Goal: Task Accomplishment & Management: Complete application form

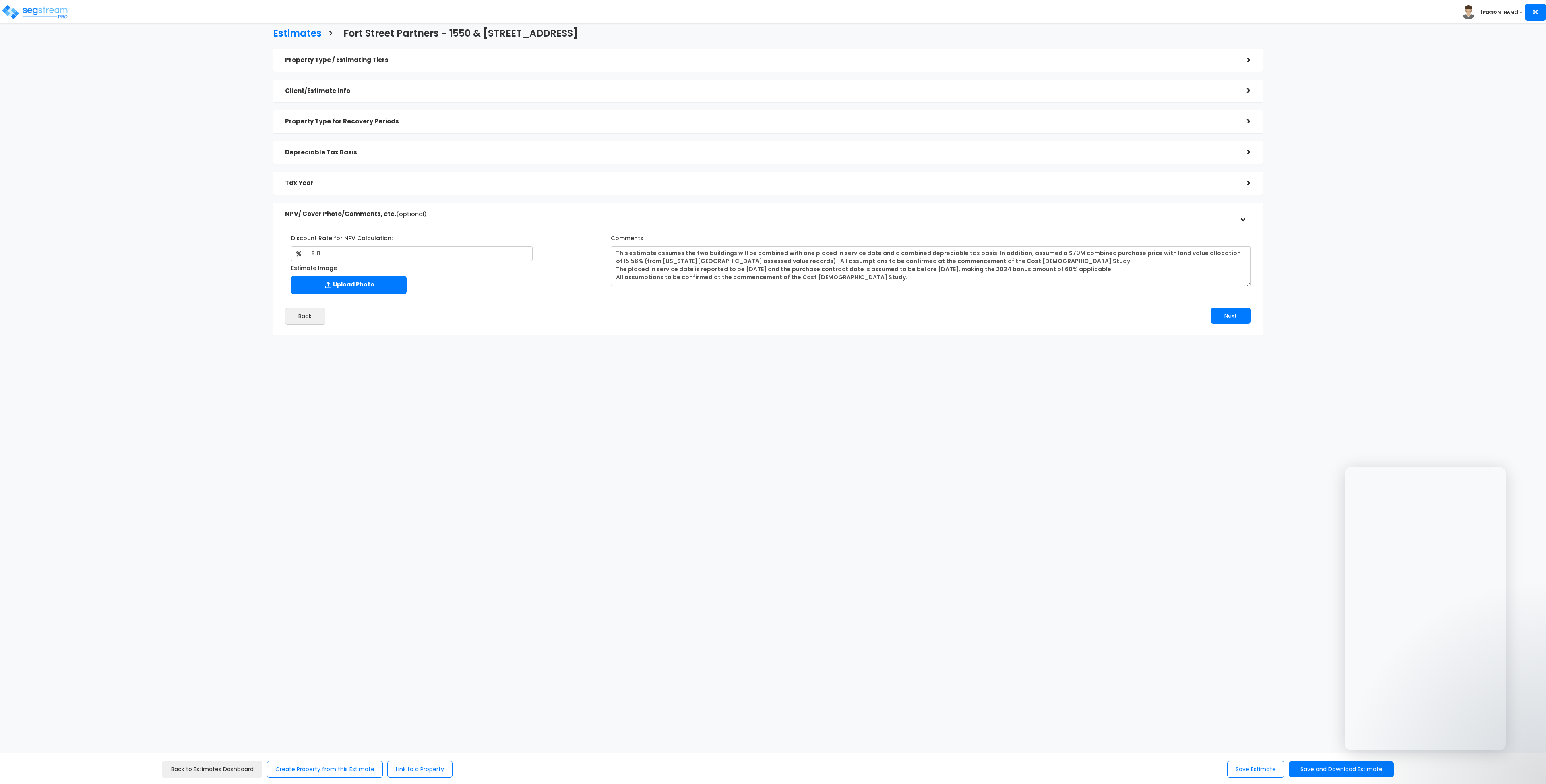
click at [577, 481] on div "Estimates > Fort Street Partners - [STREET_ADDRESS] Property Type / Estimating …" at bounding box center [768, 183] width 1278 height 603
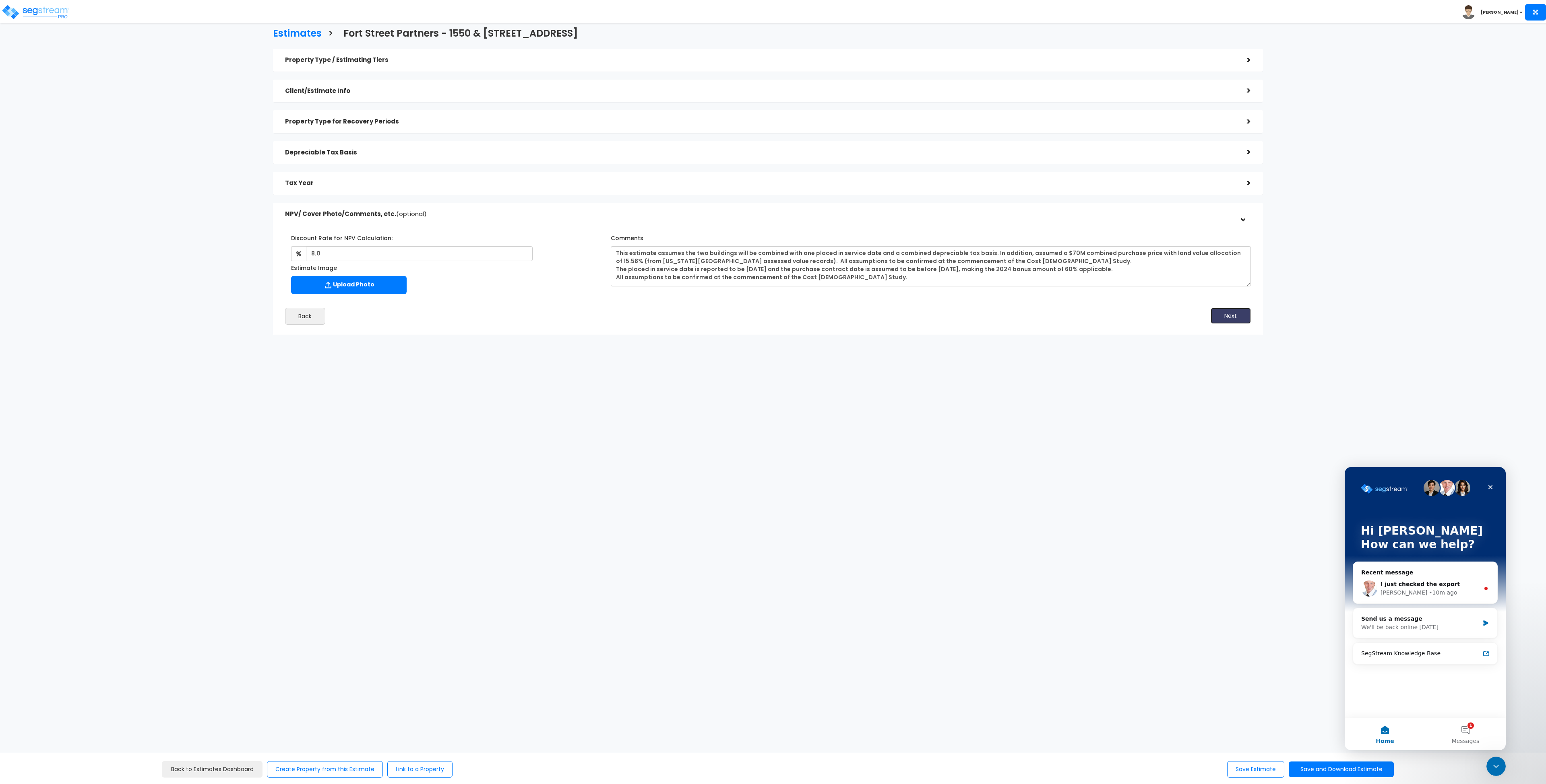
click at [1226, 319] on button "Next" at bounding box center [1230, 316] width 40 height 16
click at [362, 187] on div "Tax Year" at bounding box center [760, 183] width 949 height 15
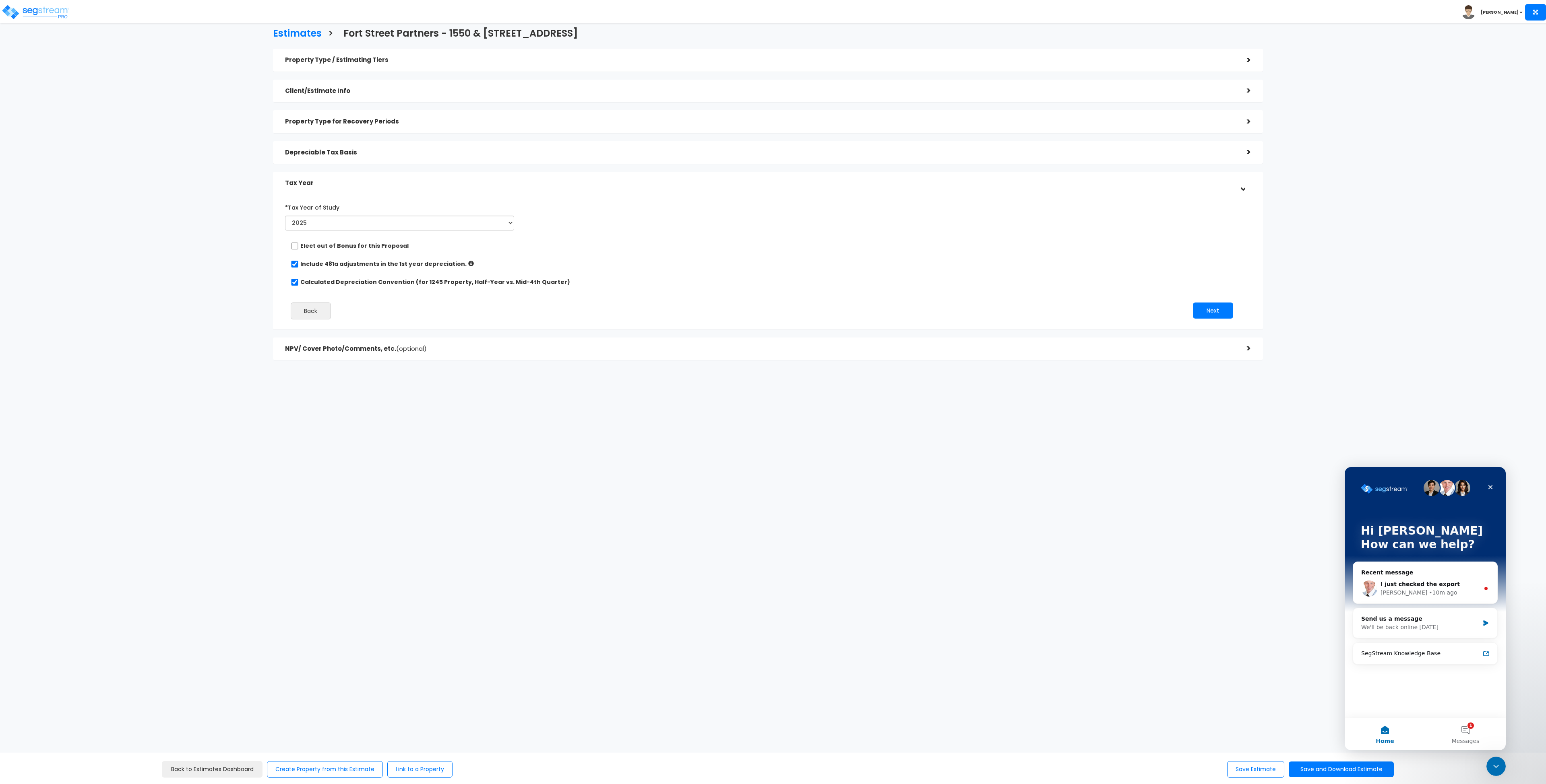
click at [355, 147] on div "Depreciable Tax Basis" at bounding box center [760, 152] width 949 height 15
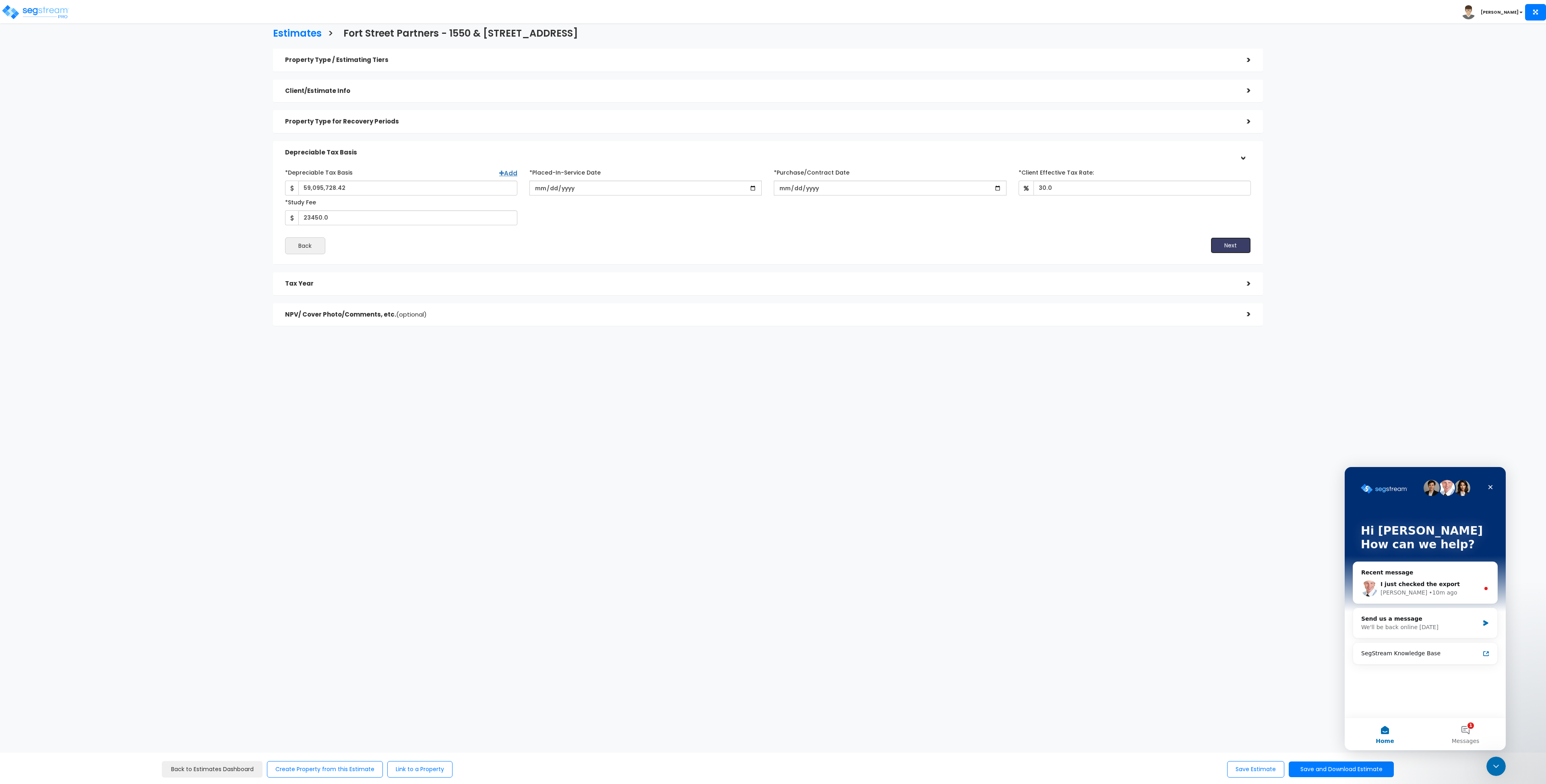
click at [1211, 244] on button "Next" at bounding box center [1230, 245] width 40 height 16
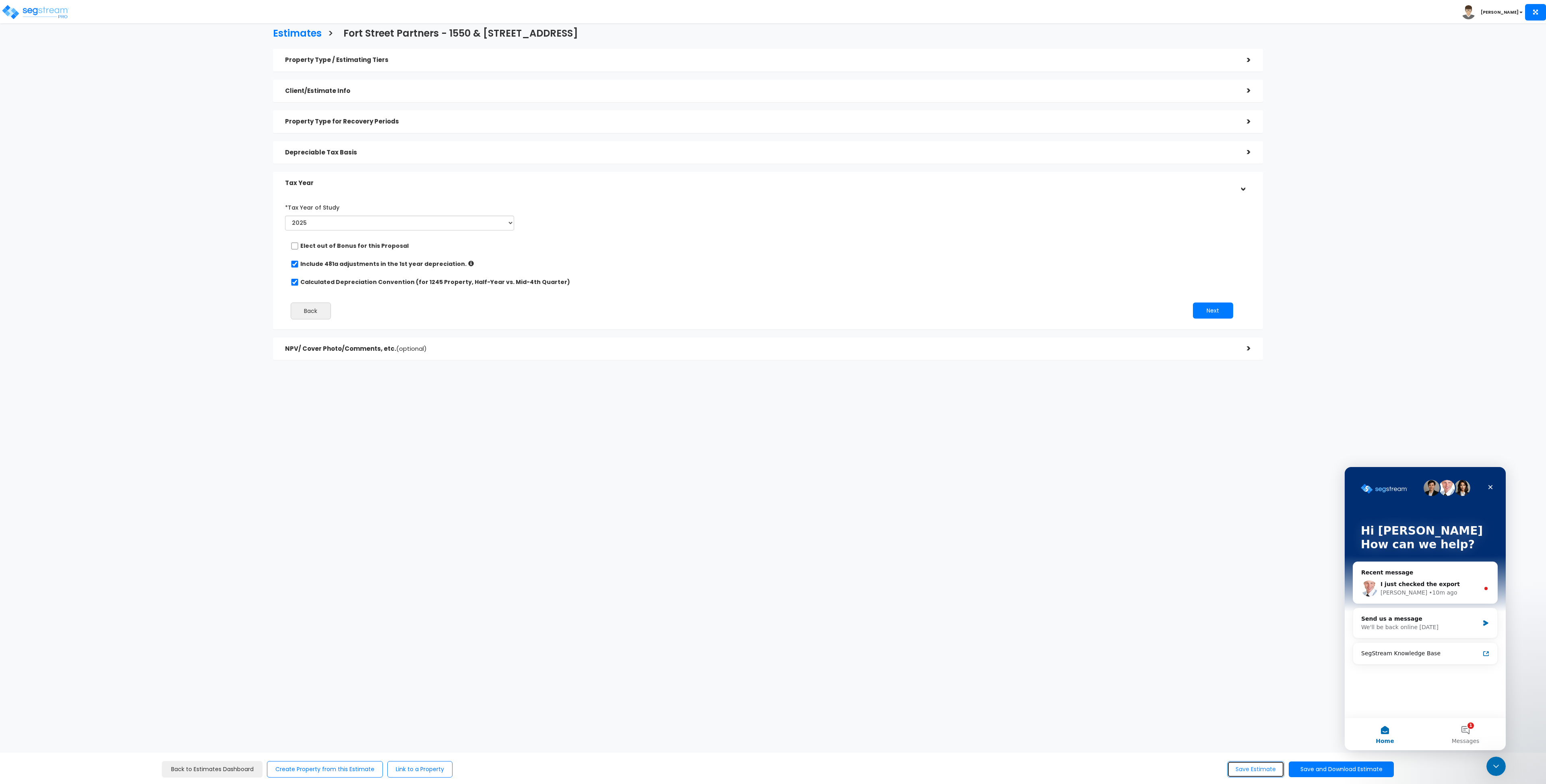
click at [1241, 768] on button "Save Estimate" at bounding box center [1256, 770] width 57 height 17
click at [1503, 765] on div "Close Intercom Messenger" at bounding box center [1495, 765] width 19 height 19
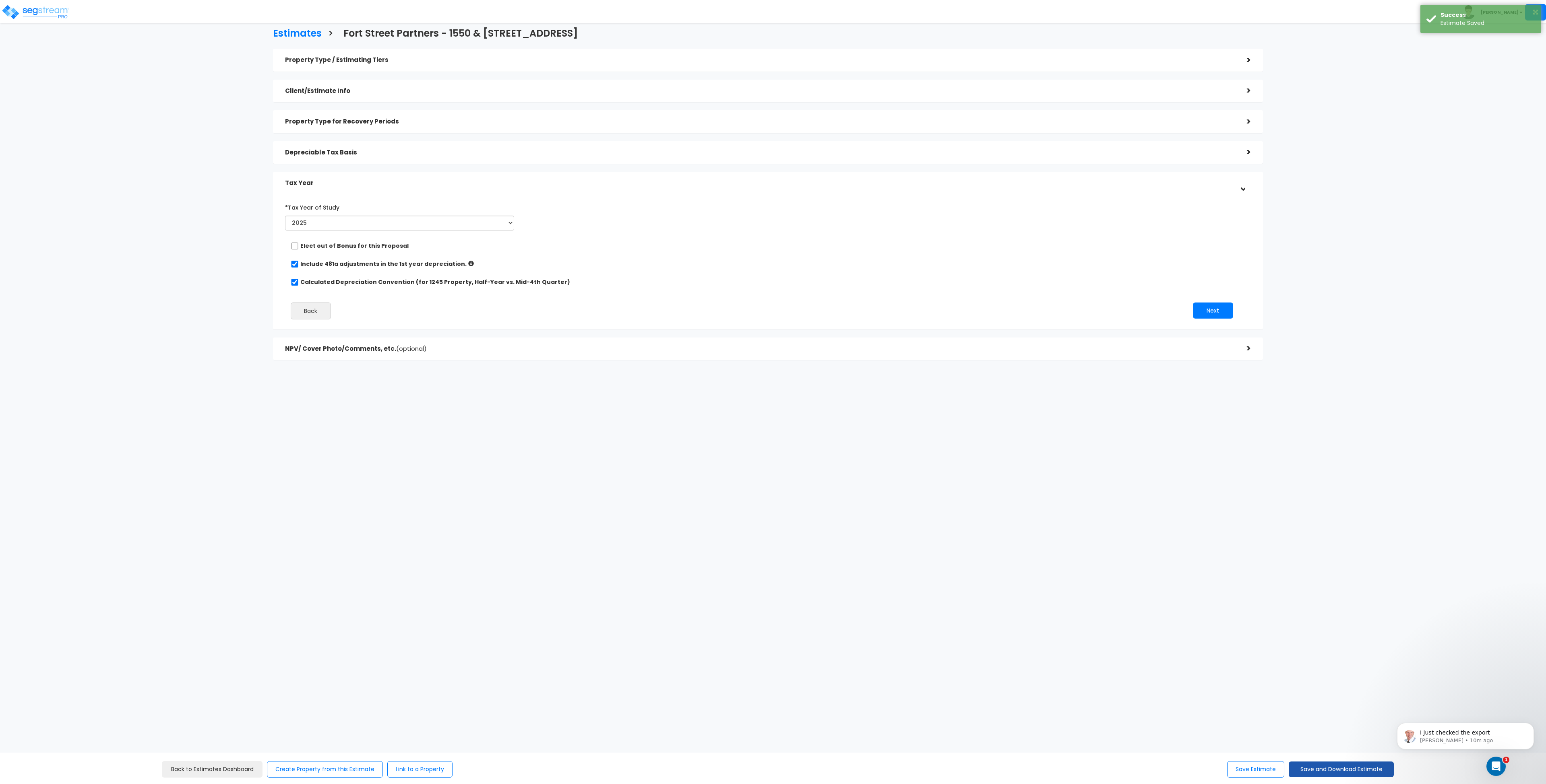
click at [1349, 771] on button "Save and Download Estimate" at bounding box center [1341, 770] width 105 height 16
click at [1345, 735] on link "Custom Estimate" at bounding box center [1341, 731] width 103 height 19
click at [542, 499] on div "Estimates > Fort Street Partners - 1550 & 1650 West Digital Drive Property Type…" at bounding box center [768, 196] width 1278 height 628
click at [360, 155] on h5 "Depreciable Tax Basis" at bounding box center [760, 152] width 949 height 7
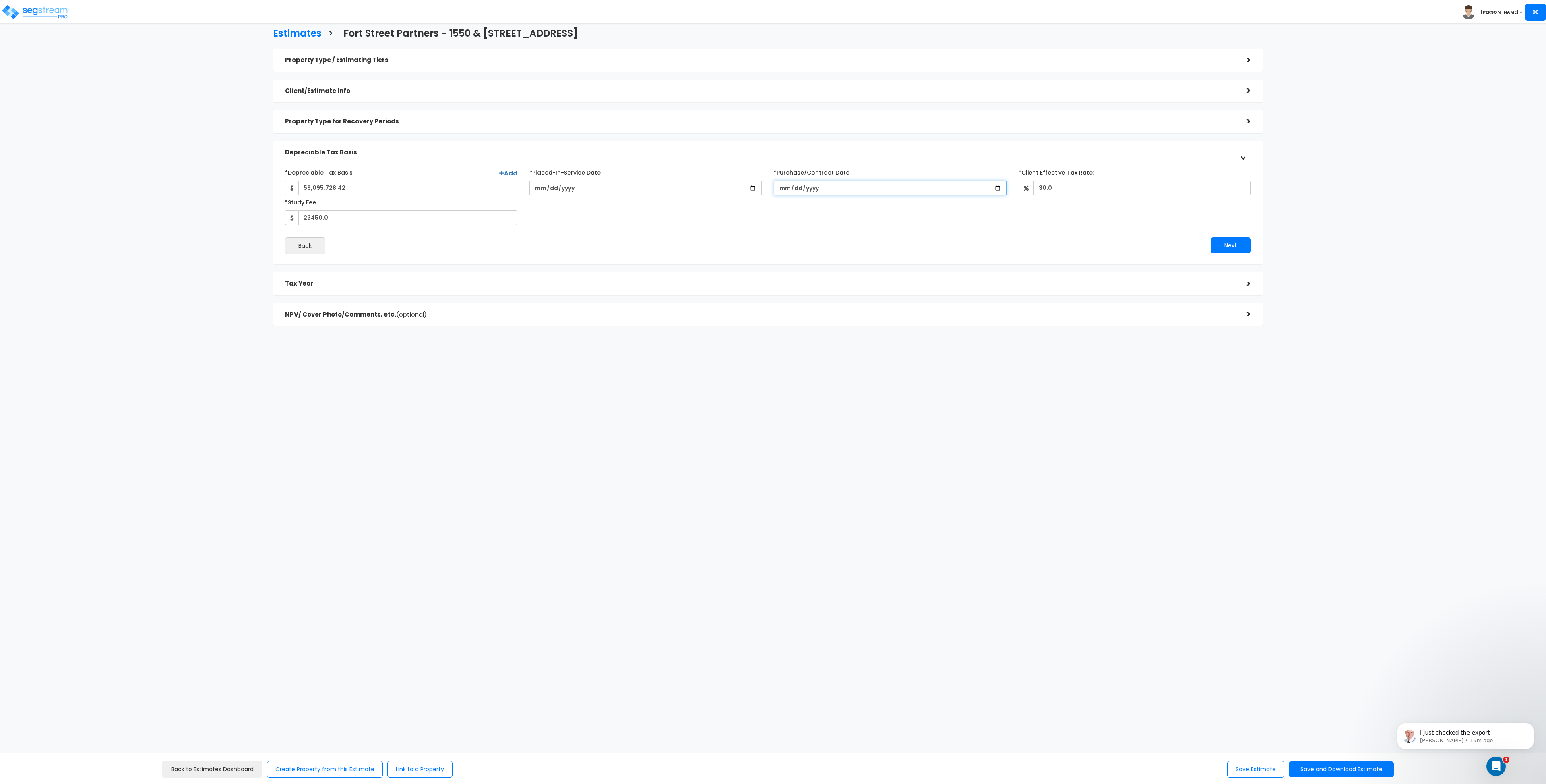
click at [813, 191] on input "2024-08-15" at bounding box center [889, 188] width 232 height 15
click at [781, 190] on input "2024-08-15" at bounding box center [889, 188] width 232 height 15
type input "2024-02-15"
type input "2024-02-01"
type input "0225-02-01"
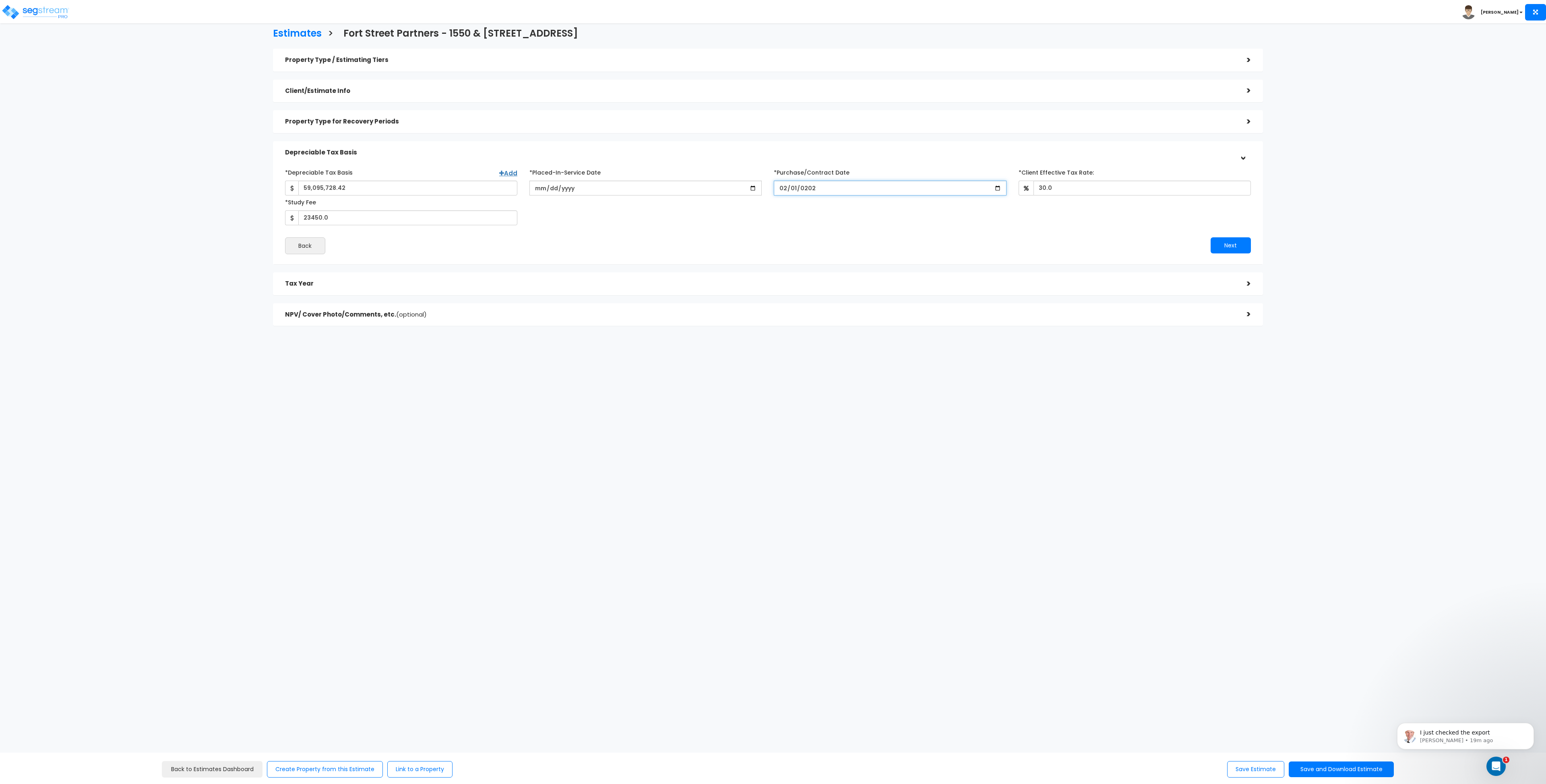
type input "2025-02-01"
click at [813, 254] on div "Back Next" at bounding box center [768, 246] width 978 height 17
click at [1234, 250] on button "Next" at bounding box center [1230, 245] width 40 height 16
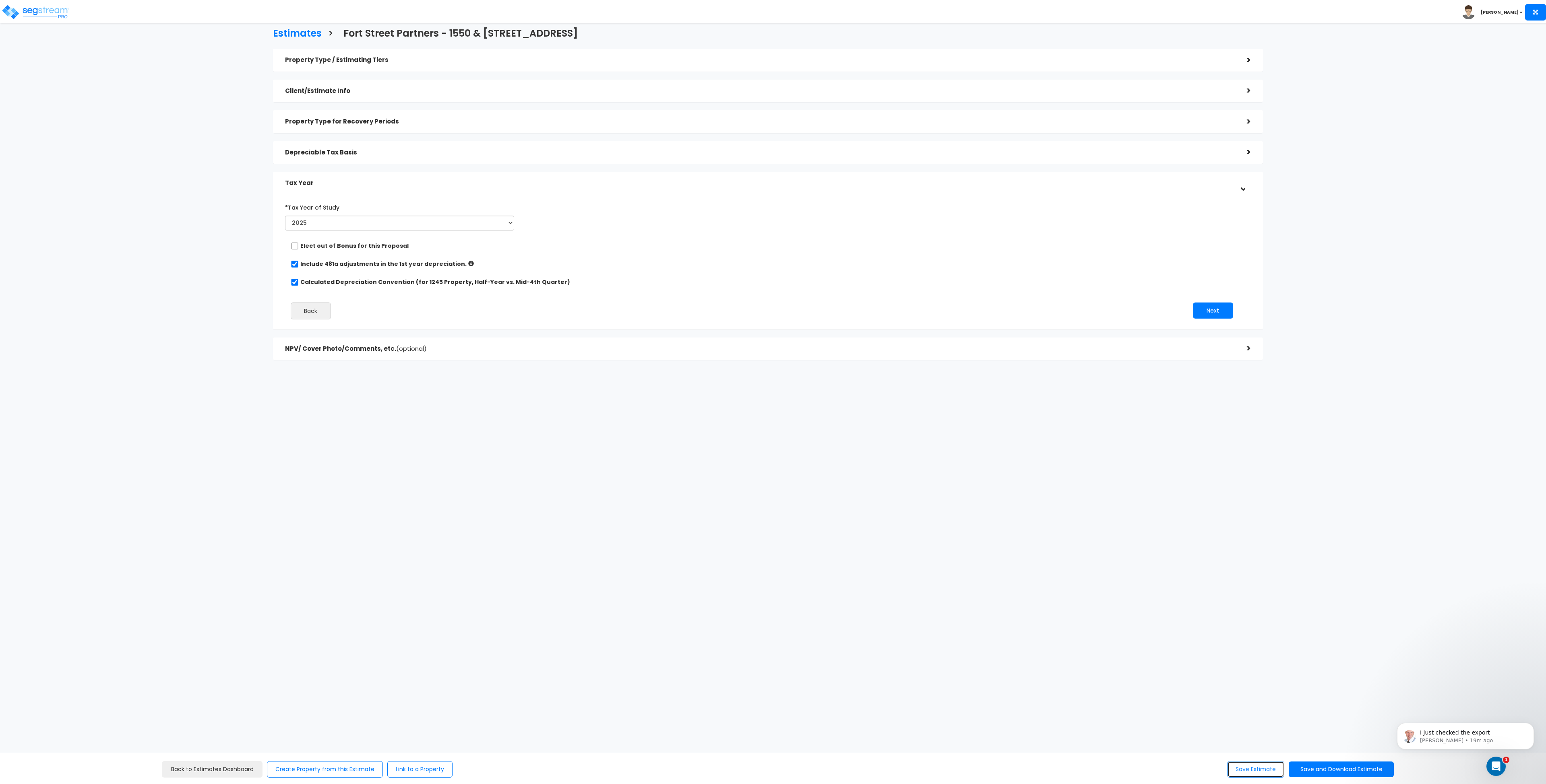
click at [1243, 772] on button "Save Estimate" at bounding box center [1256, 770] width 57 height 17
click at [1319, 770] on button "Save and Download Estimate" at bounding box center [1341, 770] width 105 height 16
click at [1322, 731] on link "Custom Estimate" at bounding box center [1341, 731] width 103 height 19
click at [1433, 734] on p "I just checked the export" at bounding box center [1472, 733] width 104 height 8
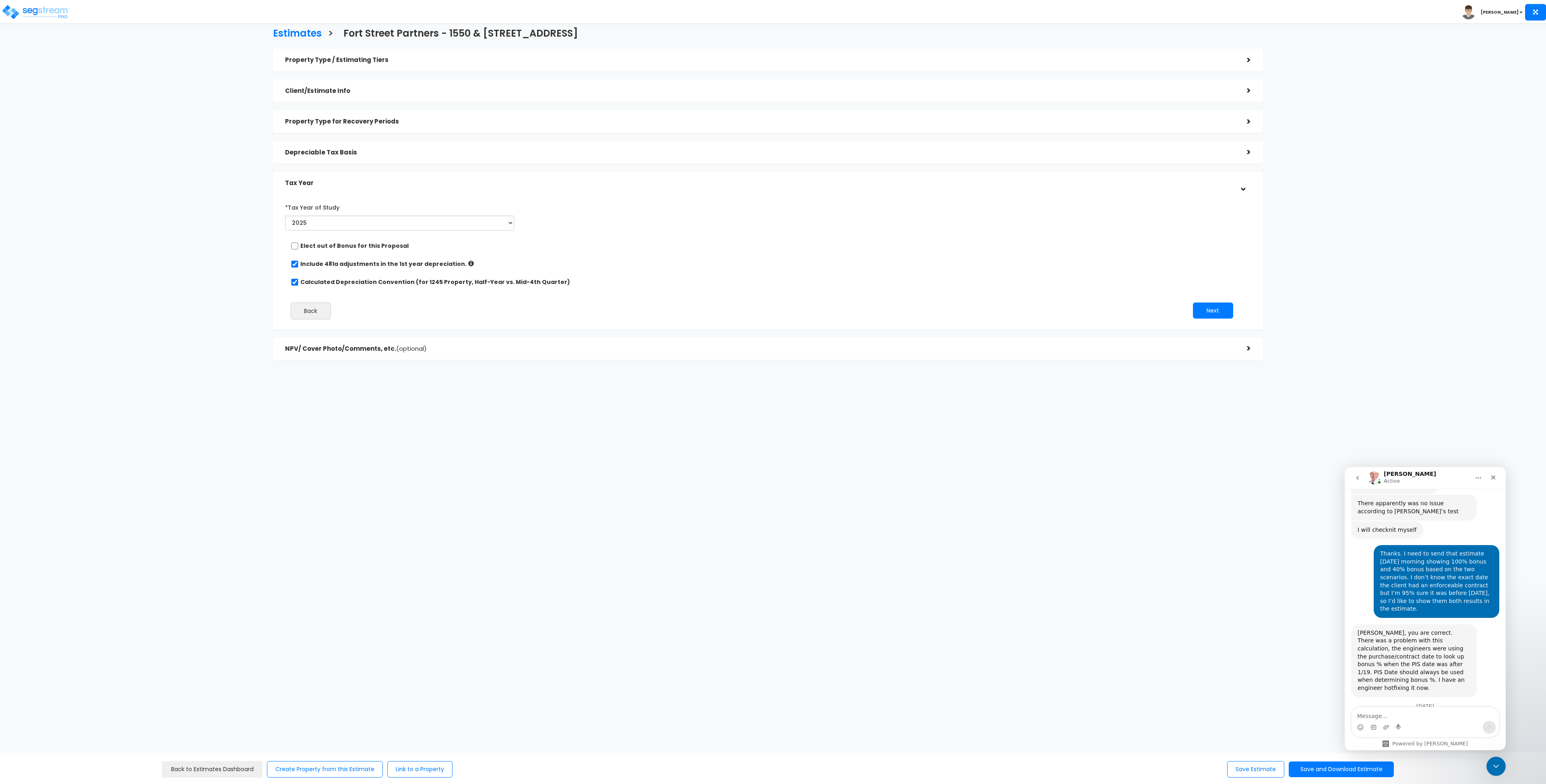
scroll to position [1723, 0]
type textarea "Thanks. Seems accurate from my review."
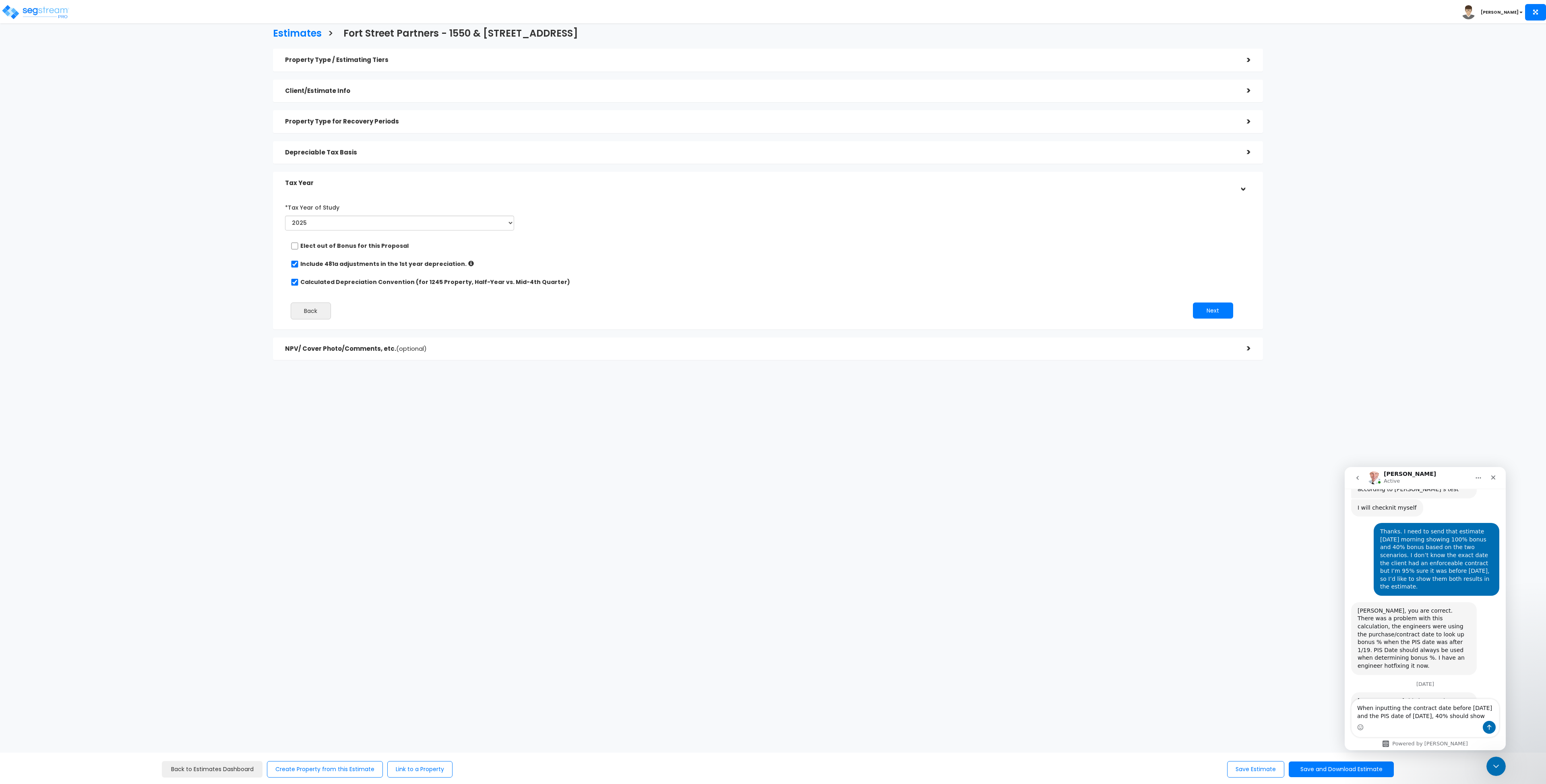
scroll to position [1750, 0]
type textarea "When inputting the contract date before [DATE] and the PIS date of [DATE], 40% …"
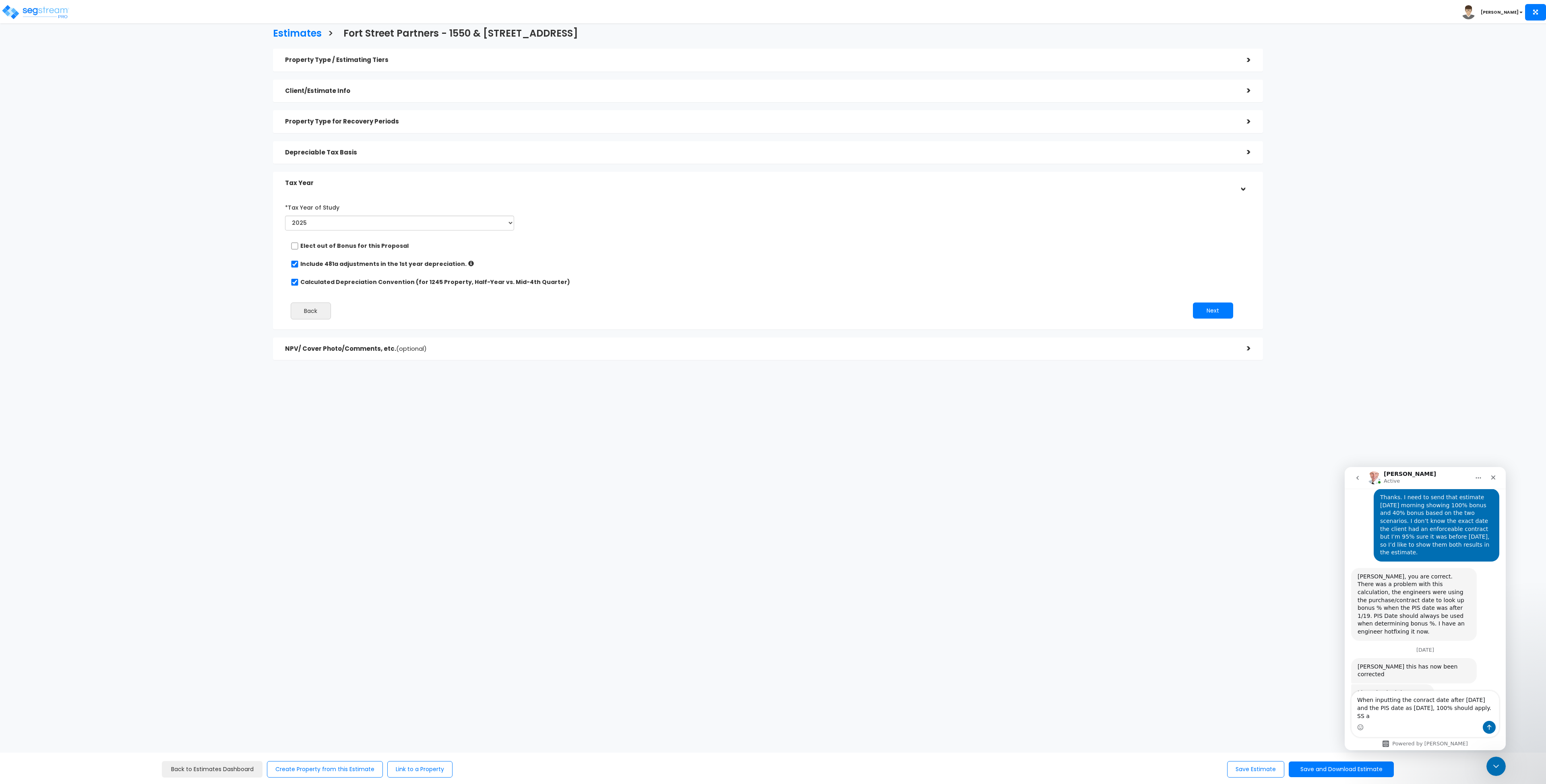
scroll to position [1785, 0]
click at [1476, 717] on textarea "When inputting the contract date after January 20, 2025 and the PIS date as Feb…" at bounding box center [1425, 706] width 148 height 30
type textarea "When inputting the contract date after [DATE] and the PIS date as [DATE], 100% …"
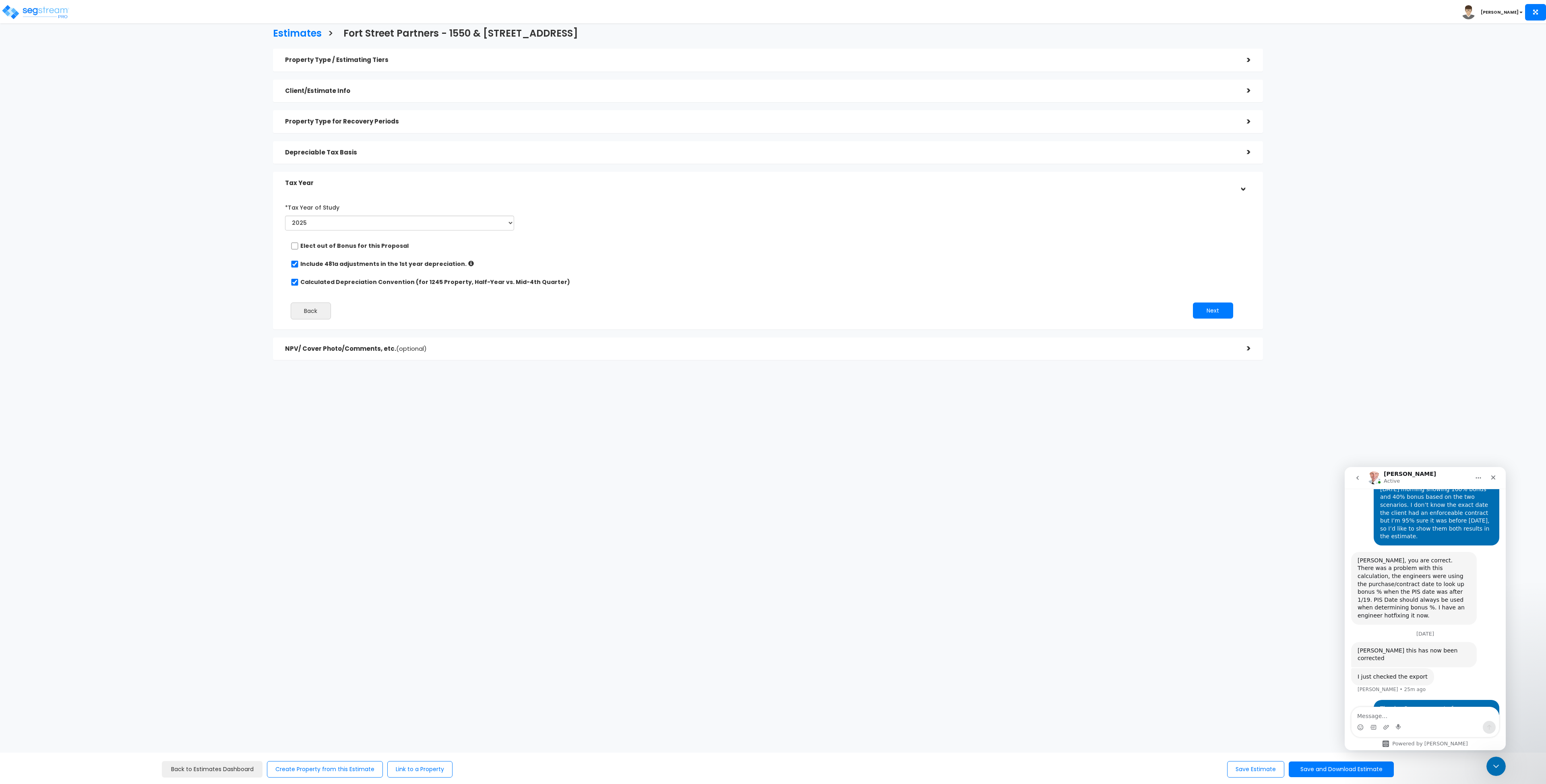
scroll to position [1810, 0]
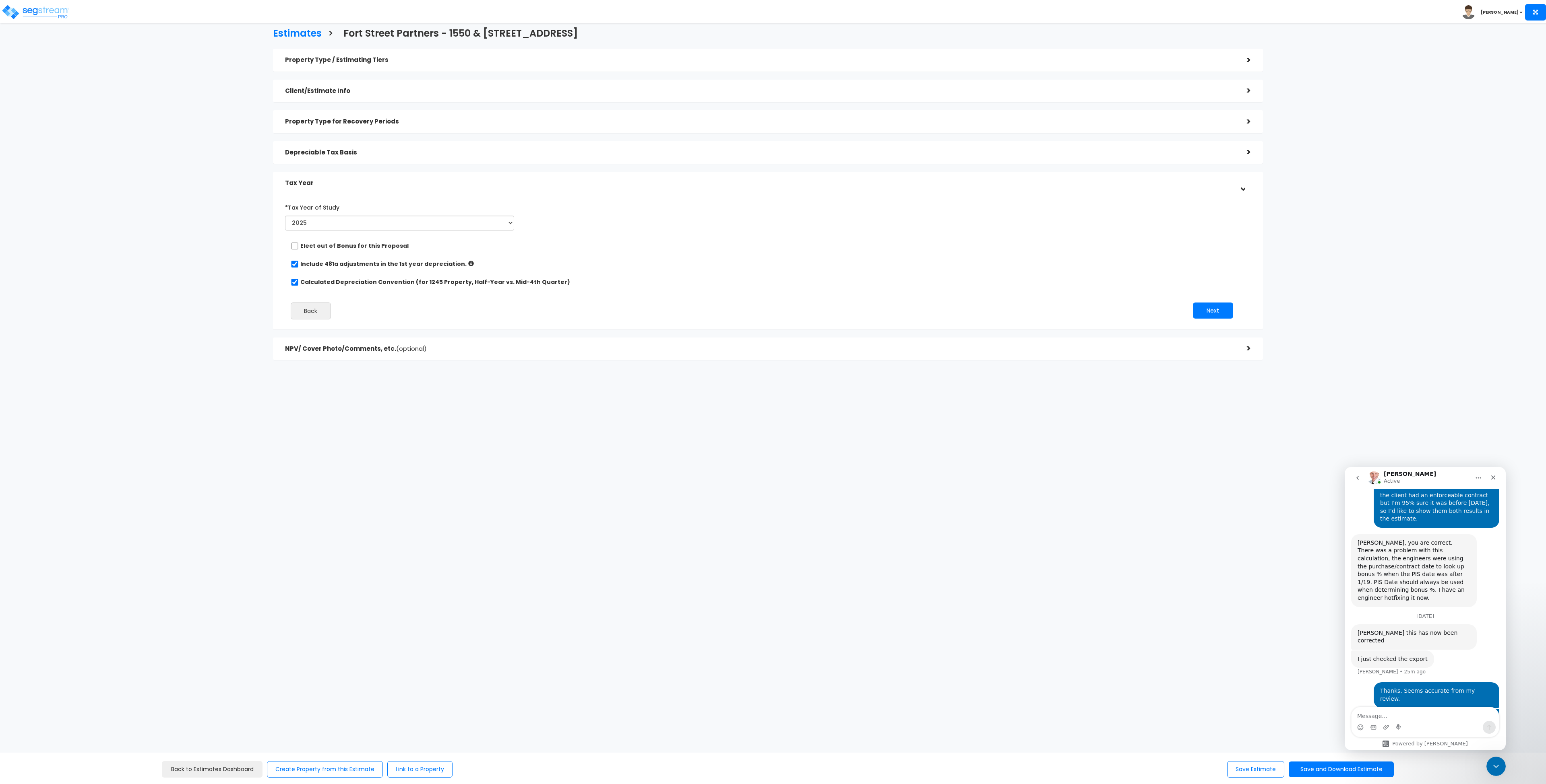
click at [495, 447] on div "Estimates > Fort Street Partners - 1550 & 1650 West Digital Drive Property Type…" at bounding box center [768, 196] width 1278 height 628
click at [1243, 768] on button "Save Estimate" at bounding box center [1256, 770] width 57 height 17
click at [442, 503] on div "Estimates > Fort Street Partners - 1550 & 1650 West Digital Drive Property Type…" at bounding box center [768, 196] width 1278 height 628
click at [26, 5] on img at bounding box center [35, 12] width 68 height 16
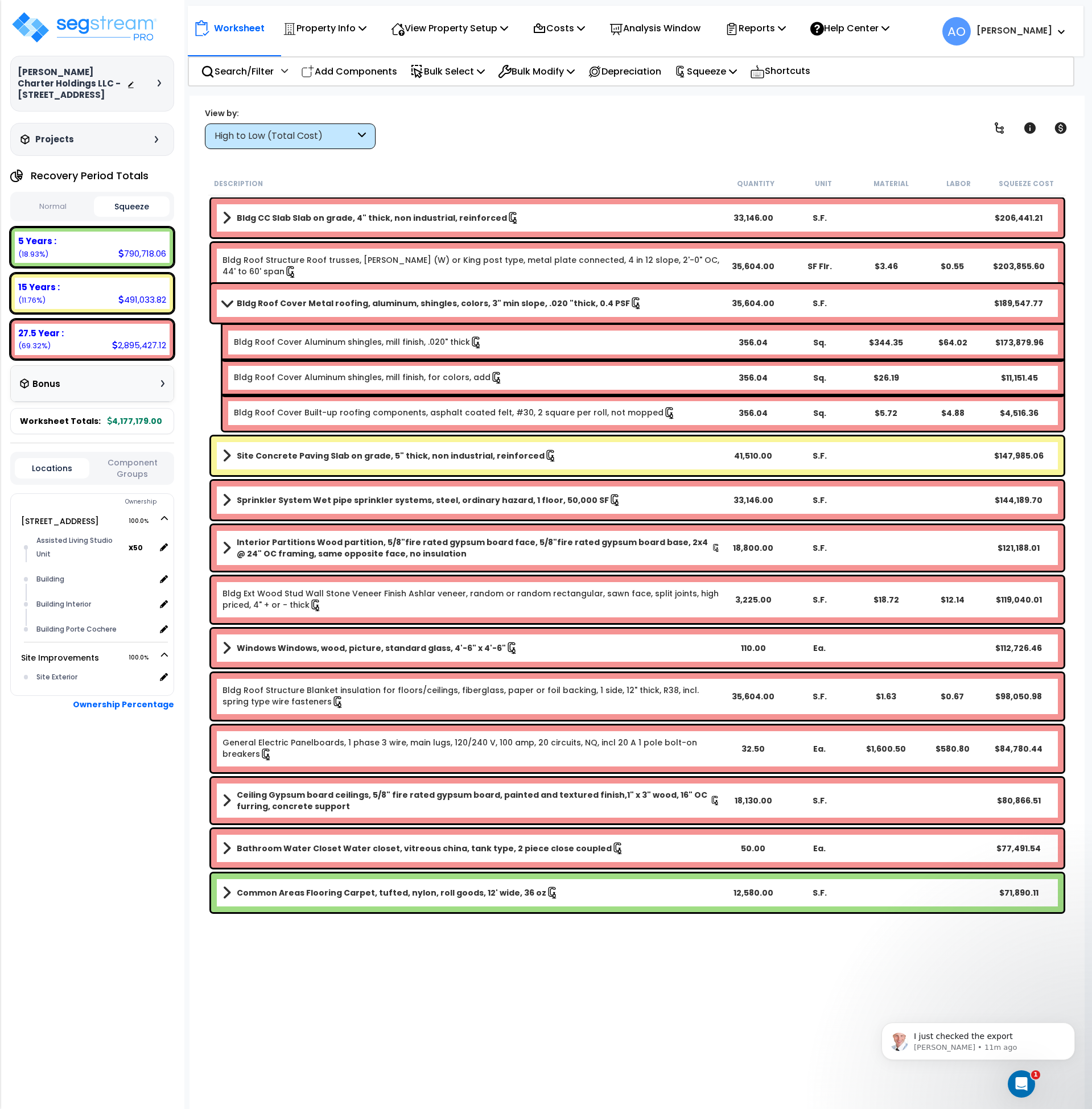
scroll to position [356, 0]
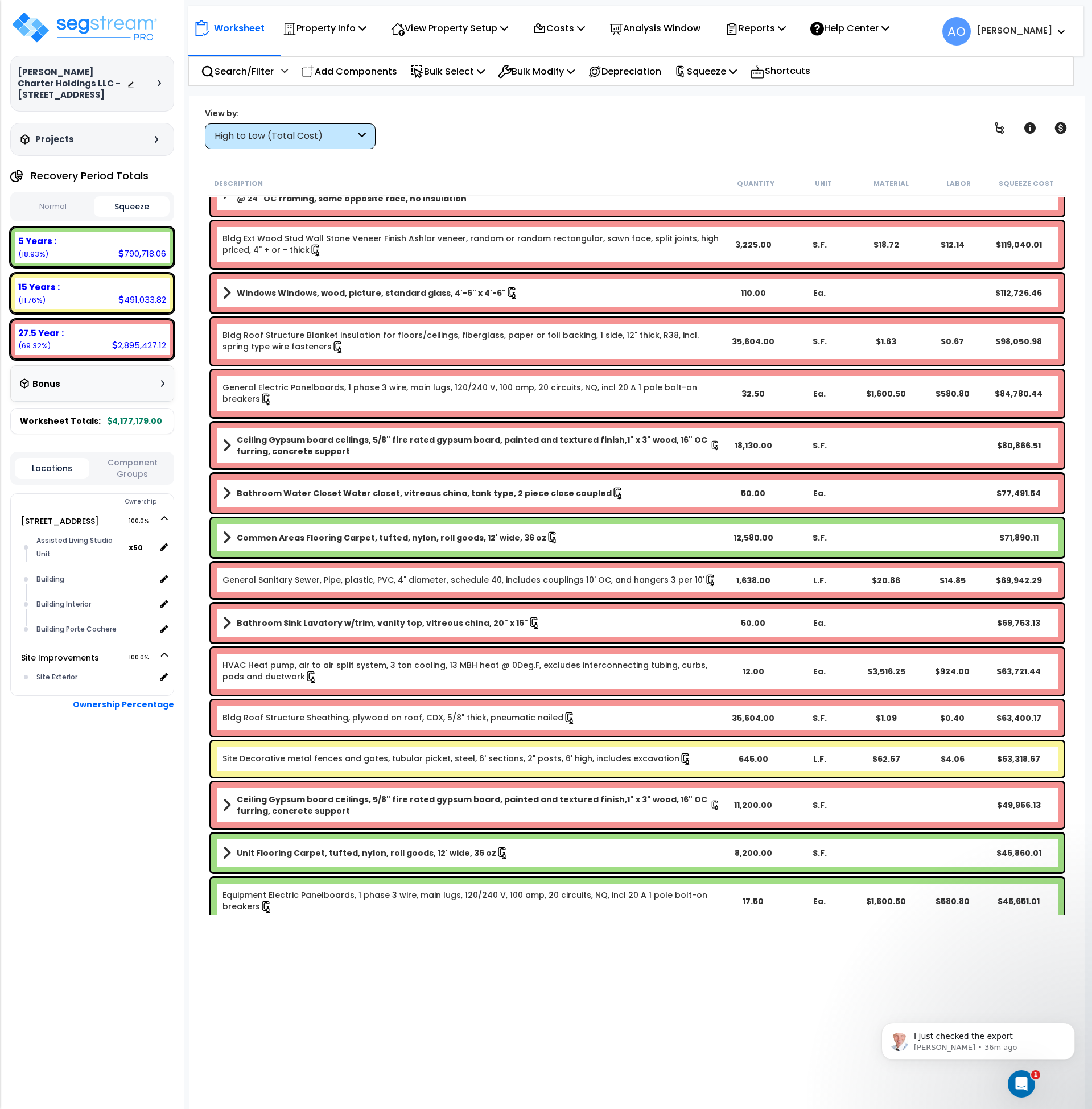
click at [610, 151] on div "Worksheet Property Info Property Setup Add Property Unit Template property Clon…" at bounding box center [637, 650] width 896 height 1109
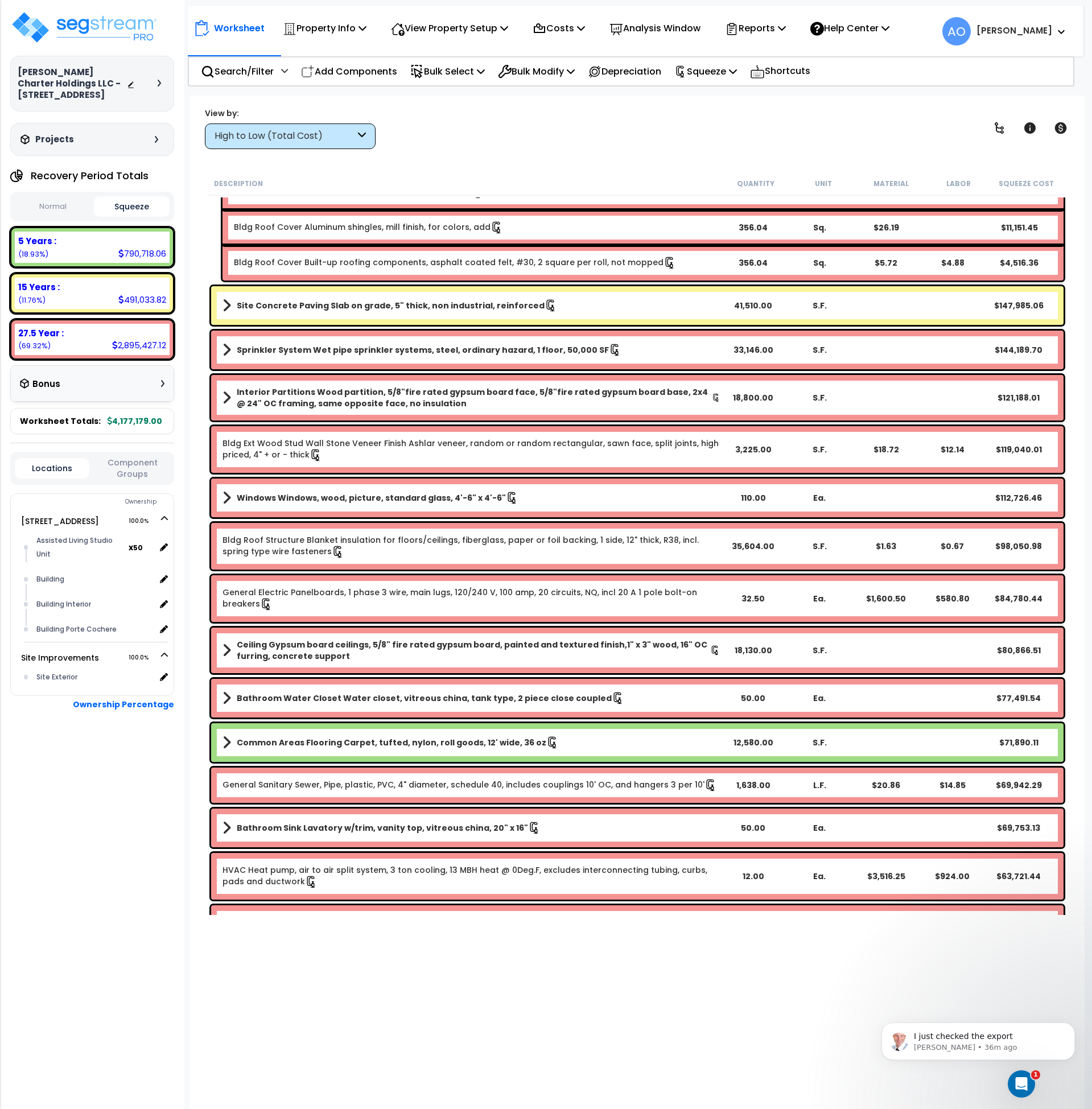
scroll to position [0, 0]
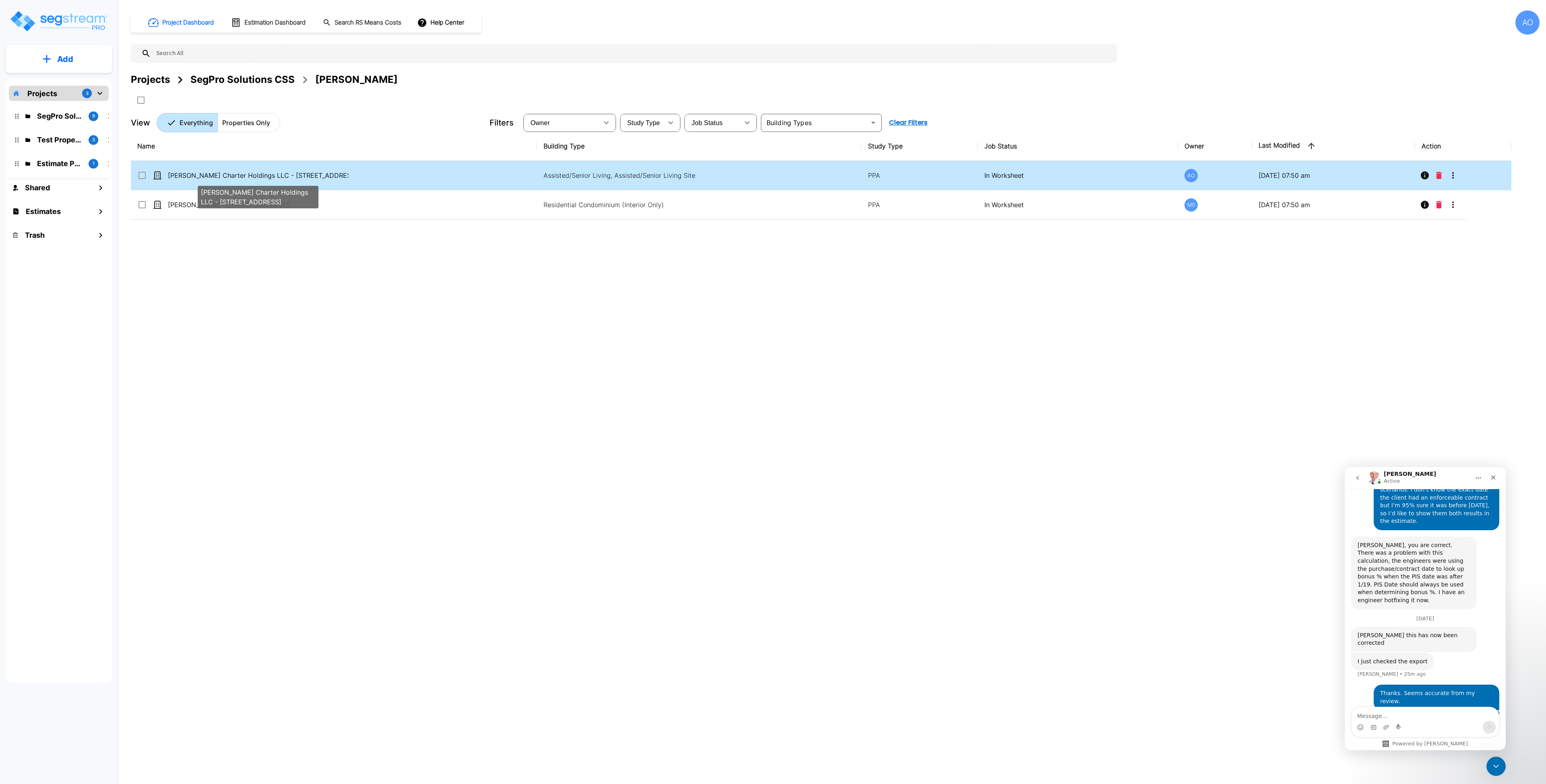
scroll to position [1810, 0]
click at [269, 172] on p "[PERSON_NAME] Charter Holdings LLC - [STREET_ADDRESS]" at bounding box center [258, 175] width 181 height 10
checkbox input "true"
click at [269, 172] on p "[PERSON_NAME] Charter Holdings LLC - [STREET_ADDRESS]" at bounding box center [258, 175] width 181 height 10
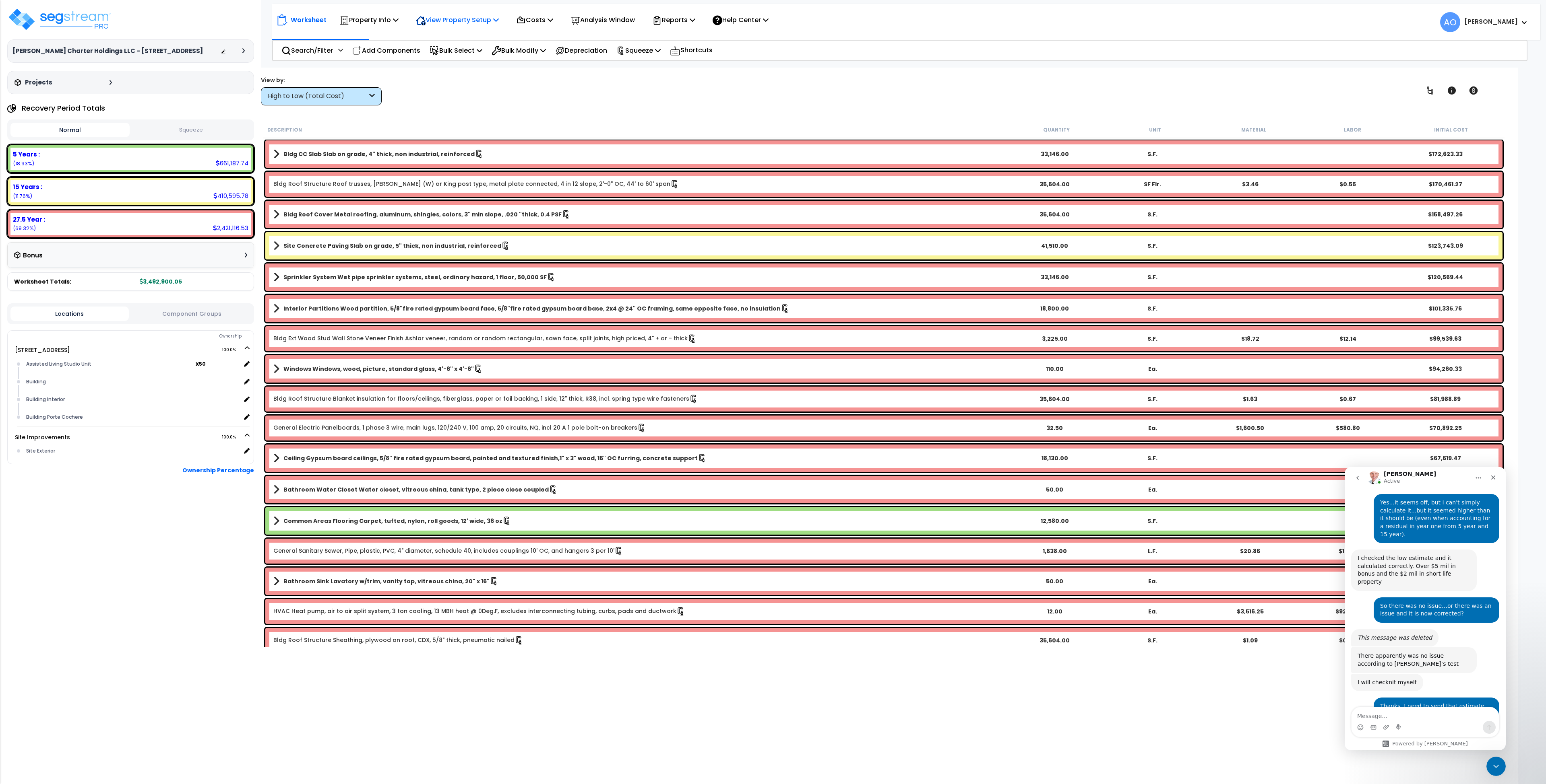
click at [451, 18] on p "View Property Setup" at bounding box center [457, 20] width 83 height 11
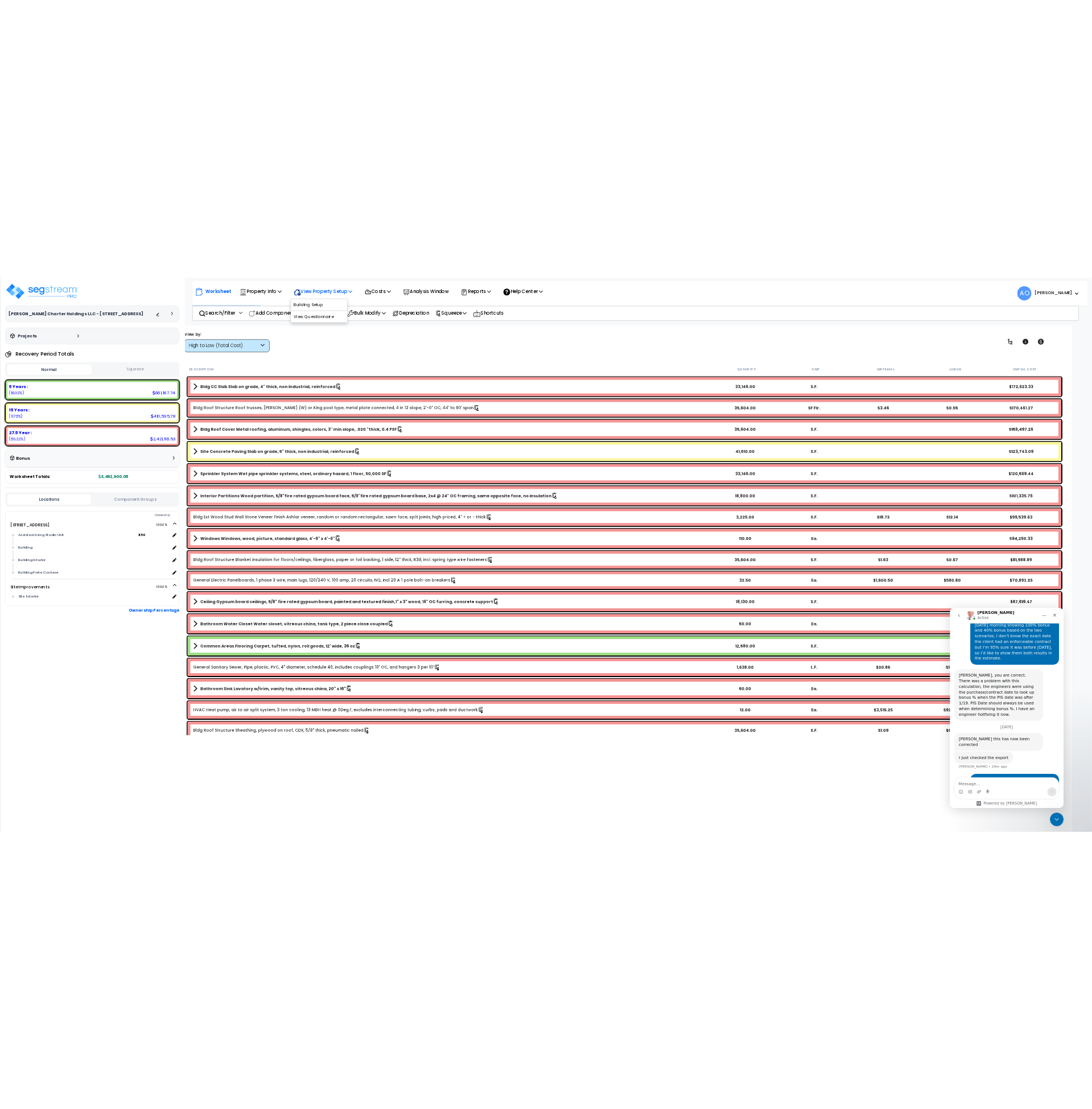
scroll to position [2561, 0]
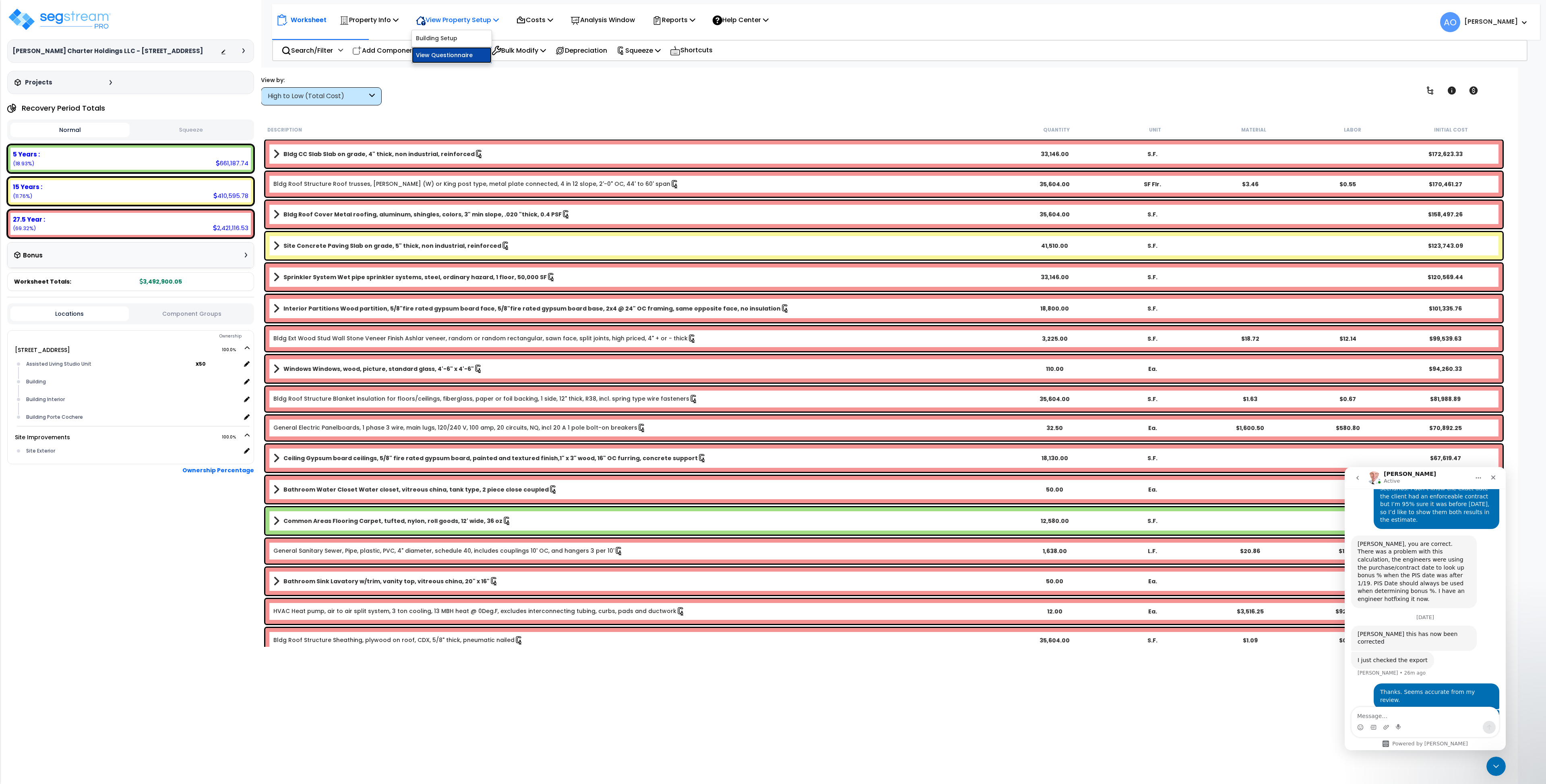
click at [466, 55] on link "View Questionnaire" at bounding box center [451, 55] width 80 height 16
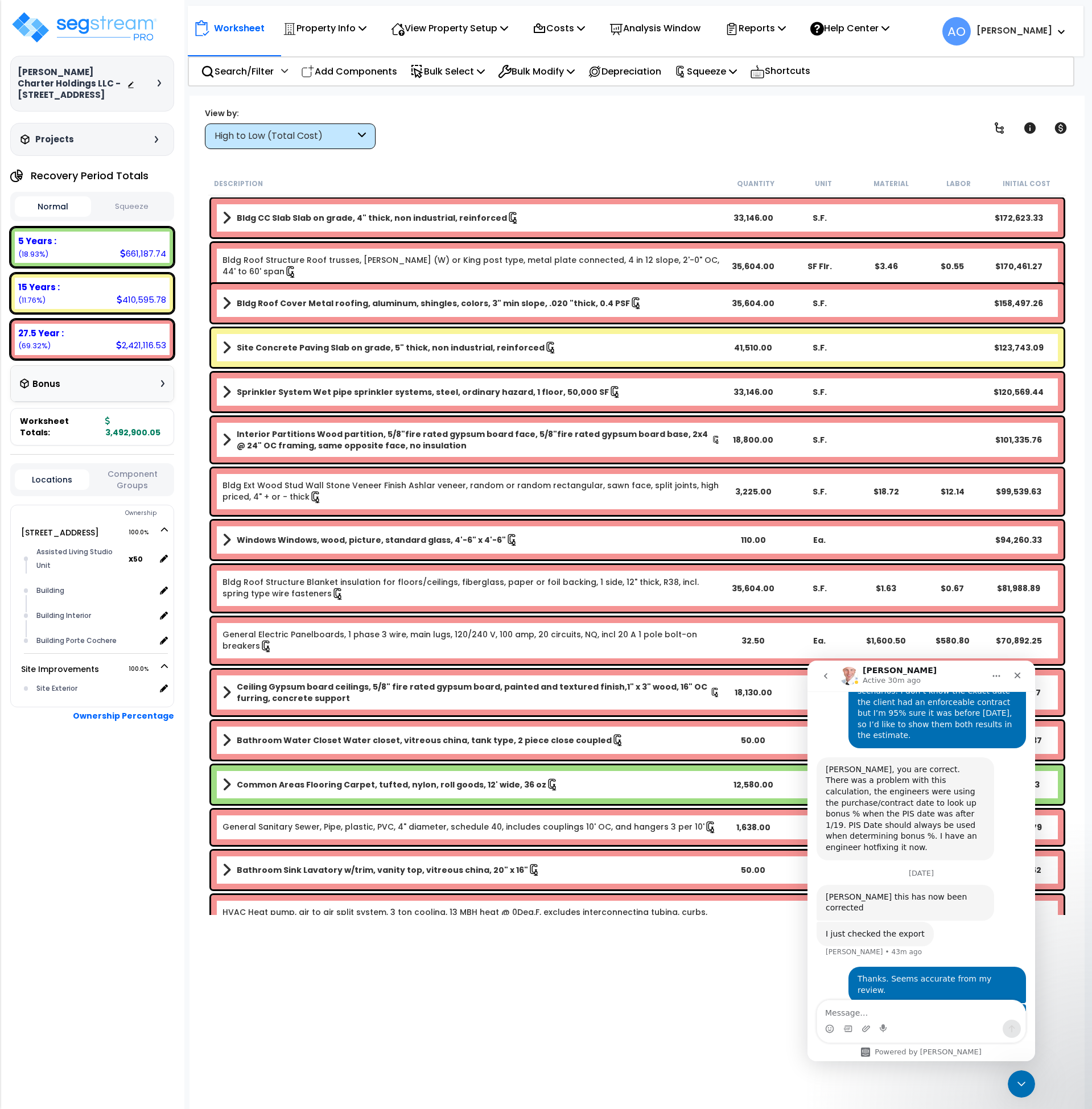
click at [336, 137] on div "High to Low (Total Cost)" at bounding box center [285, 136] width 141 height 13
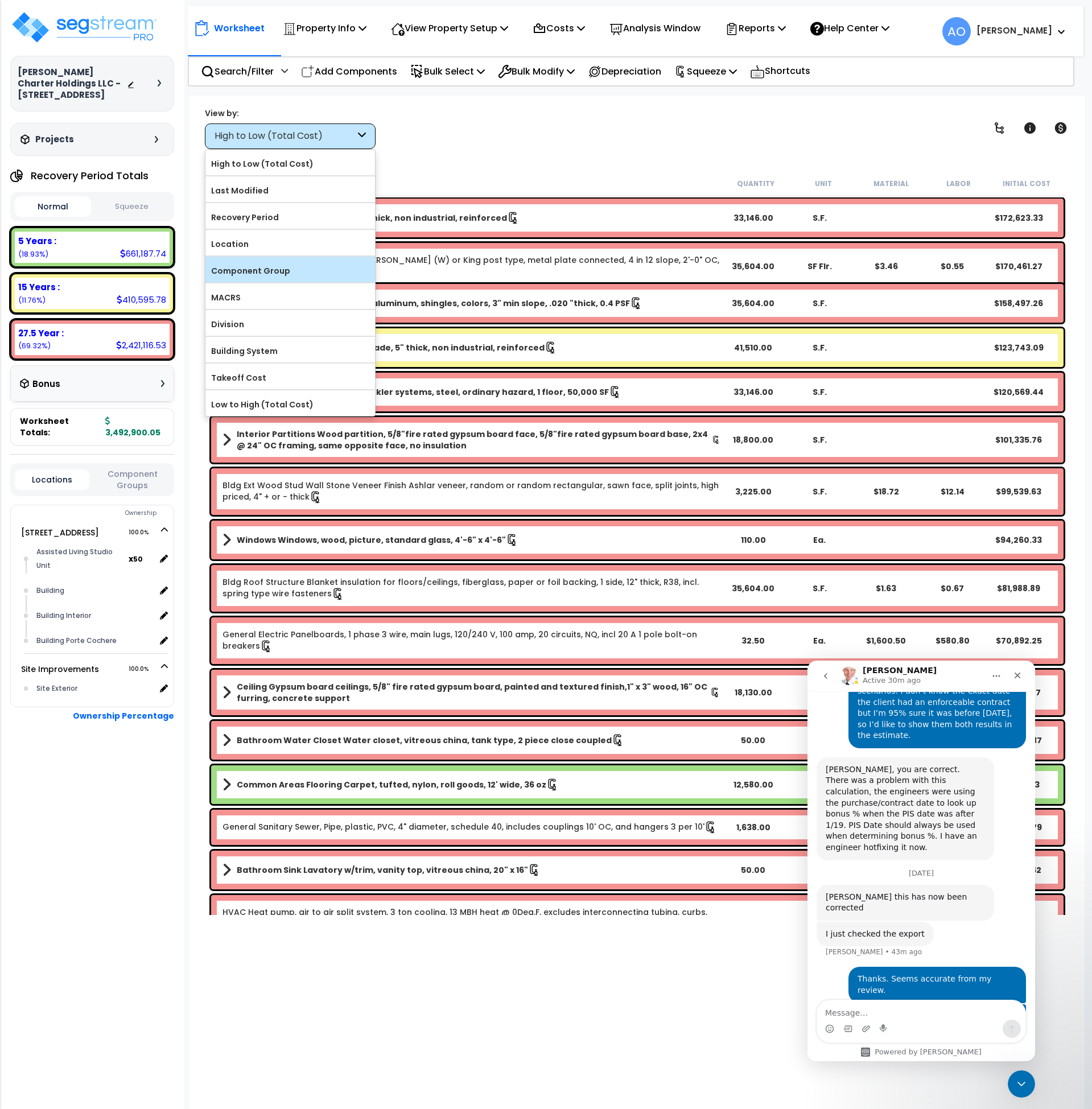
click at [290, 271] on label "Component Group" at bounding box center [290, 271] width 170 height 17
click at [0, 0] on input "Component Group" at bounding box center [0, 0] width 0 height 0
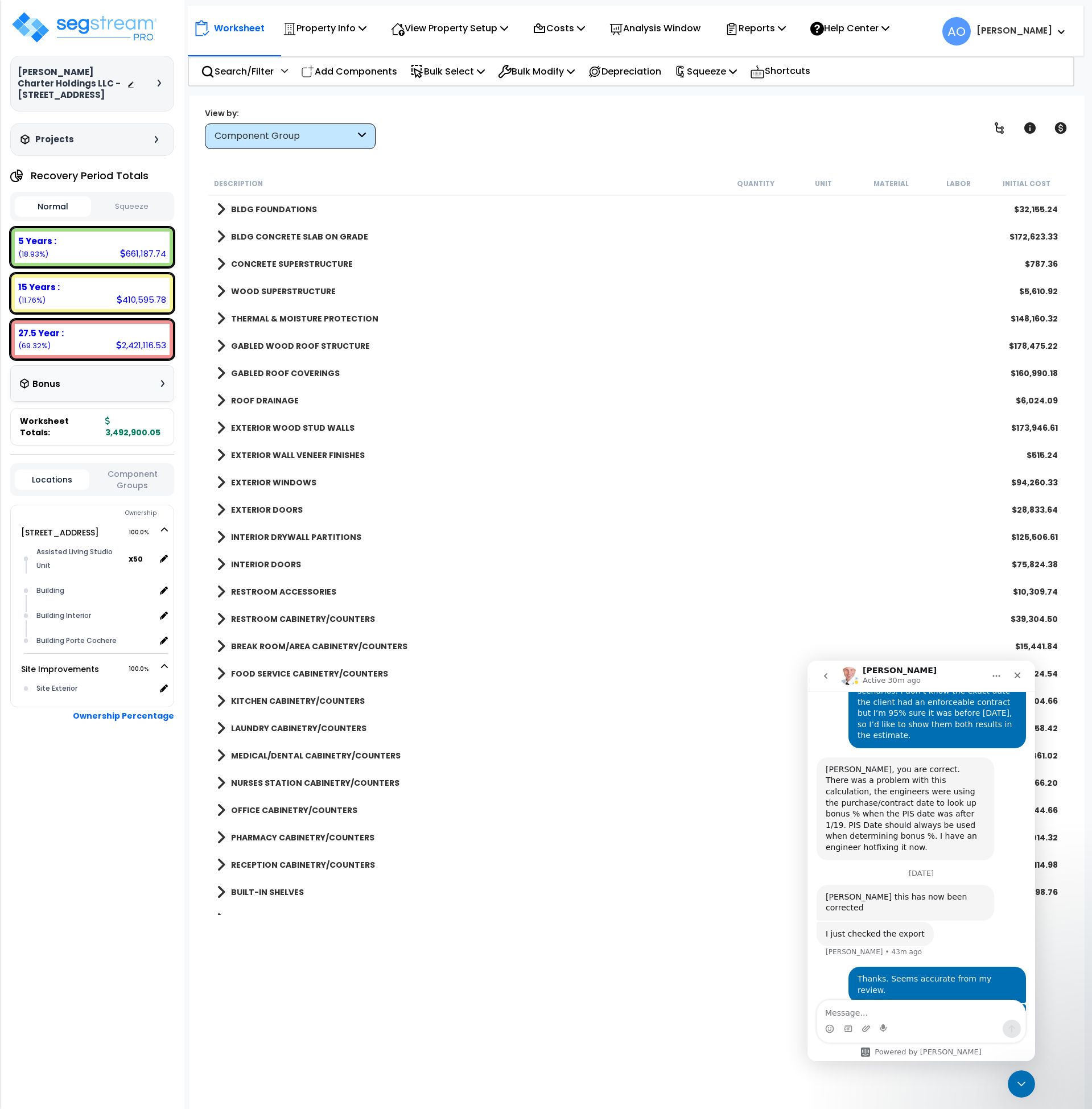
click at [300, 214] on b "BLDG FOUNDATIONS" at bounding box center [273, 209] width 86 height 11
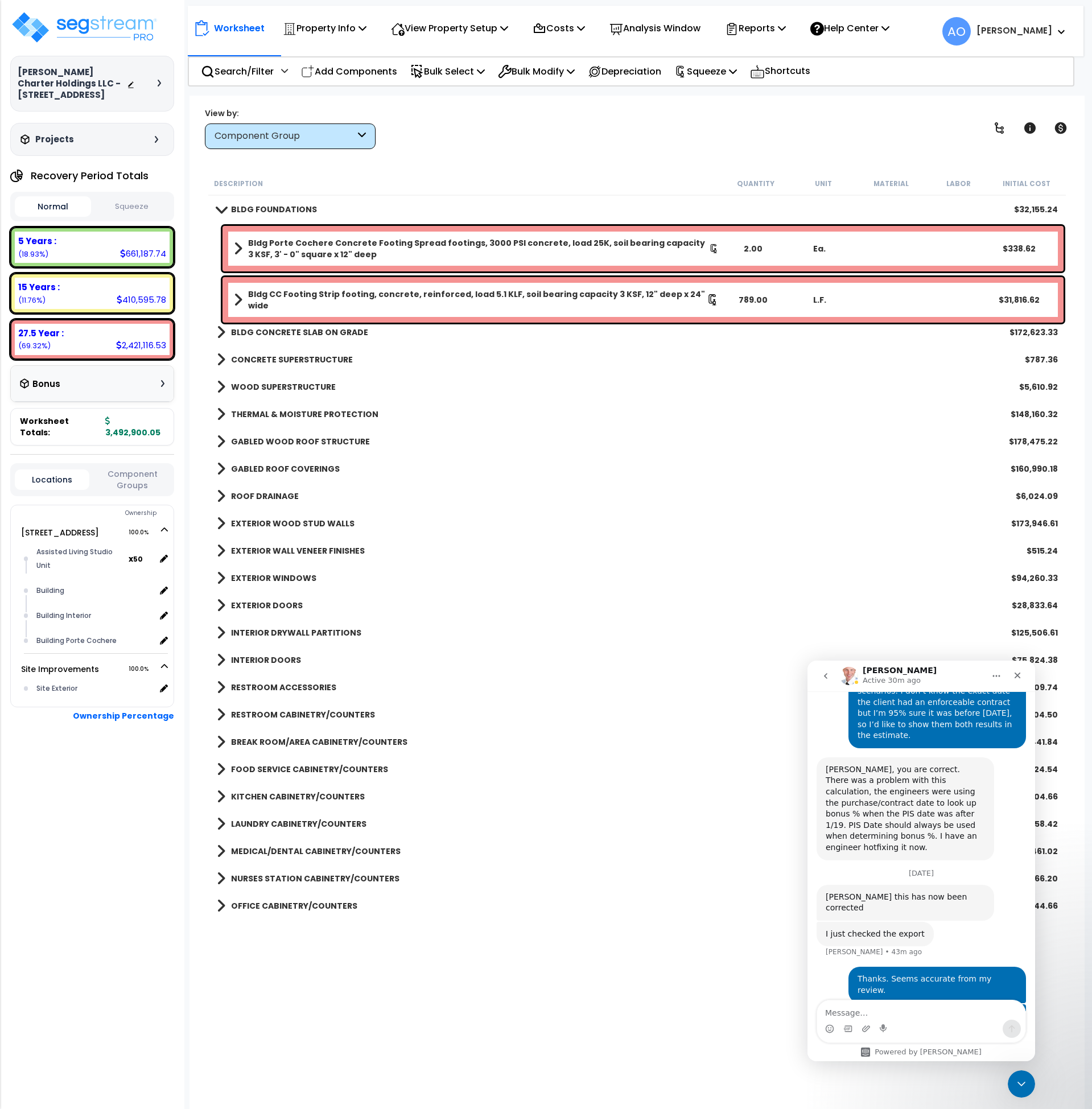
click at [300, 214] on b "BLDG FOUNDATIONS" at bounding box center [273, 209] width 86 height 11
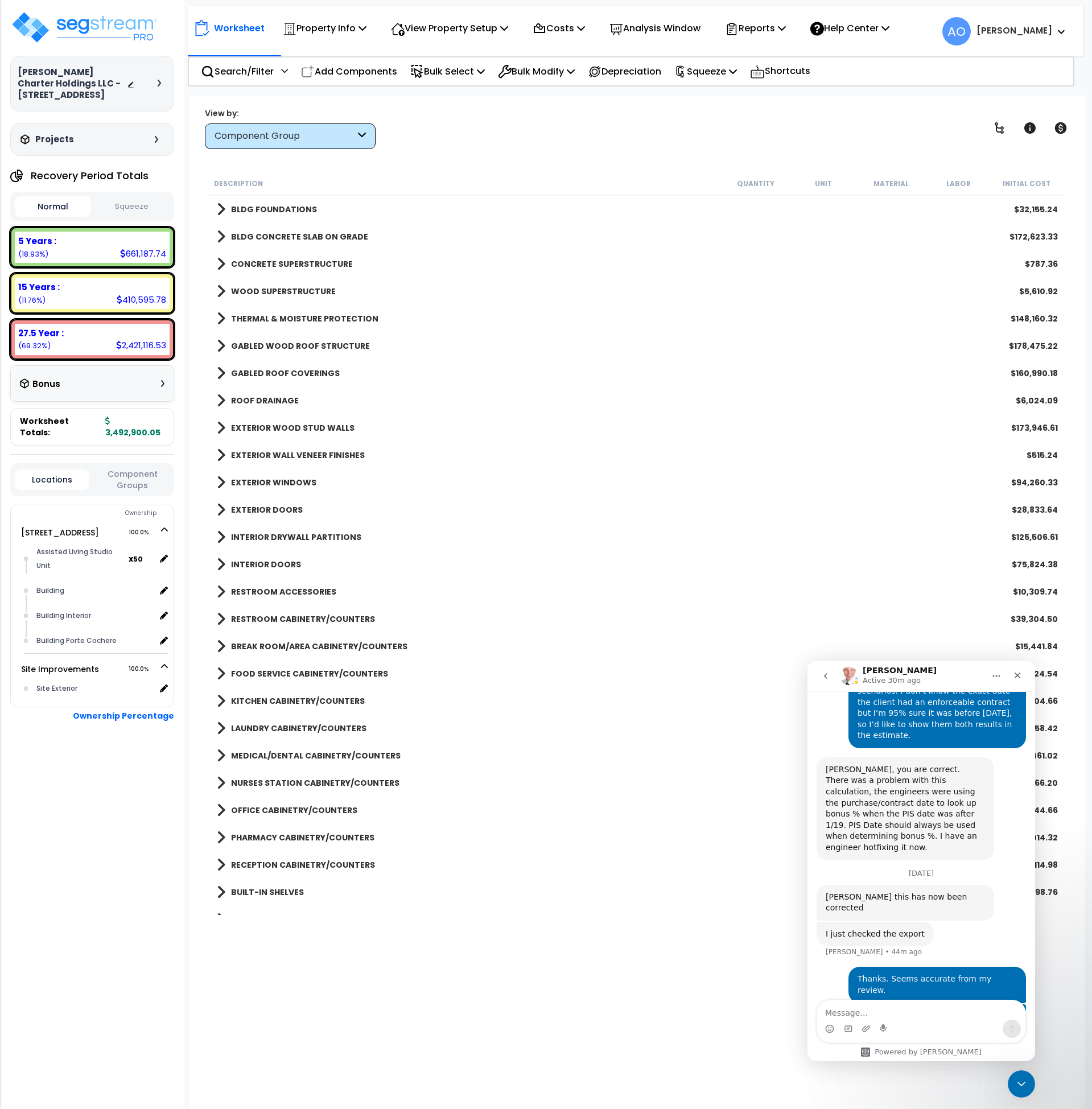
click at [297, 236] on b "BLDG CONCRETE SLAB ON GRADE" at bounding box center [300, 236] width 137 height 11
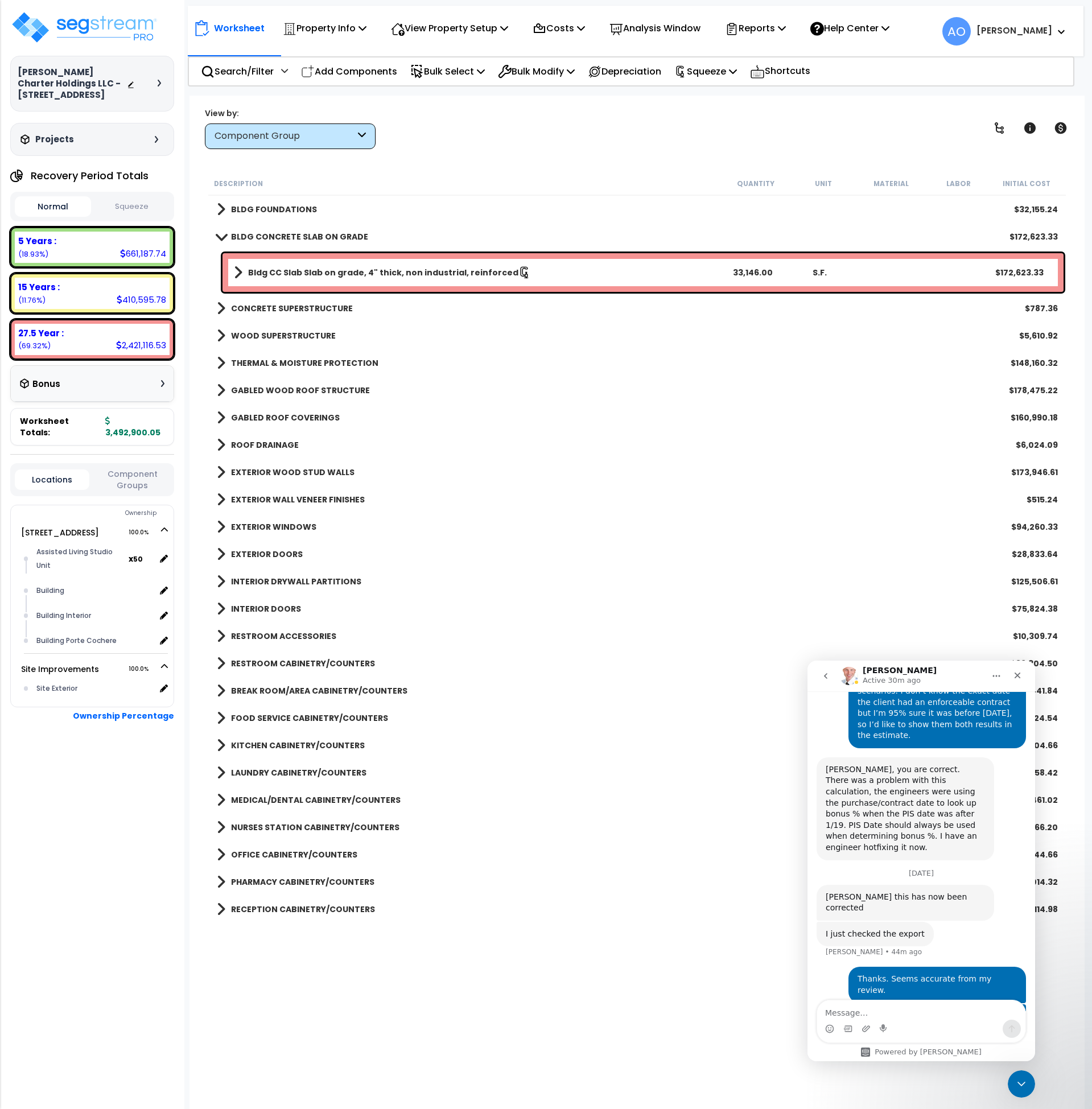
click at [297, 236] on b "BLDG CONCRETE SLAB ON GRADE" at bounding box center [300, 236] width 137 height 11
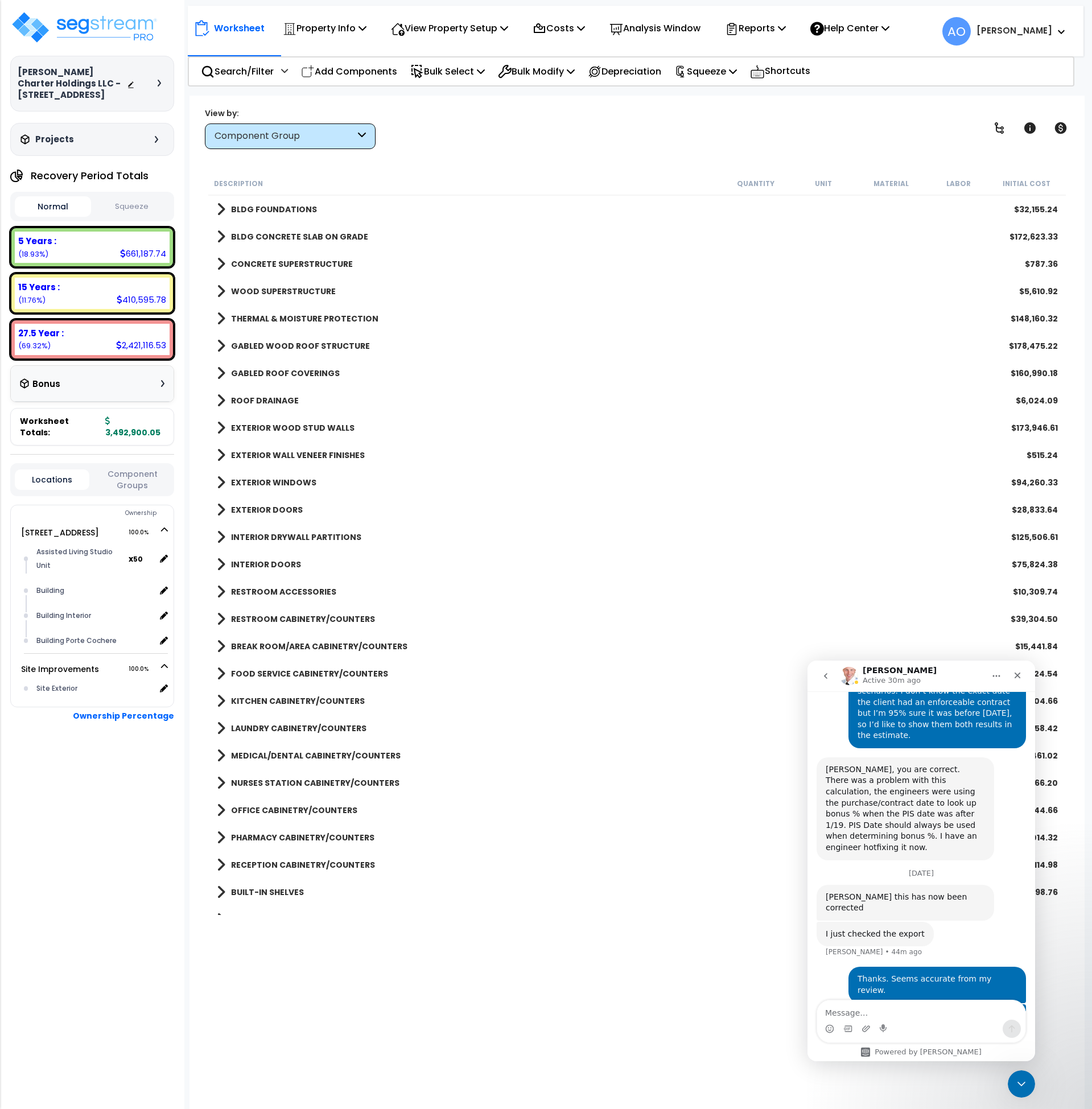
click at [293, 206] on b "BLDG FOUNDATIONS" at bounding box center [273, 209] width 86 height 11
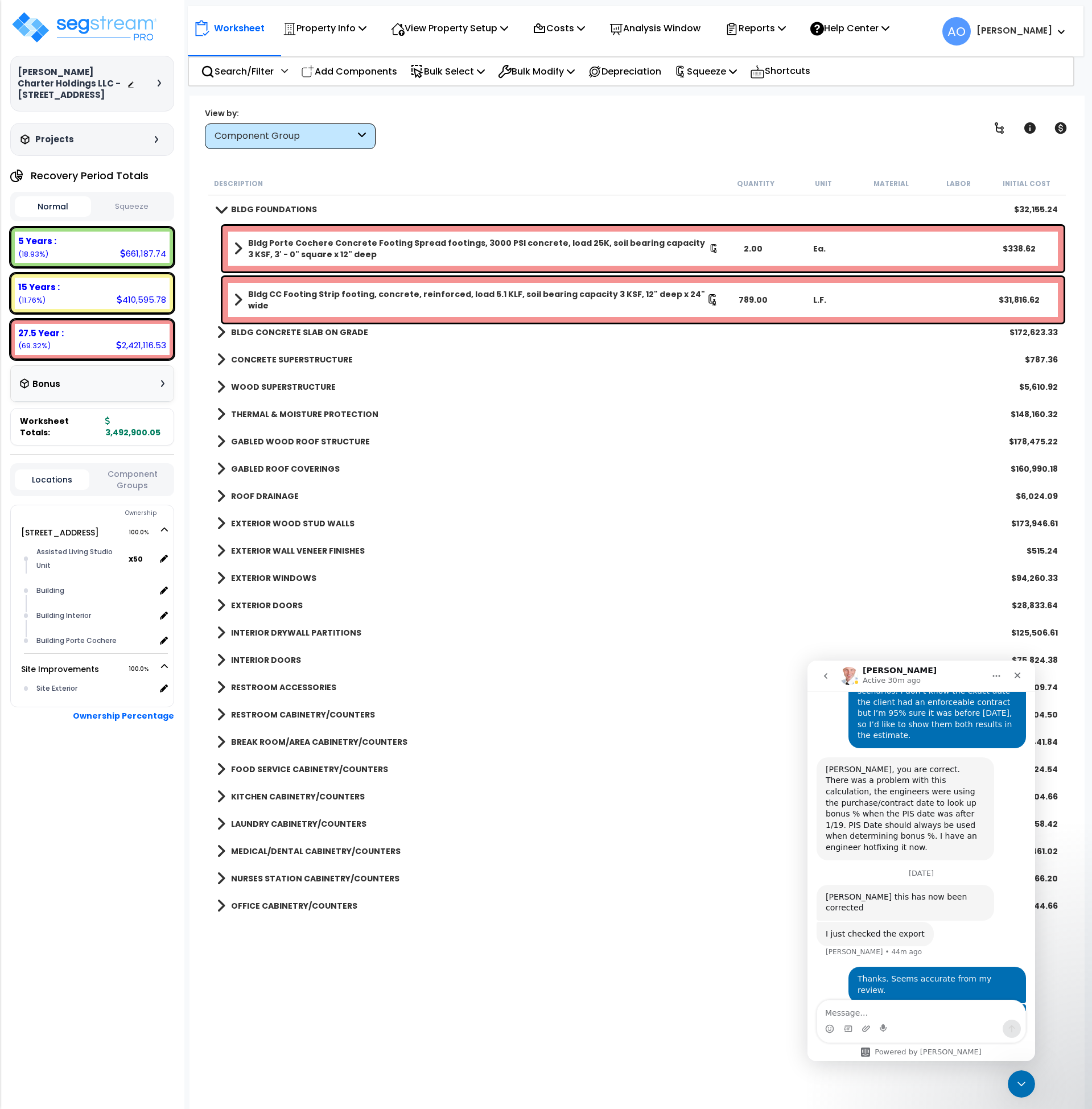
click at [280, 334] on b "BLDG CONCRETE SLAB ON GRADE" at bounding box center [300, 332] width 137 height 11
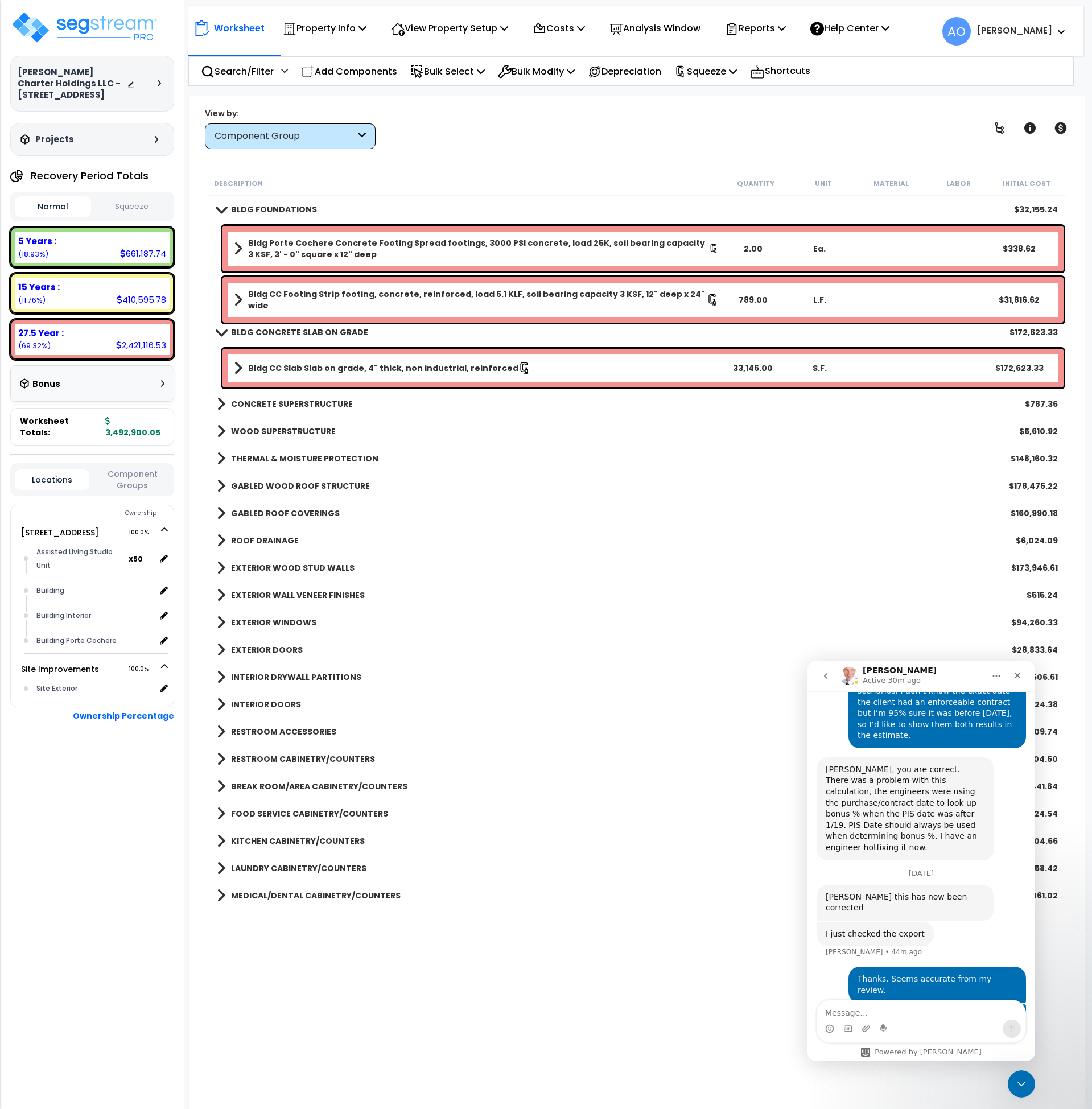
click at [283, 400] on b "CONCRETE SUPERSTRUCTURE" at bounding box center [292, 404] width 122 height 11
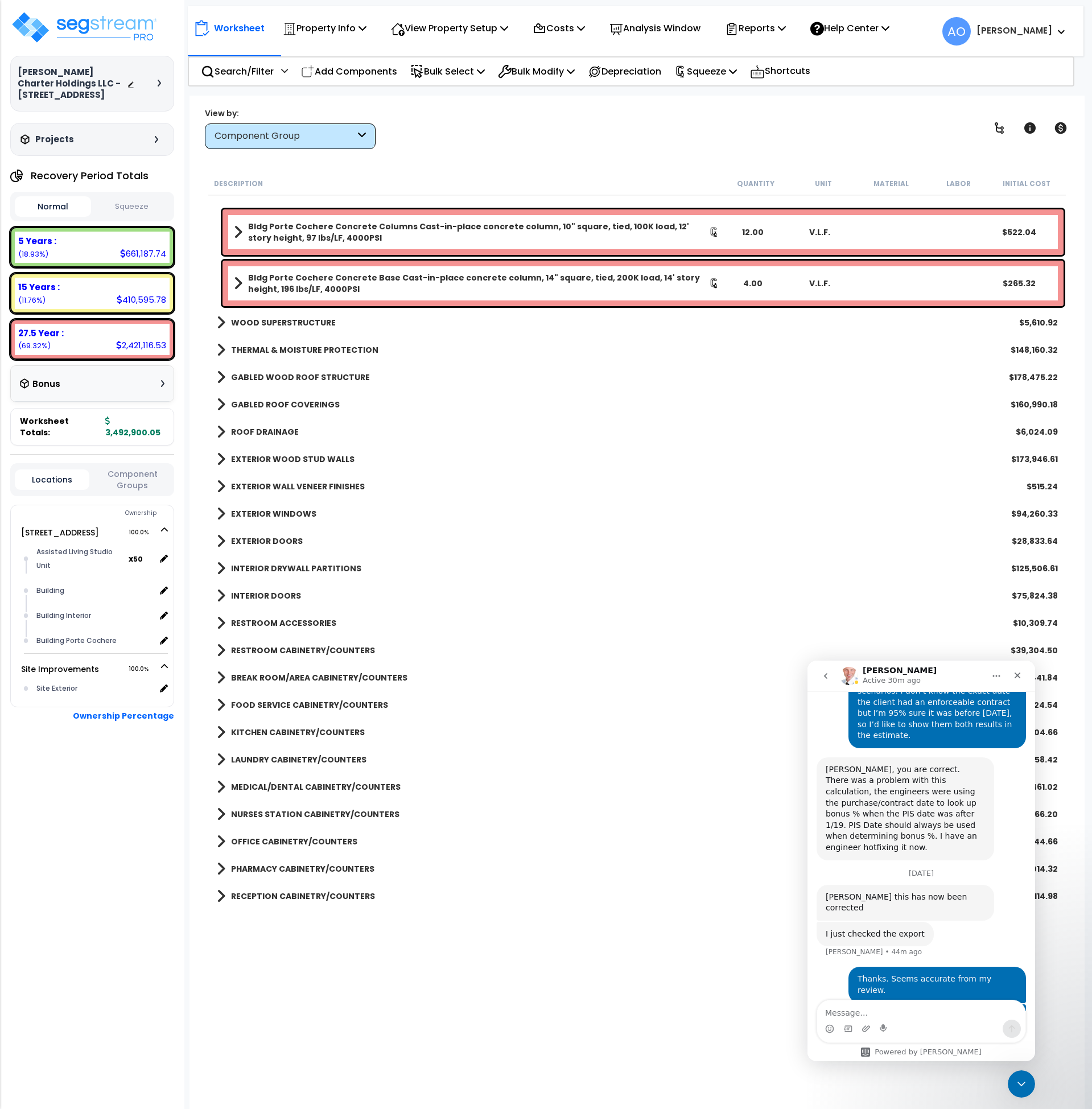
scroll to position [212, 0]
click at [281, 327] on b "WOOD SUPERSTRUCTURE" at bounding box center [283, 322] width 104 height 11
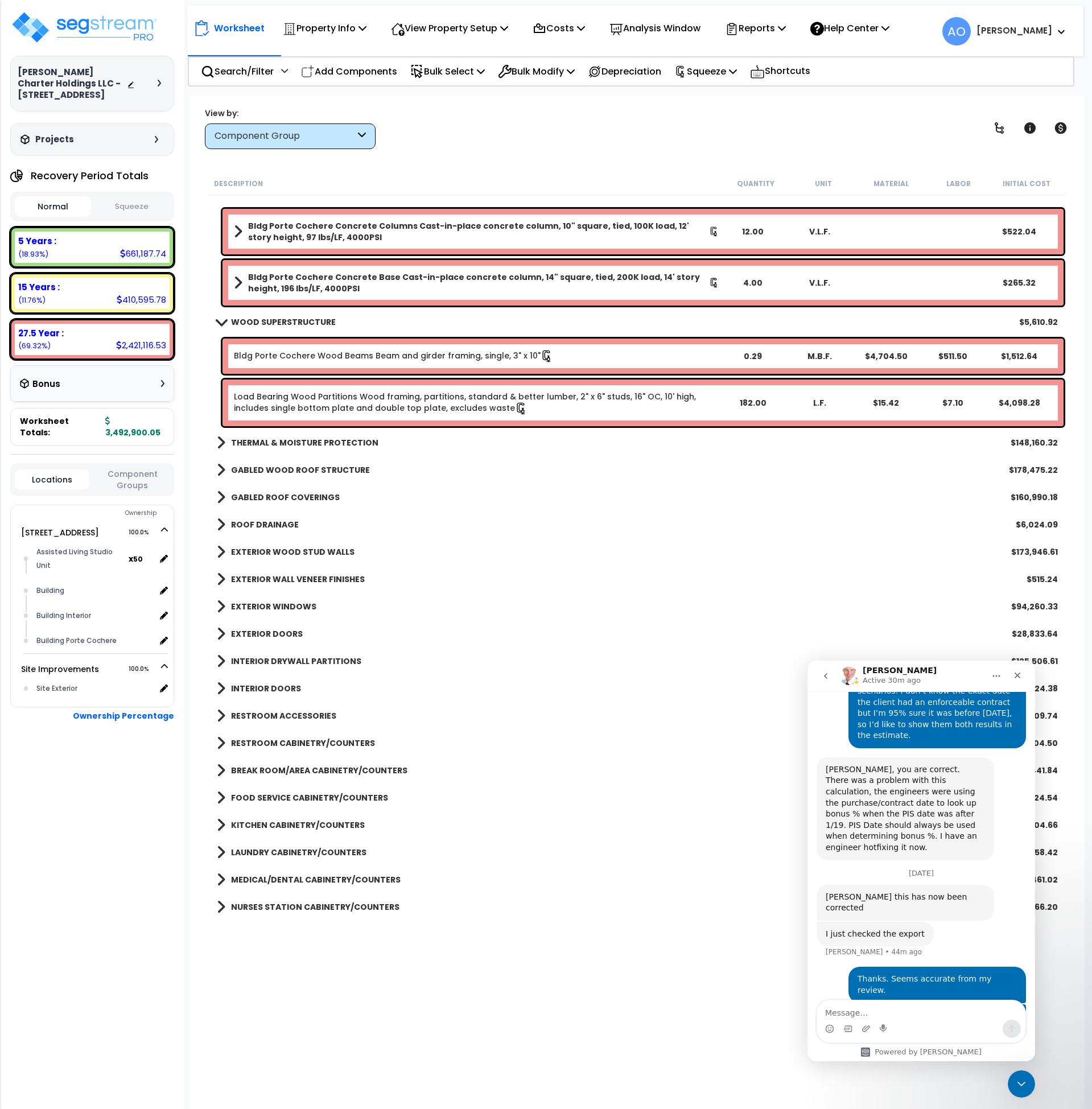
click at [307, 444] on b "THERMAL & MOISTURE PROTECTION" at bounding box center [305, 442] width 148 height 11
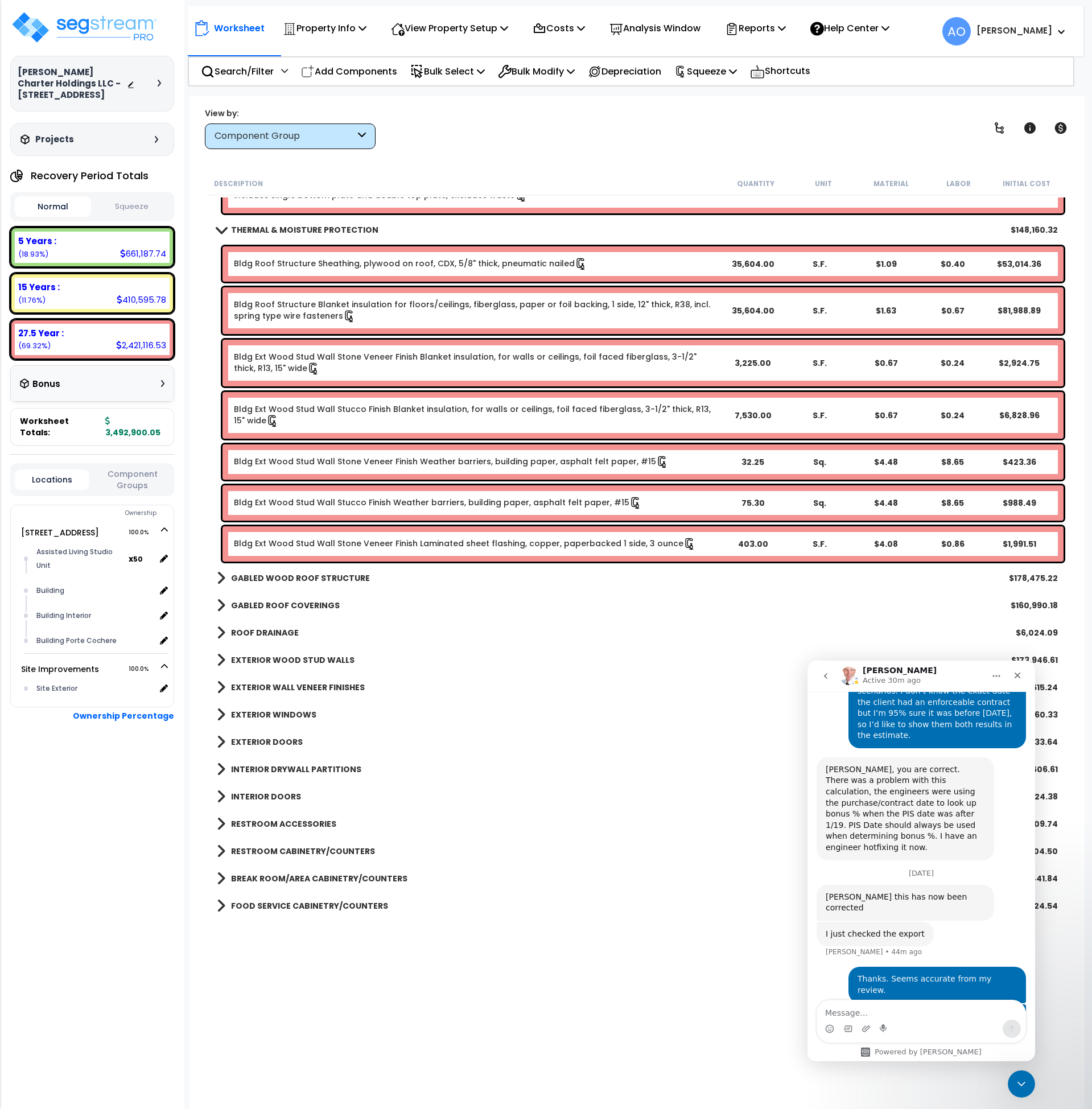
scroll to position [425, 0]
click at [343, 576] on b "GABLED WOOD ROOF STRUCTURE" at bounding box center [300, 577] width 139 height 11
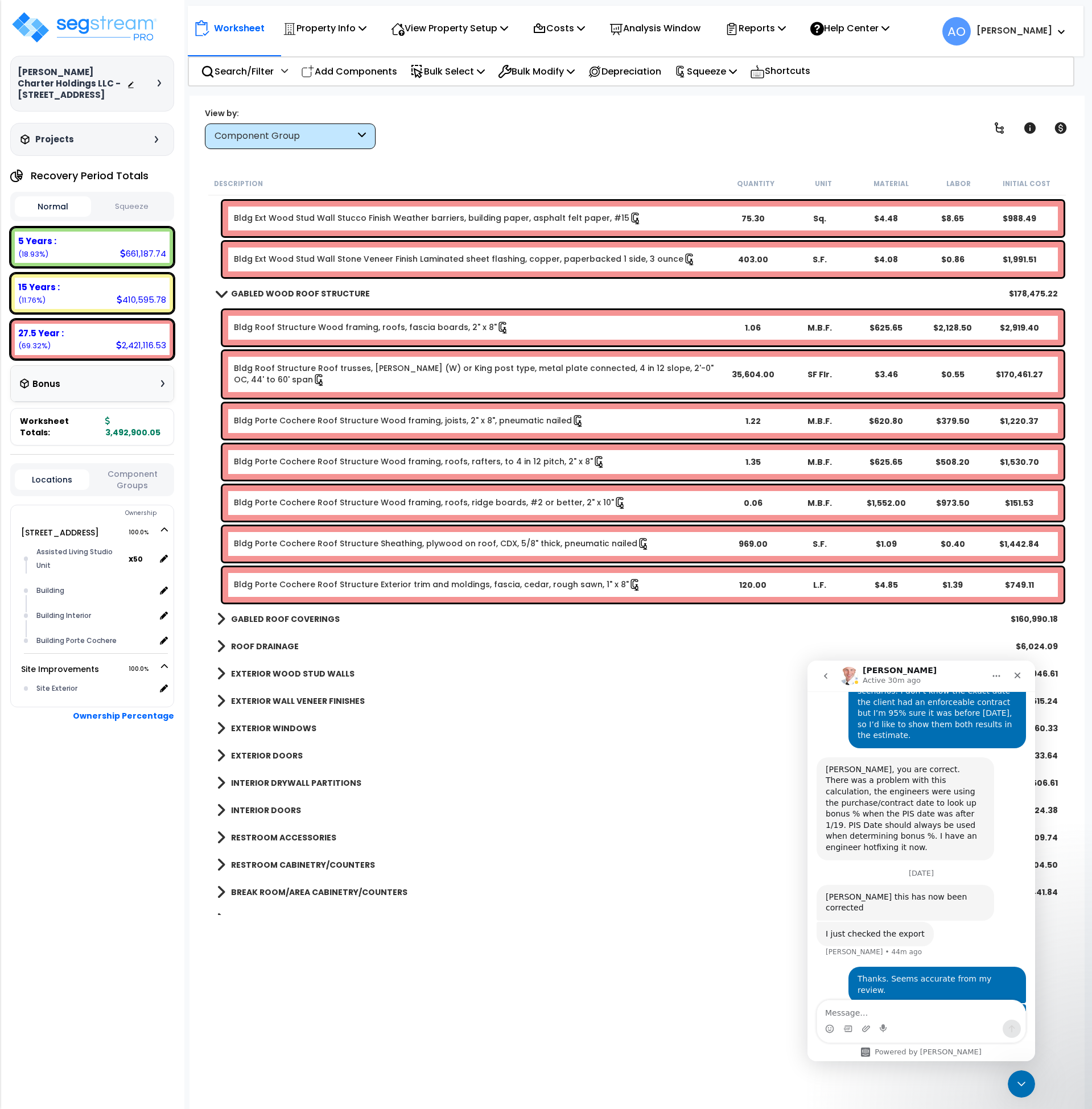
scroll to position [710, 0]
click at [321, 619] on b "GABLED ROOF COVERINGS" at bounding box center [285, 618] width 109 height 11
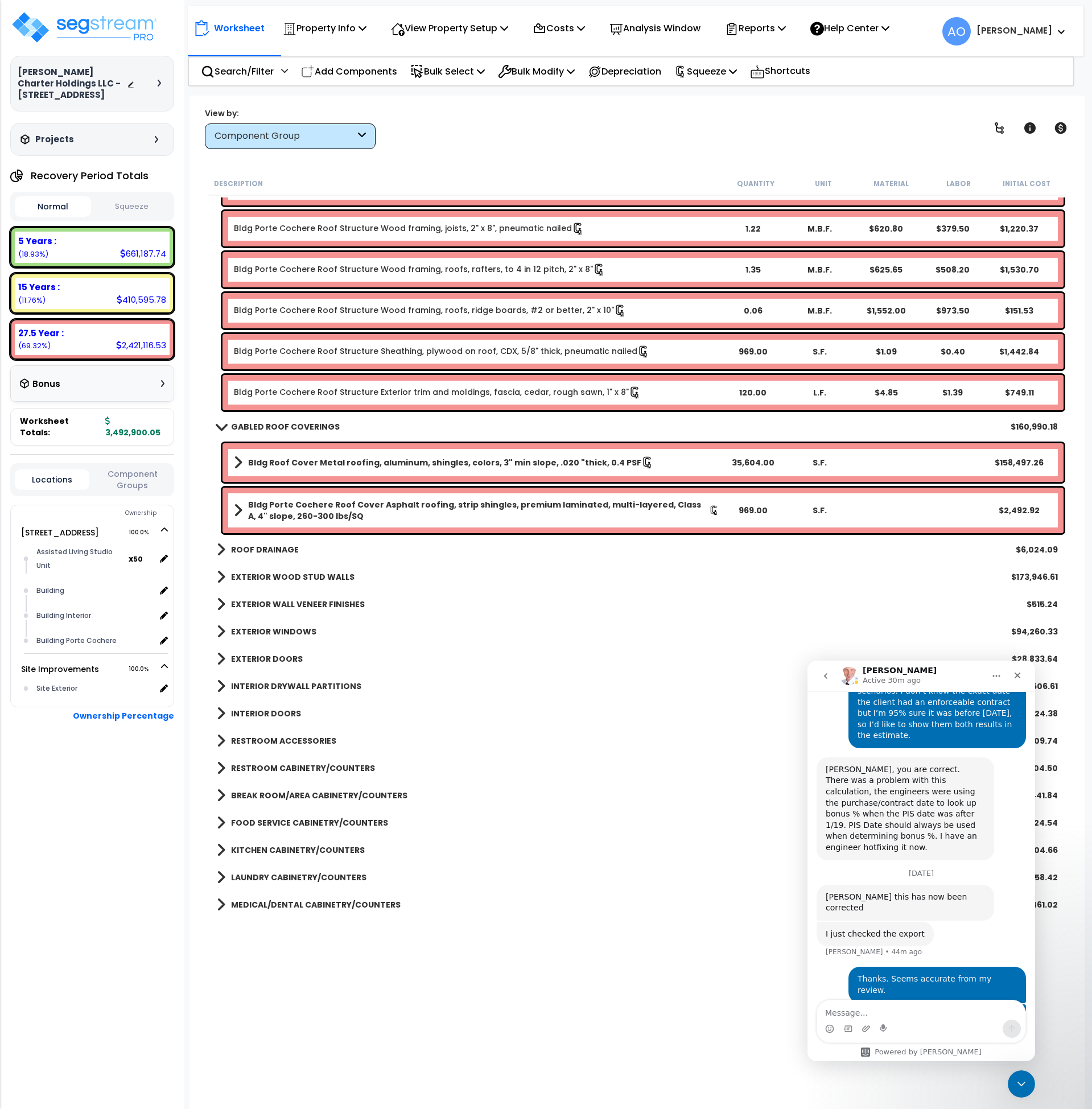
scroll to position [903, 0]
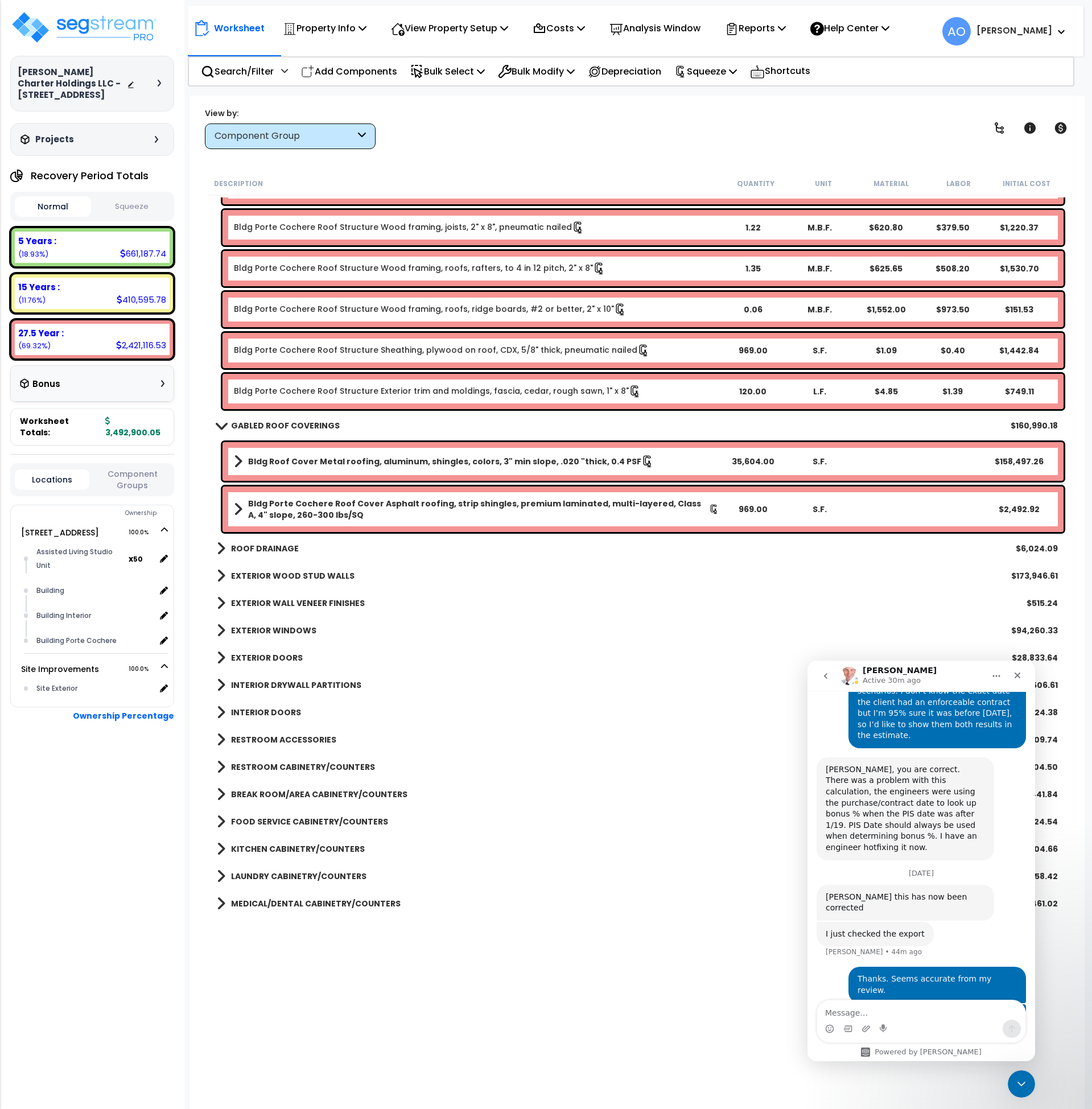
click at [265, 547] on b "ROOF DRAINAGE" at bounding box center [265, 548] width 68 height 11
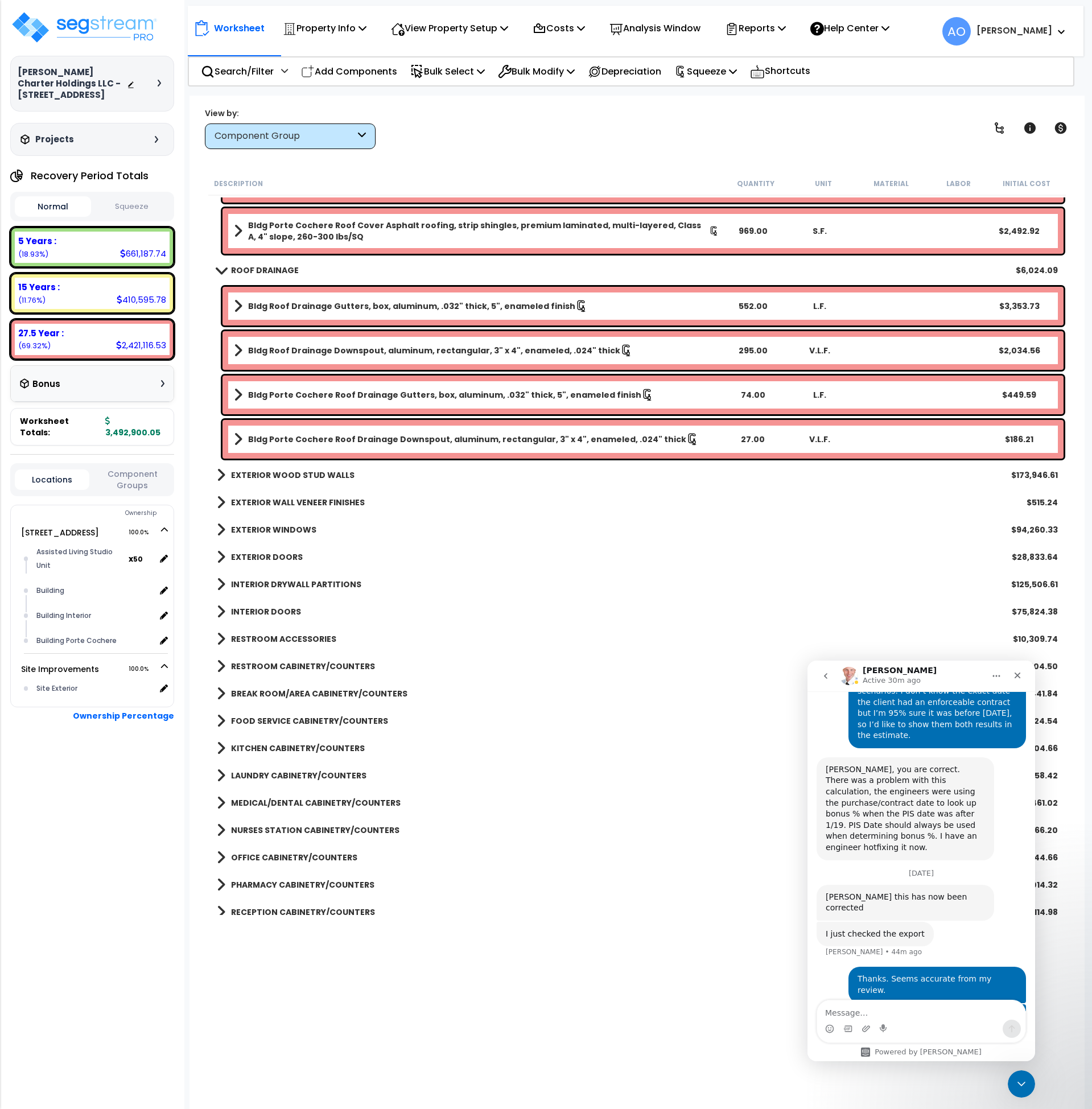
scroll to position [1182, 0]
click at [301, 476] on b "EXTERIOR WOOD STUD WALLS" at bounding box center [293, 474] width 124 height 11
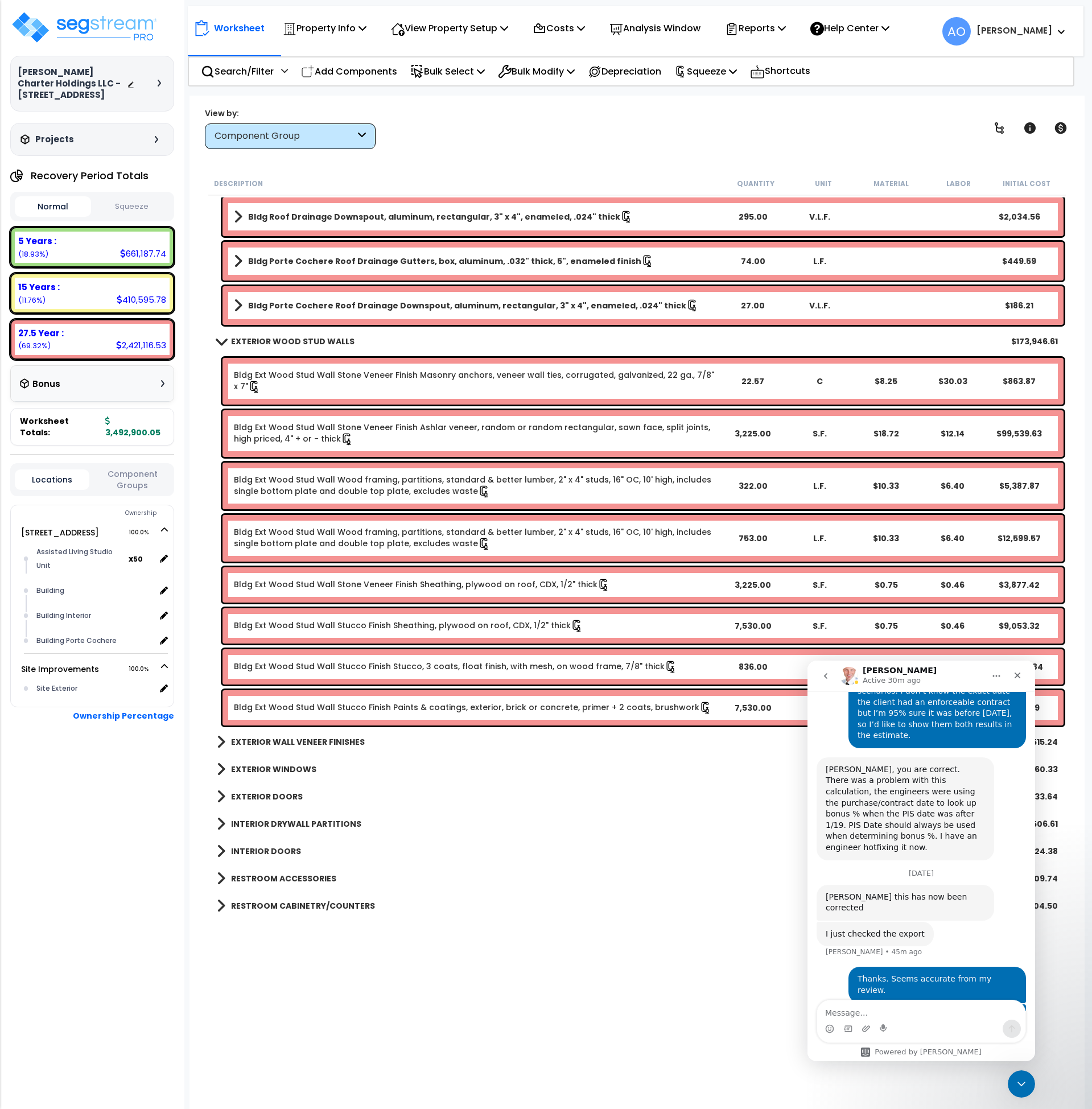
scroll to position [1315, 0]
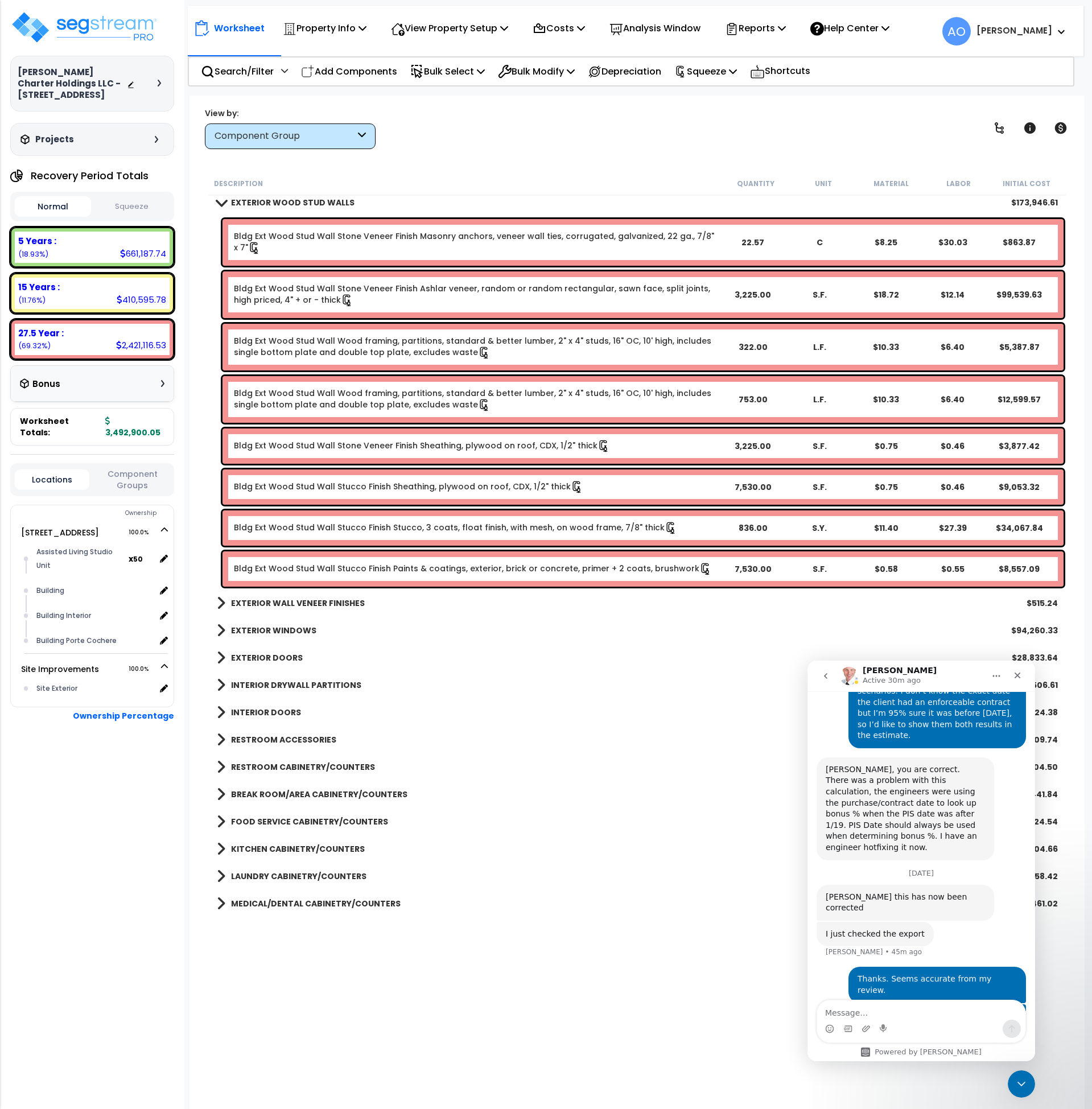
click at [288, 597] on b "EXTERIOR WALL VENEER FINISHES" at bounding box center [298, 602] width 134 height 11
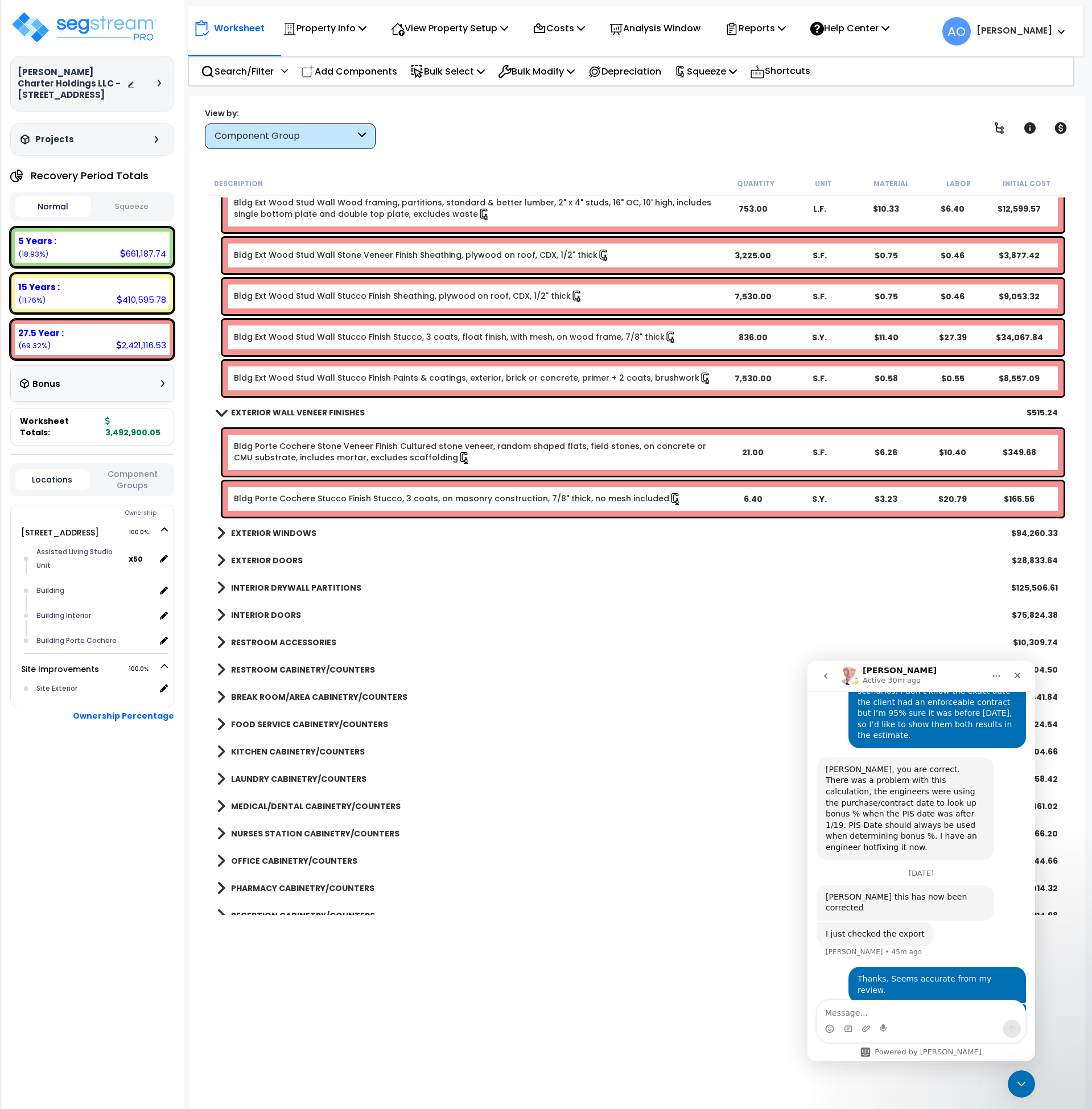
click at [294, 529] on b "EXTERIOR WINDOWS" at bounding box center [273, 533] width 86 height 11
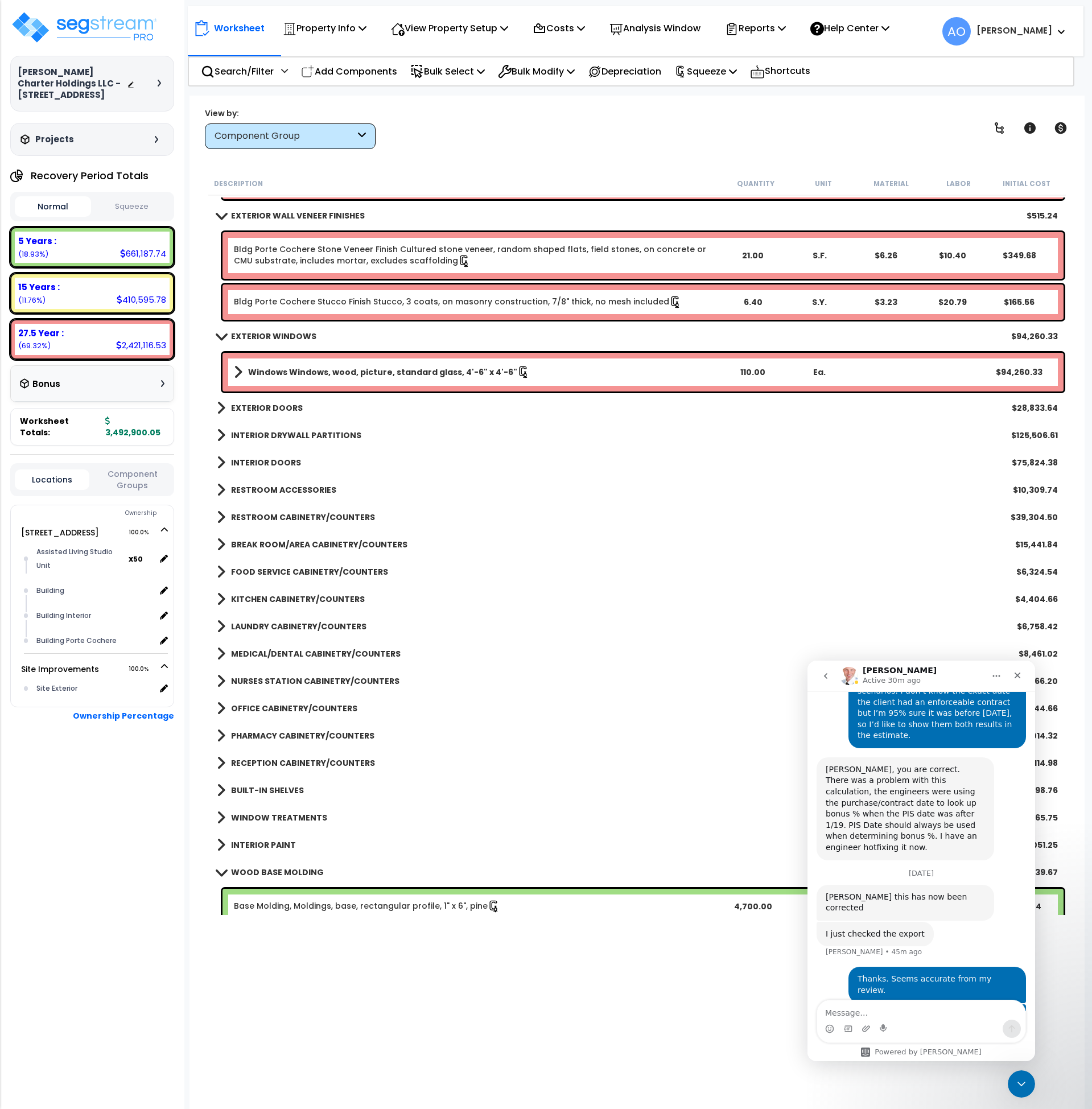
scroll to position [1842, 0]
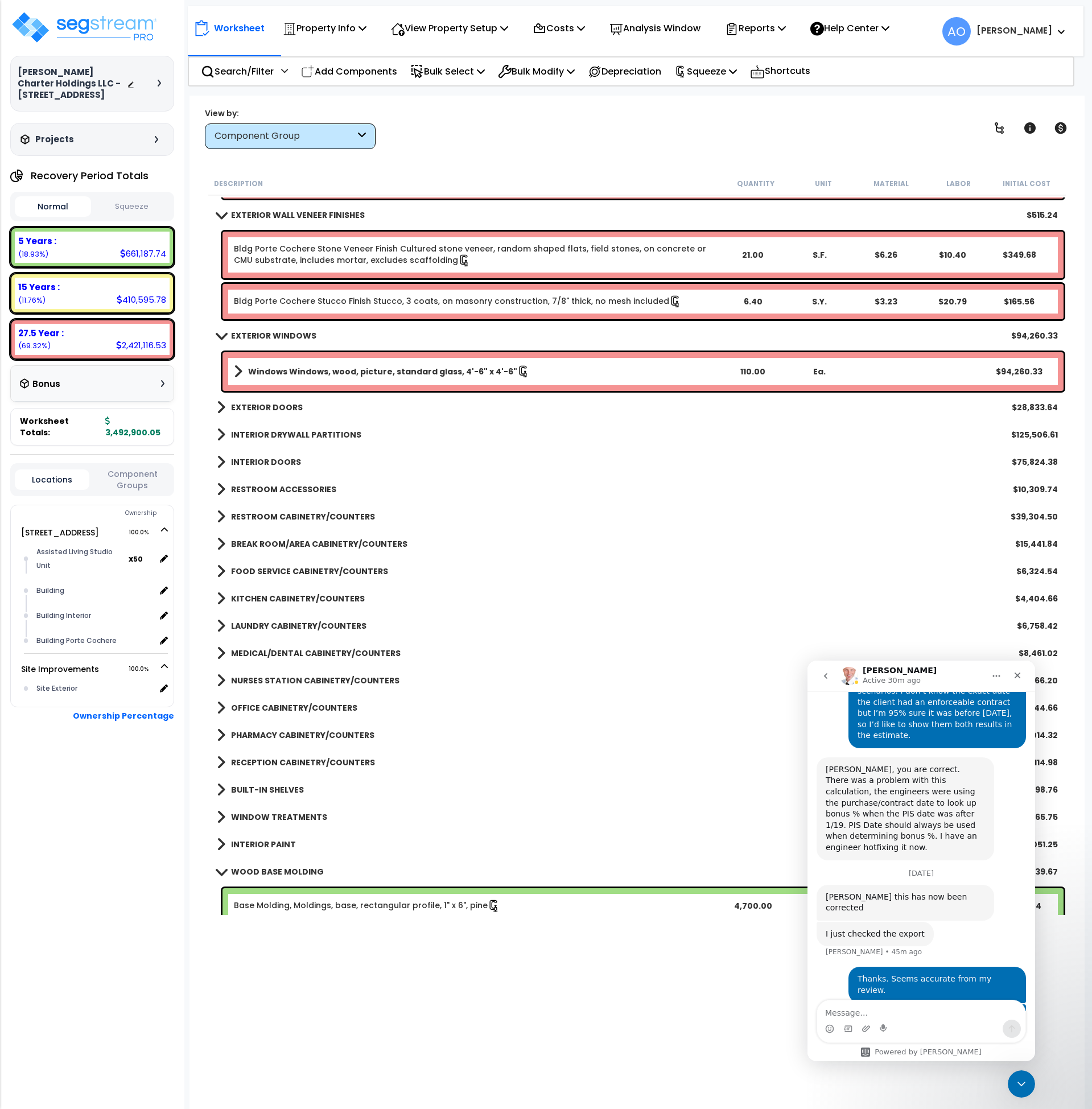
click at [284, 408] on b "EXTERIOR DOORS" at bounding box center [266, 407] width 72 height 11
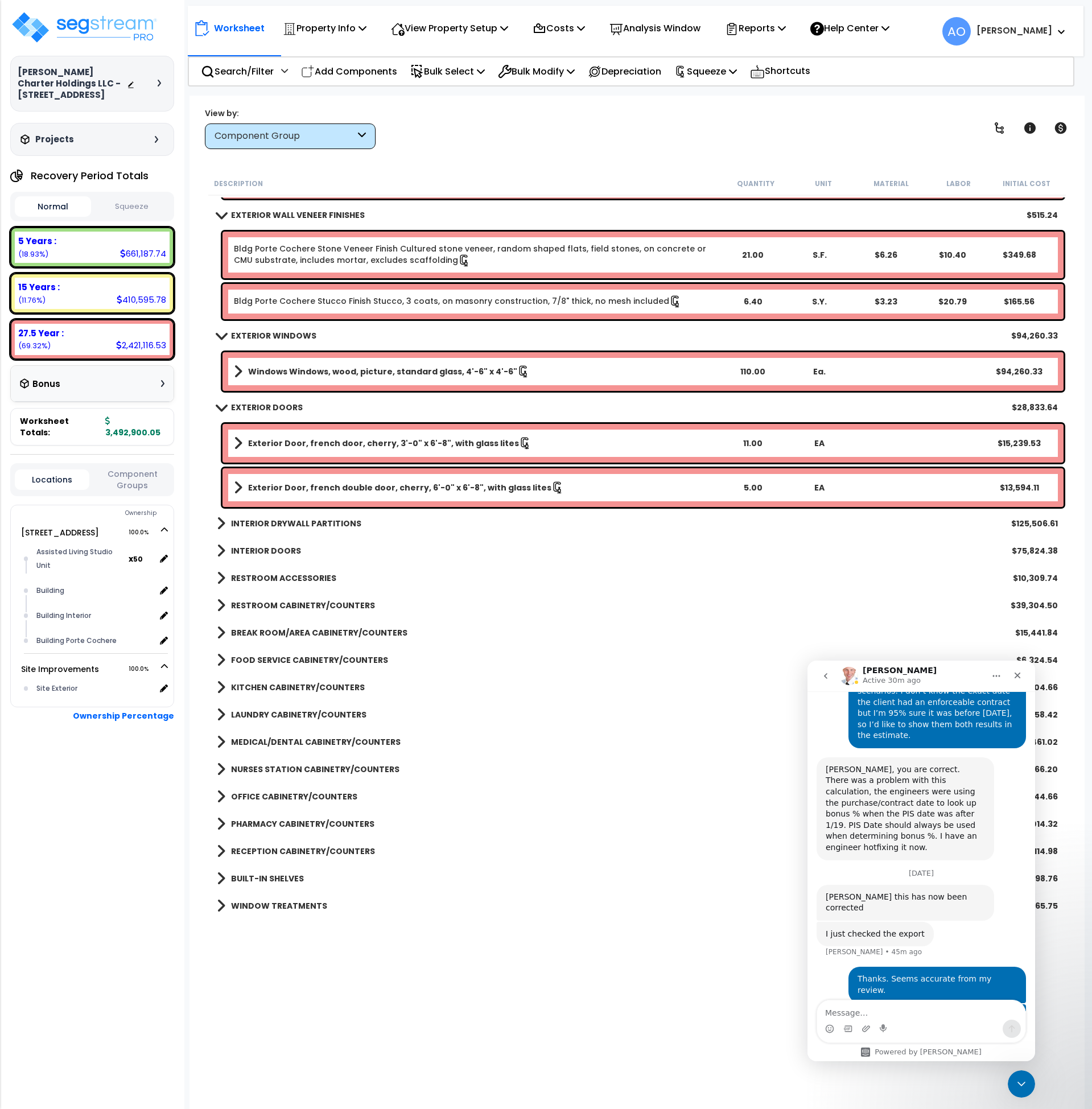
click at [284, 409] on b "EXTERIOR DOORS" at bounding box center [266, 407] width 72 height 11
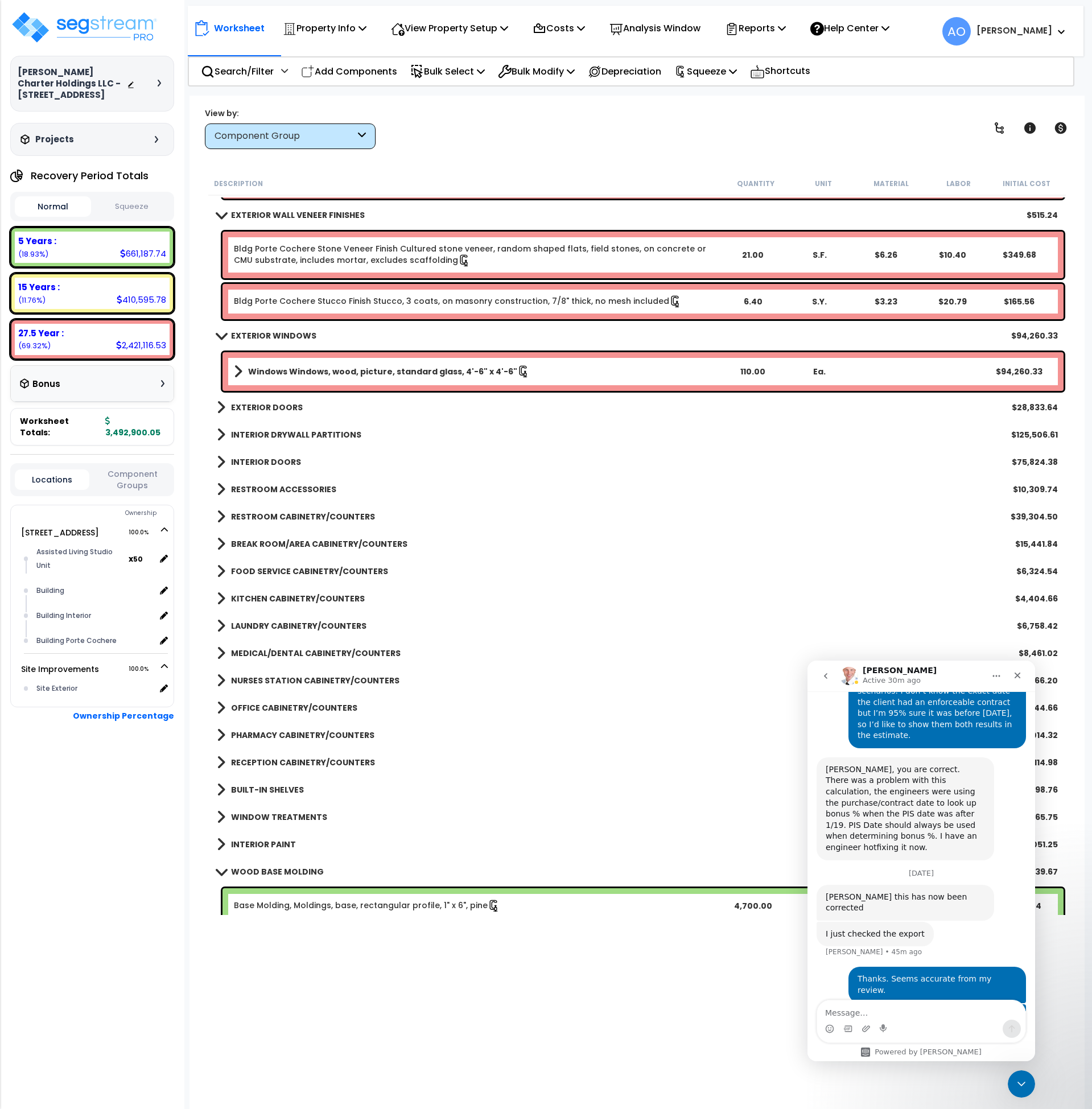
click at [288, 439] on b "INTERIOR DRYWALL PARTITIONS" at bounding box center [296, 434] width 131 height 11
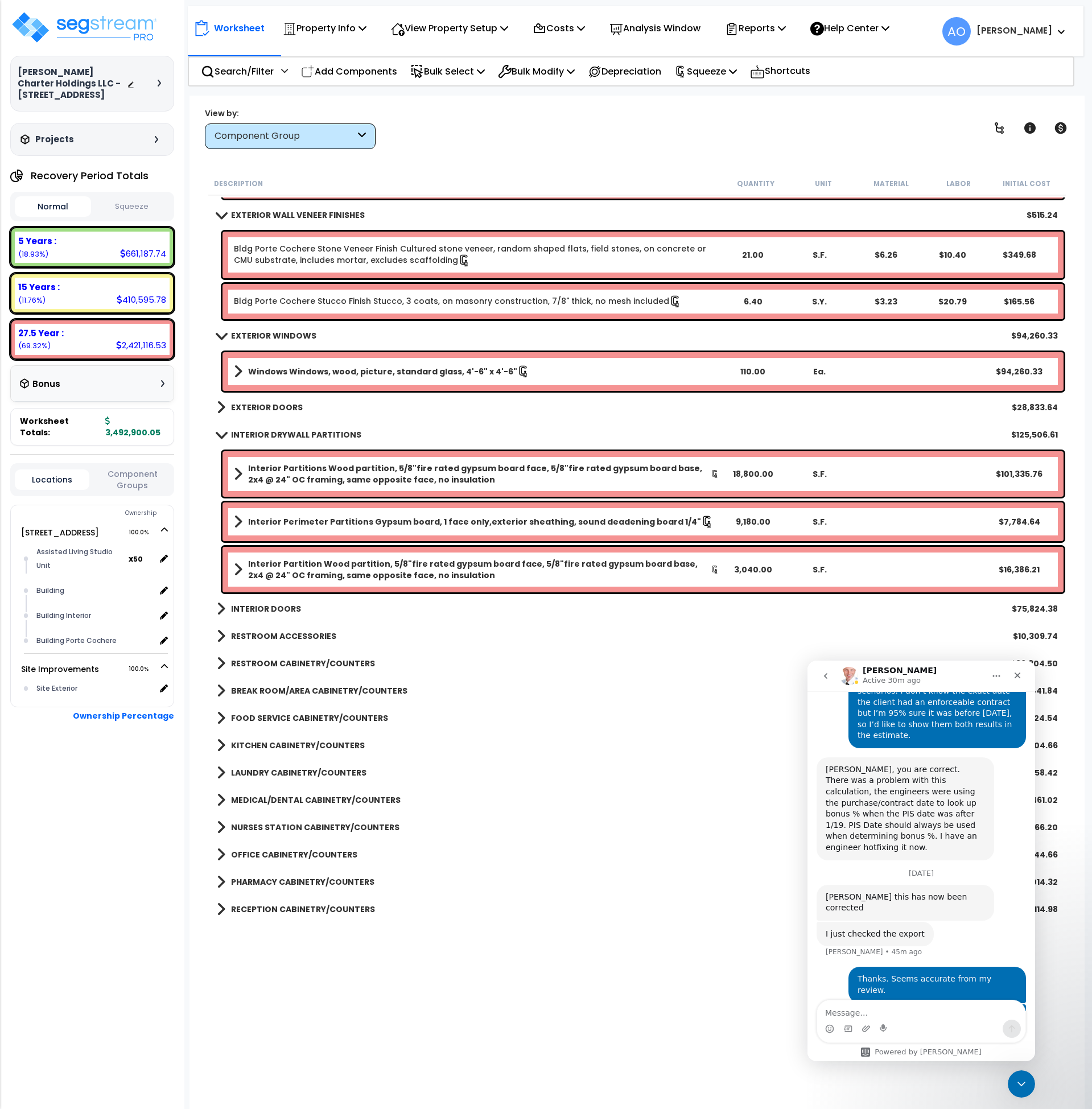
click at [288, 439] on b "INTERIOR DRYWALL PARTITIONS" at bounding box center [296, 434] width 131 height 11
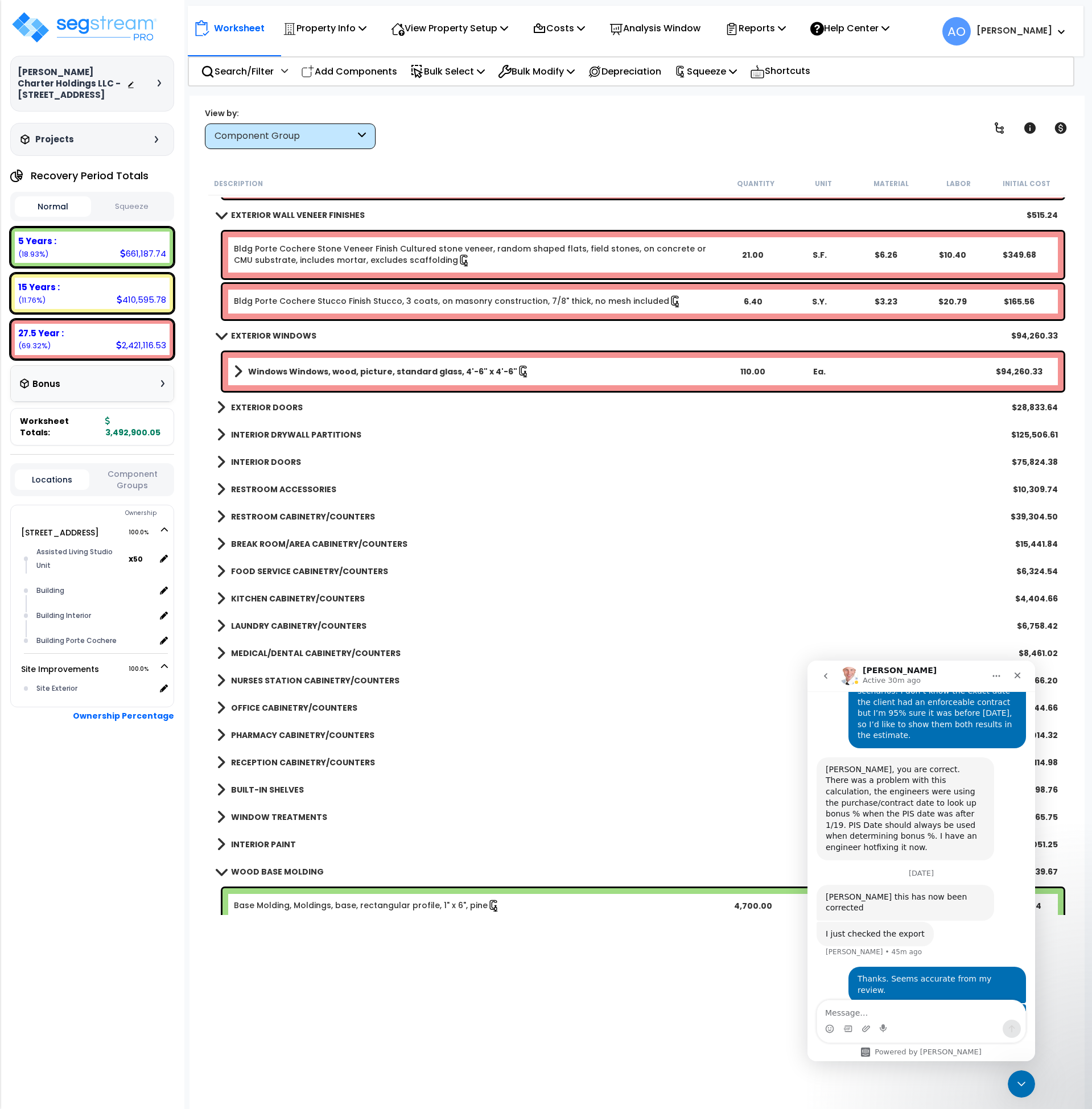
click at [288, 461] on b "INTERIOR DOORS" at bounding box center [266, 462] width 70 height 11
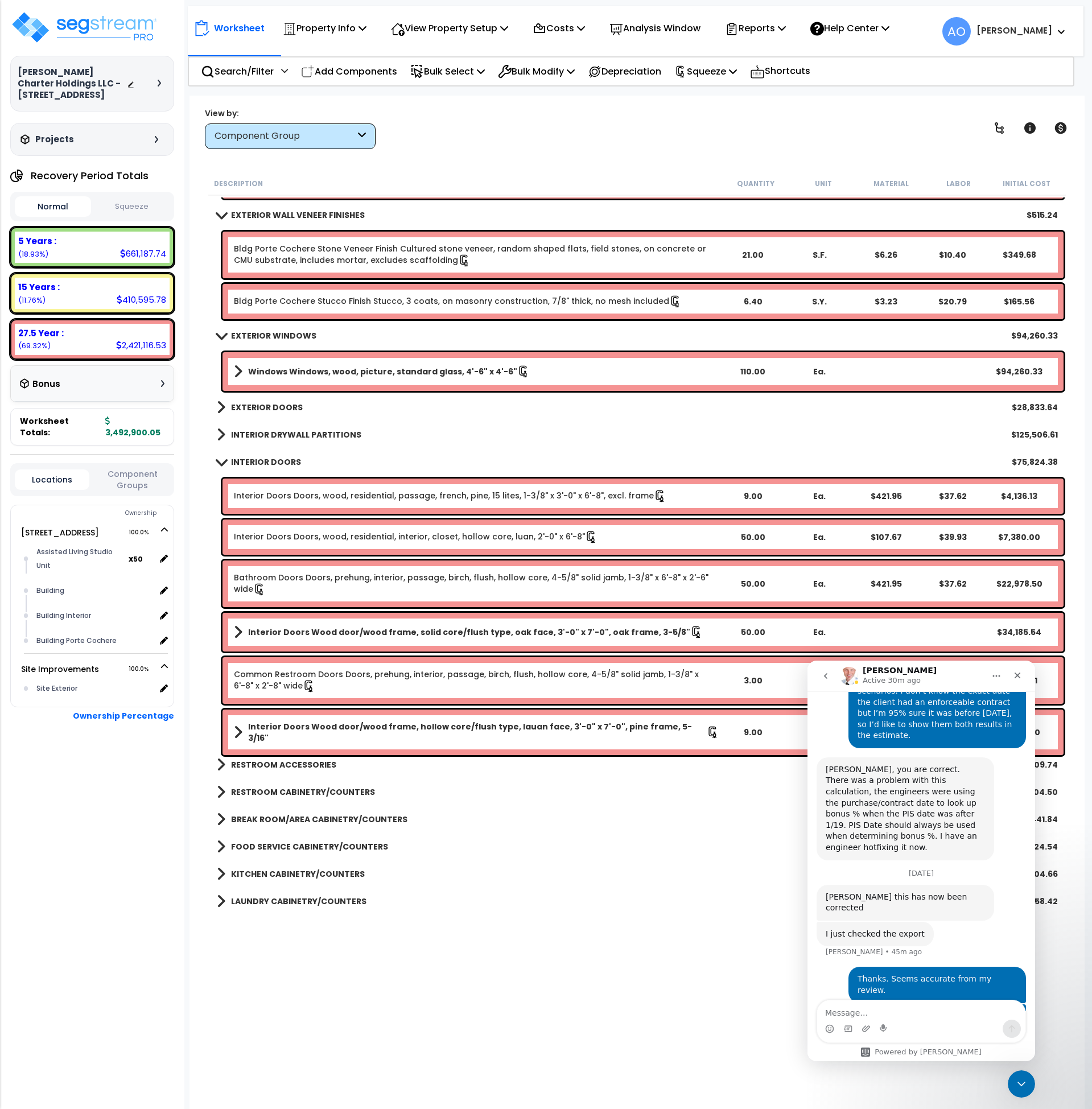
click at [288, 461] on b "INTERIOR DOORS" at bounding box center [266, 462] width 70 height 11
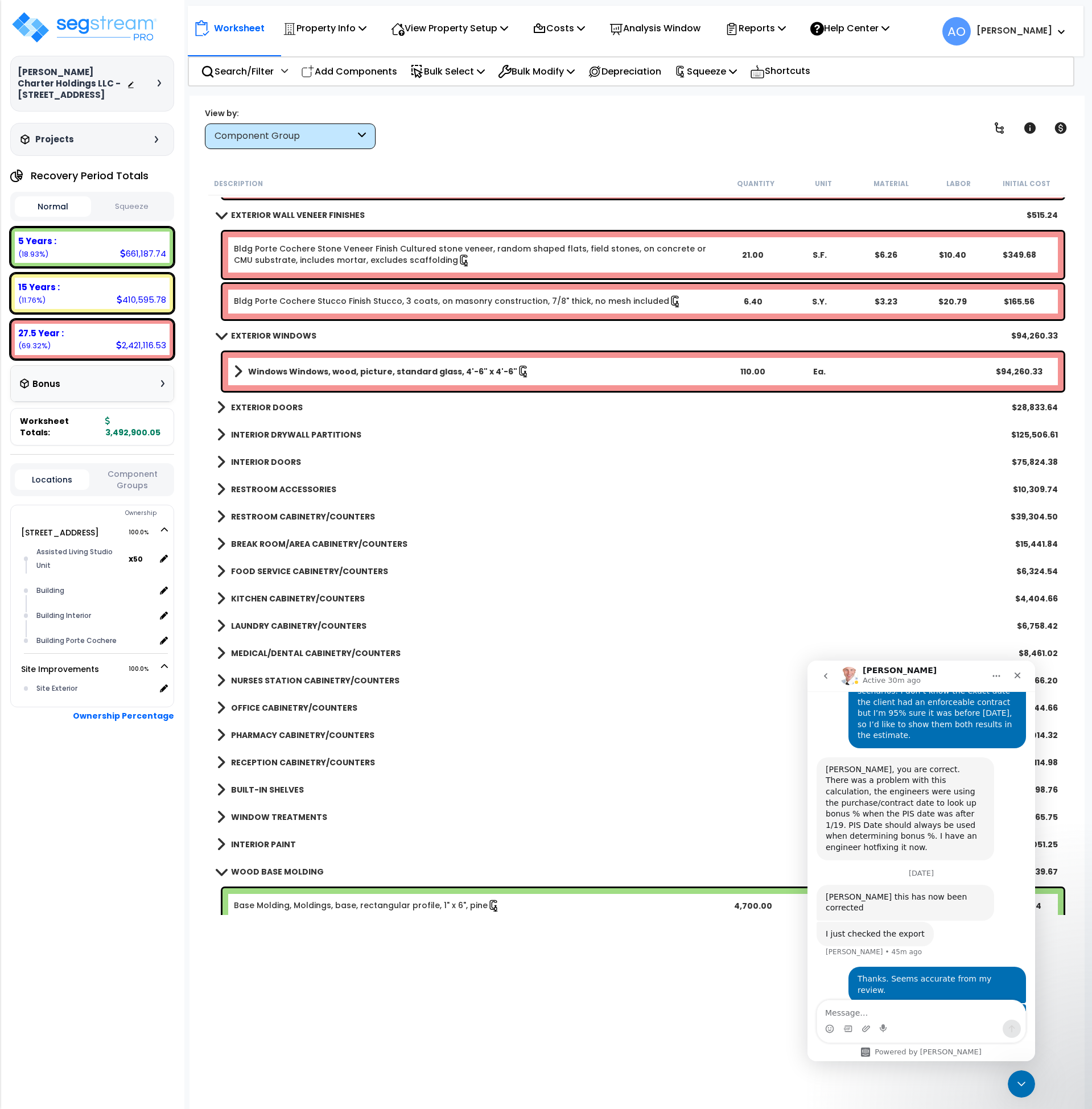
click at [291, 435] on b "INTERIOR DRYWALL PARTITIONS" at bounding box center [296, 434] width 131 height 11
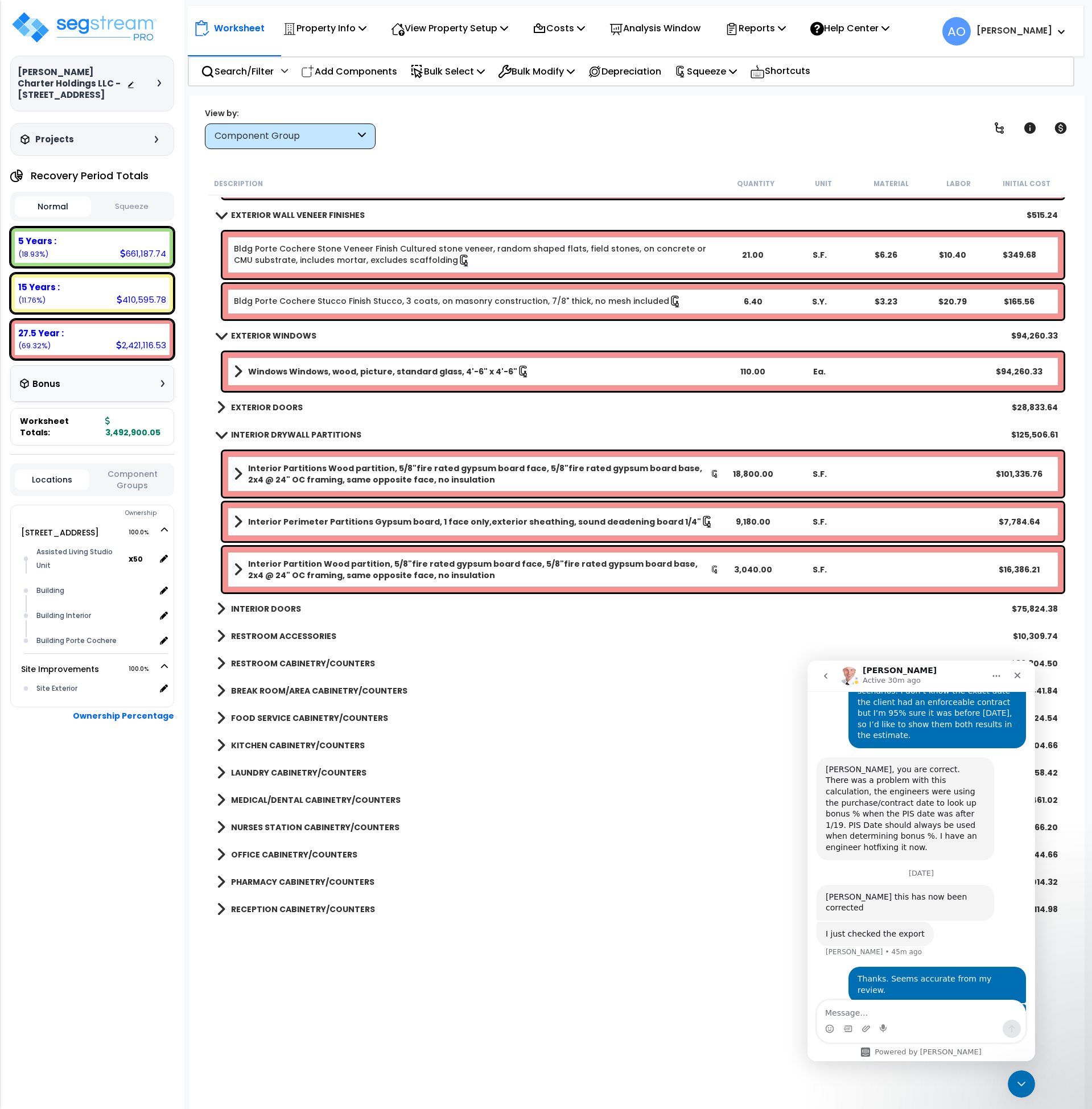
click at [291, 435] on b "INTERIOR DRYWALL PARTITIONS" at bounding box center [296, 434] width 131 height 11
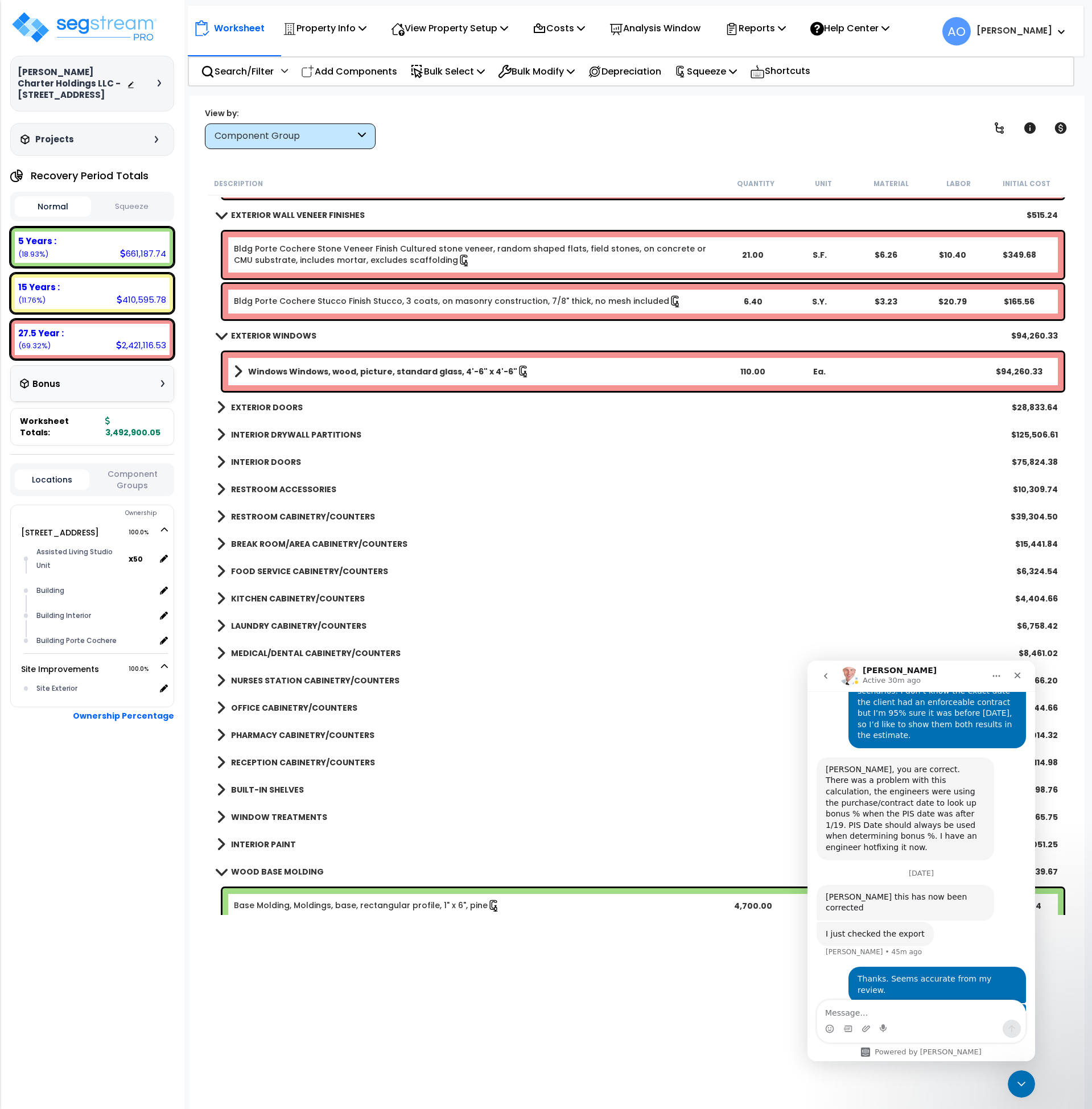
click at [299, 518] on b "RESTROOM CABINETRY/COUNTERS" at bounding box center [303, 516] width 144 height 11
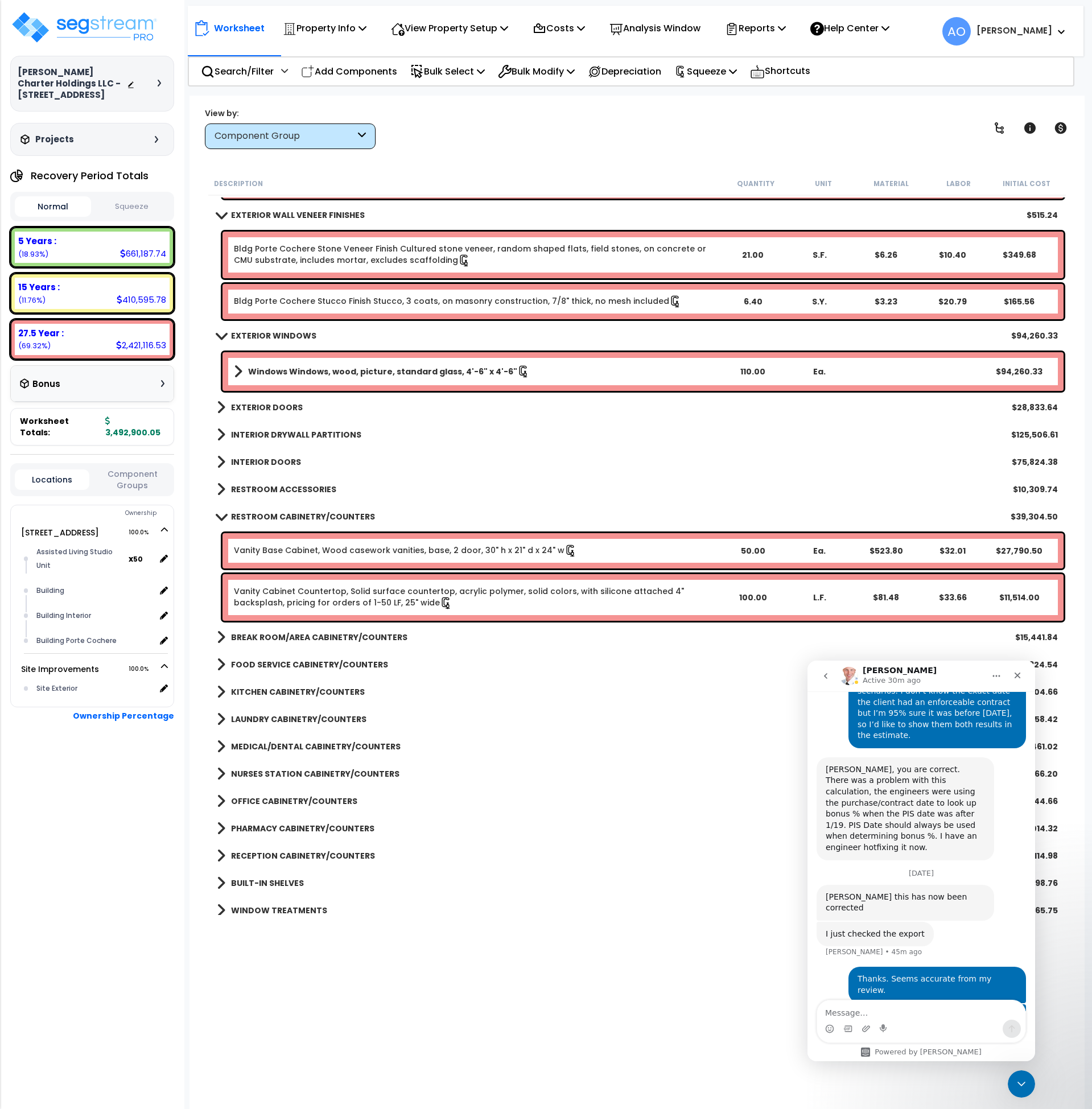
click at [299, 518] on b "RESTROOM CABINETRY/COUNTERS" at bounding box center [303, 516] width 144 height 11
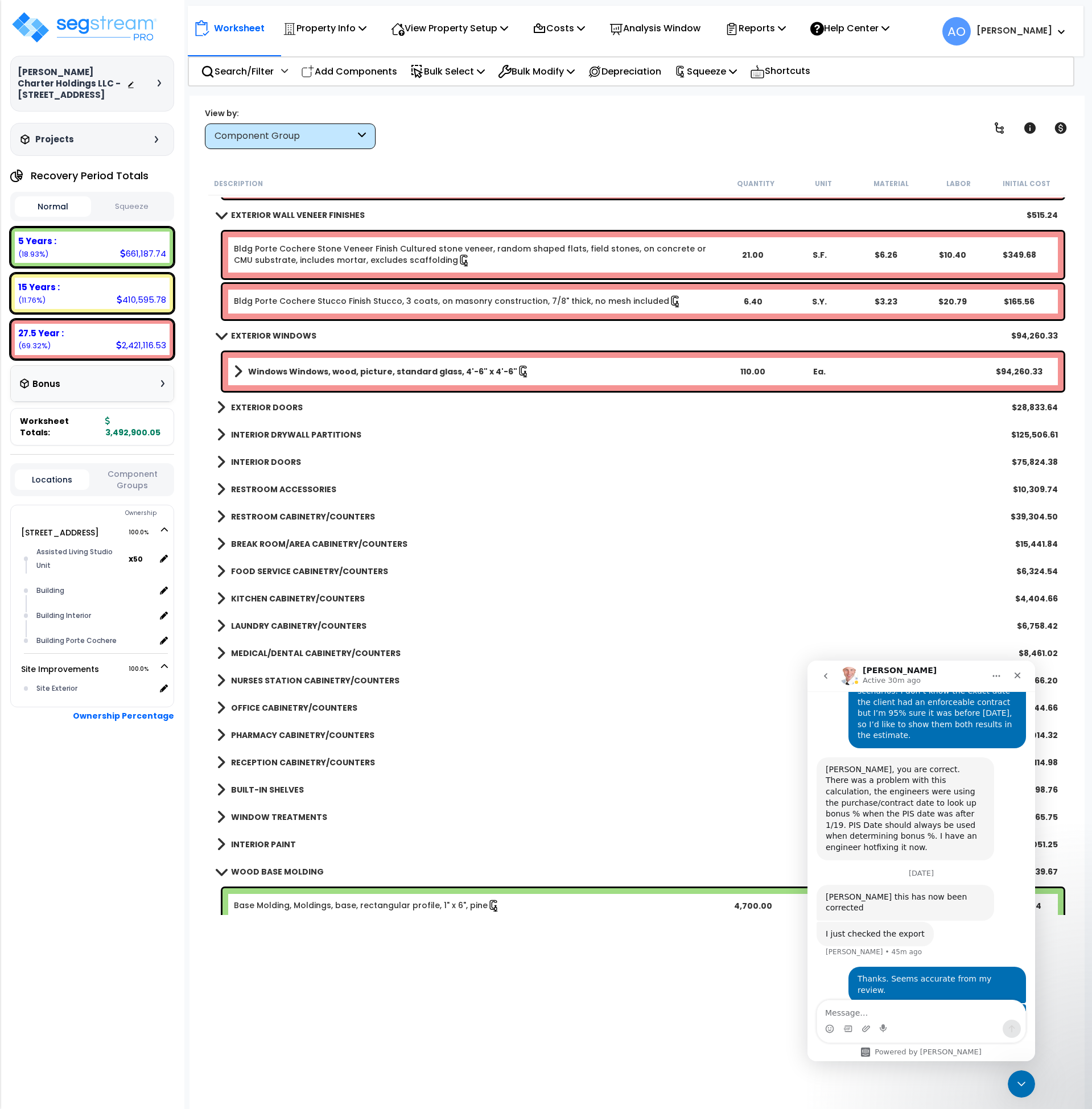
click at [307, 540] on b "BREAK ROOM/AREA CABINETRY/COUNTERS" at bounding box center [319, 544] width 176 height 11
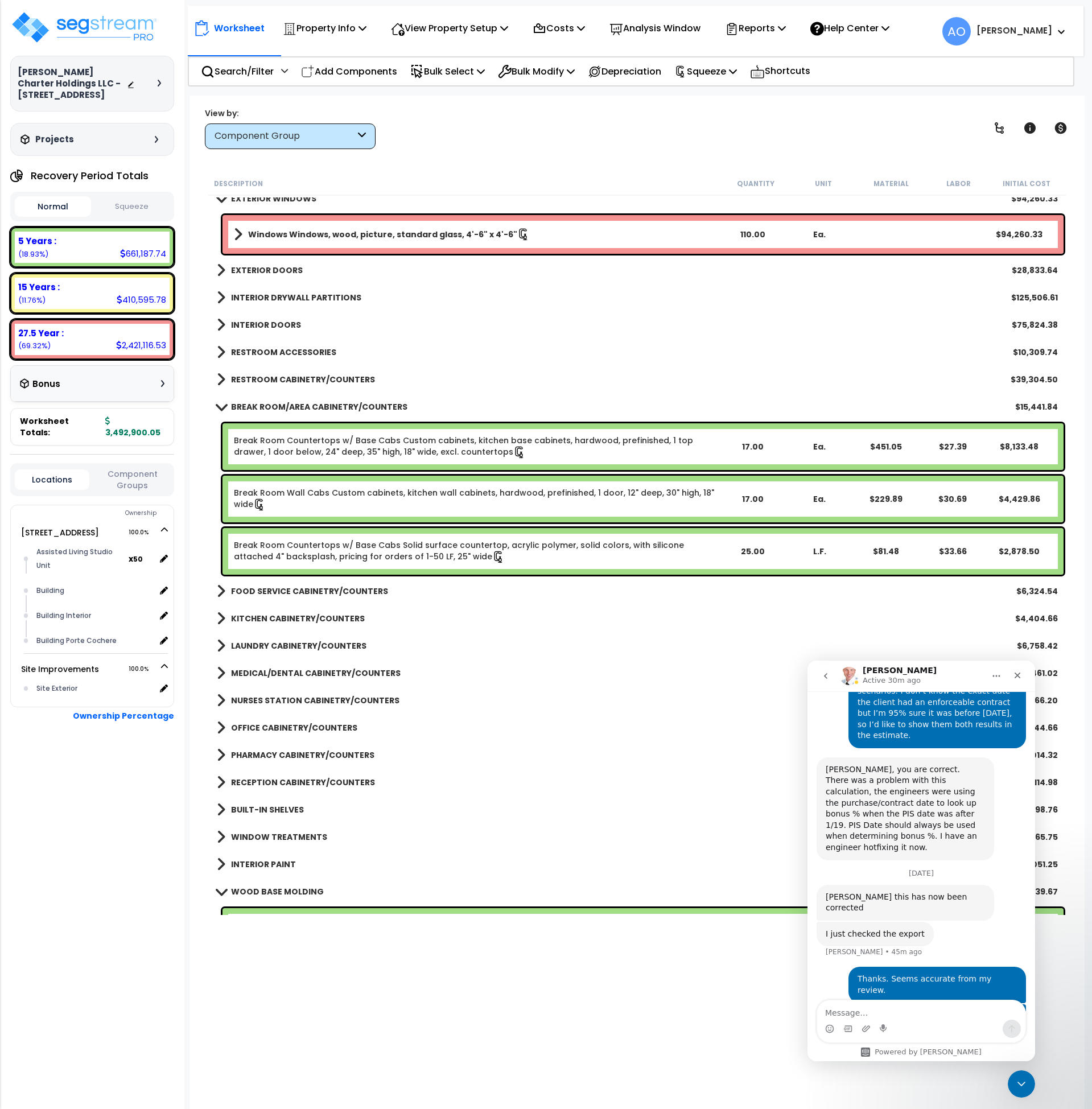
scroll to position [1980, 0]
click at [293, 402] on b "BREAK ROOM/AREA CABINETRY/COUNTERS" at bounding box center [319, 406] width 176 height 11
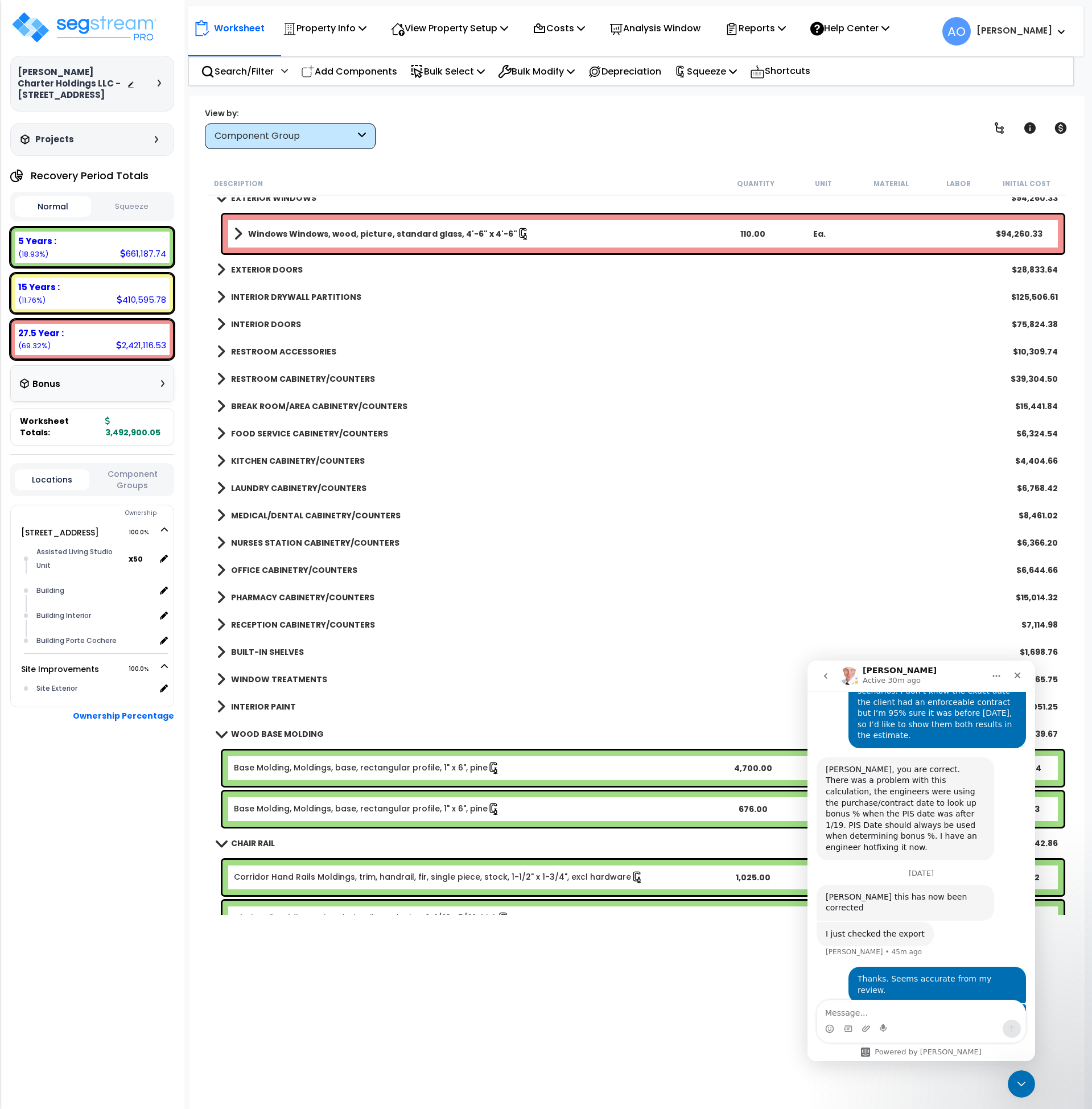
click at [300, 438] on b "FOOD SERVICE CABINETRY/COUNTERS" at bounding box center [309, 433] width 157 height 11
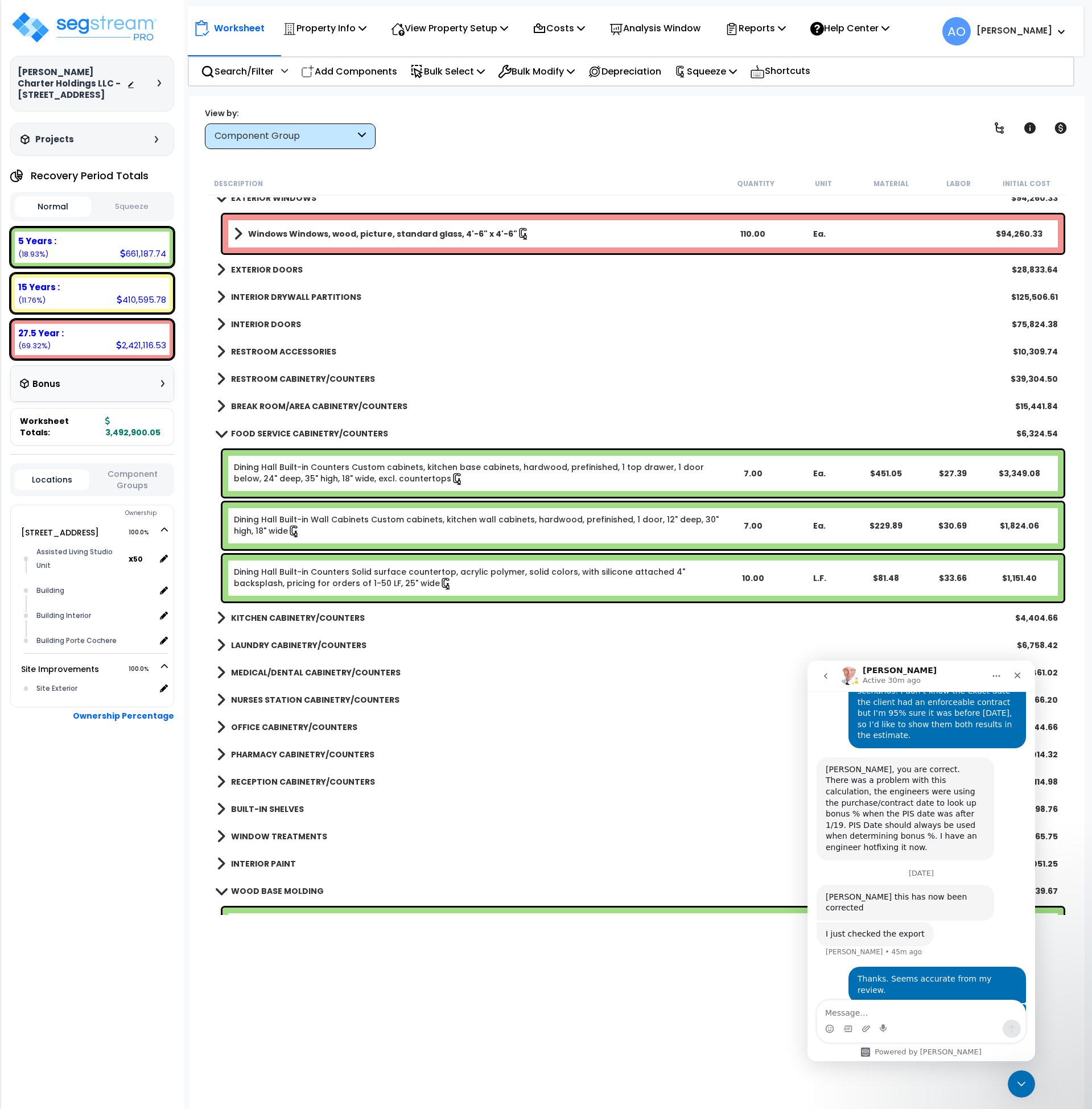
click at [300, 438] on b "FOOD SERVICE CABINETRY/COUNTERS" at bounding box center [309, 433] width 157 height 11
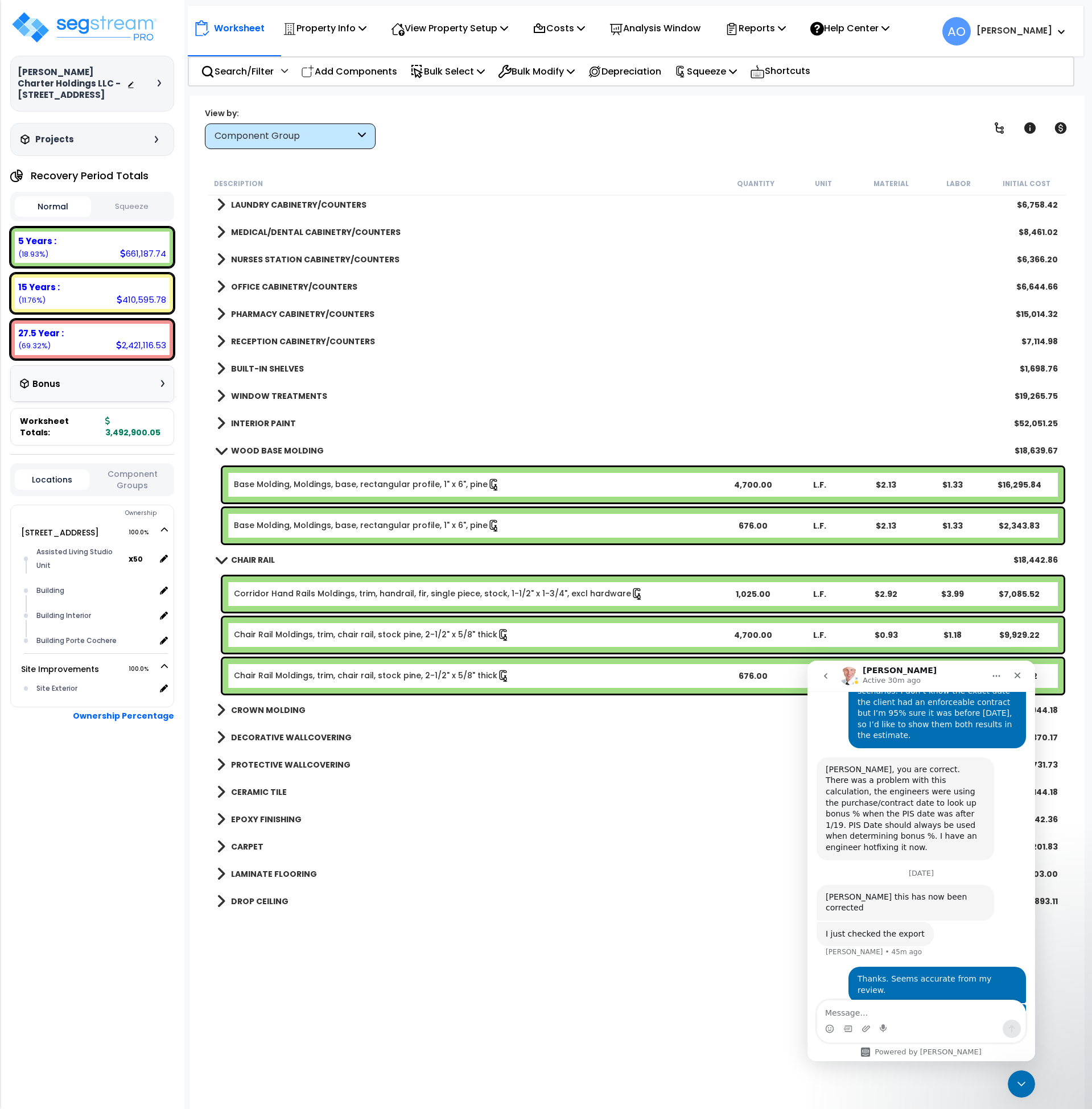
scroll to position [2264, 0]
click at [286, 448] on b "WOOD BASE MOLDING" at bounding box center [277, 450] width 92 height 11
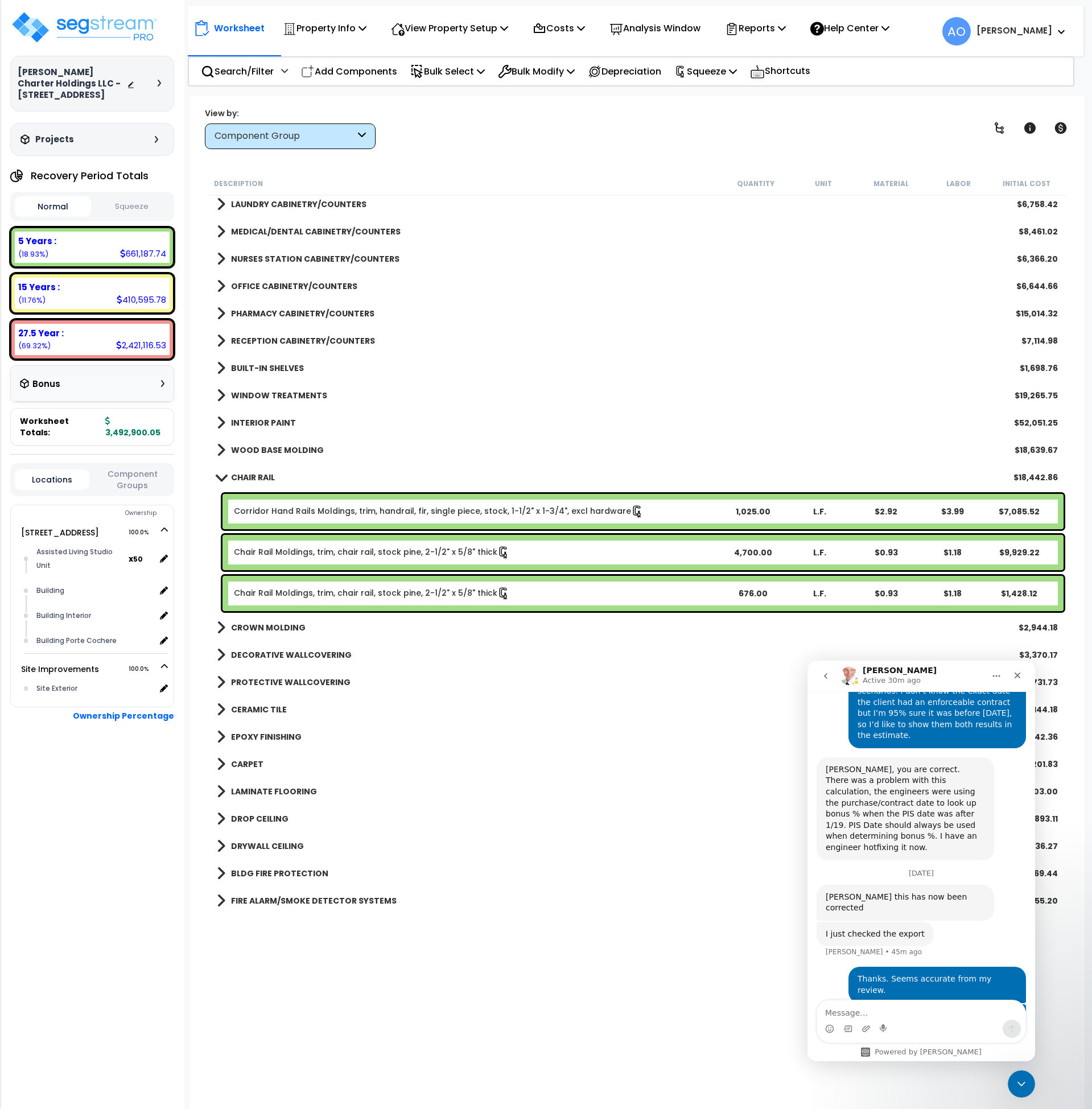
click at [266, 476] on b "CHAIR RAIL" at bounding box center [253, 477] width 44 height 11
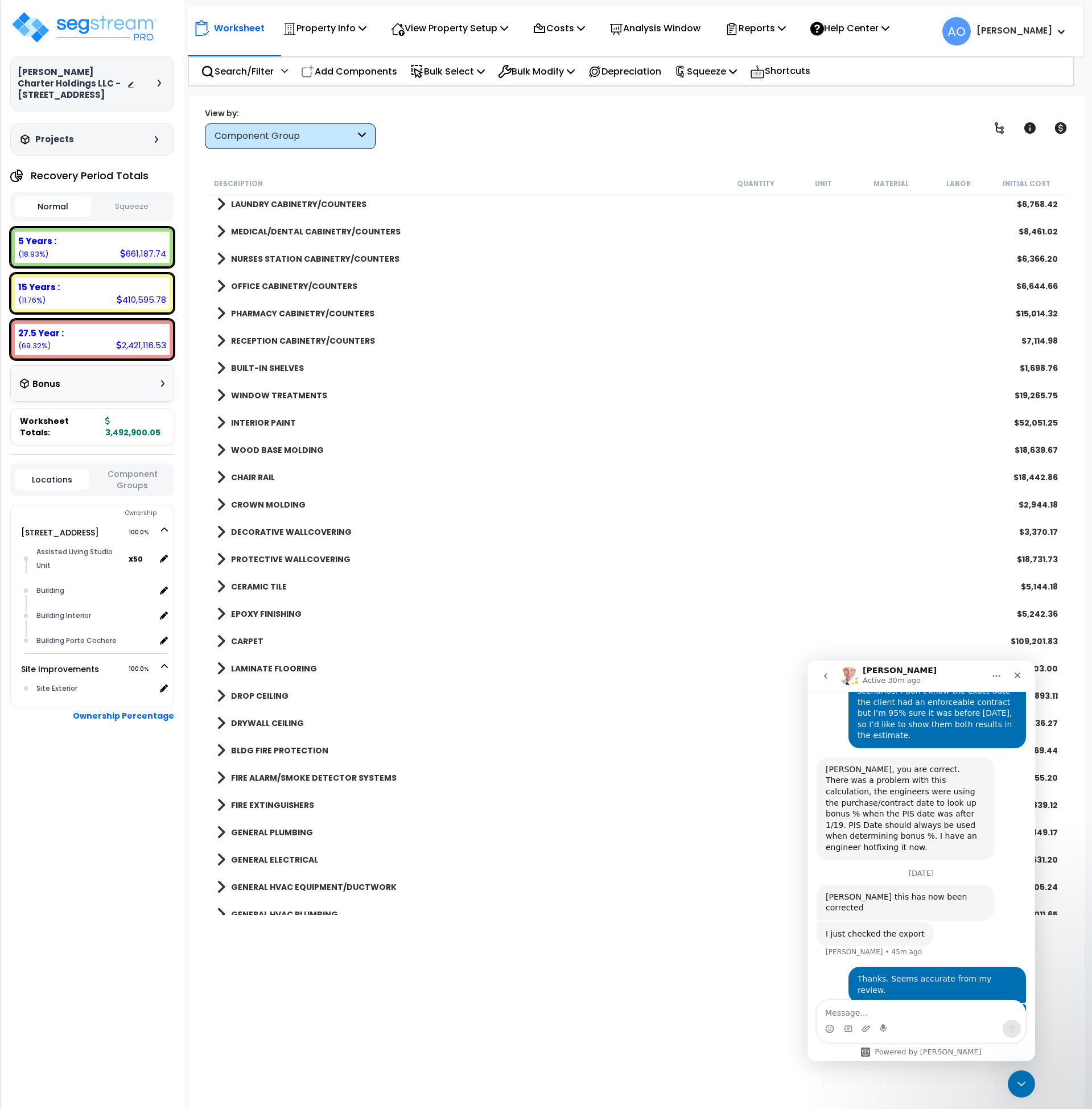
click at [266, 505] on b "CROWN MOLDING" at bounding box center [268, 504] width 75 height 11
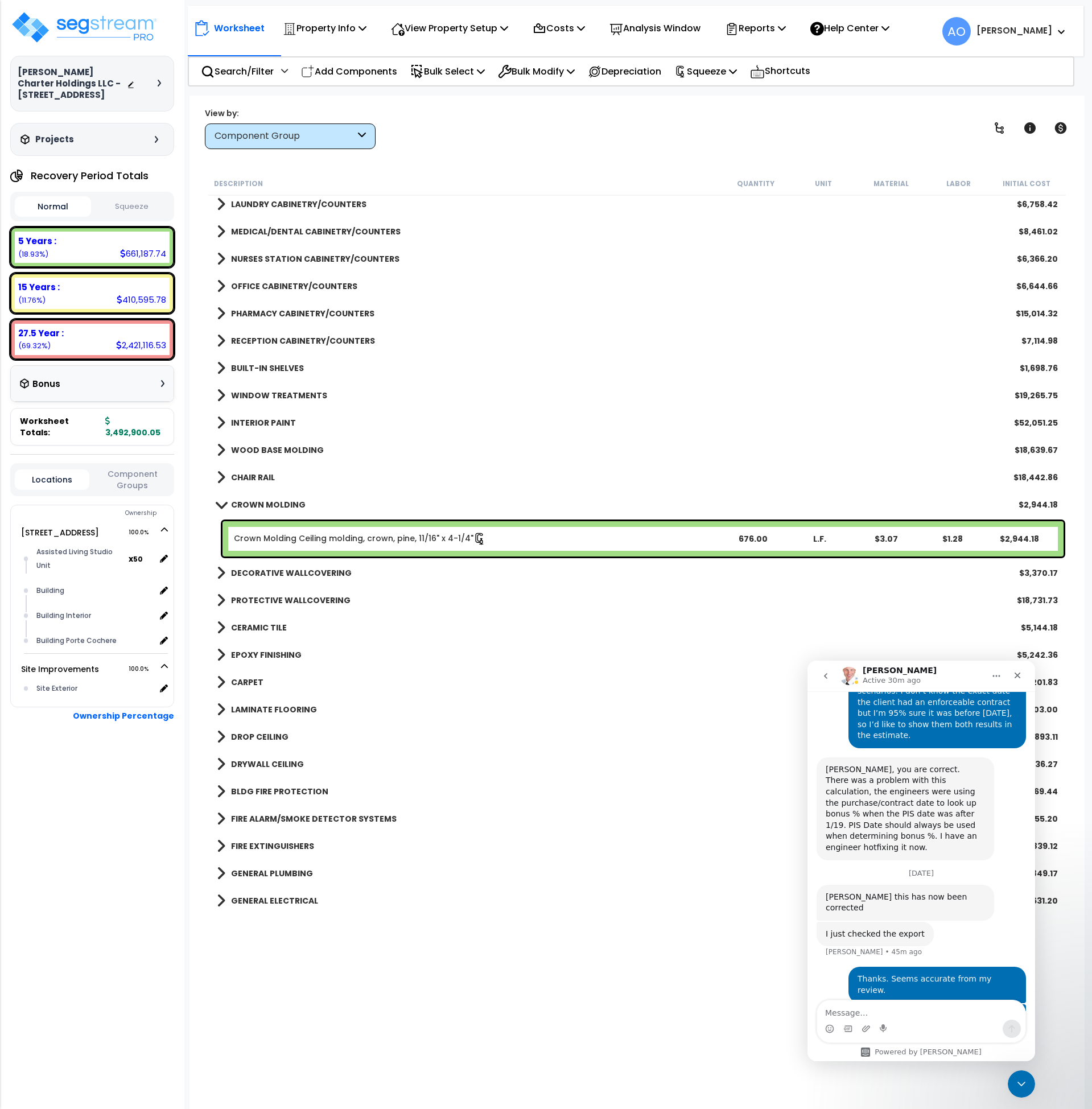
click at [266, 476] on b "CHAIR RAIL" at bounding box center [253, 477] width 44 height 11
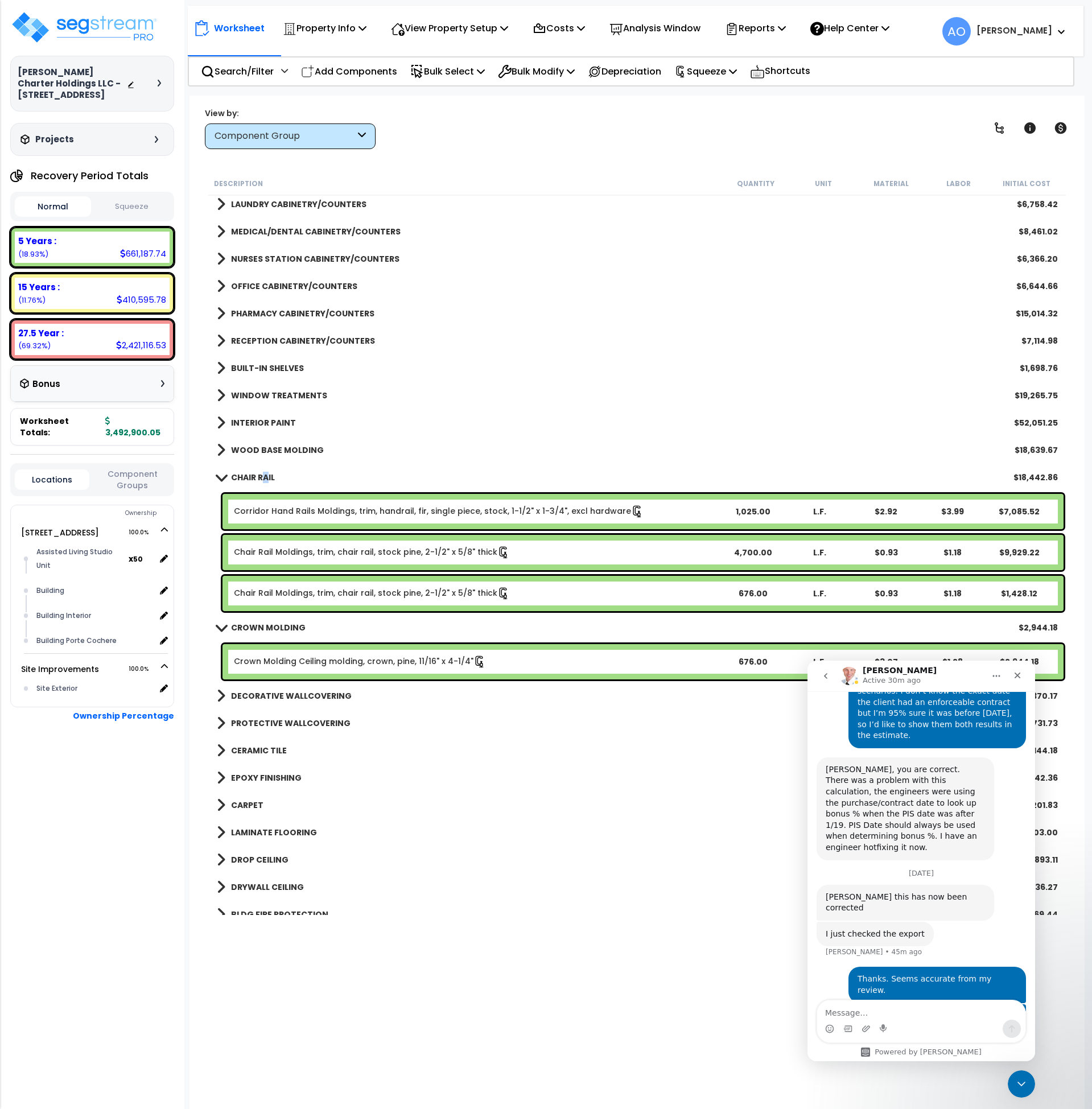
click at [266, 476] on b "CHAIR RAIL" at bounding box center [253, 477] width 44 height 11
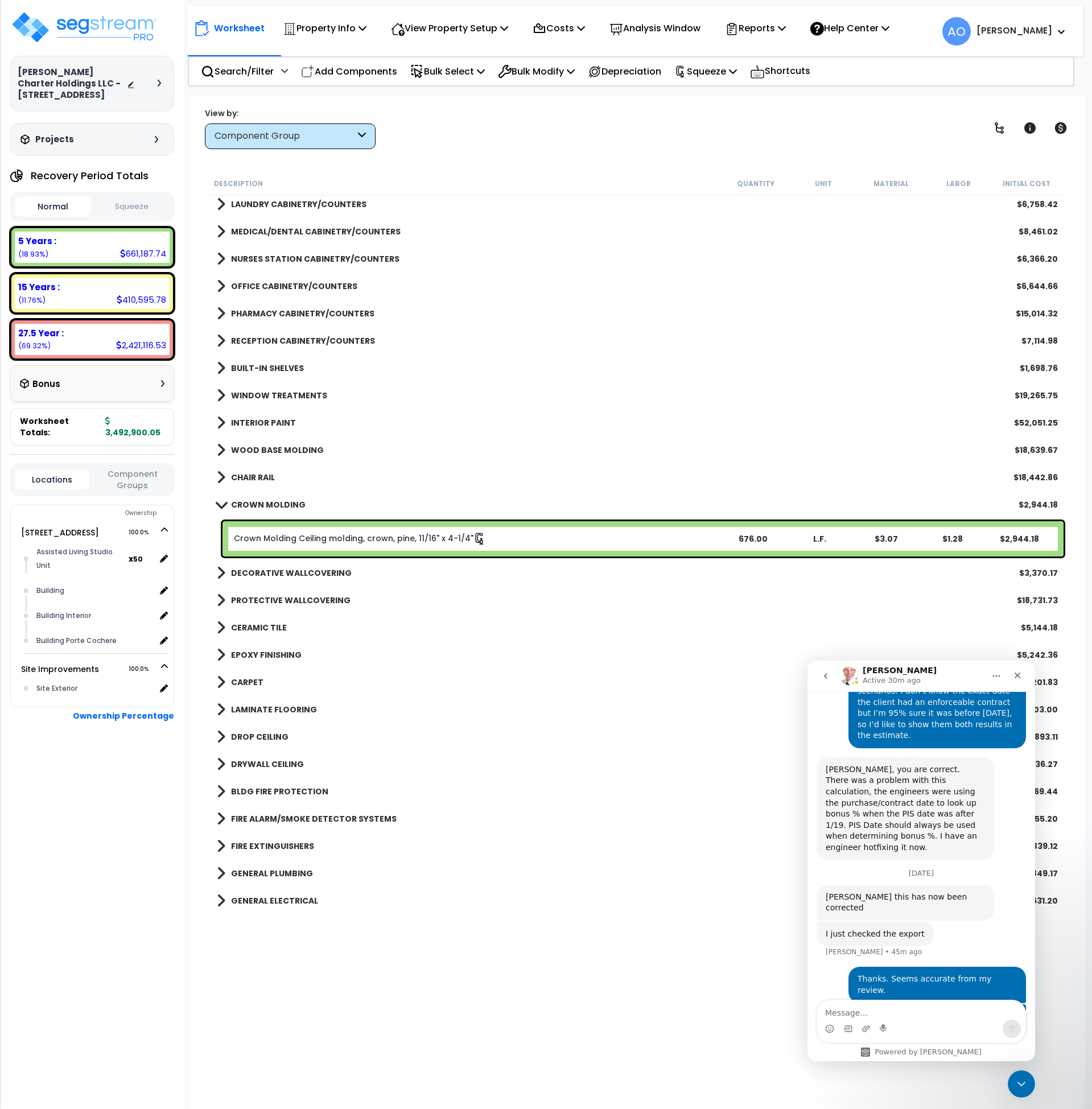
click at [266, 499] on b "CROWN MOLDING" at bounding box center [268, 504] width 75 height 11
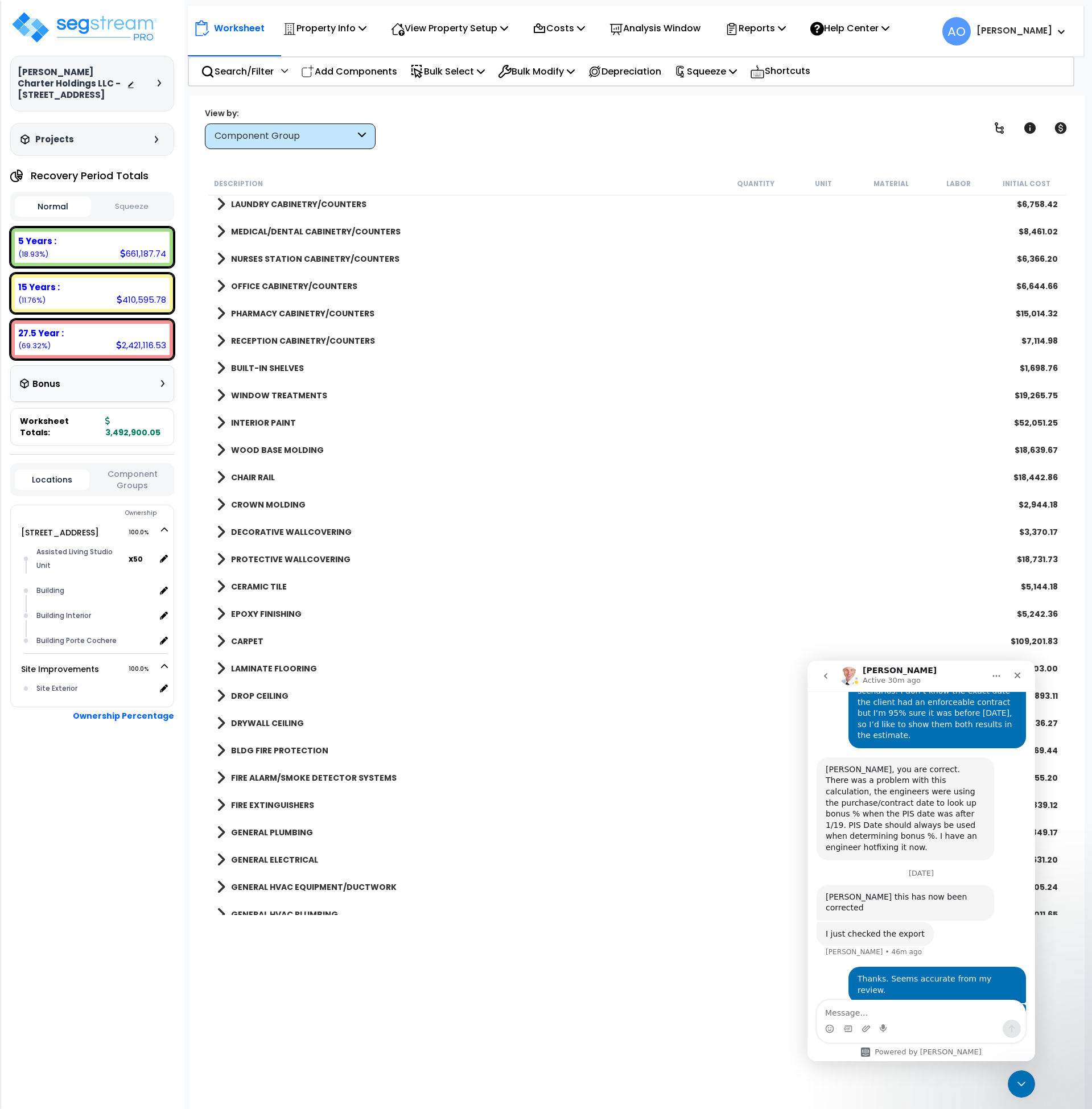
click at [278, 531] on b "DECORATIVE WALLCOVERING" at bounding box center [291, 532] width 120 height 11
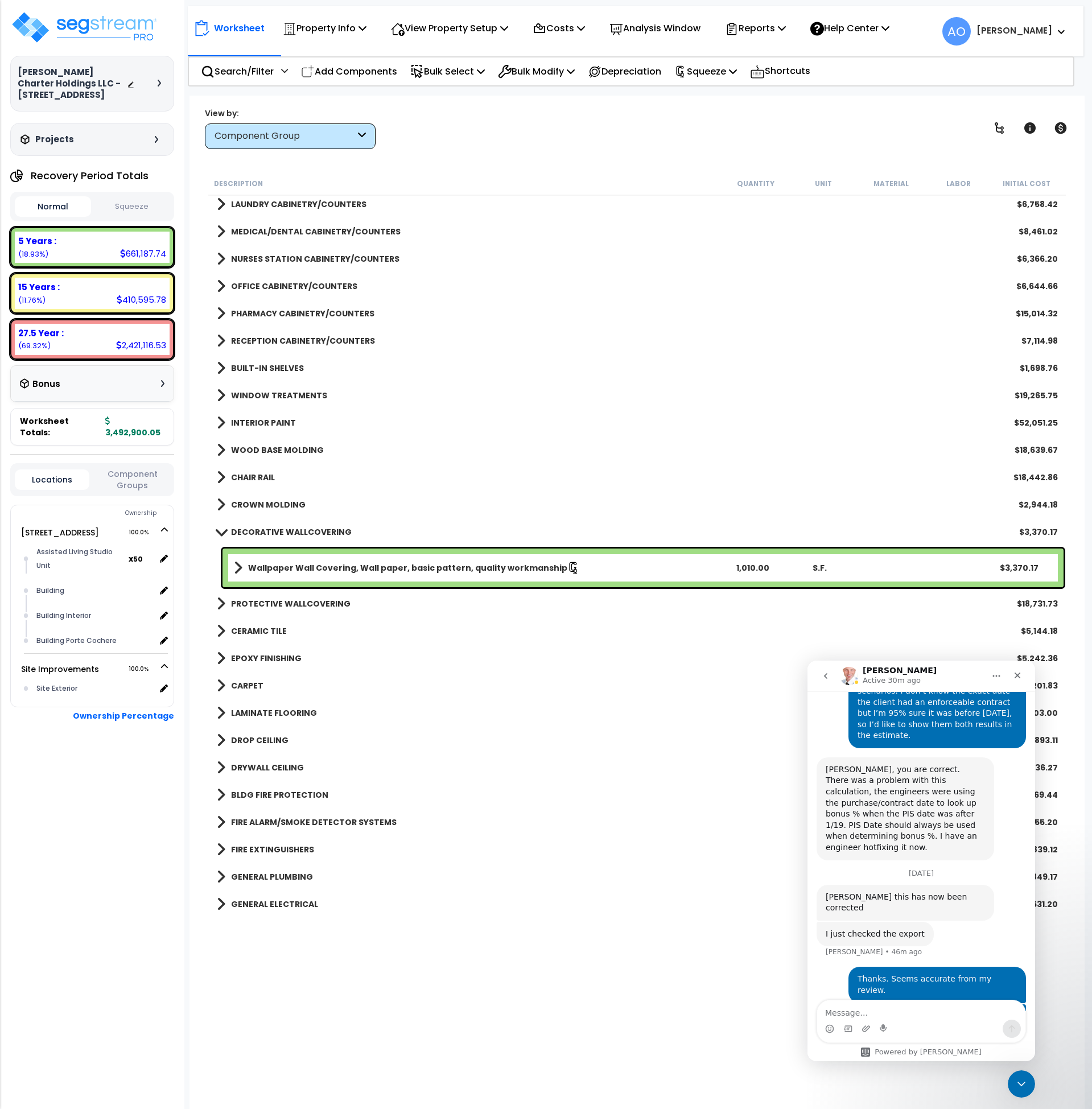
click at [278, 531] on b "DECORATIVE WALLCOVERING" at bounding box center [291, 532] width 120 height 11
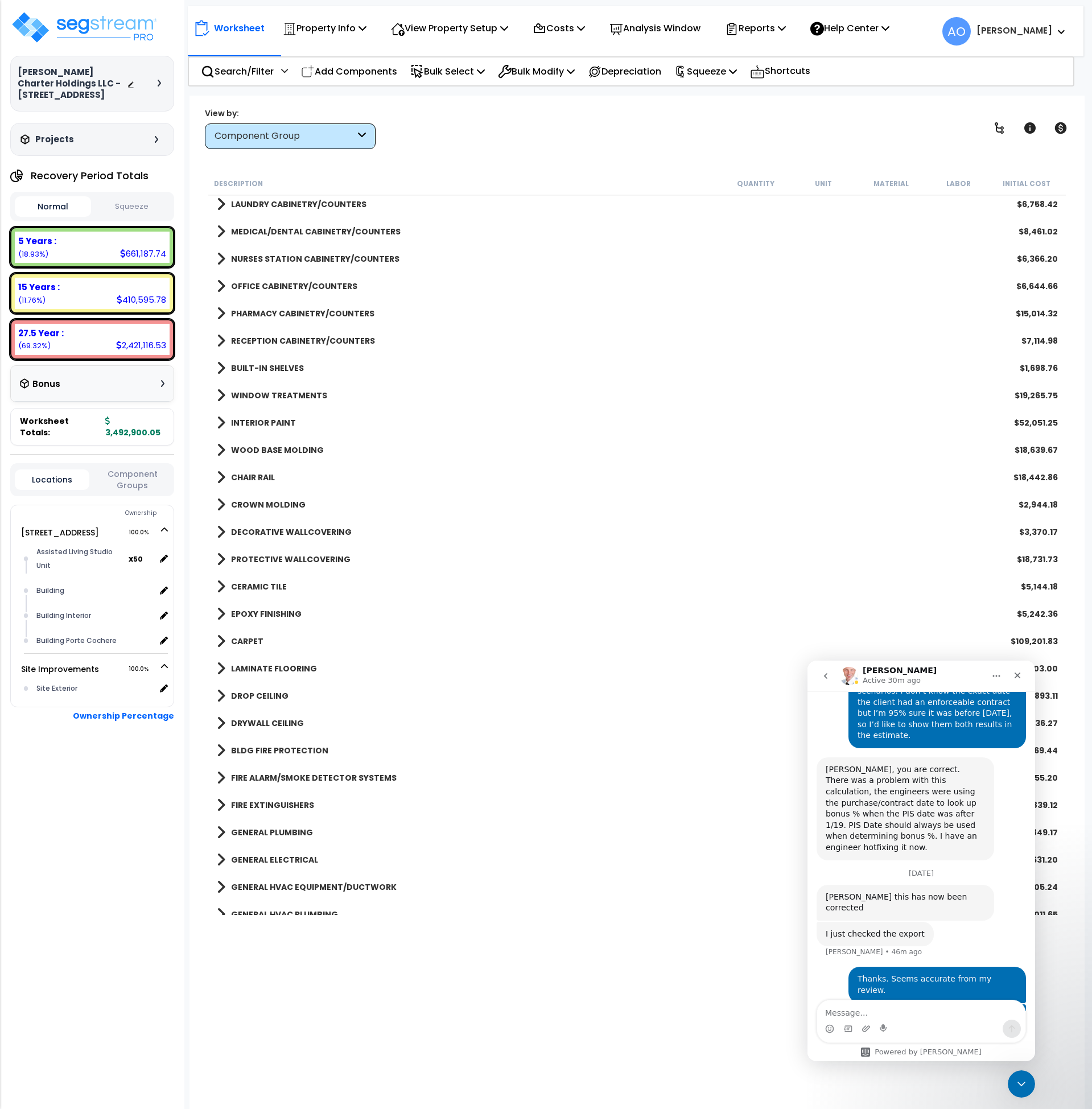
click at [286, 560] on b "PROTECTIVE WALLCOVERING" at bounding box center [290, 559] width 120 height 11
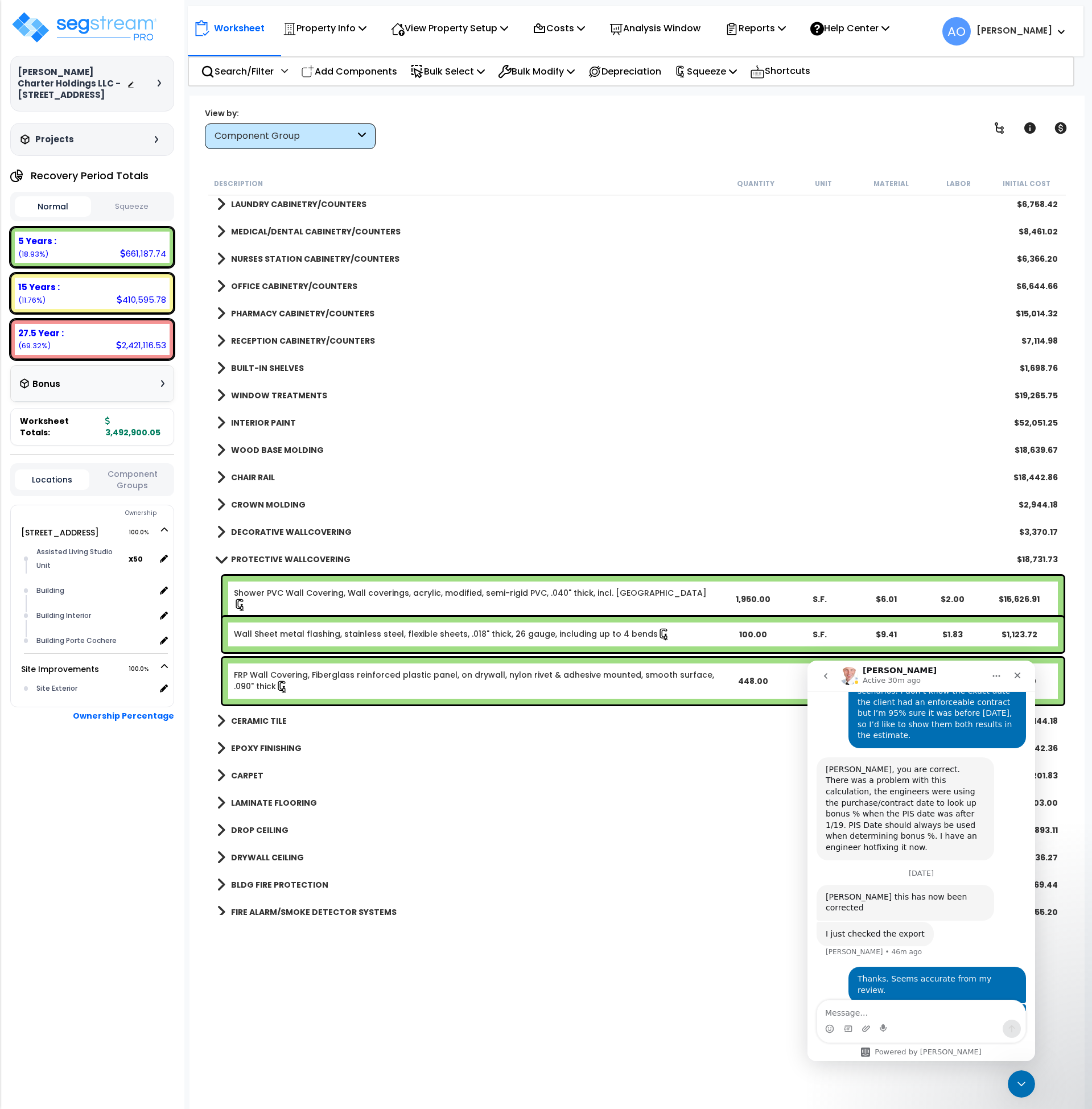
click at [286, 560] on b "PROTECTIVE WALLCOVERING" at bounding box center [290, 559] width 120 height 11
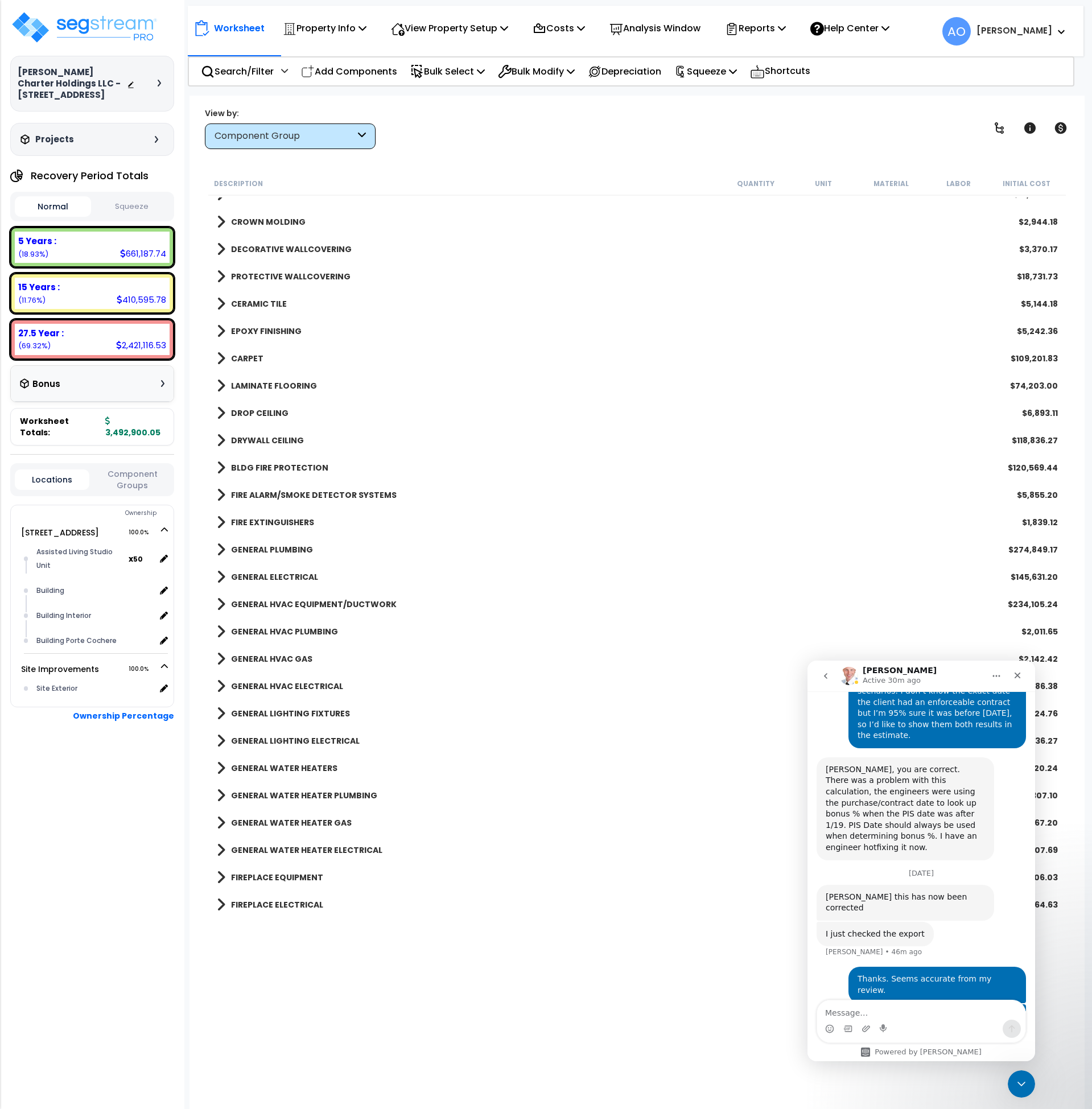
scroll to position [2547, 0]
click at [277, 381] on b "LAMINATE FLOORING" at bounding box center [273, 384] width 86 height 11
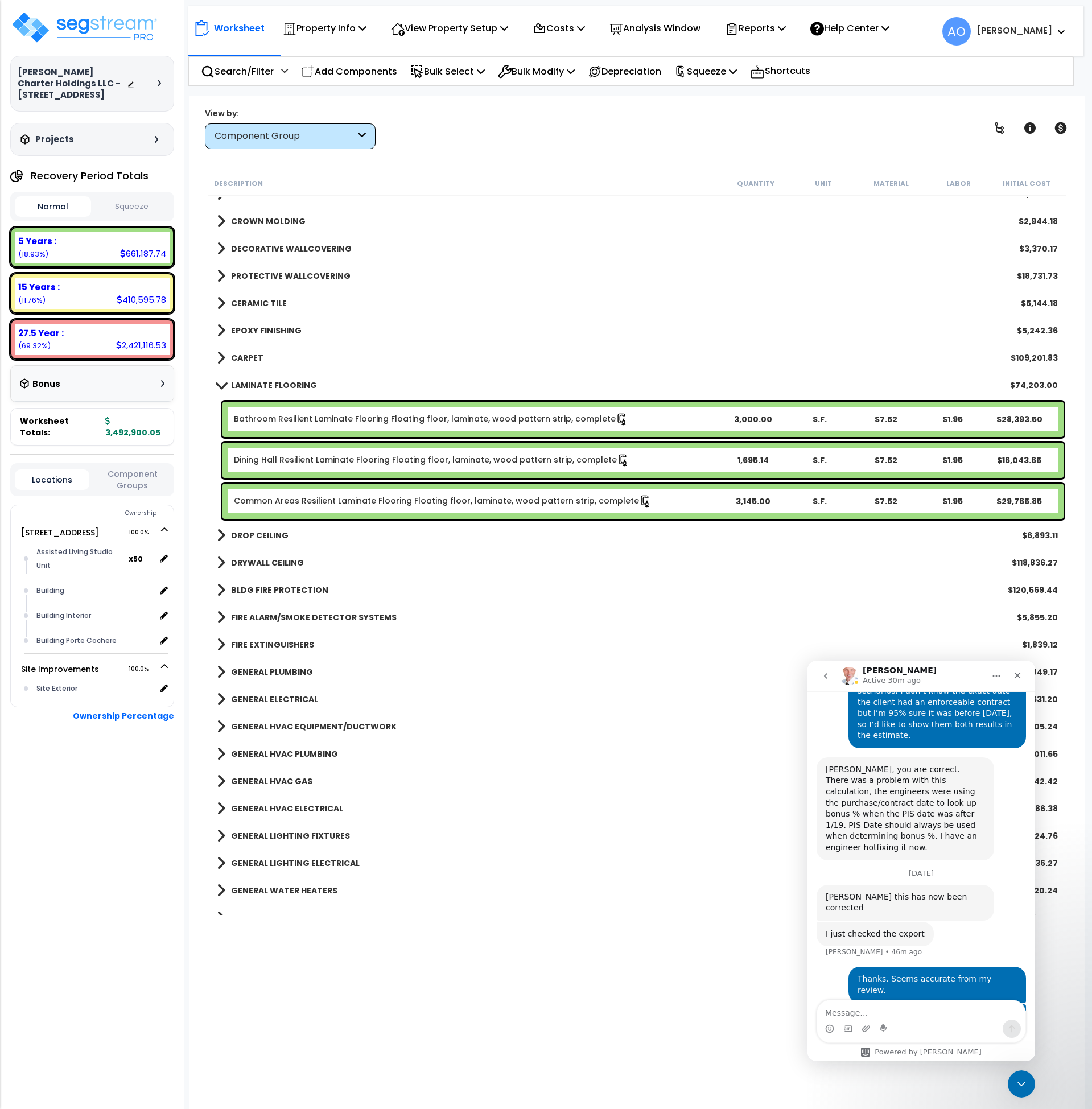
click at [272, 384] on b "LAMINATE FLOORING" at bounding box center [273, 384] width 86 height 11
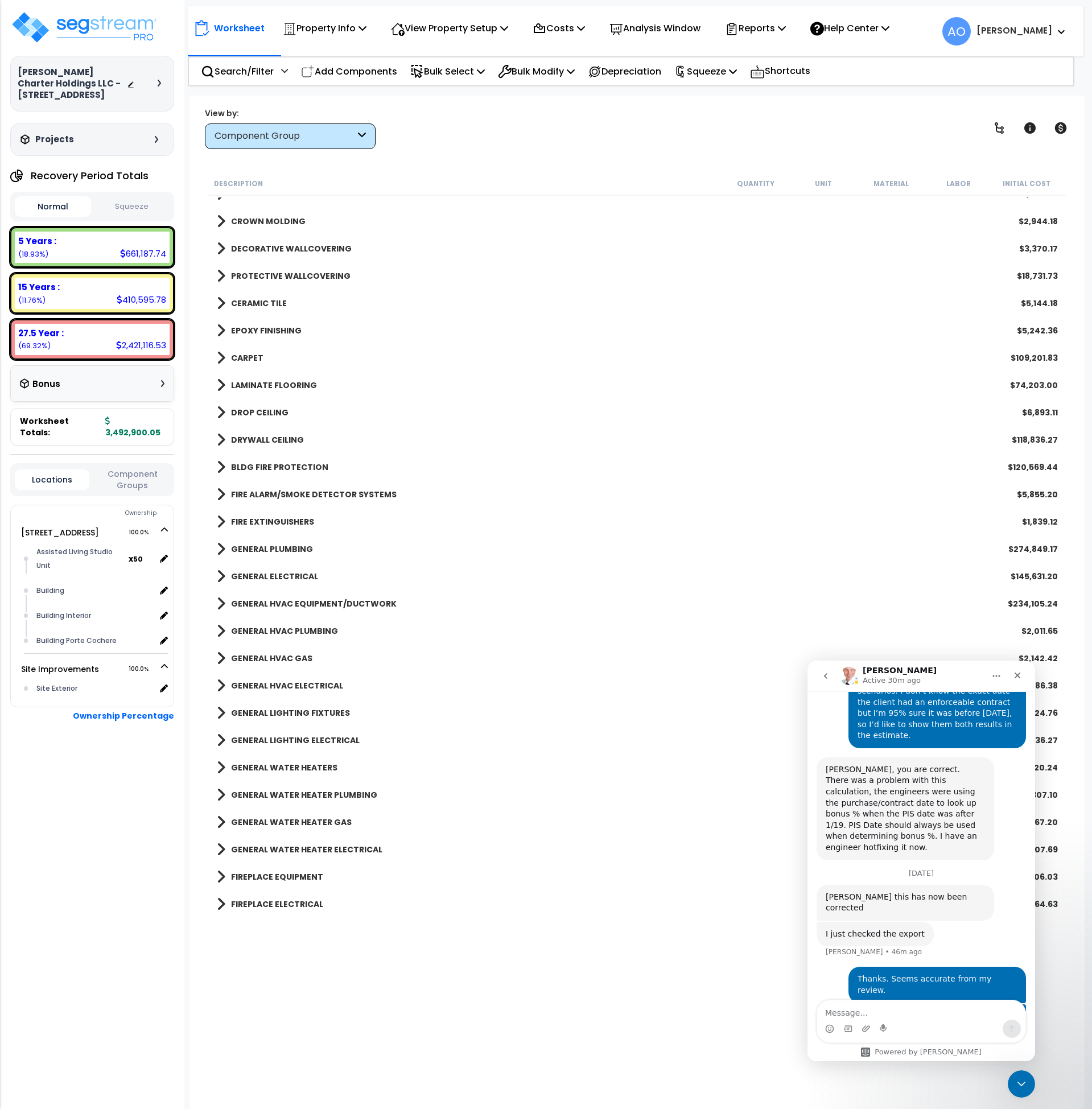
click at [295, 636] on b "GENERAL HVAC PLUMBING" at bounding box center [284, 630] width 107 height 11
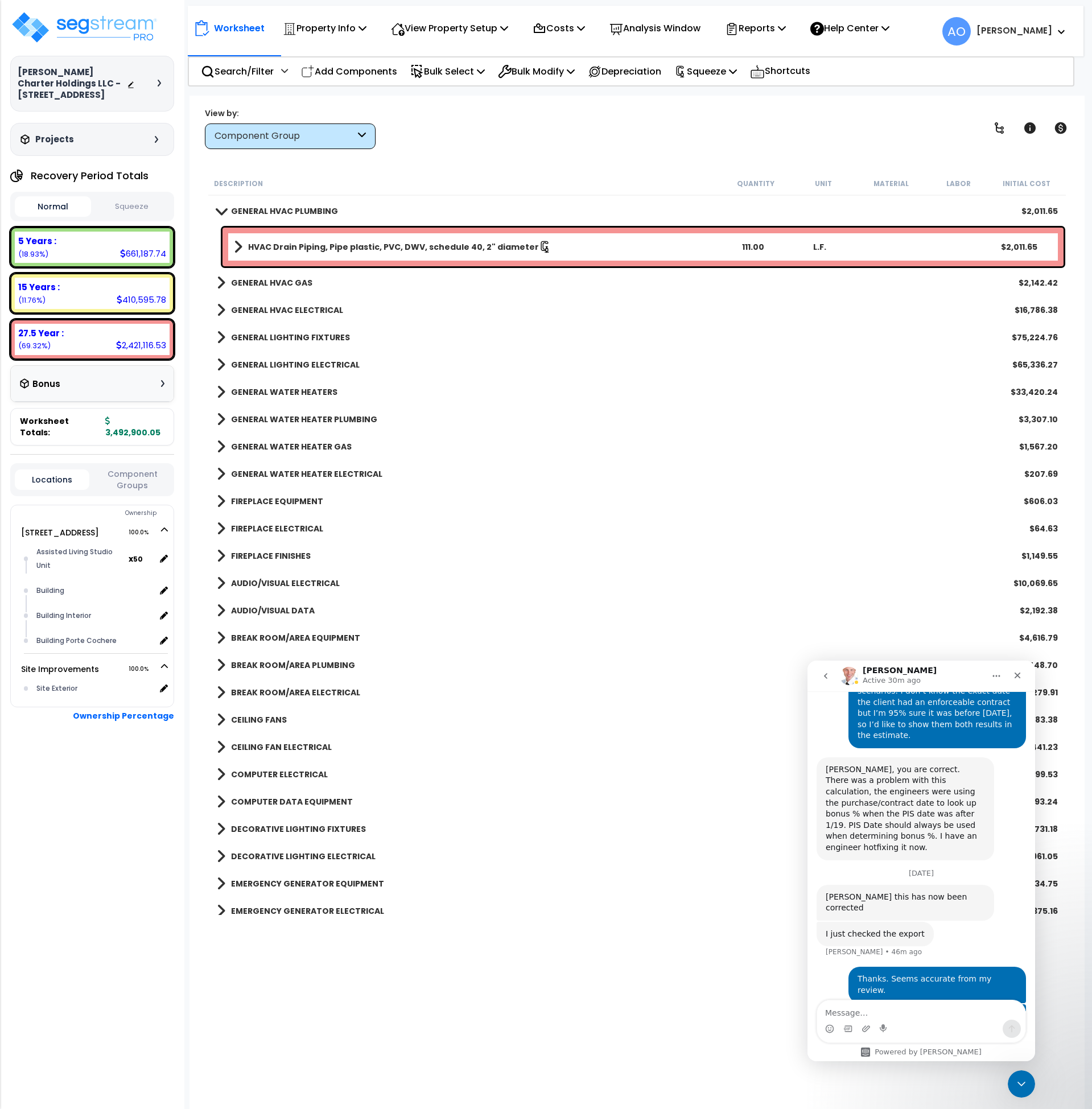
scroll to position [2968, 0]
click at [272, 553] on b "FIREPLACE FINISHES" at bounding box center [271, 555] width 80 height 11
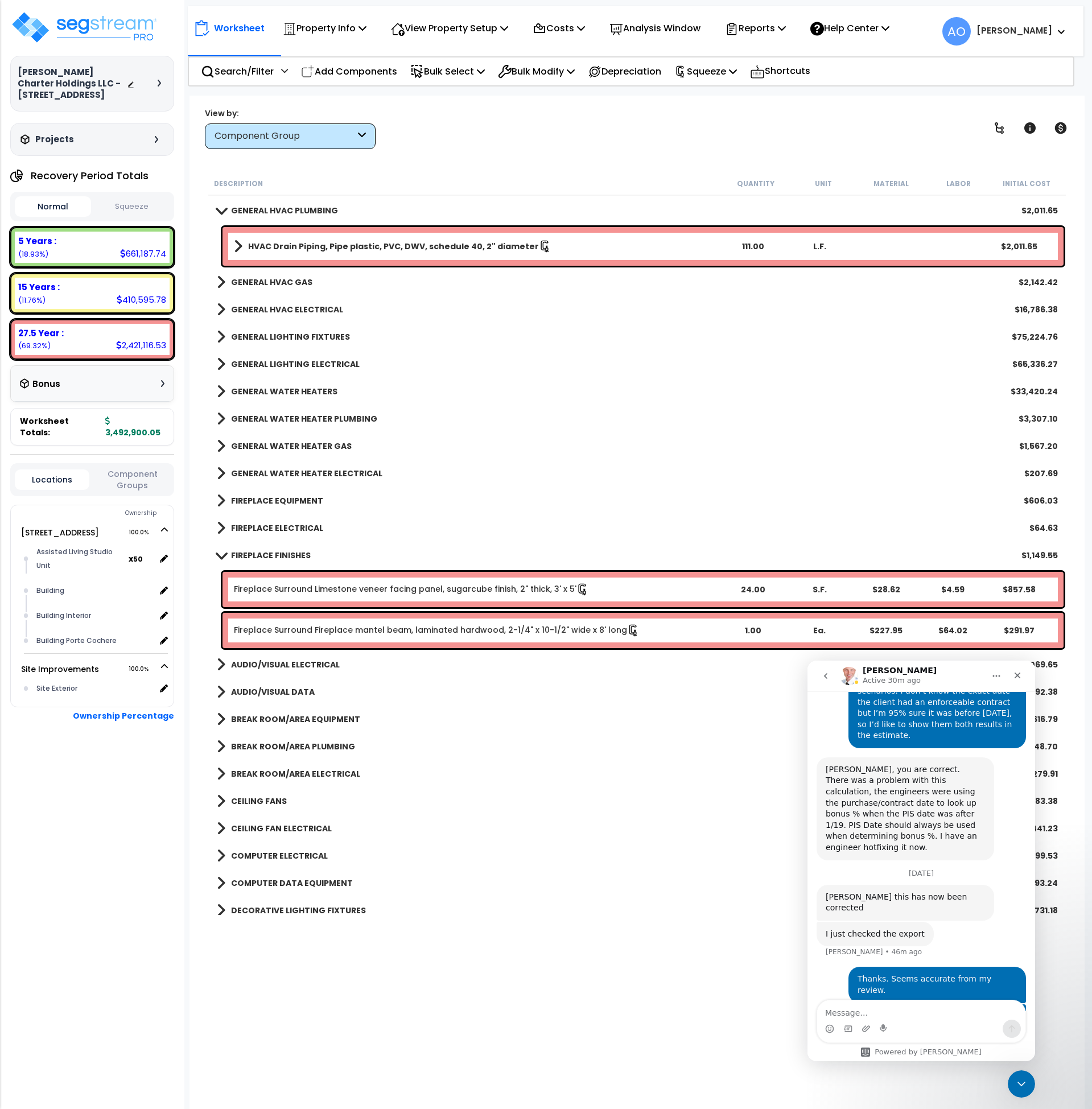
click at [273, 527] on b "FIREPLACE ELECTRICAL" at bounding box center [277, 528] width 92 height 11
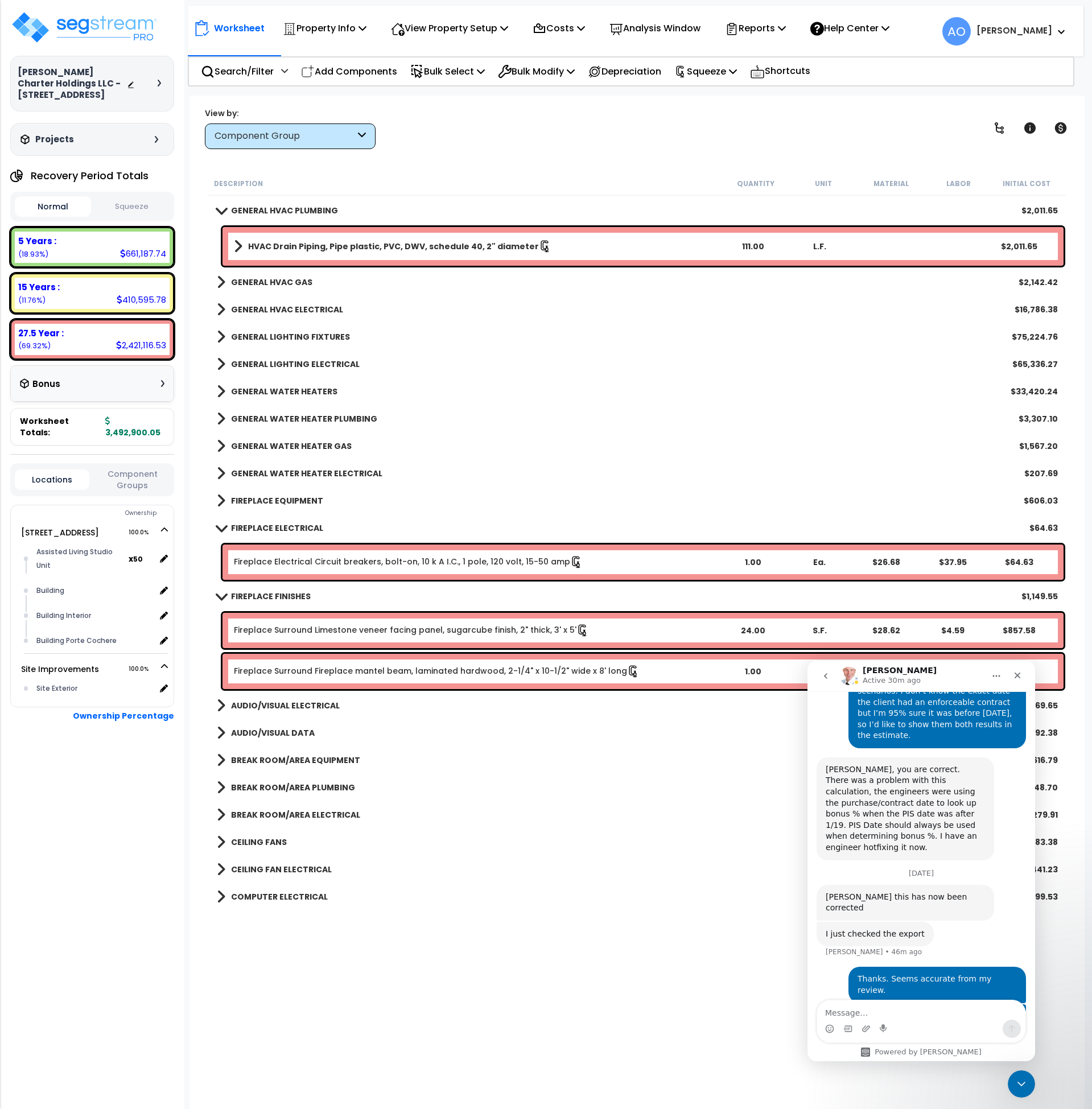
click at [272, 496] on b "FIREPLACE EQUIPMENT" at bounding box center [277, 501] width 92 height 11
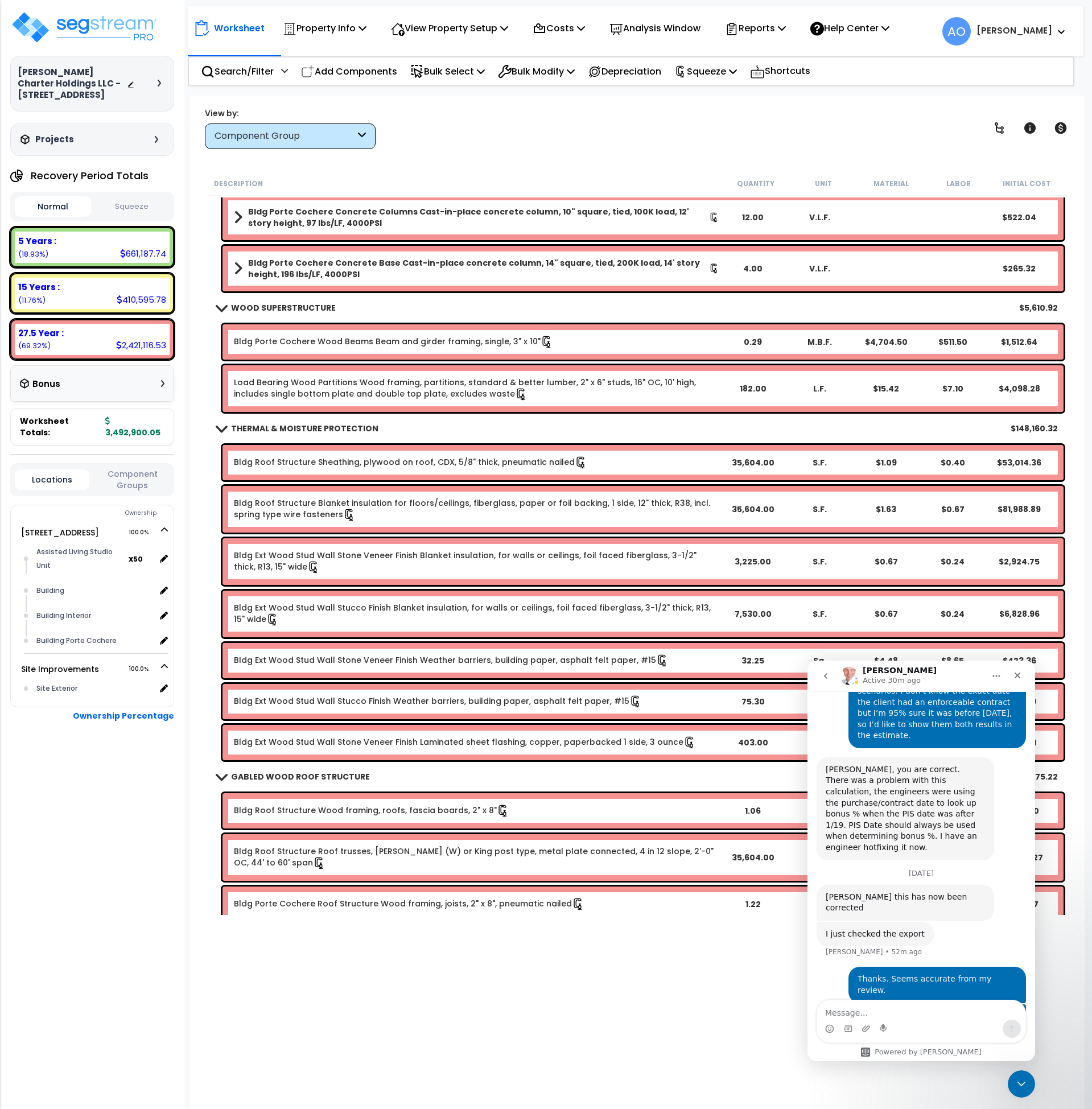
scroll to position [0, 0]
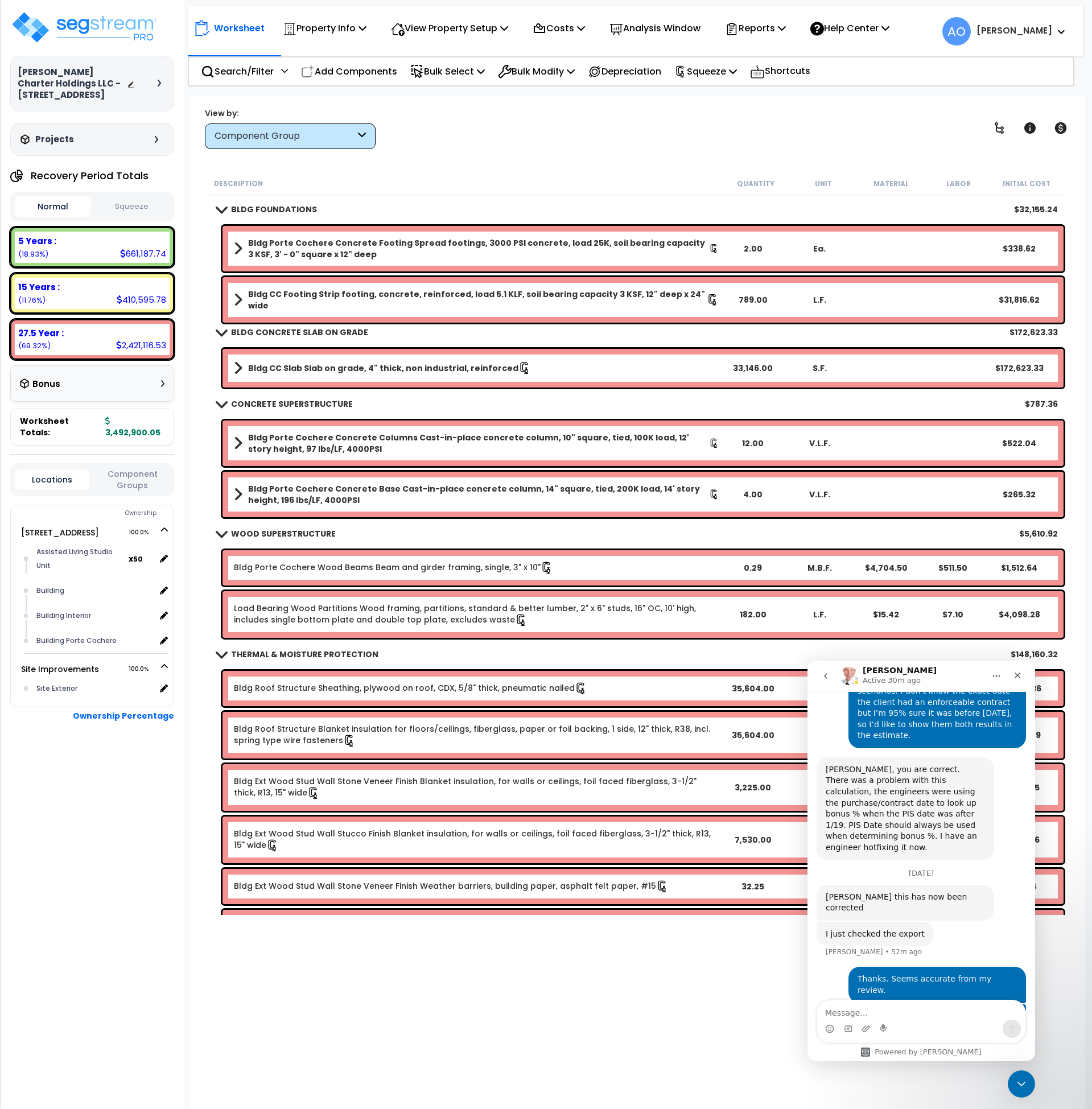
click at [523, 293] on b "Bldg CC Footing Strip footing, concrete, reinforced, load 5.1 KLF, soil bearing…" at bounding box center [477, 300] width 459 height 23
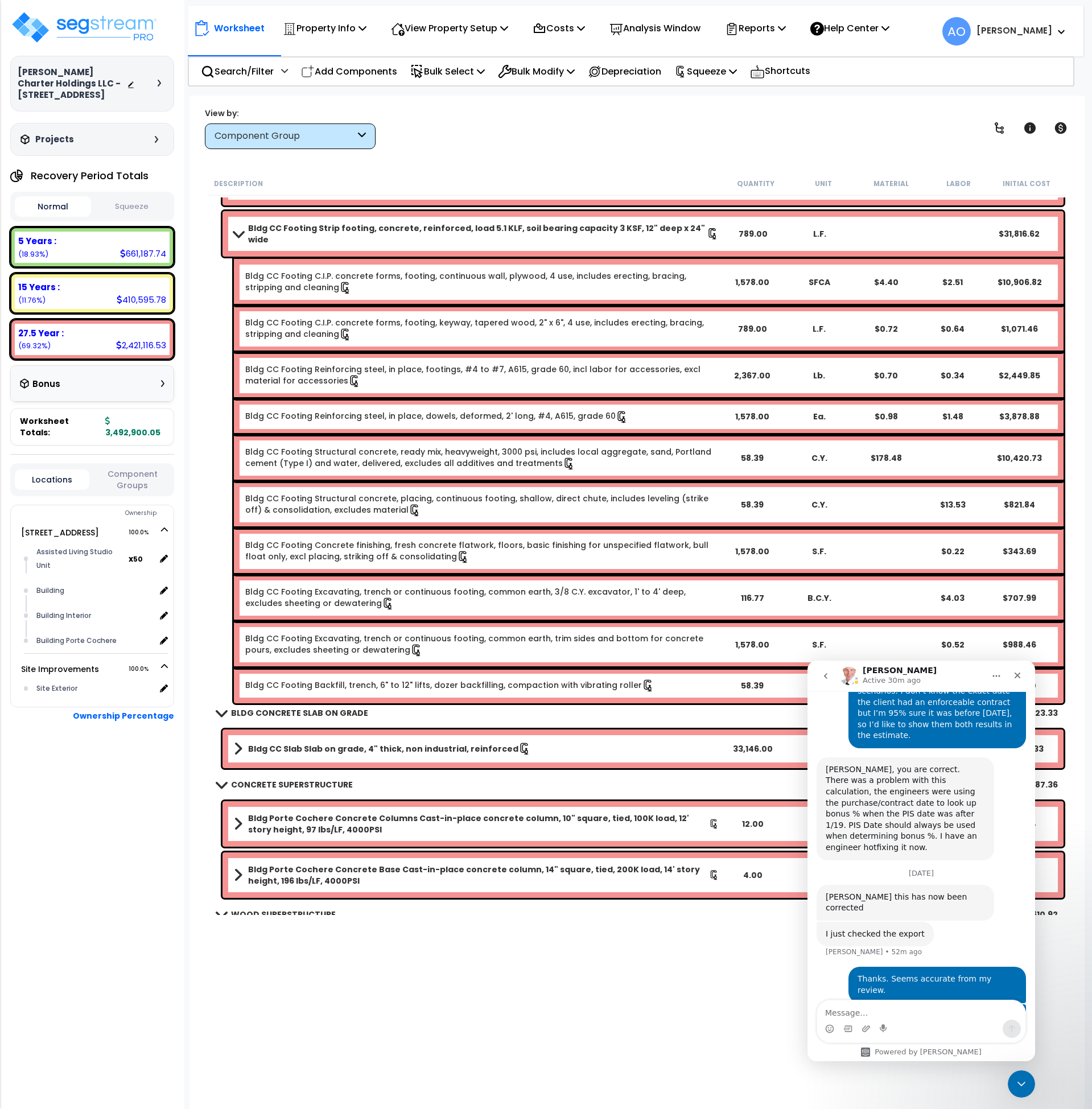
scroll to position [66, 0]
click at [252, 226] on b "Bldg CC Footing Strip footing, concrete, reinforced, load 5.1 KLF, soil bearing…" at bounding box center [477, 233] width 459 height 23
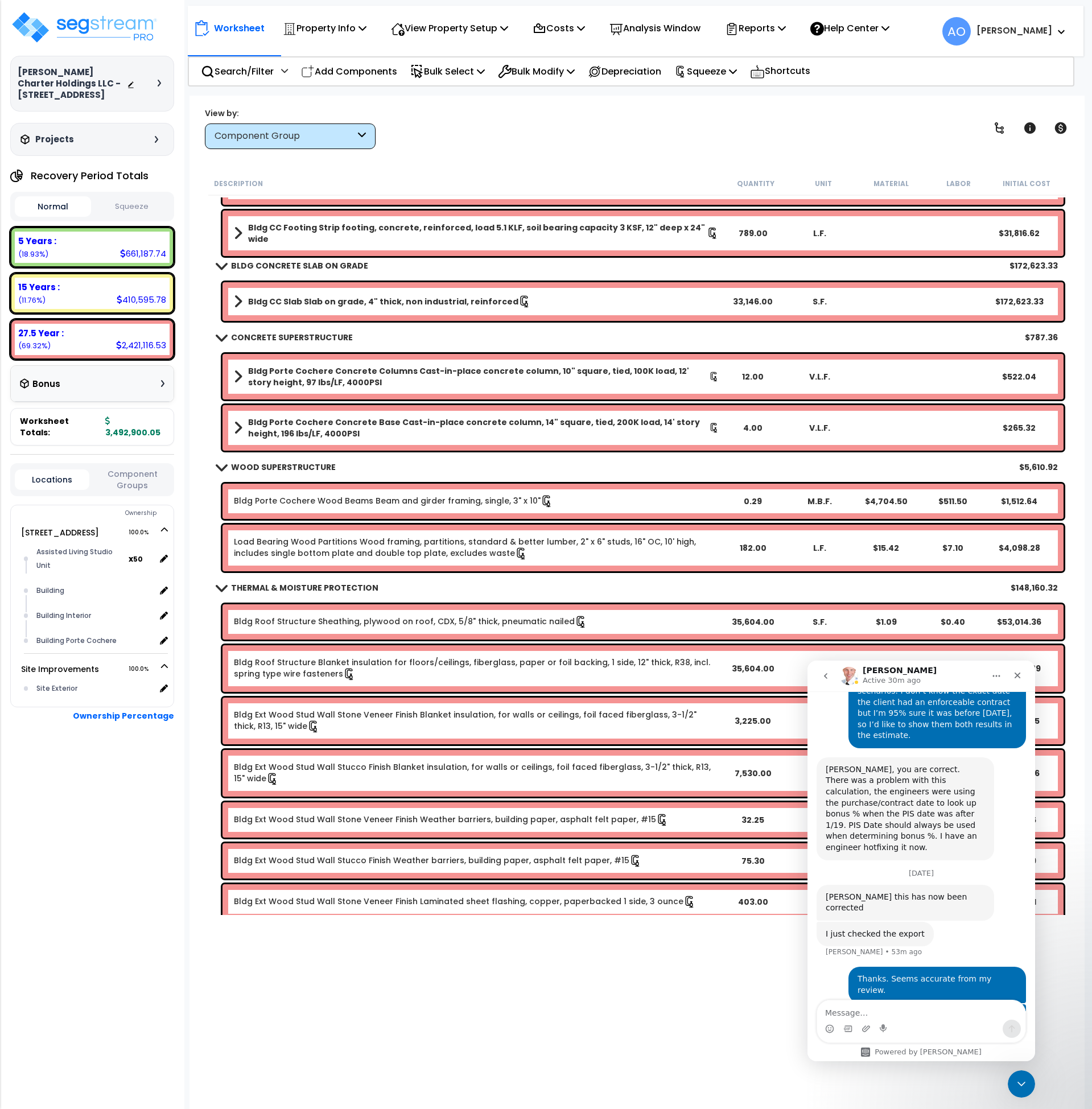
click at [350, 300] on b "Bldg CC Slab Slab on grade, 4" thick, non industrial, reinforced" at bounding box center [383, 301] width 271 height 11
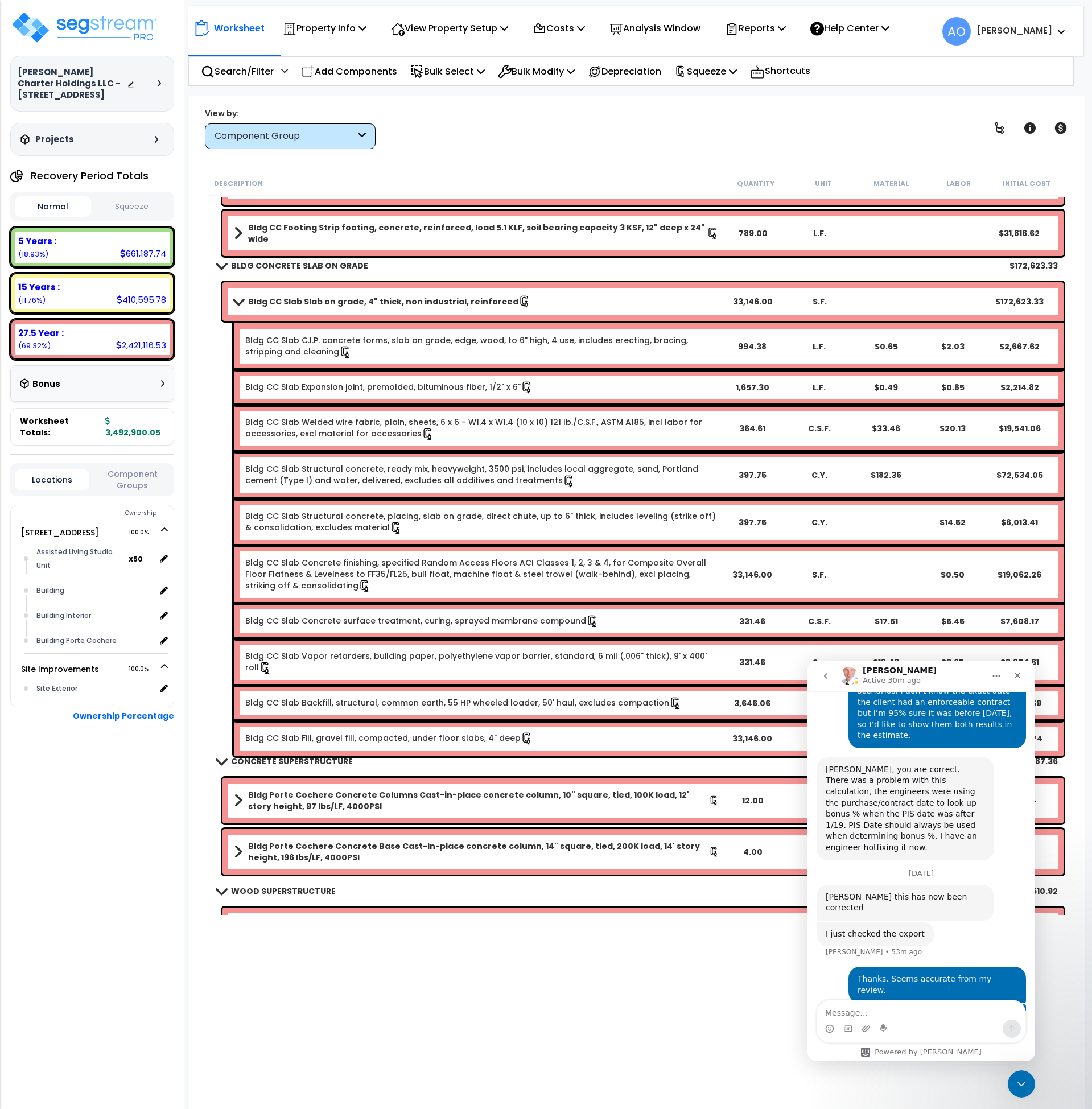
click at [350, 300] on b "Bldg CC Slab Slab on grade, 4" thick, non industrial, reinforced" at bounding box center [383, 301] width 271 height 11
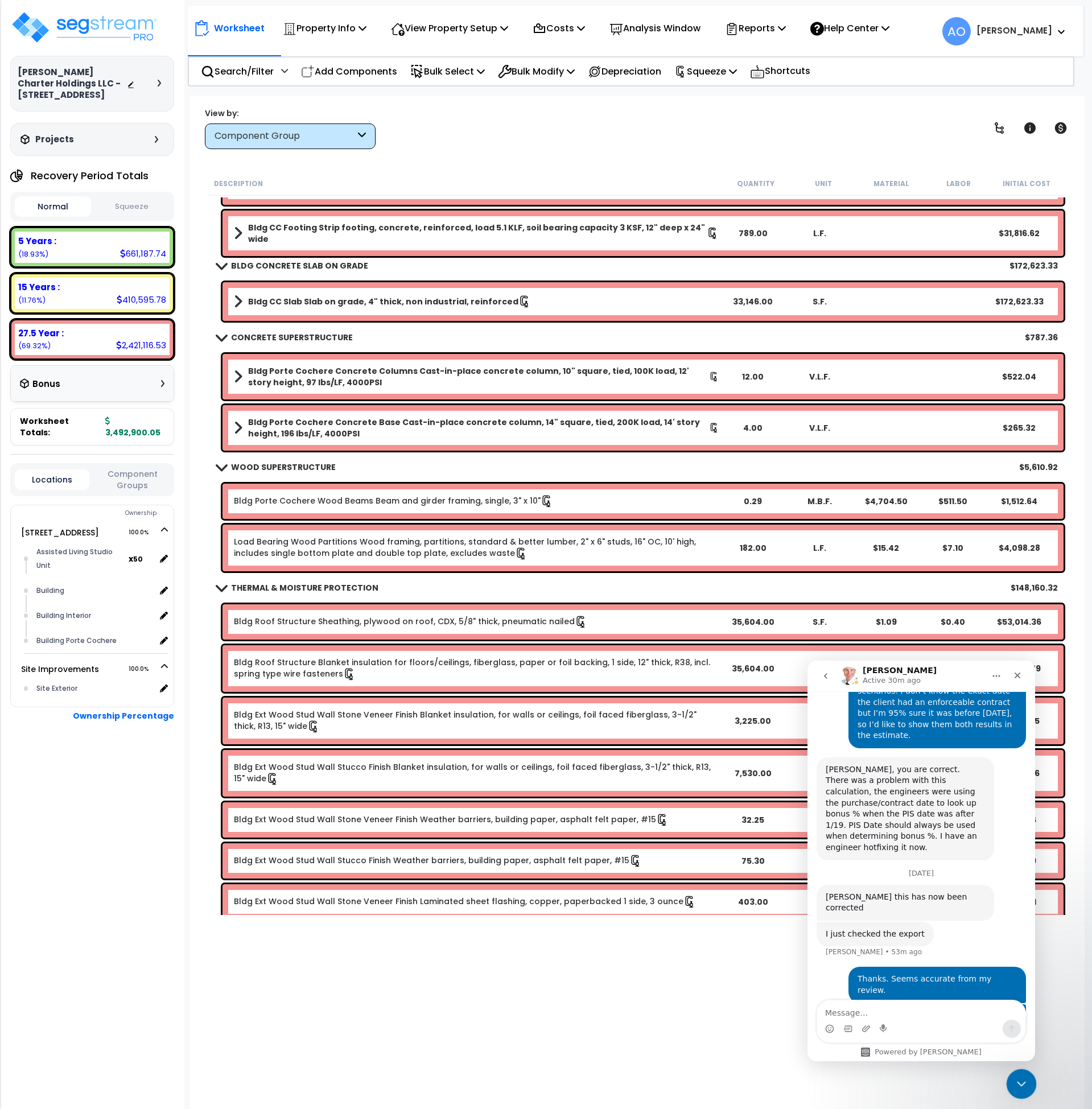
drag, startPoint x: 1014, startPoint y: 1084, endPoint x: 1552, endPoint y: 1537, distance: 703.3
click at [1014, 1084] on icon "Close Intercom Messenger" at bounding box center [1020, 1083] width 14 height 14
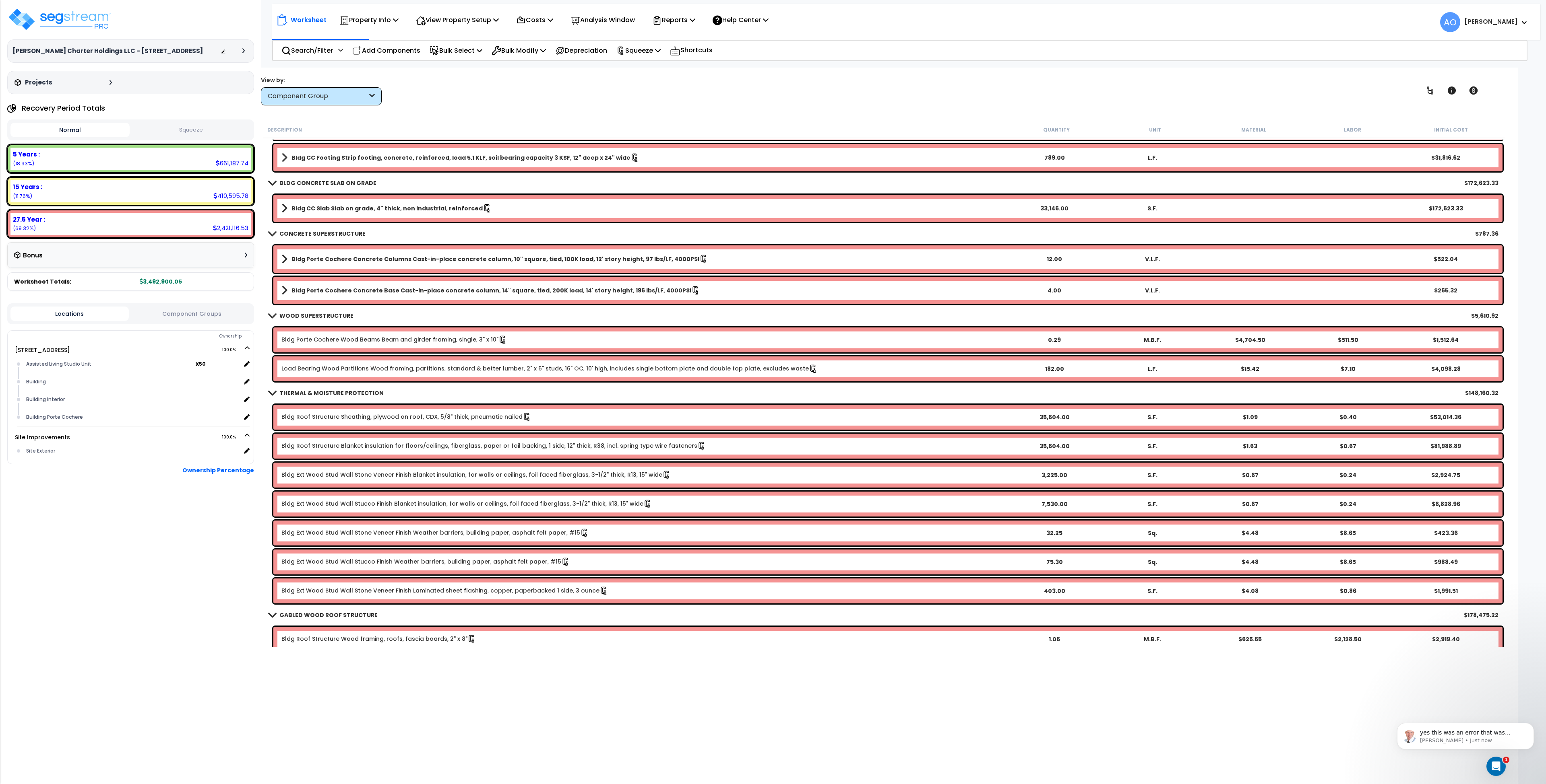
scroll to position [1850, 0]
click at [1499, 737] on p "Richard • Just now" at bounding box center [1472, 741] width 104 height 7
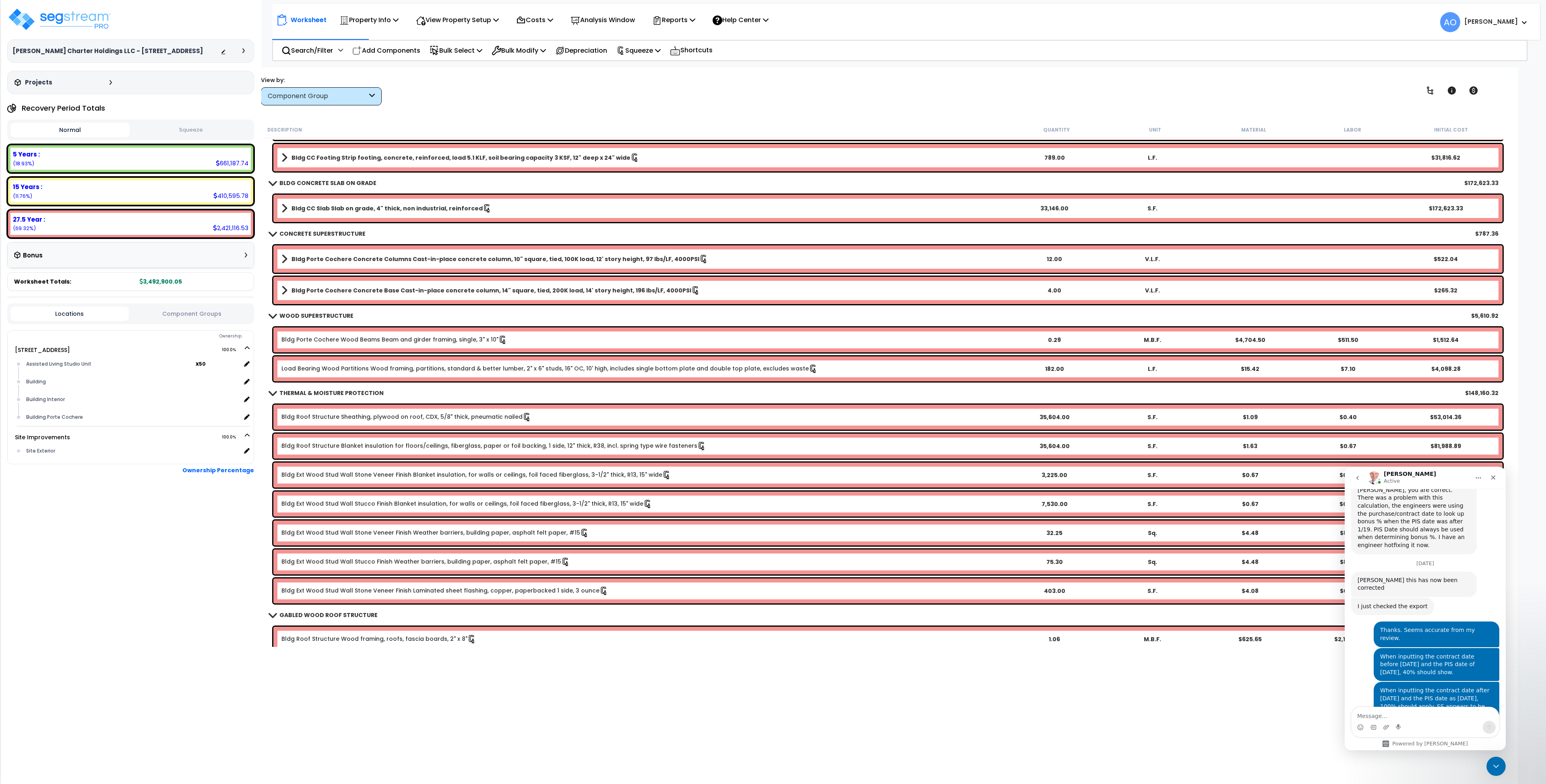
scroll to position [1864, 0]
click at [1411, 714] on textarea "Message…" at bounding box center [1425, 714] width 148 height 14
type textarea "Thanks. Glad we discovered the issue and got it fixed."
click at [1491, 729] on icon "Send a message…" at bounding box center [1489, 728] width 7 height 7
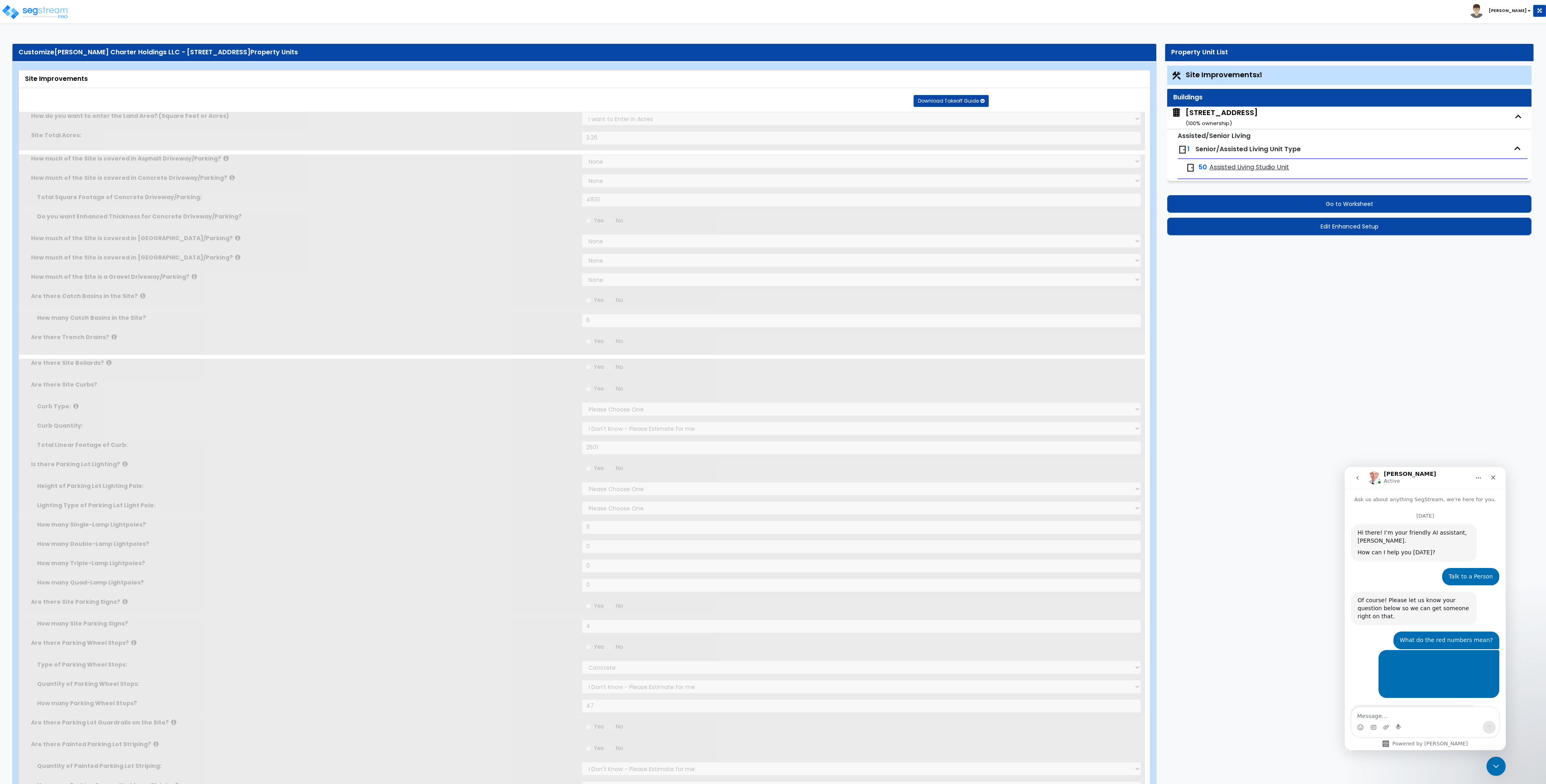
type input "3.26"
select select "2"
type input "41510"
radio input "true"
type input "6"
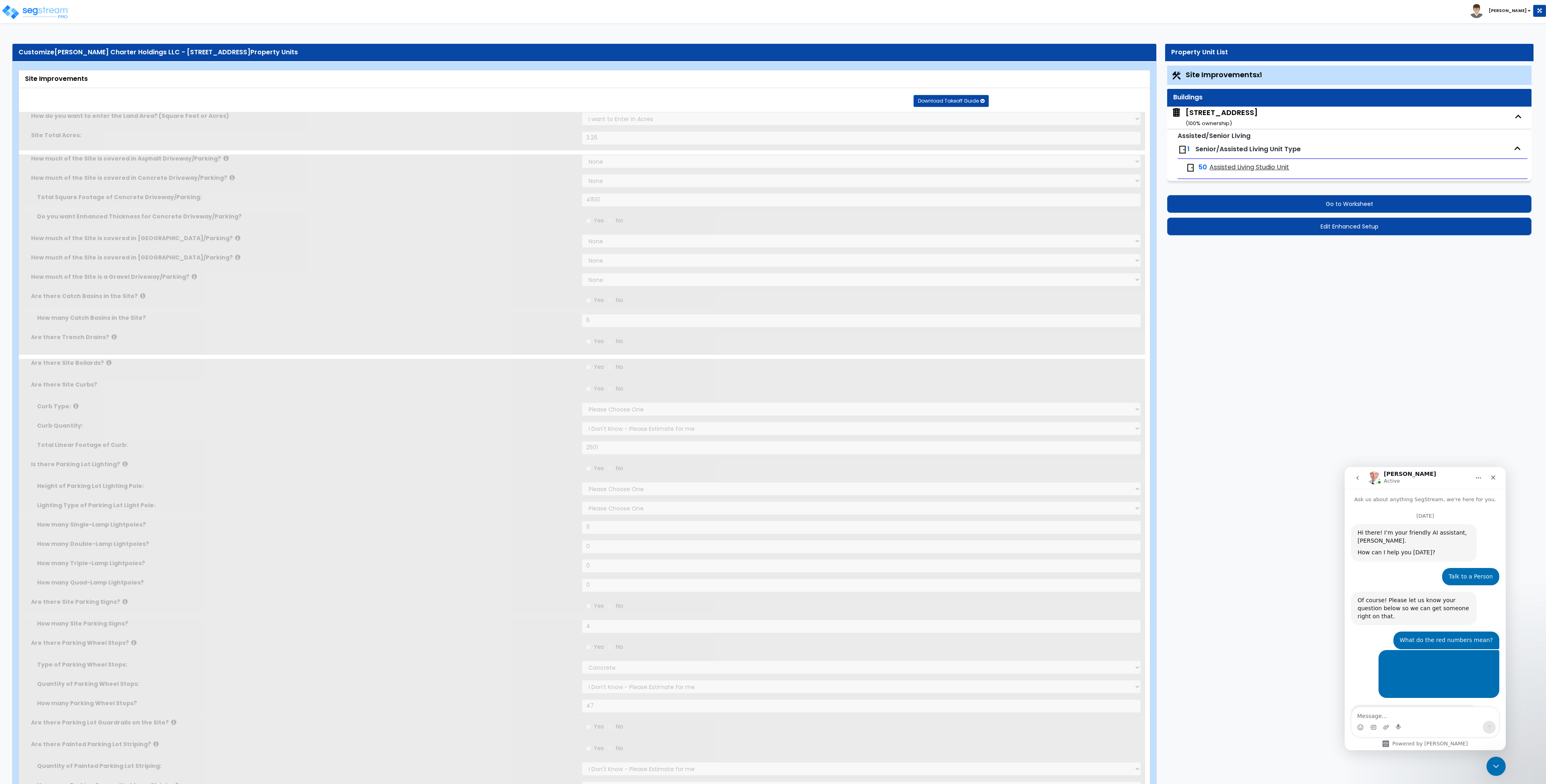
radio input "true"
select select "1"
type input "2501"
radio input "true"
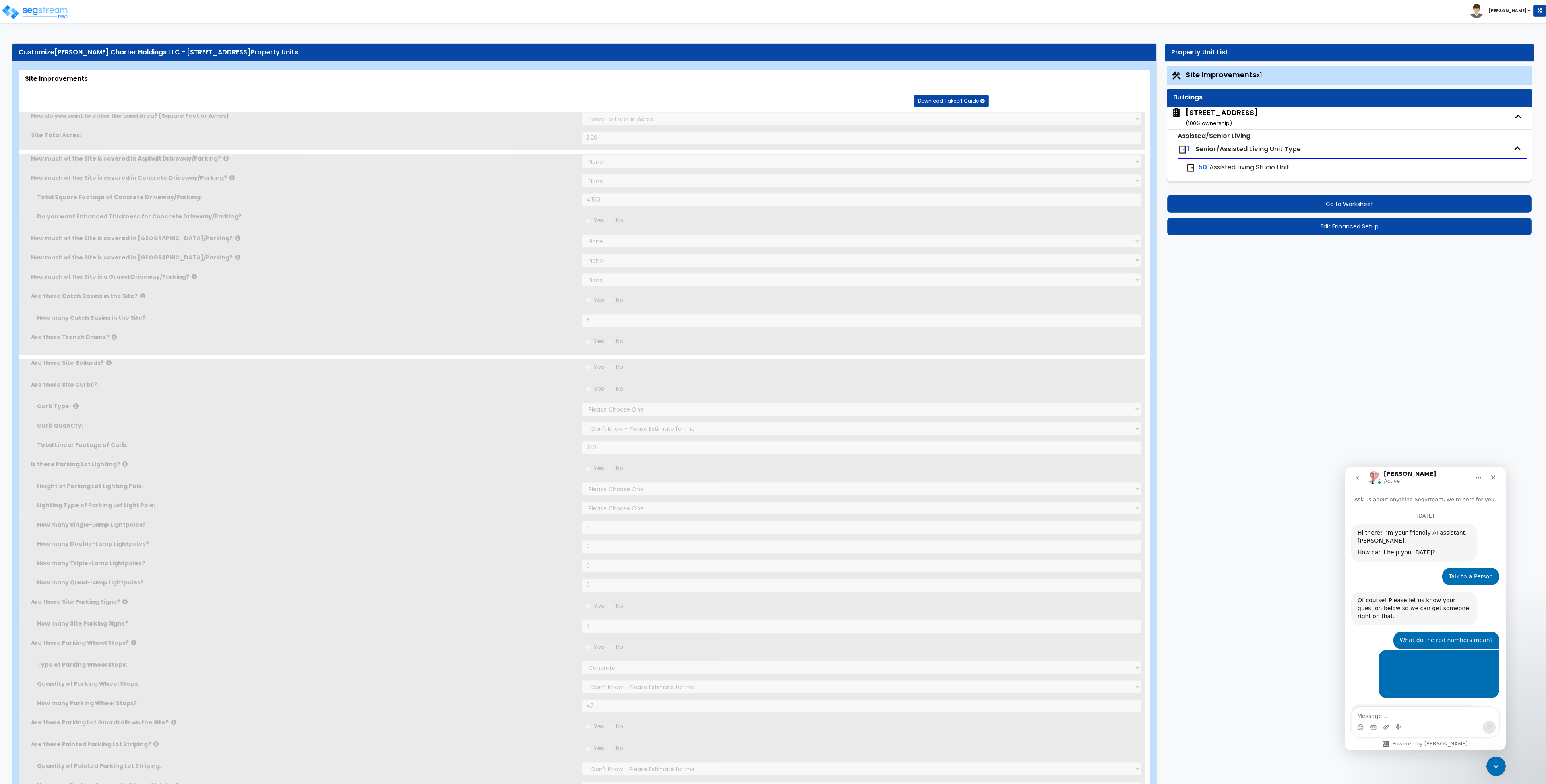
select select "1"
type input "11"
radio input "true"
type input "4"
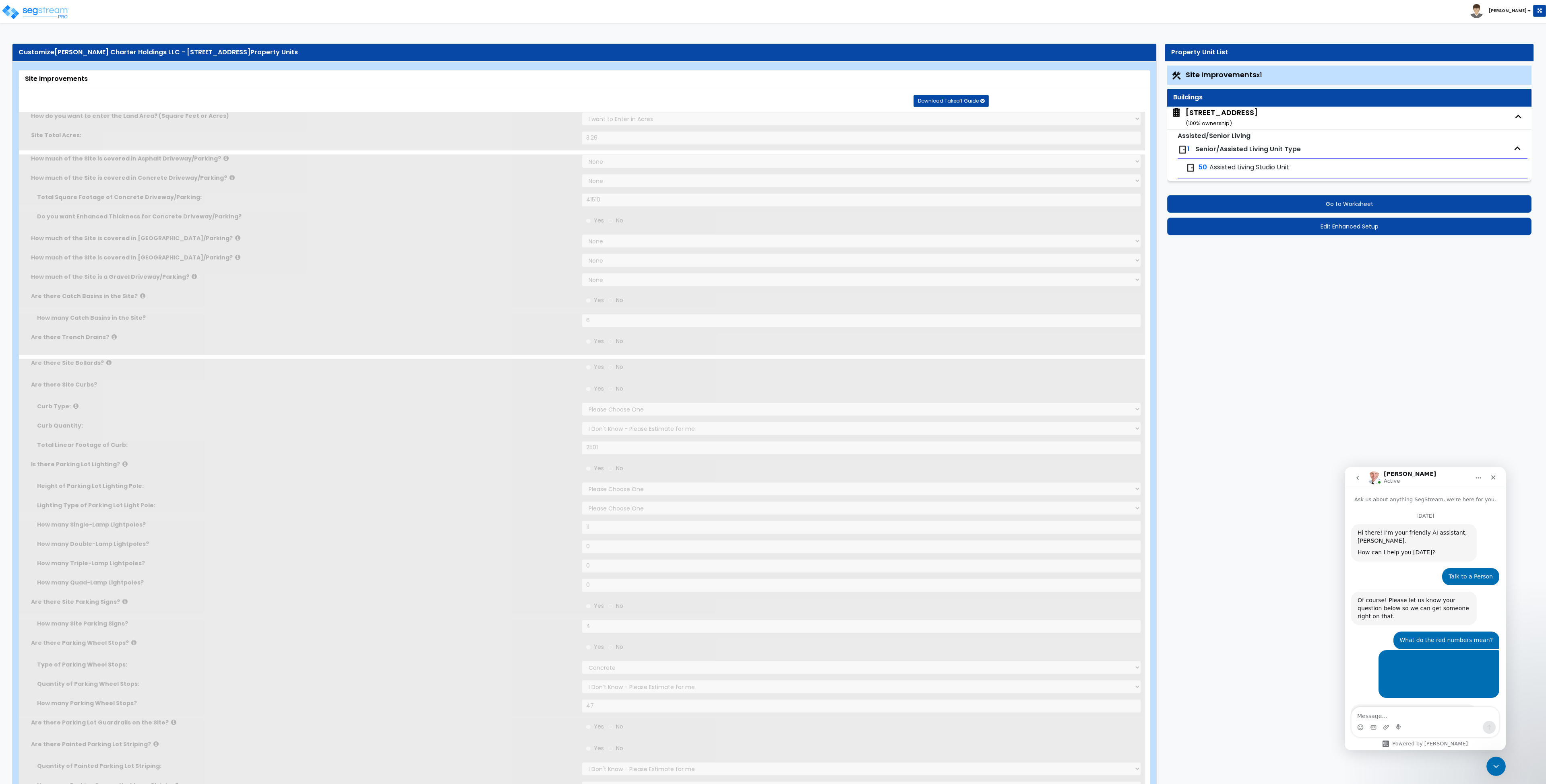
radio input "true"
select select "1"
type input "47"
radio input "true"
select select "1"
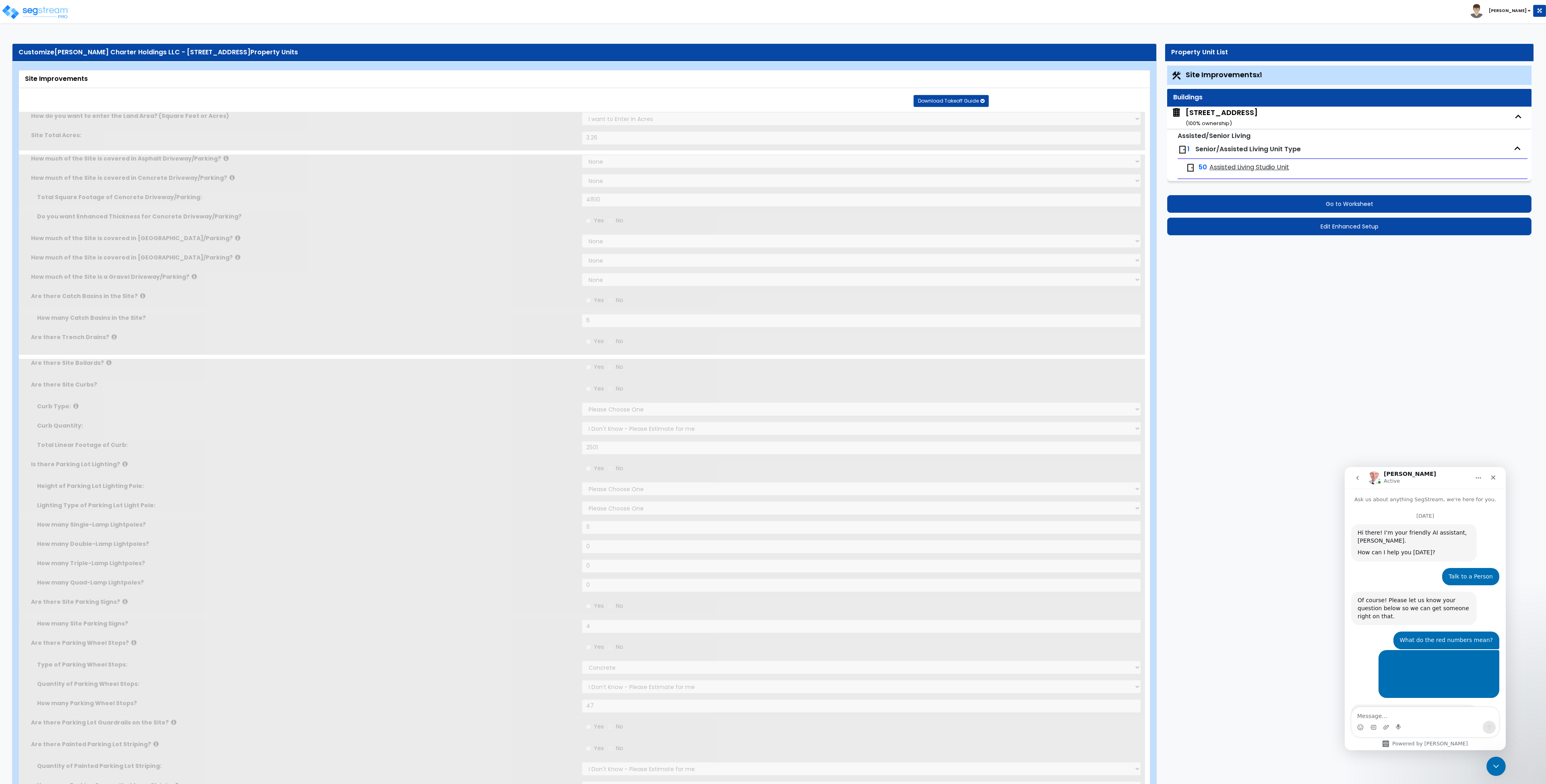
type input "47"
radio input "true"
select select "2"
type input "549"
select select "1"
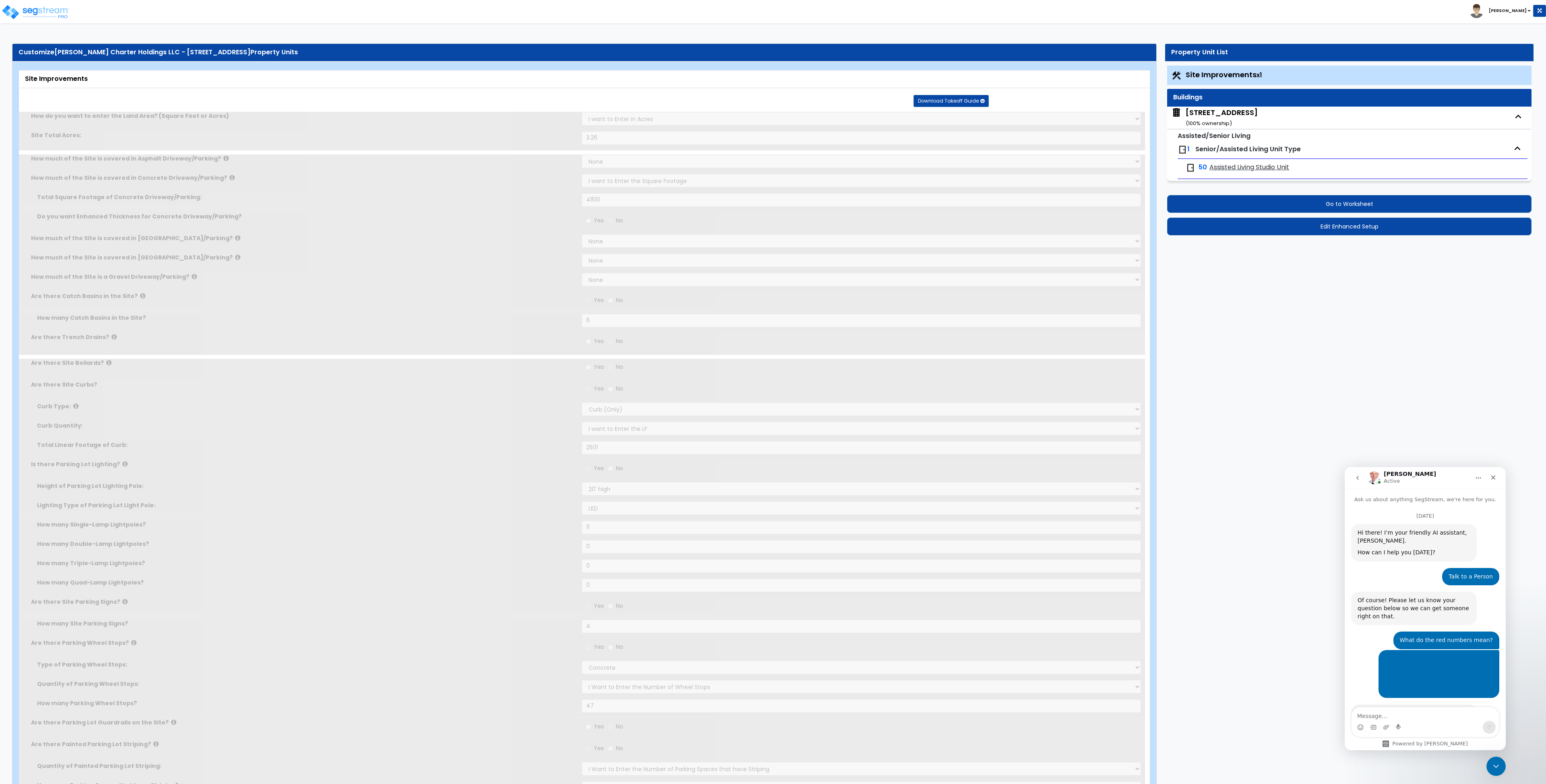
select select "1"
radio input "true"
type input "2"
radio input "true"
select select "1"
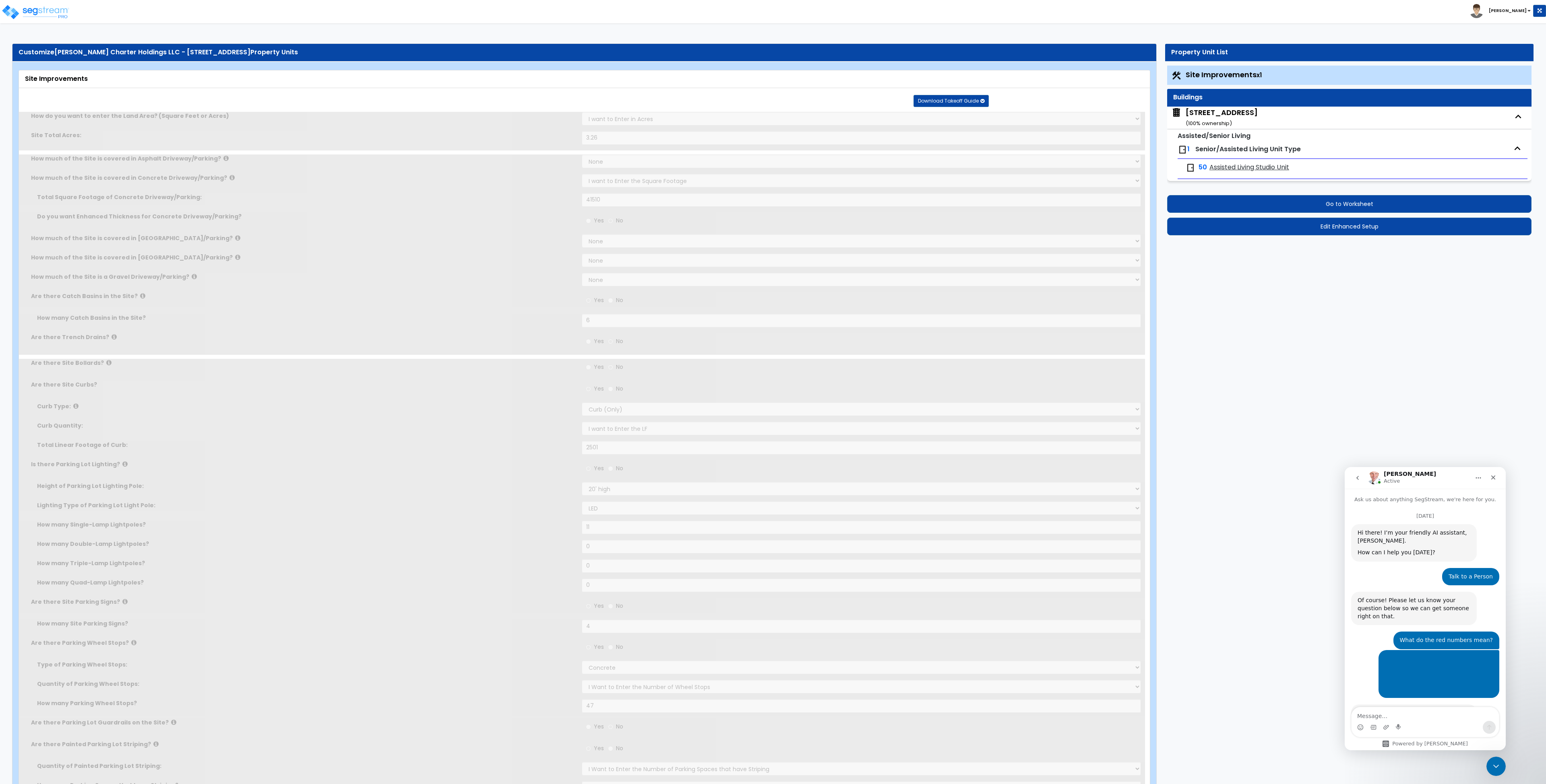
type input "3000"
radio input "true"
type input "217"
radio input "true"
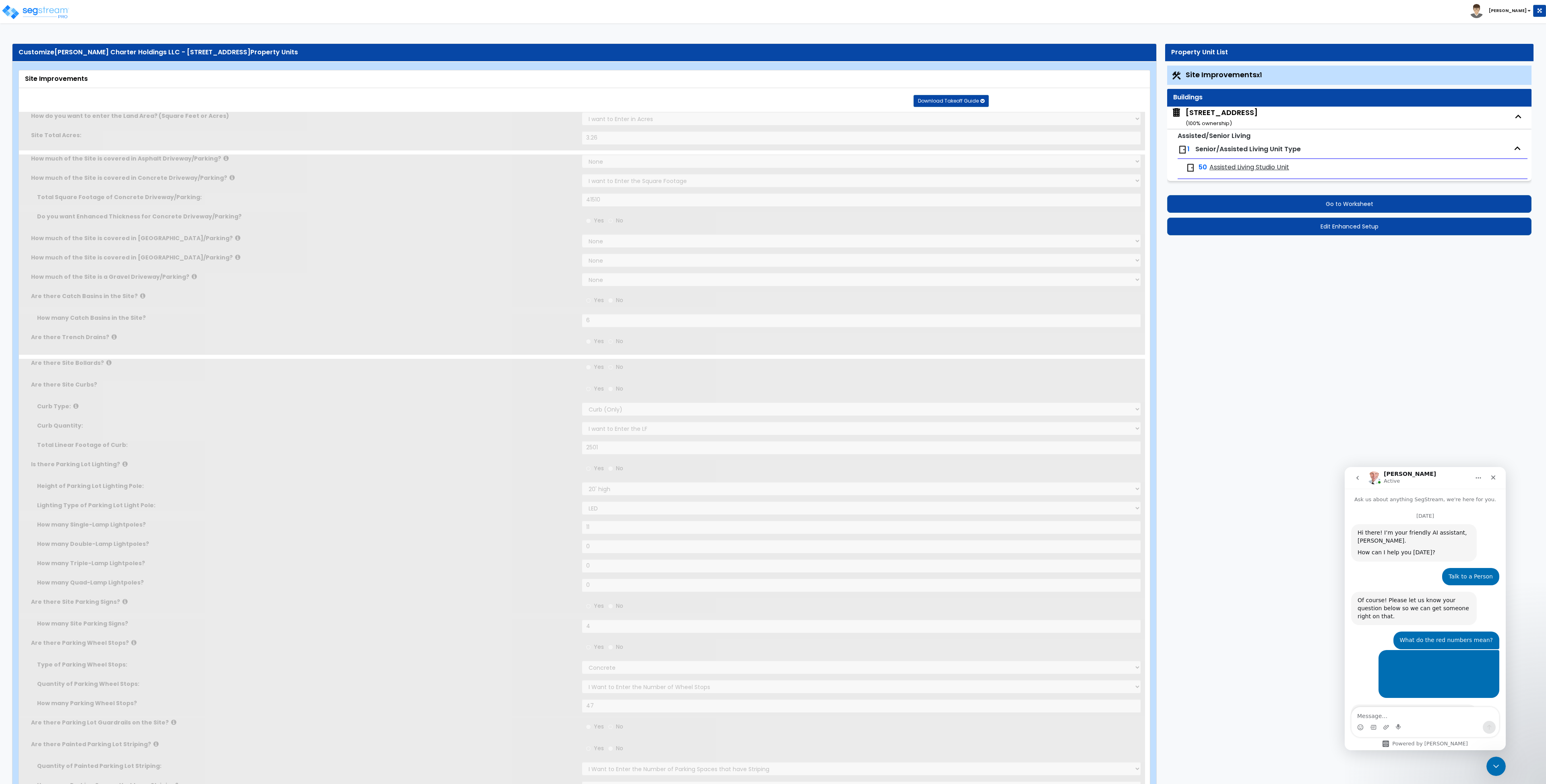
select select "3"
type input "159"
radio input "true"
type input "645"
radio input "true"
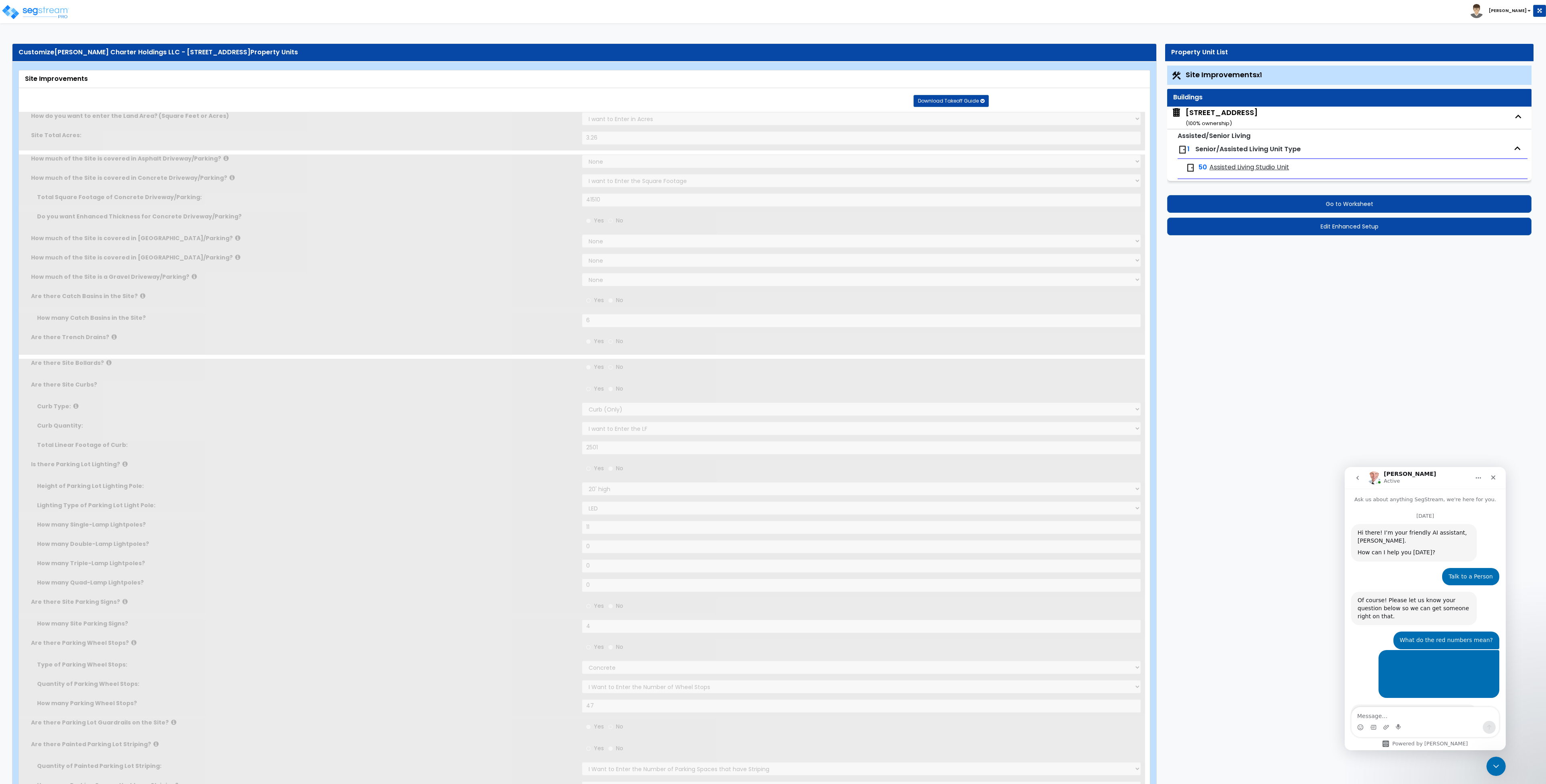
radio input "true"
type input "1.5"
type input "1495"
radio input "true"
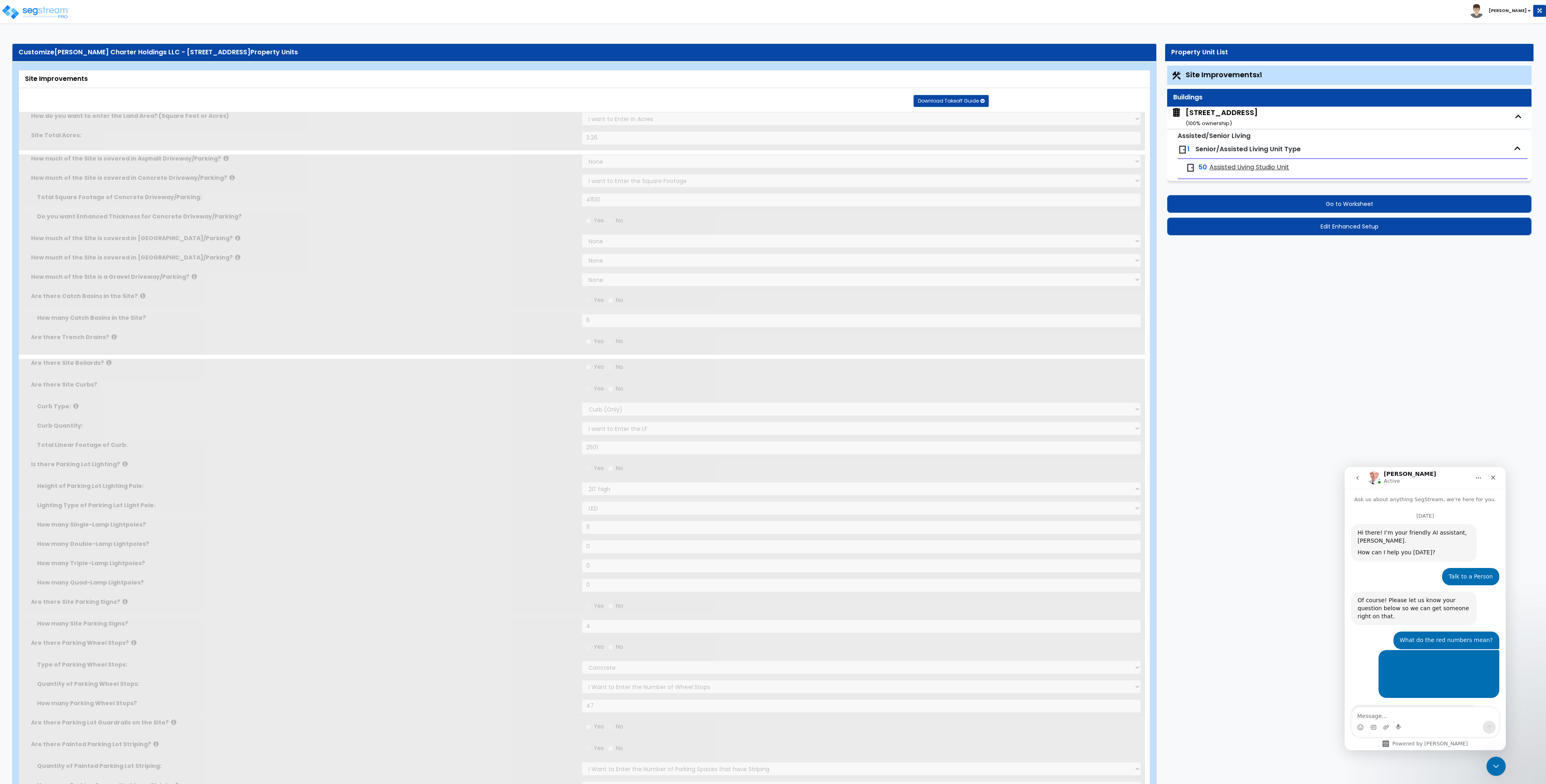
select select "2"
type input "9624"
radio input "true"
type input "4762"
radio input "true"
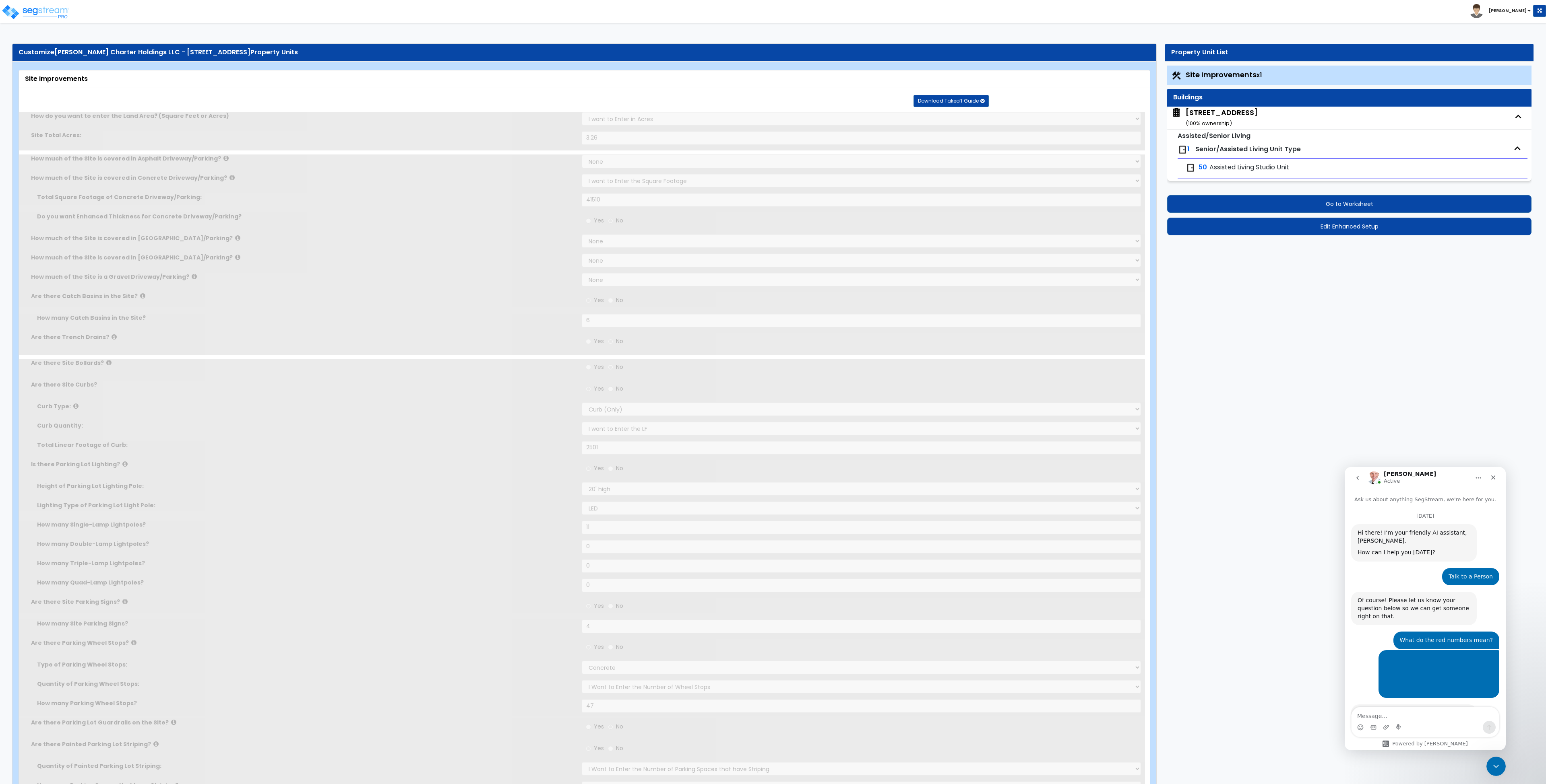
radio input "true"
type input "1380"
radio input "true"
select select "1"
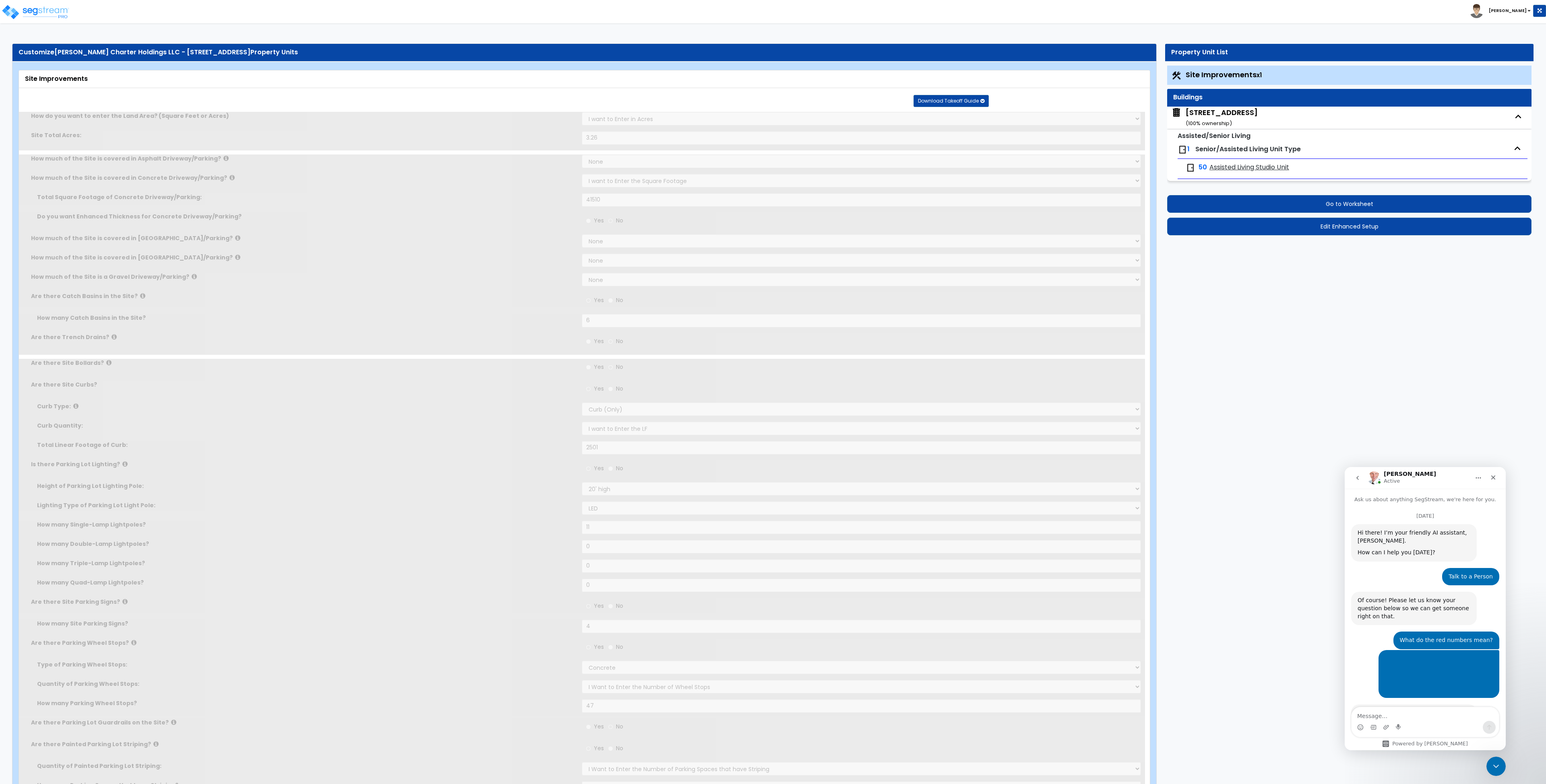
type input "1"
radio input "true"
select select "1"
select select "2"
type input "7.17"
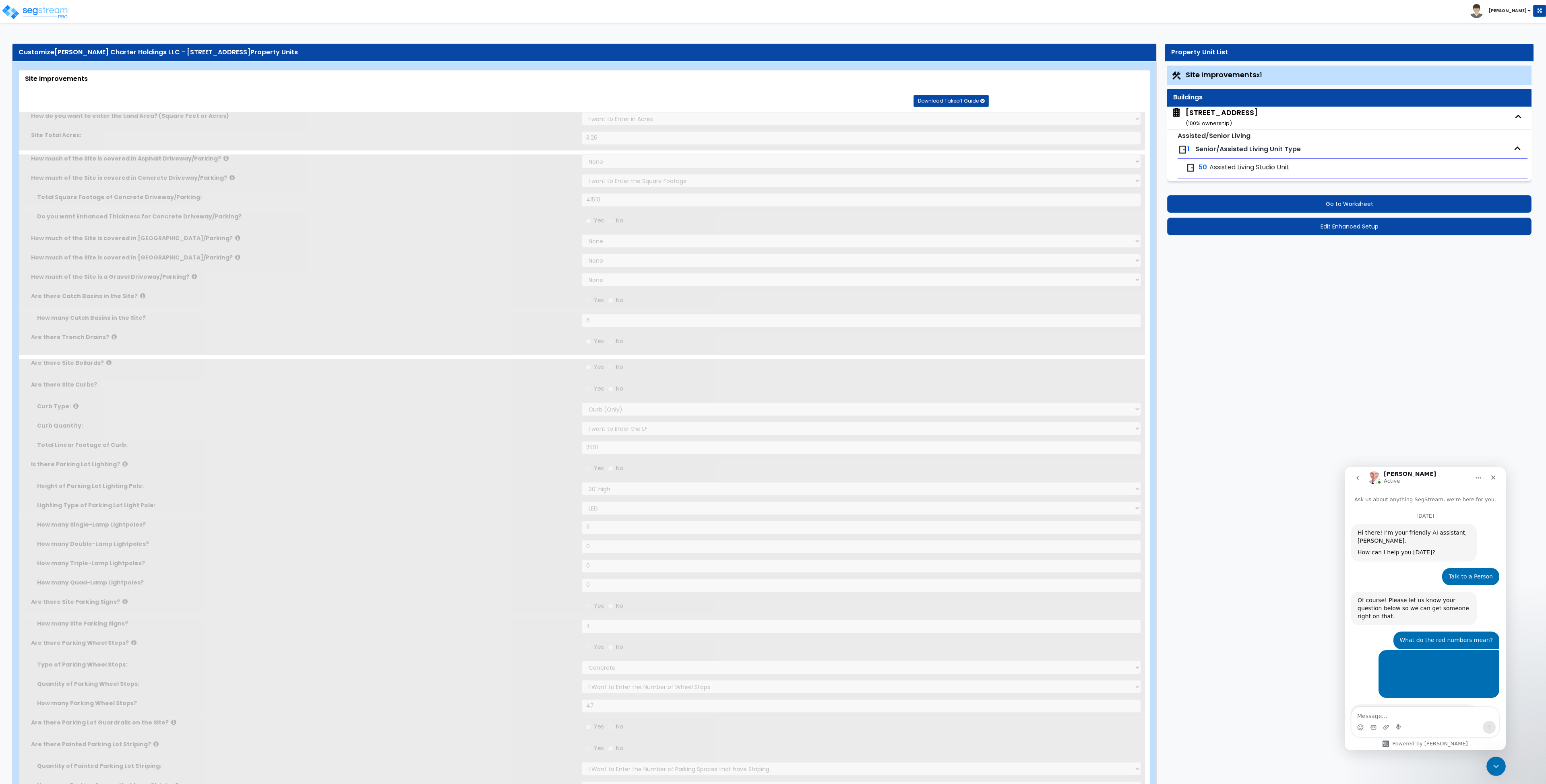
type input "12"
select select "3"
radio input "true"
select select "2"
type input "1"
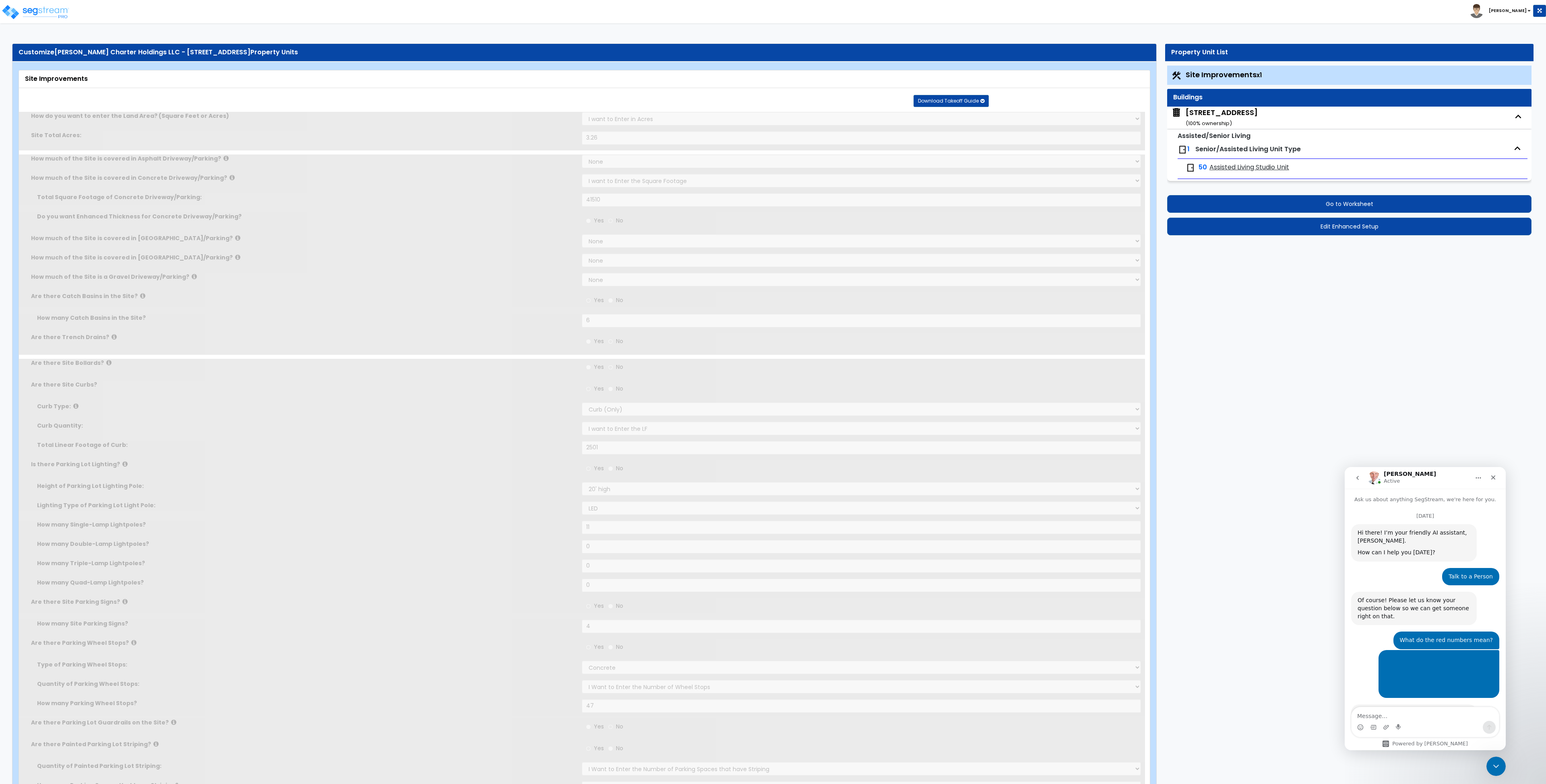
type input "185.9"
type input "5"
select select "4"
select select "1"
select select "2"
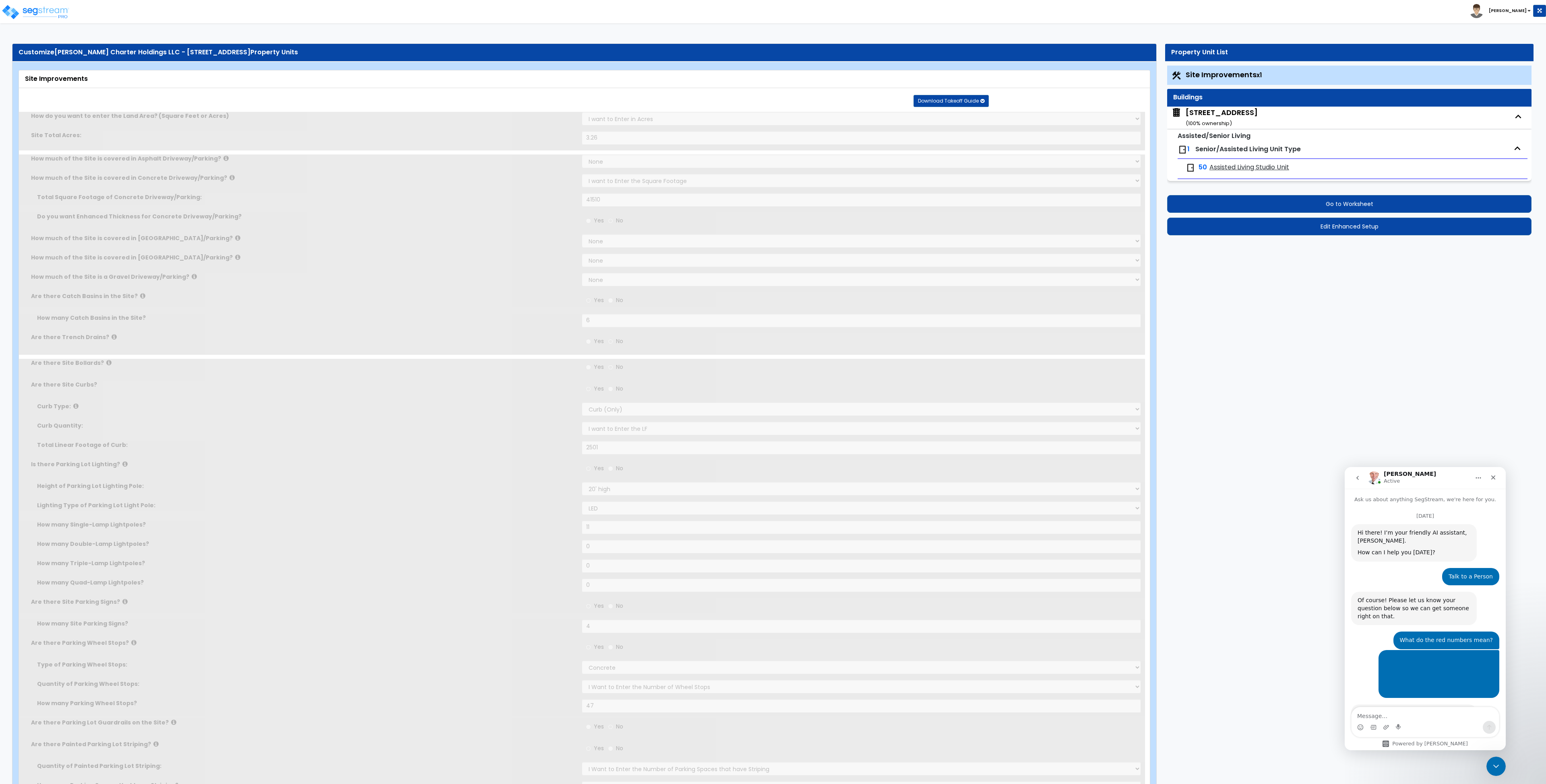
type input "1"
type input "410.68"
type input "5"
select select "4"
select select "1"
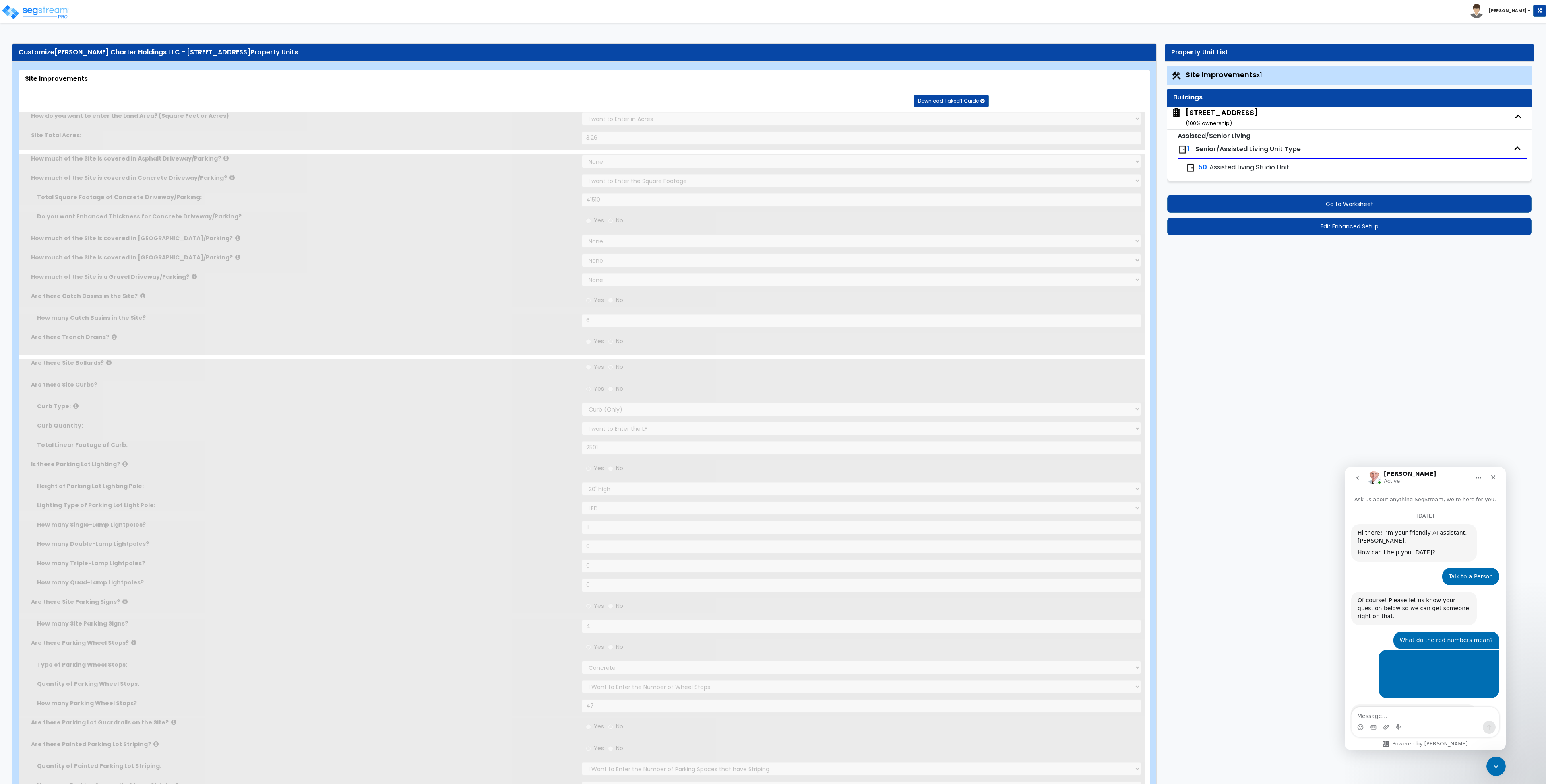
select select "2"
radio input "true"
type input "1"
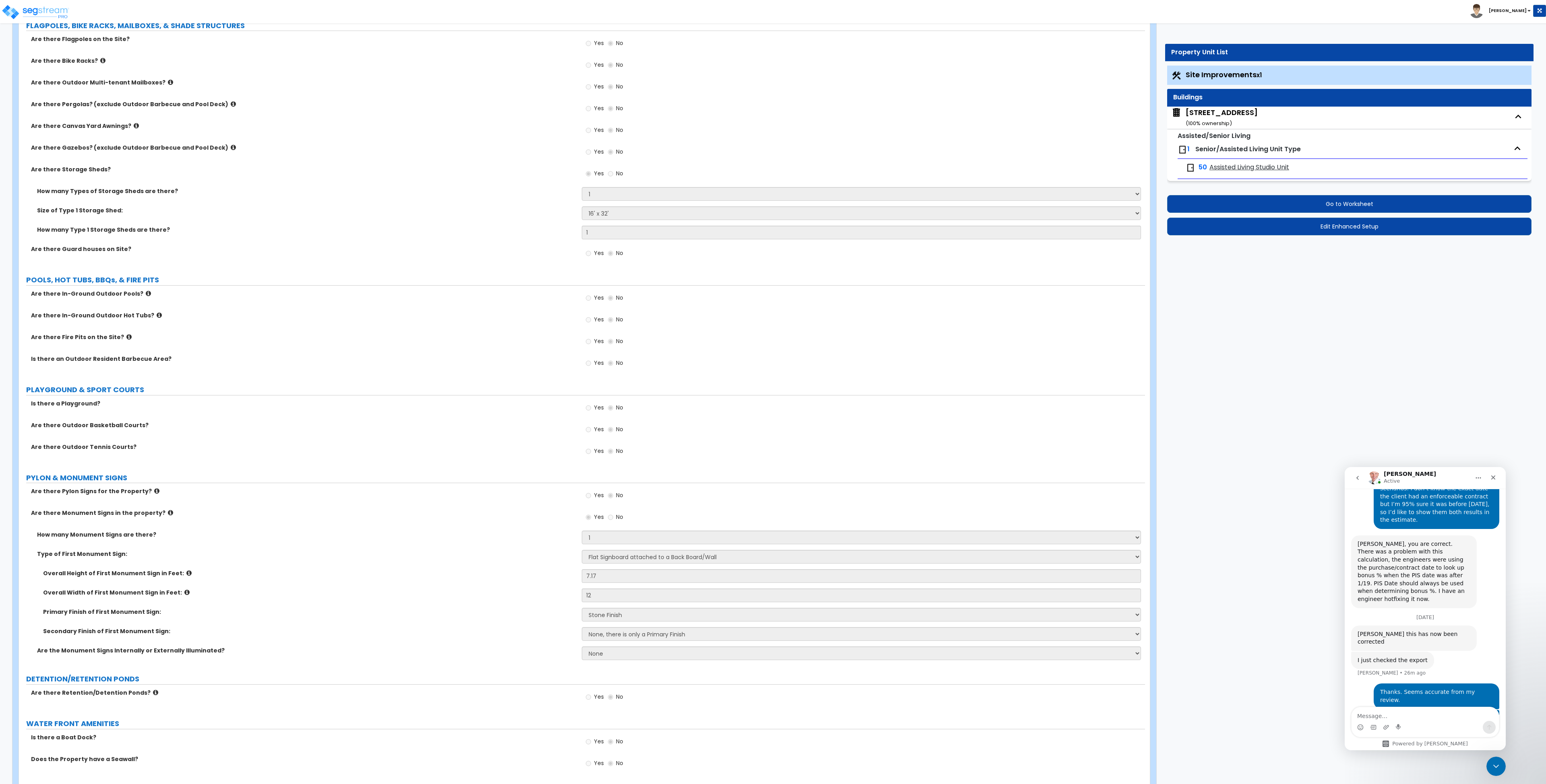
scroll to position [2194, 0]
click at [1220, 113] on div "[STREET_ADDRESS] ( 100 % ownership)" at bounding box center [1222, 118] width 72 height 20
select select "3"
select select "5"
select select "2"
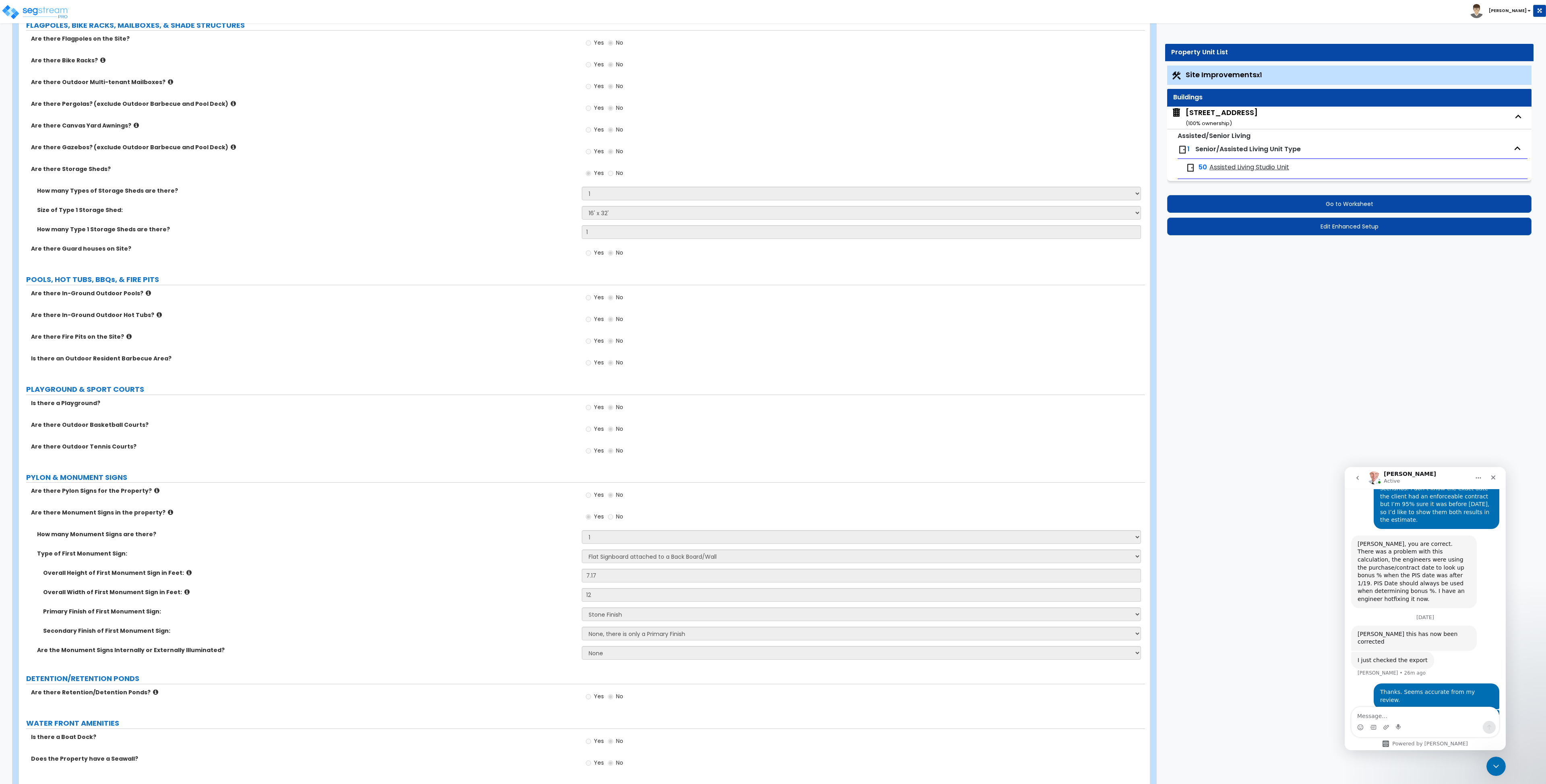
select select "1"
select select "2"
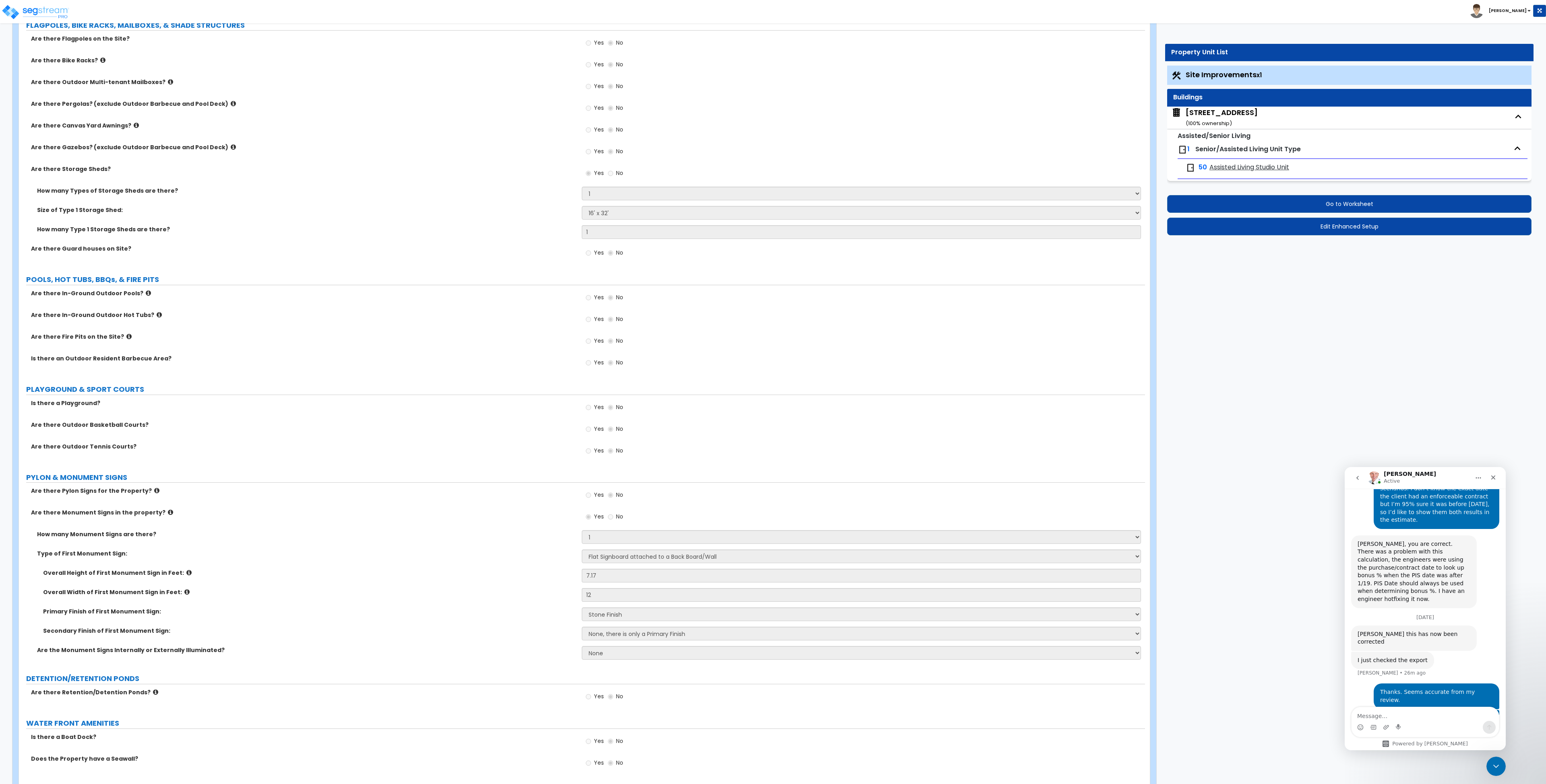
select select "7"
select select "2"
select select "3"
select select "7"
select select "1"
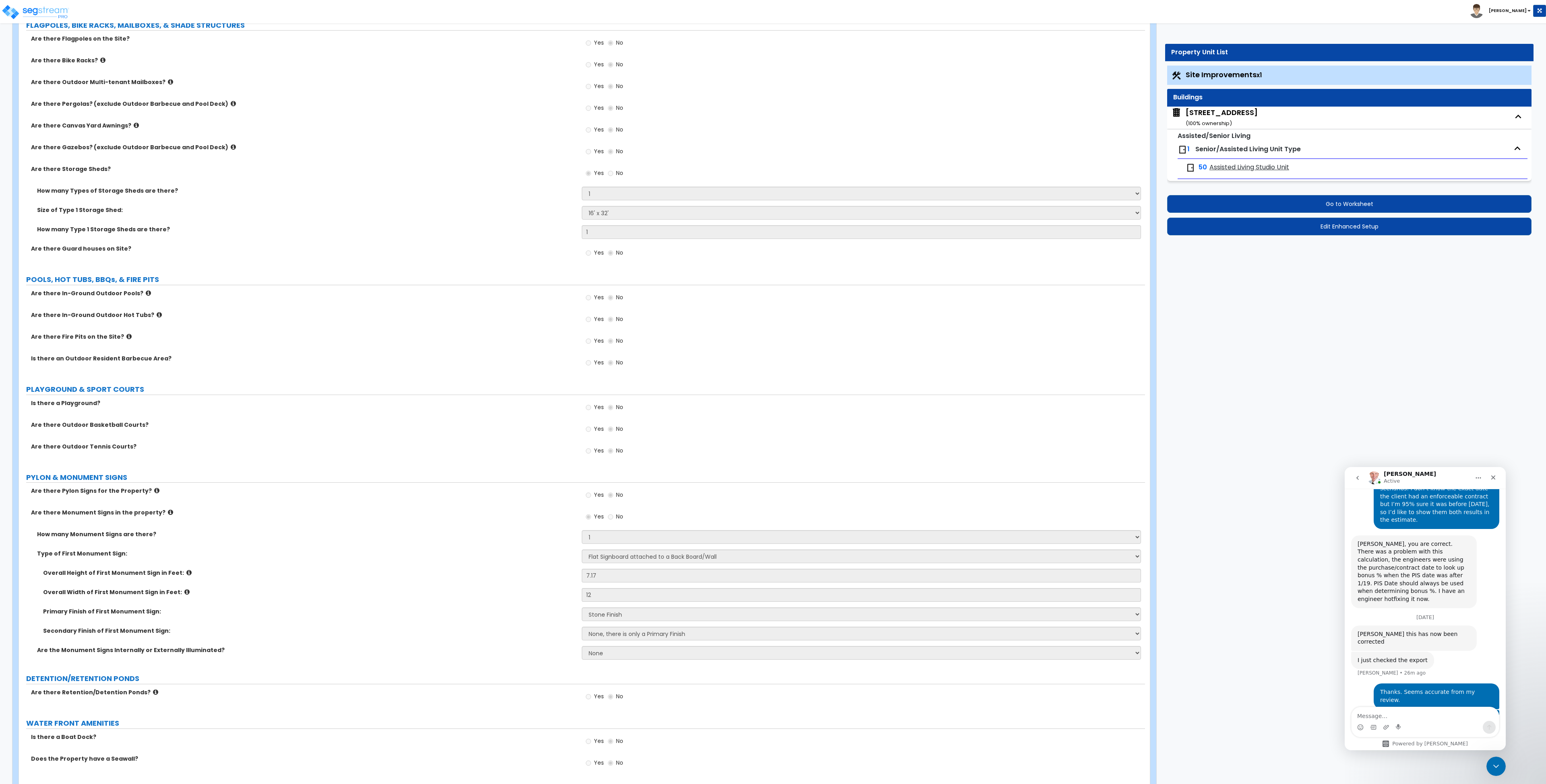
select select "2"
select select "4"
select select "2"
select select "1"
select select "2"
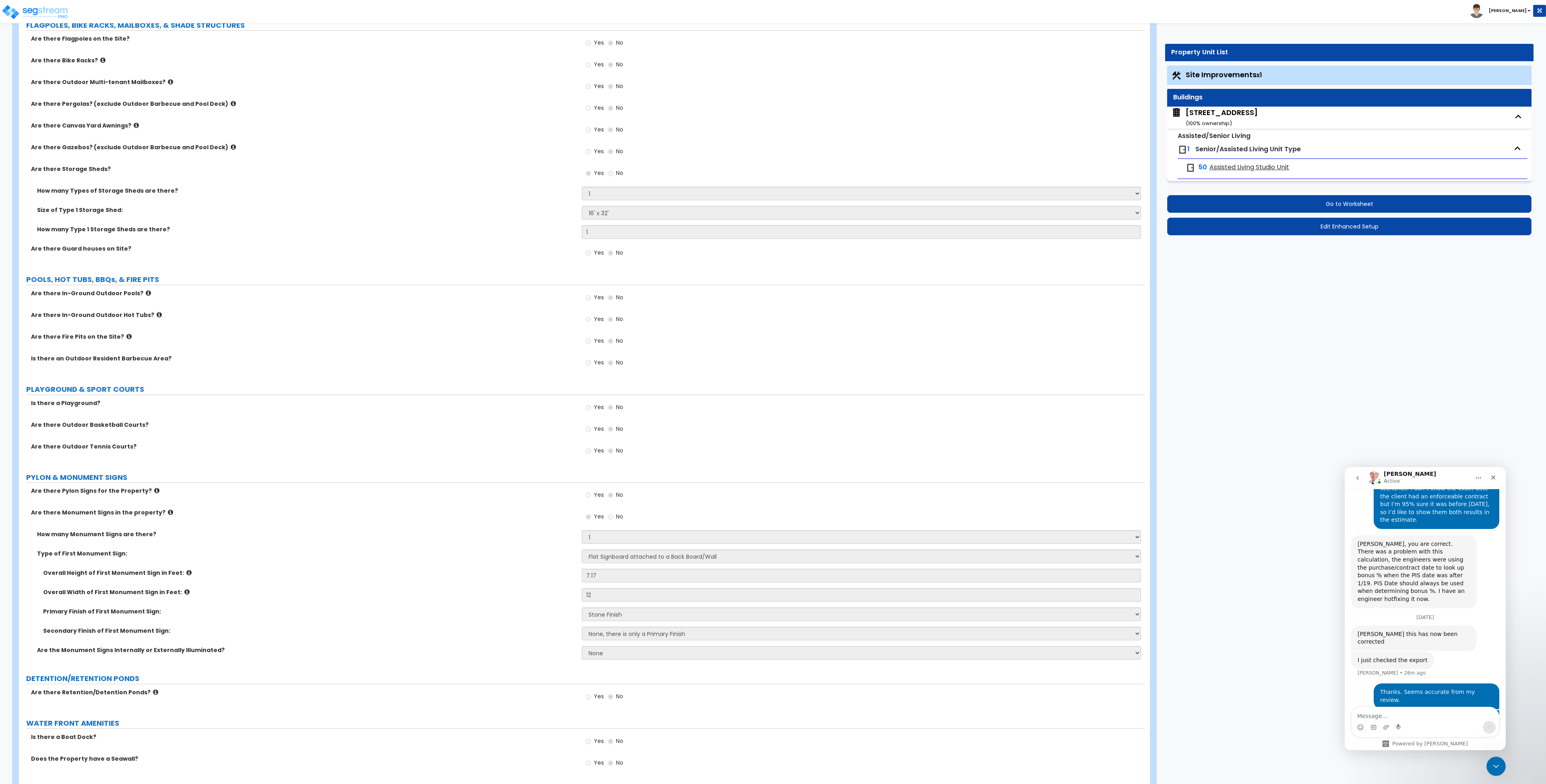
select select "2"
select select "5"
select select "1"
select select "2"
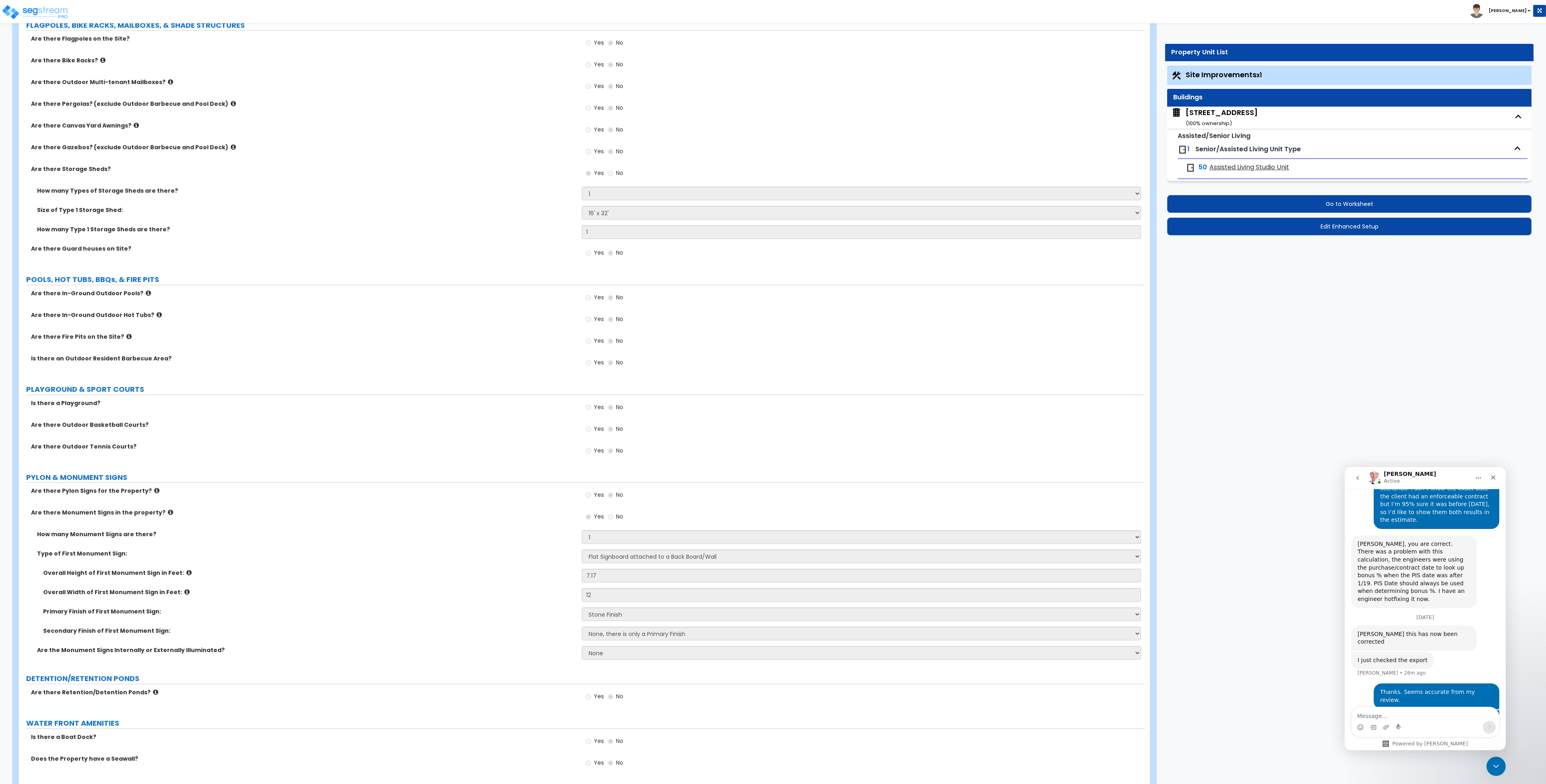
select select "5"
select select "1"
select select "5"
select select "2"
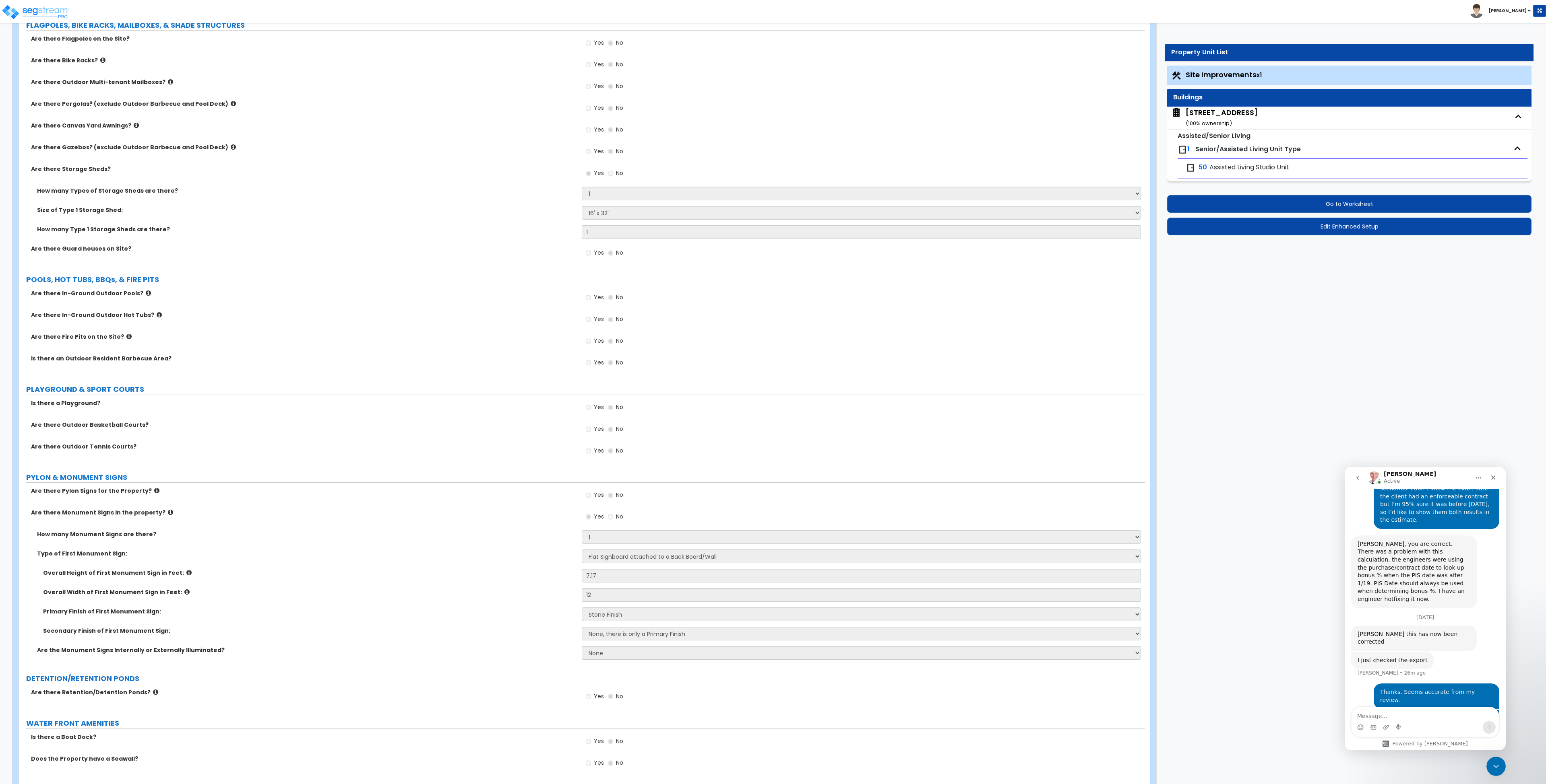
select select "1"
select select "5"
select select "4"
select select "2"
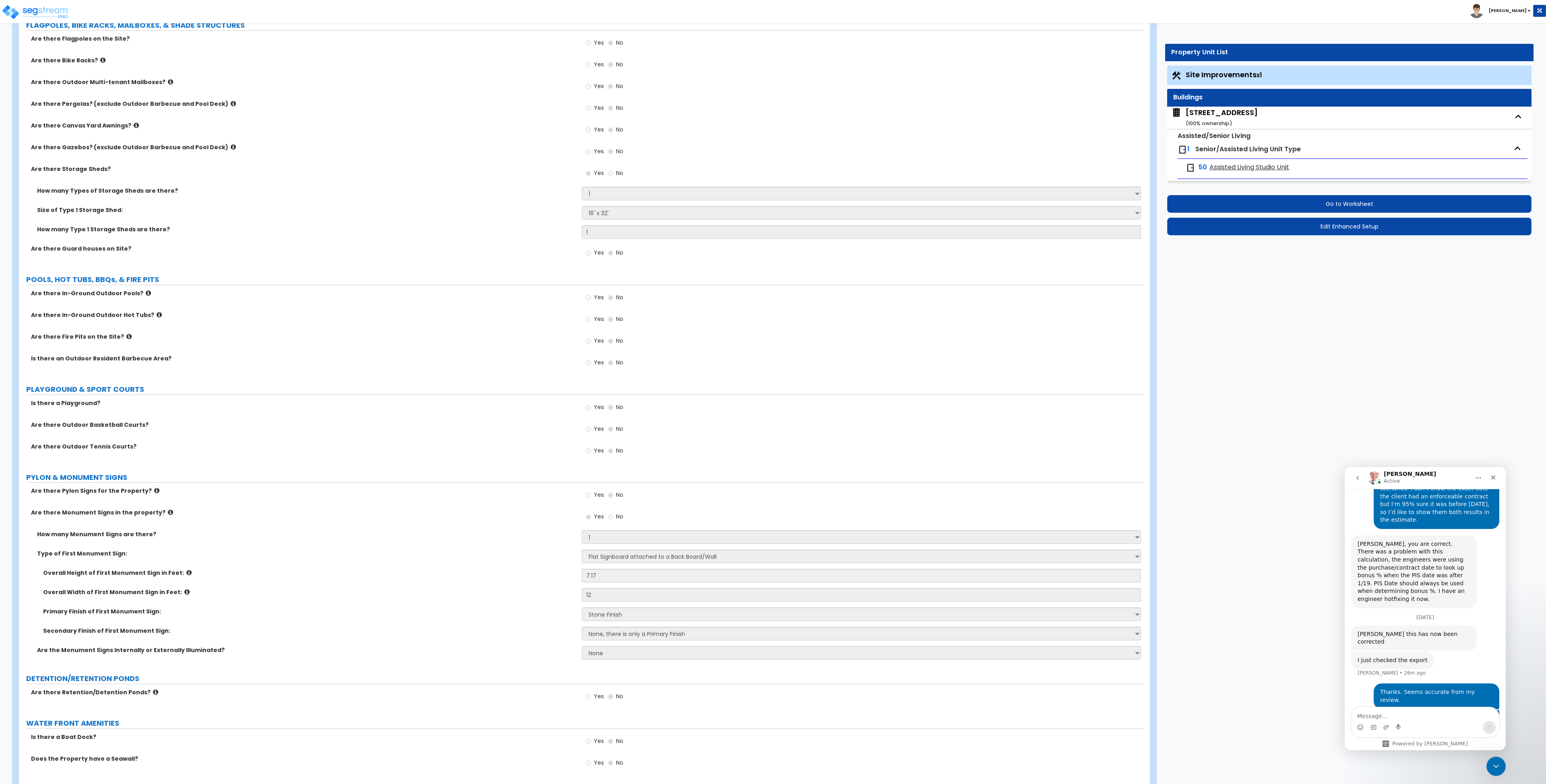
select select "3"
select select "1"
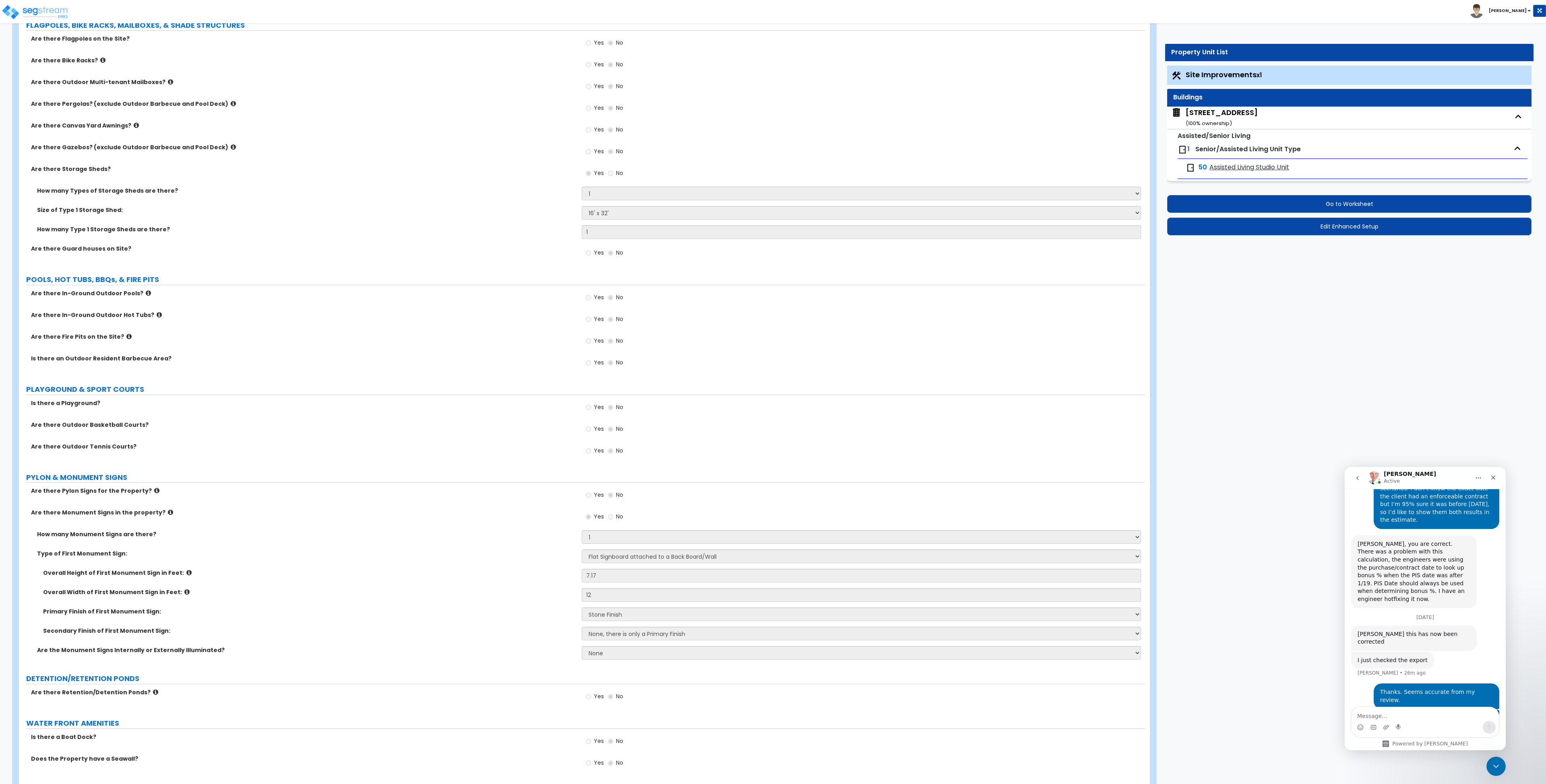
select select "1"
select select "2"
select select "1"
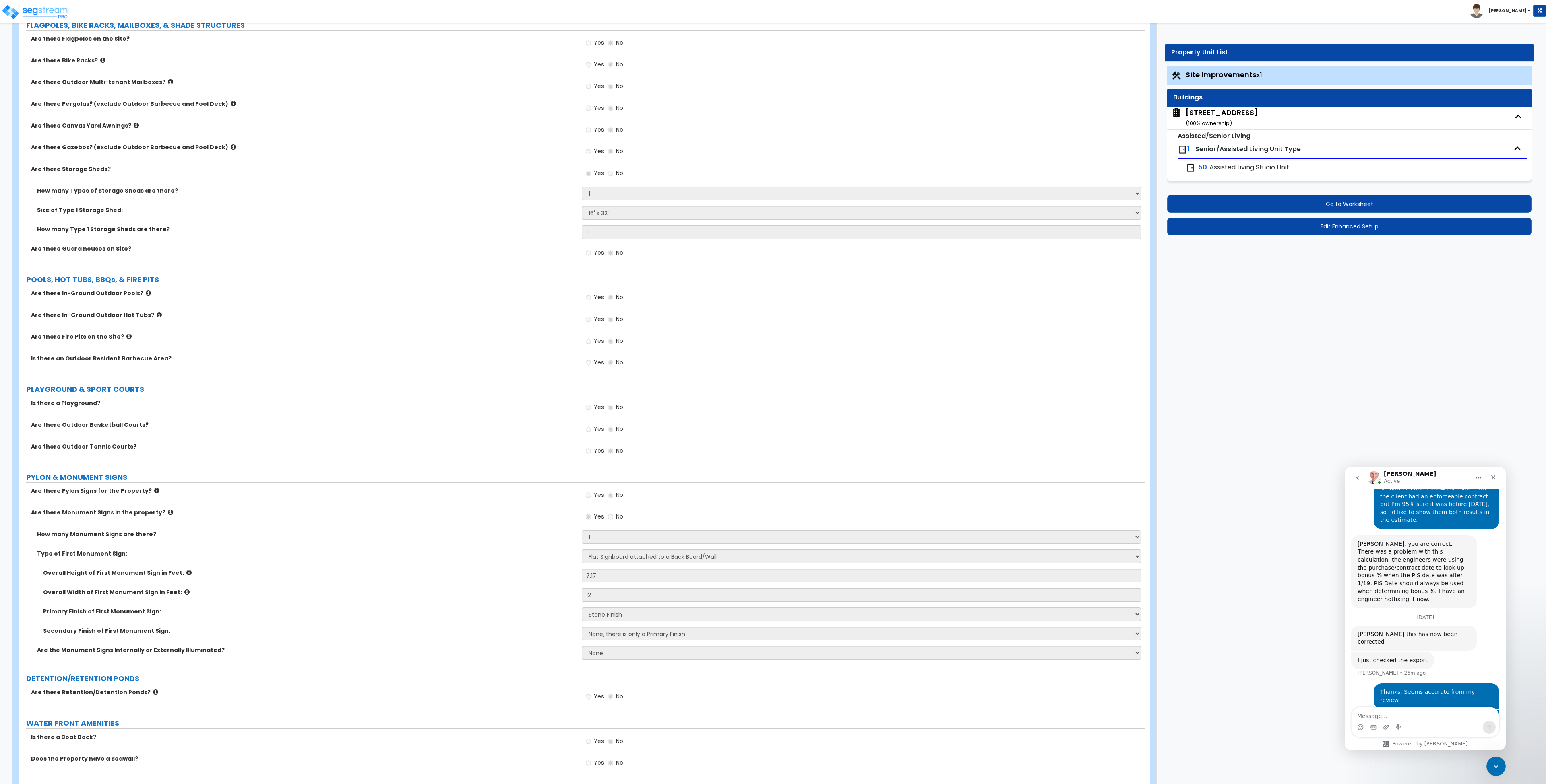
select select "1"
select select "2"
select select "3"
select select "5"
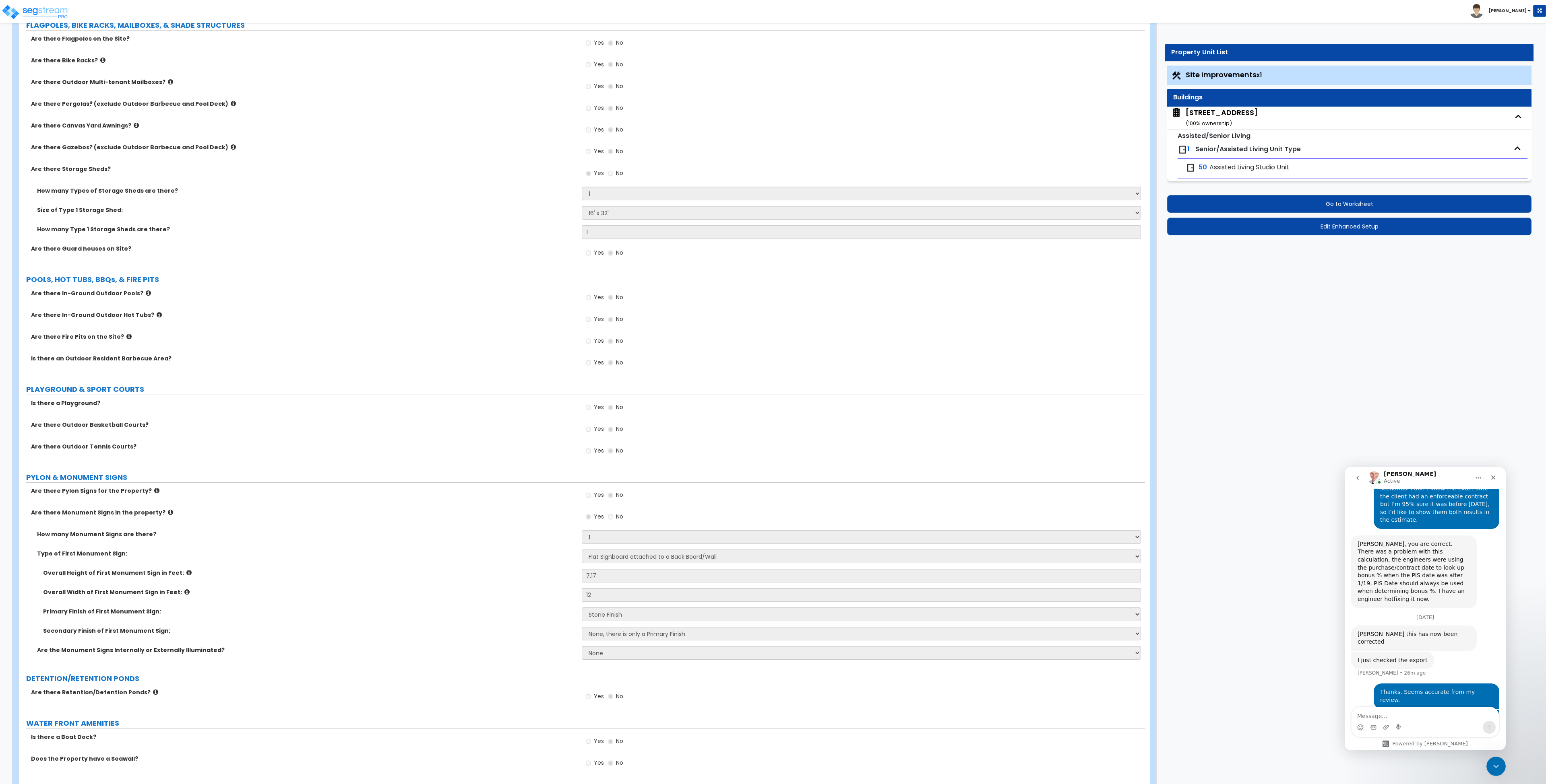
select select "1"
select select "2"
select select "3"
select select "5"
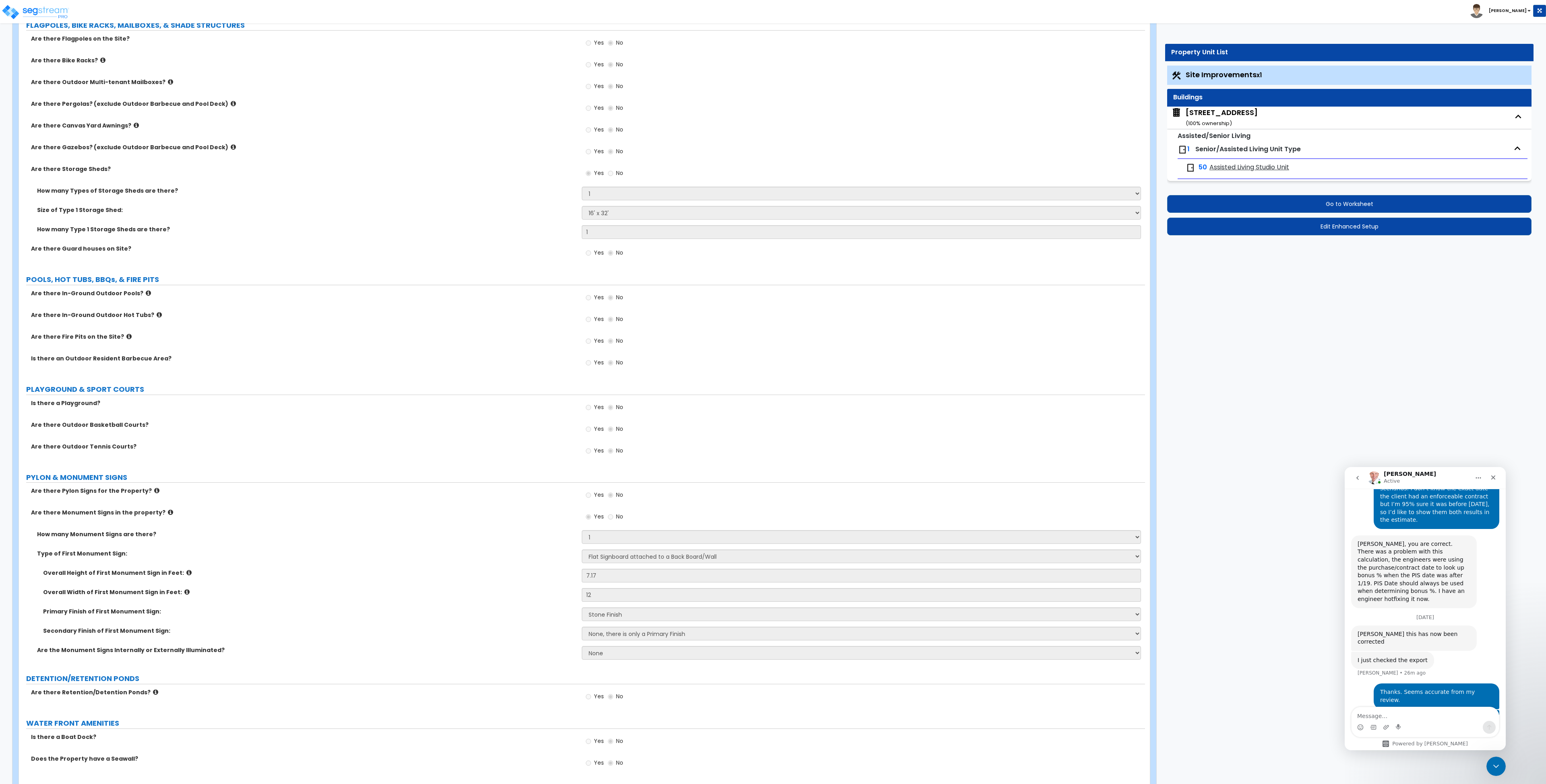
select select "1"
select select "2"
select select "1"
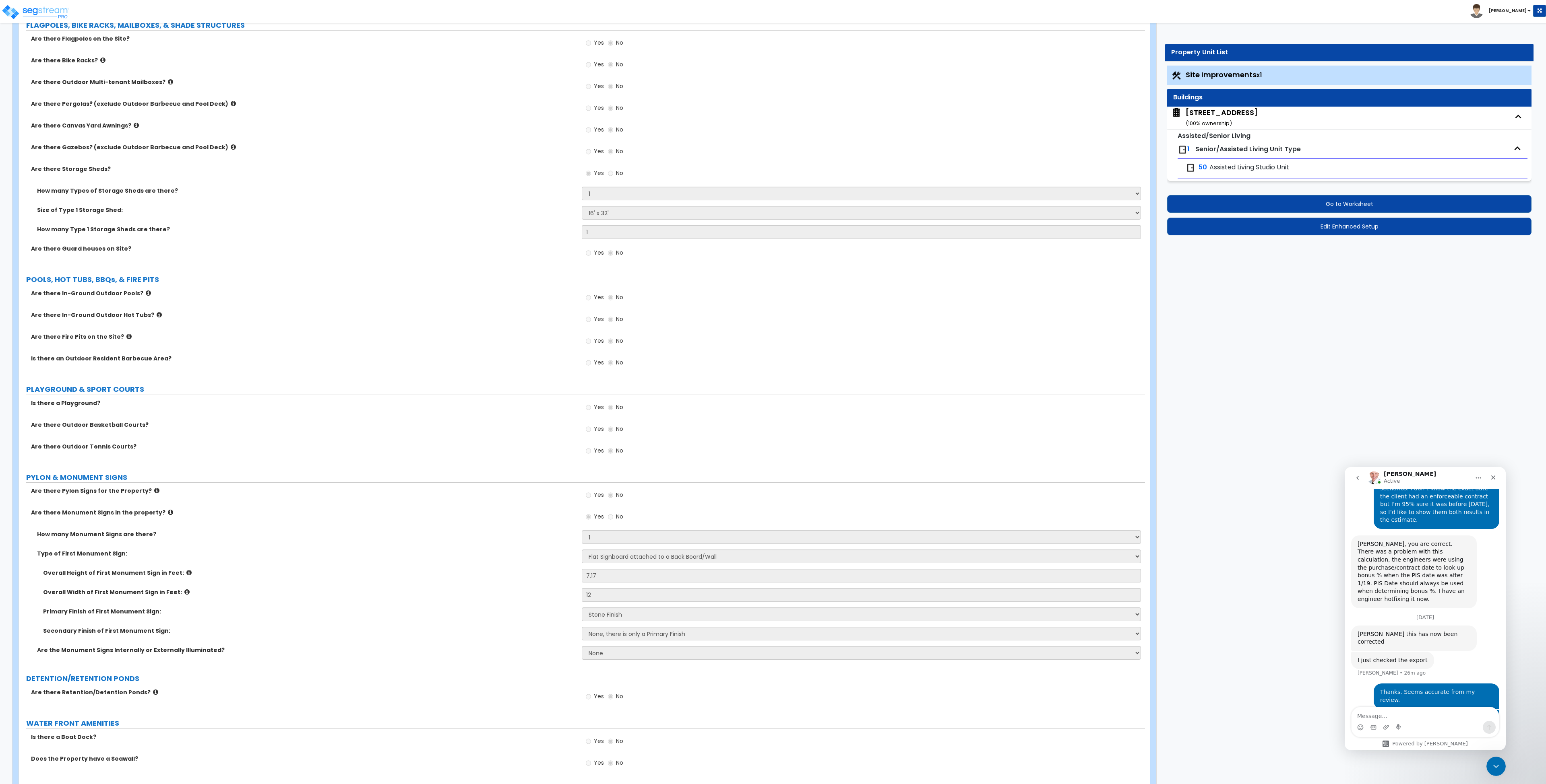
select select "3"
select select "2"
select select "1"
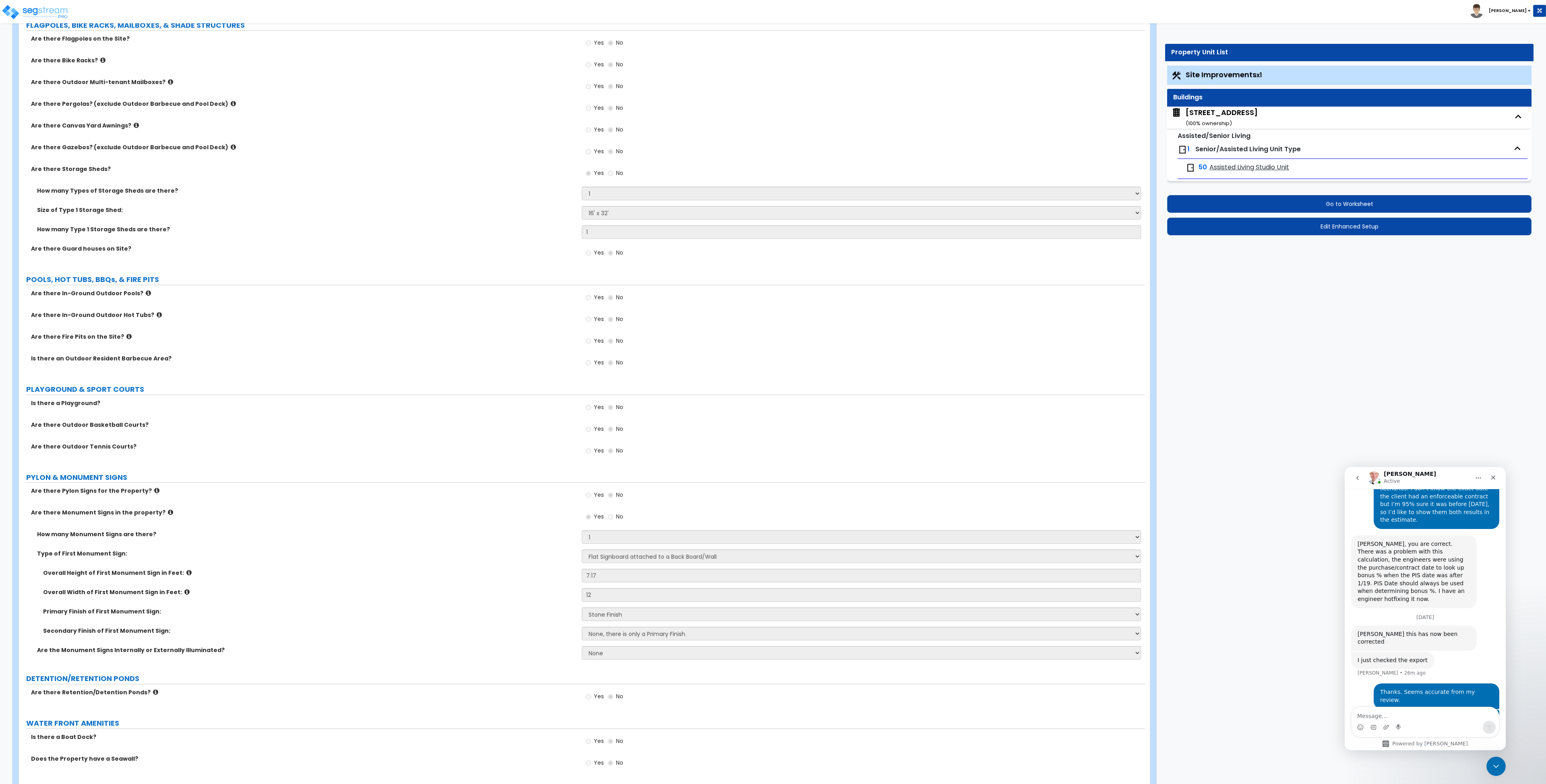
select select "1"
select select "3"
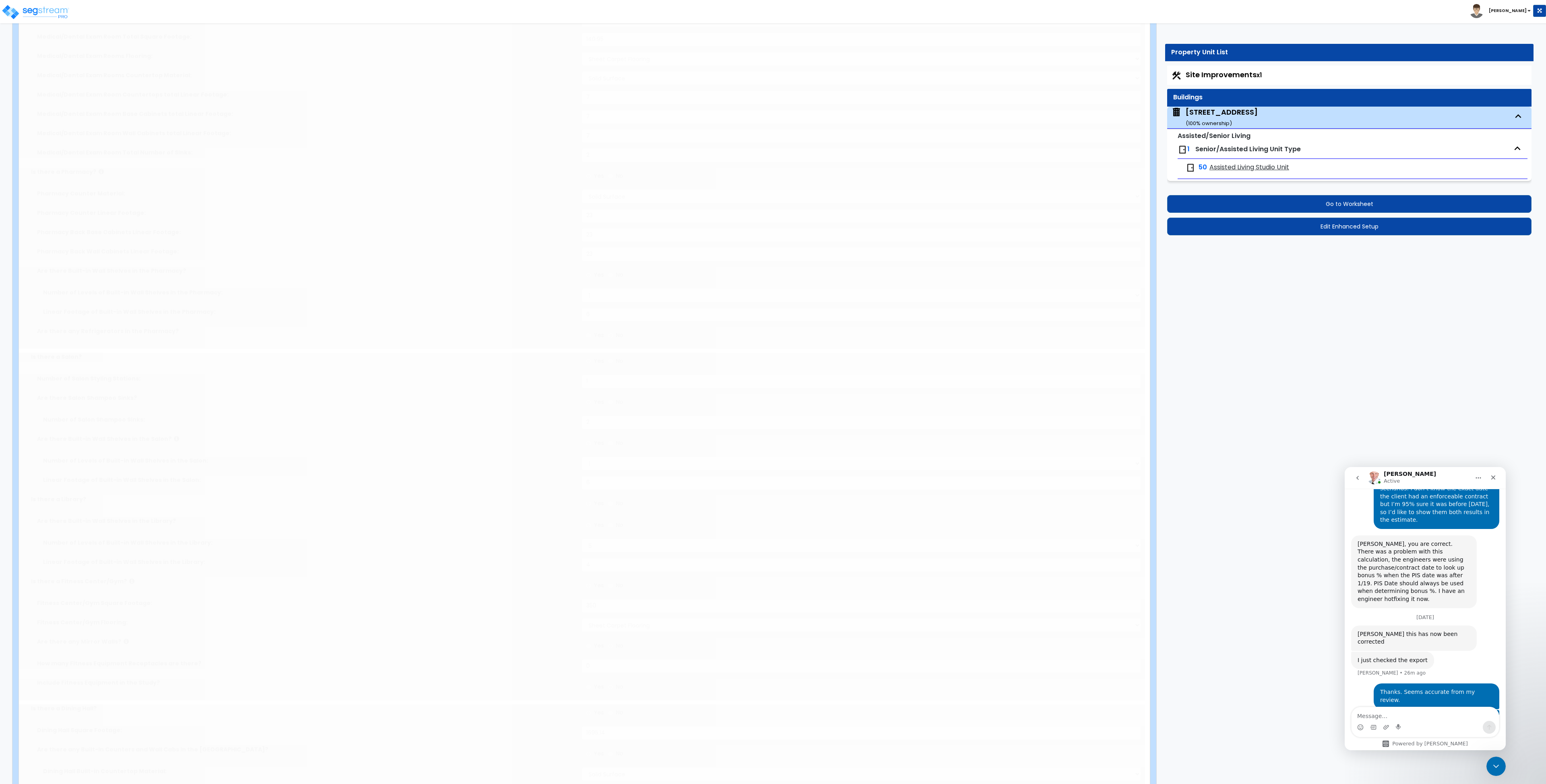
scroll to position [0, 0]
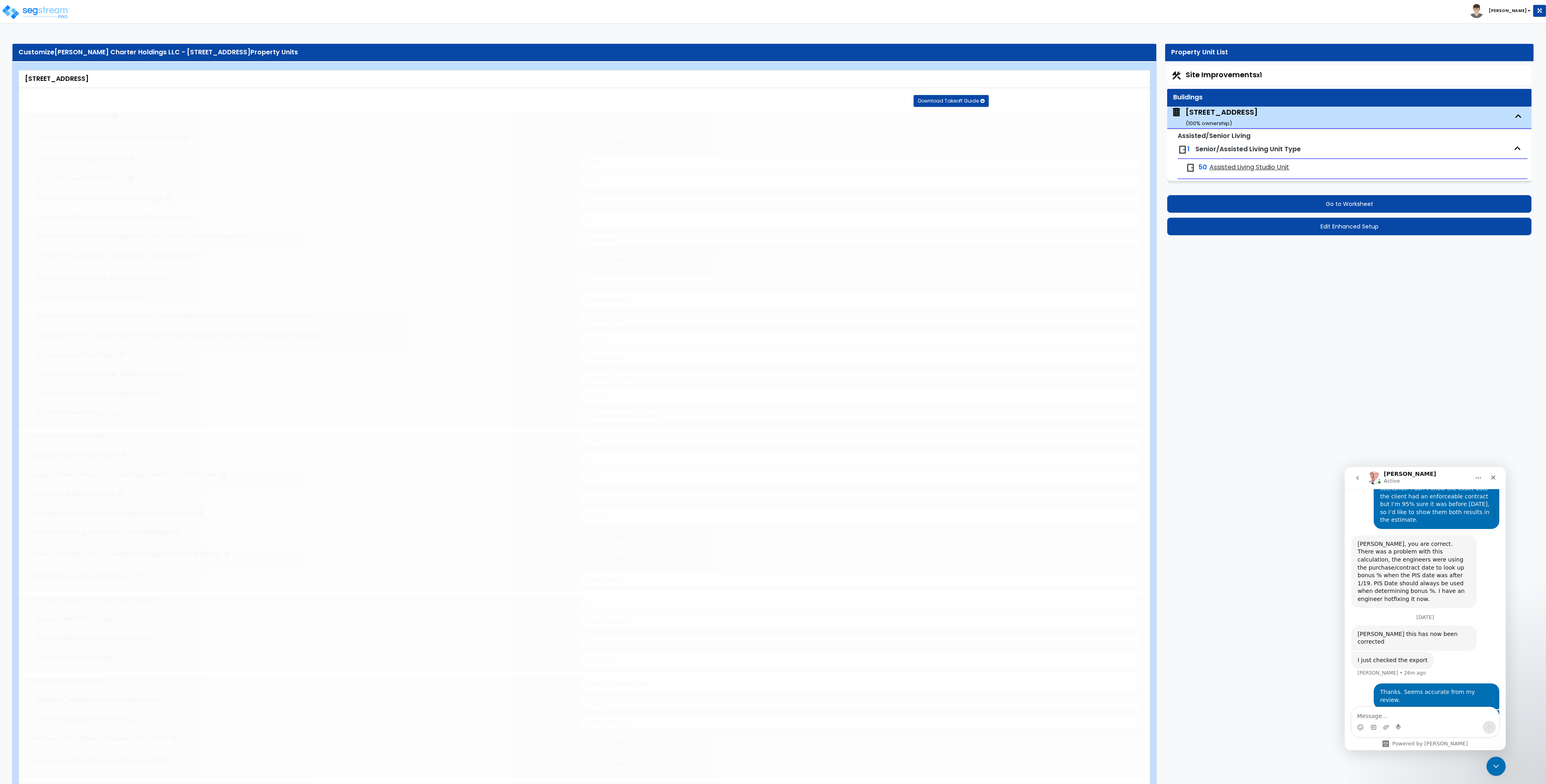
type input "18"
radio input "true"
select select "3"
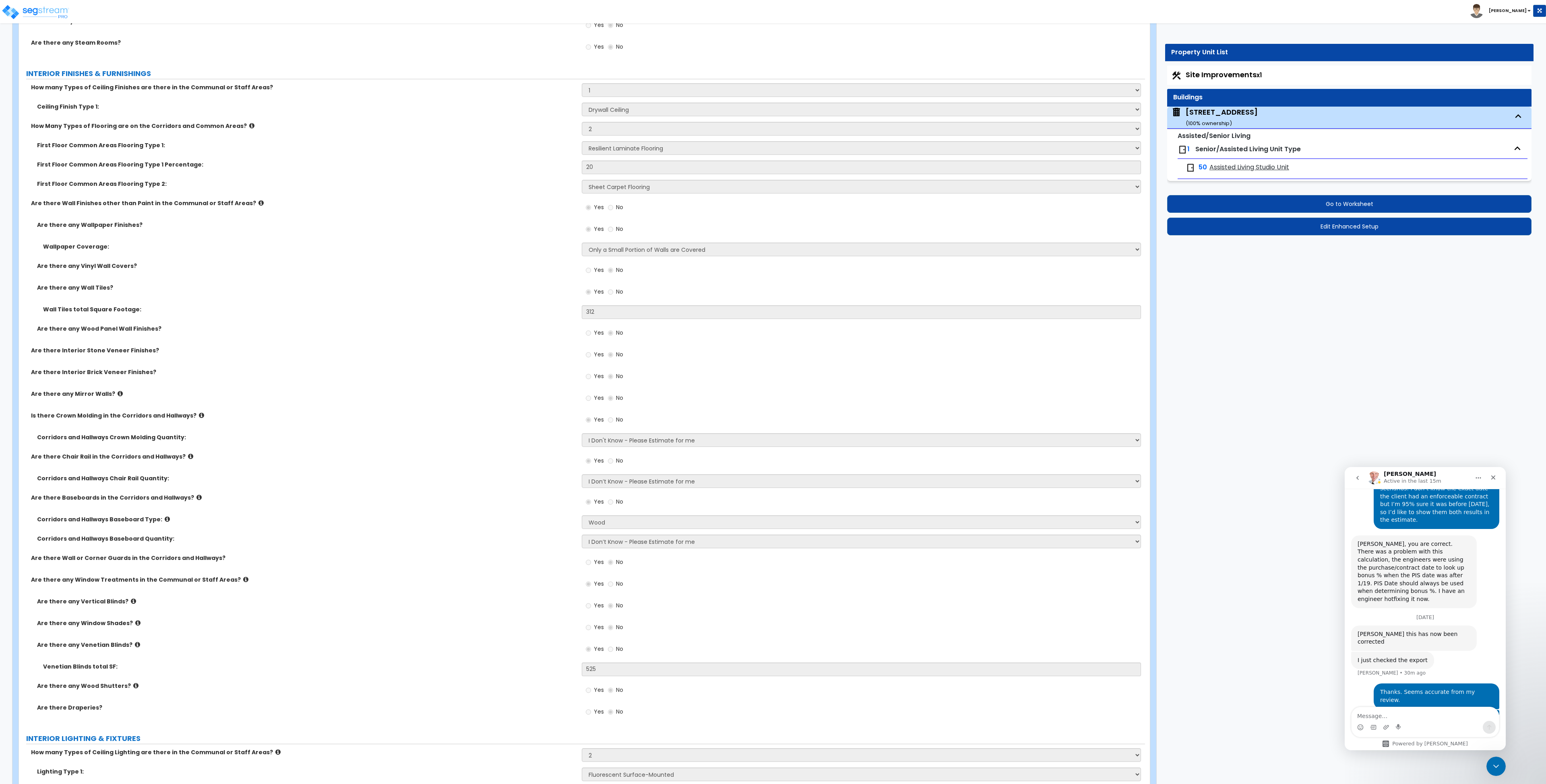
scroll to position [4117, 0]
click at [1216, 81] on div "Site Improvements x1" at bounding box center [1349, 75] width 364 height 19
click at [1219, 73] on span "Site Improvements x1" at bounding box center [1224, 74] width 76 height 10
select select "2"
select select "1"
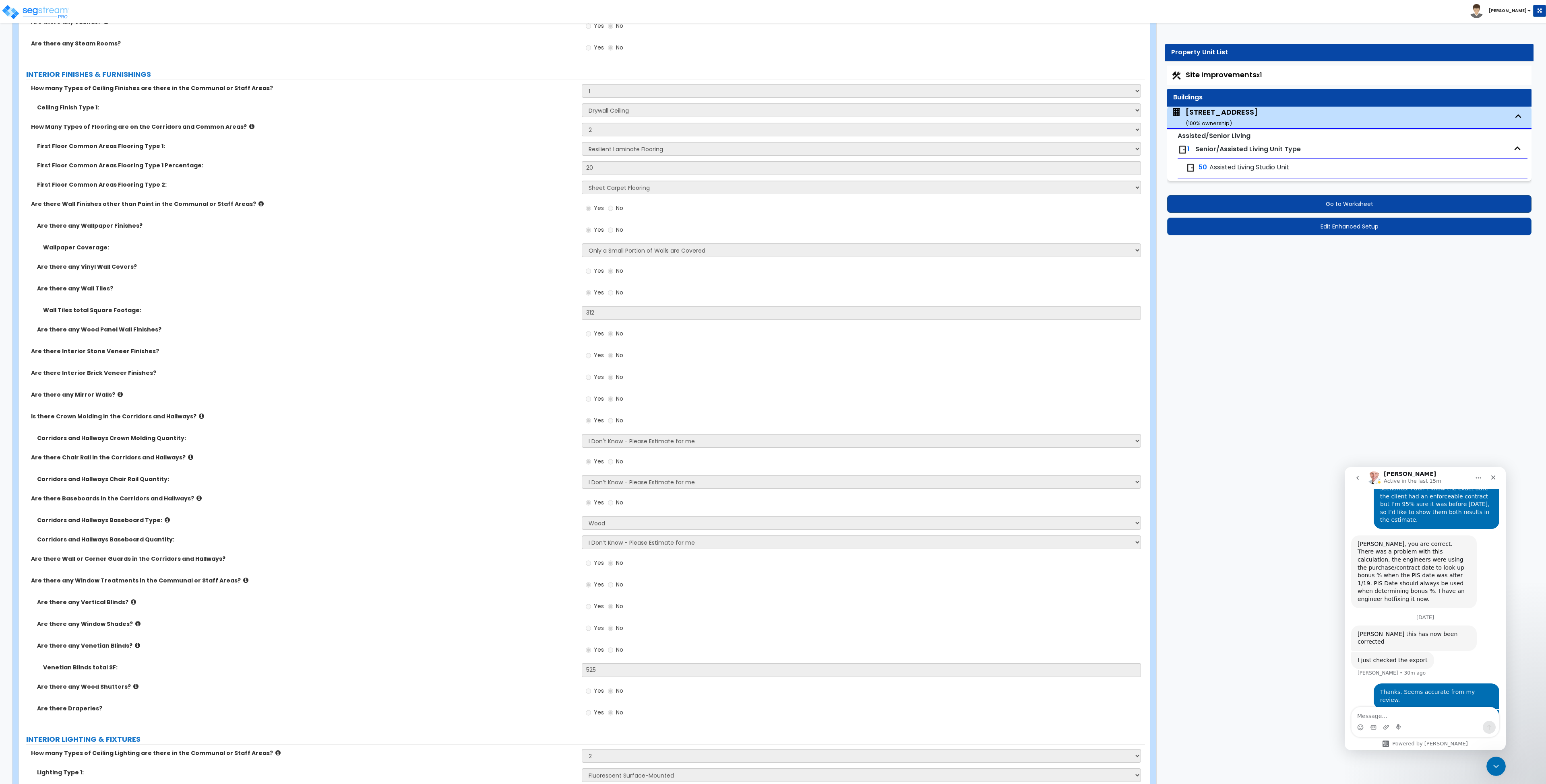
select select "1"
select select "2"
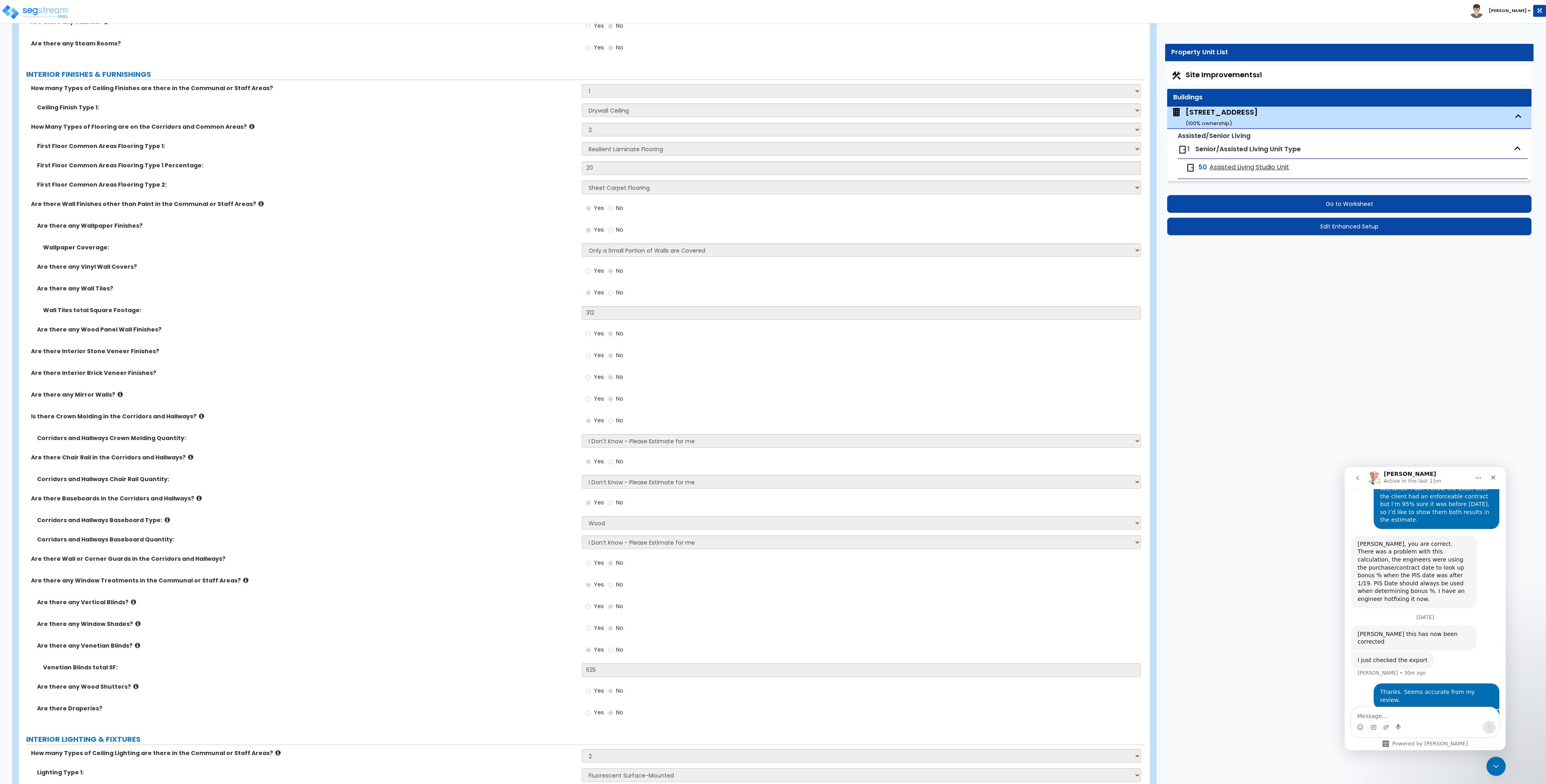
select select "1"
select select "3"
select select "2"
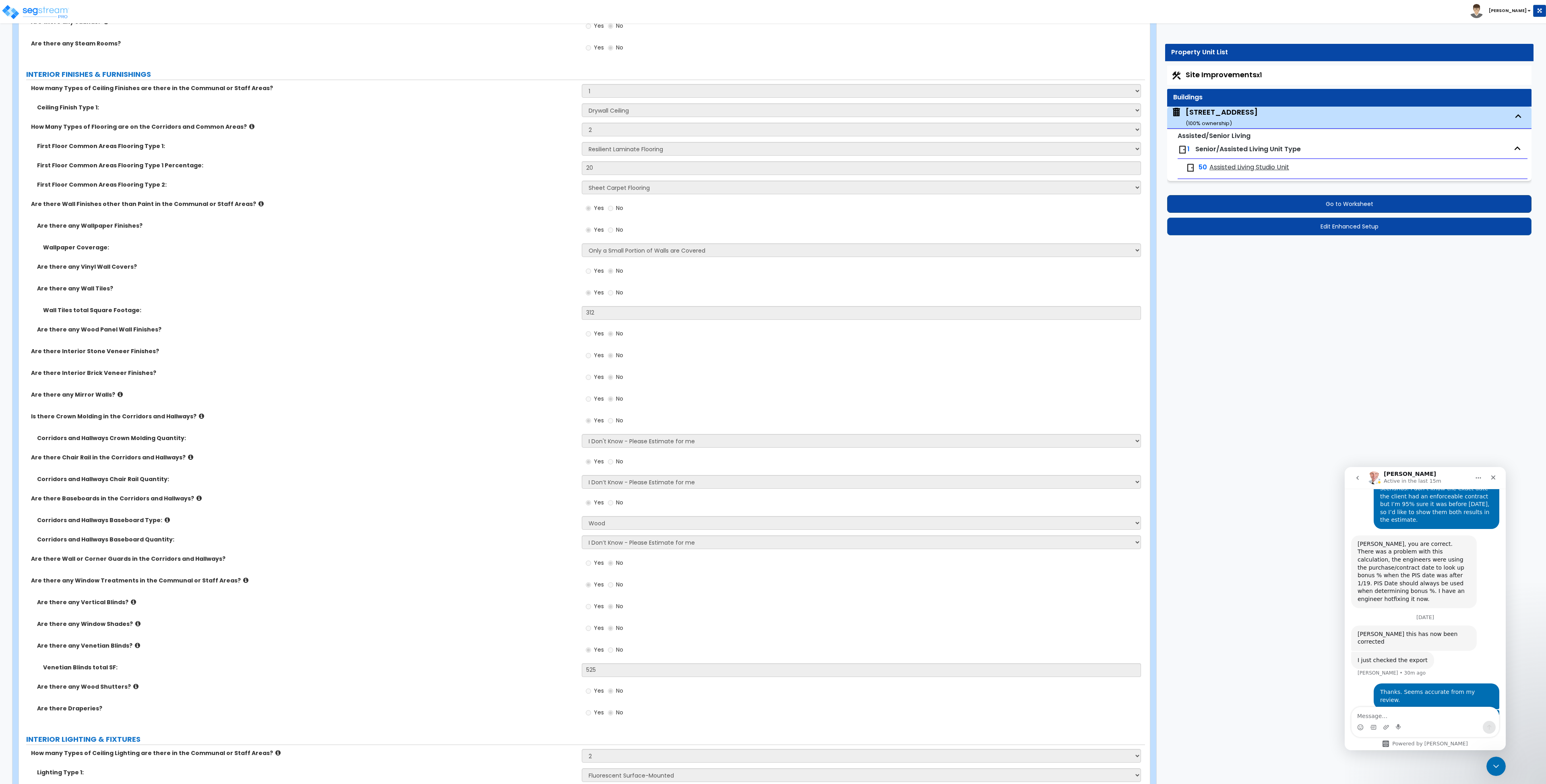
select select "1"
select select "2"
select select "3"
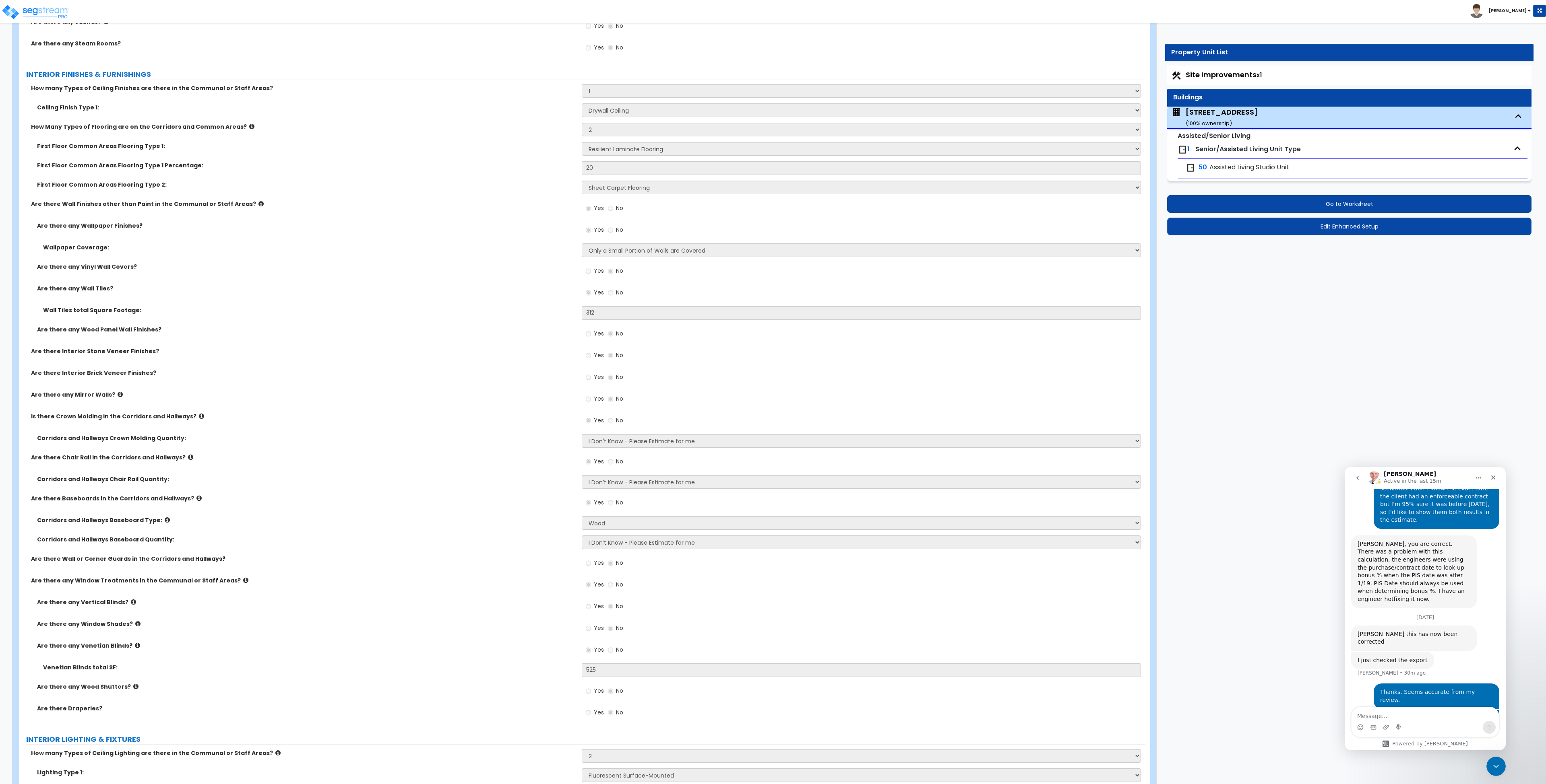
select select "2"
select select "4"
select select "1"
select select "2"
select select "4"
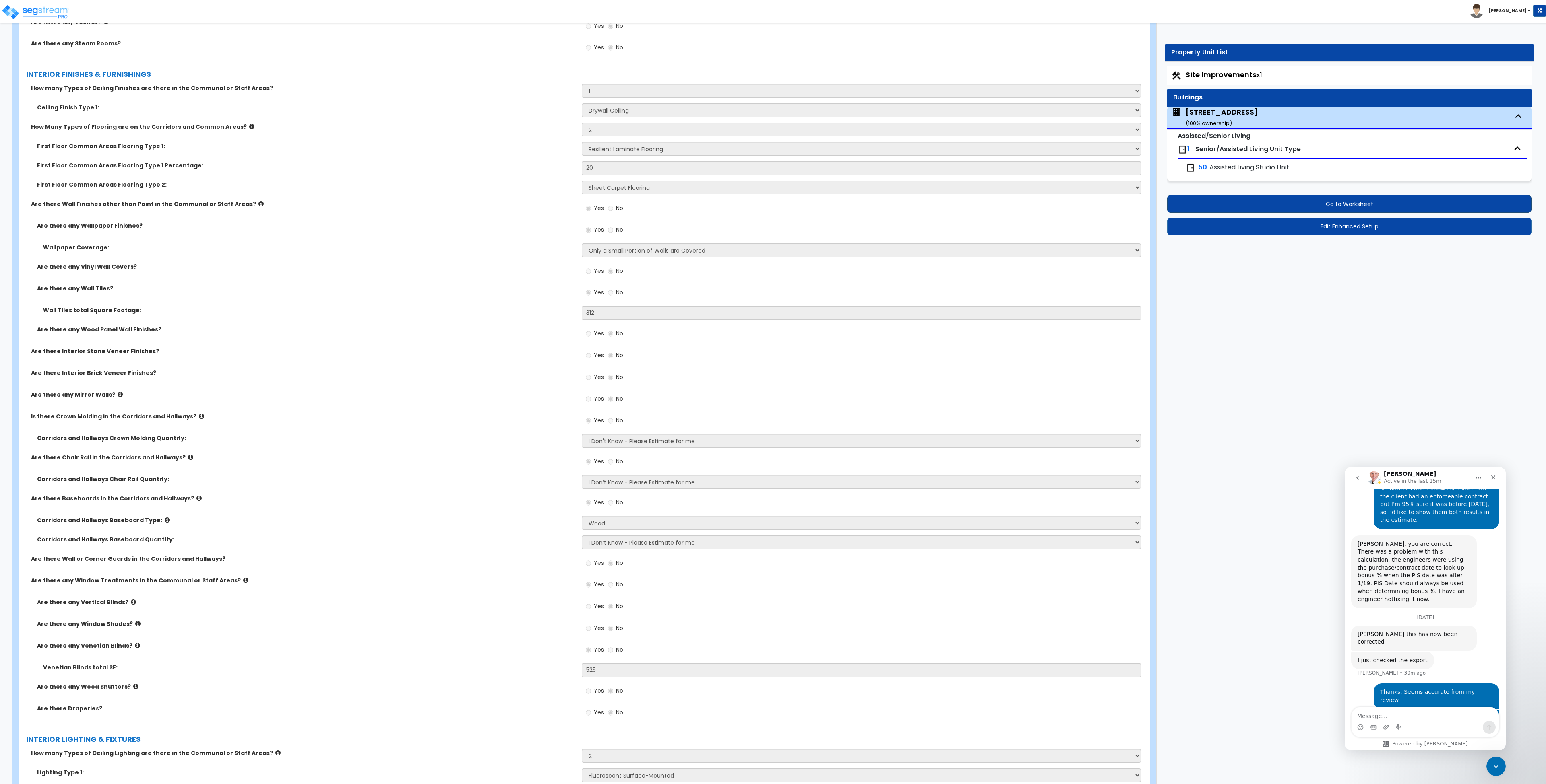
select select "1"
select select "2"
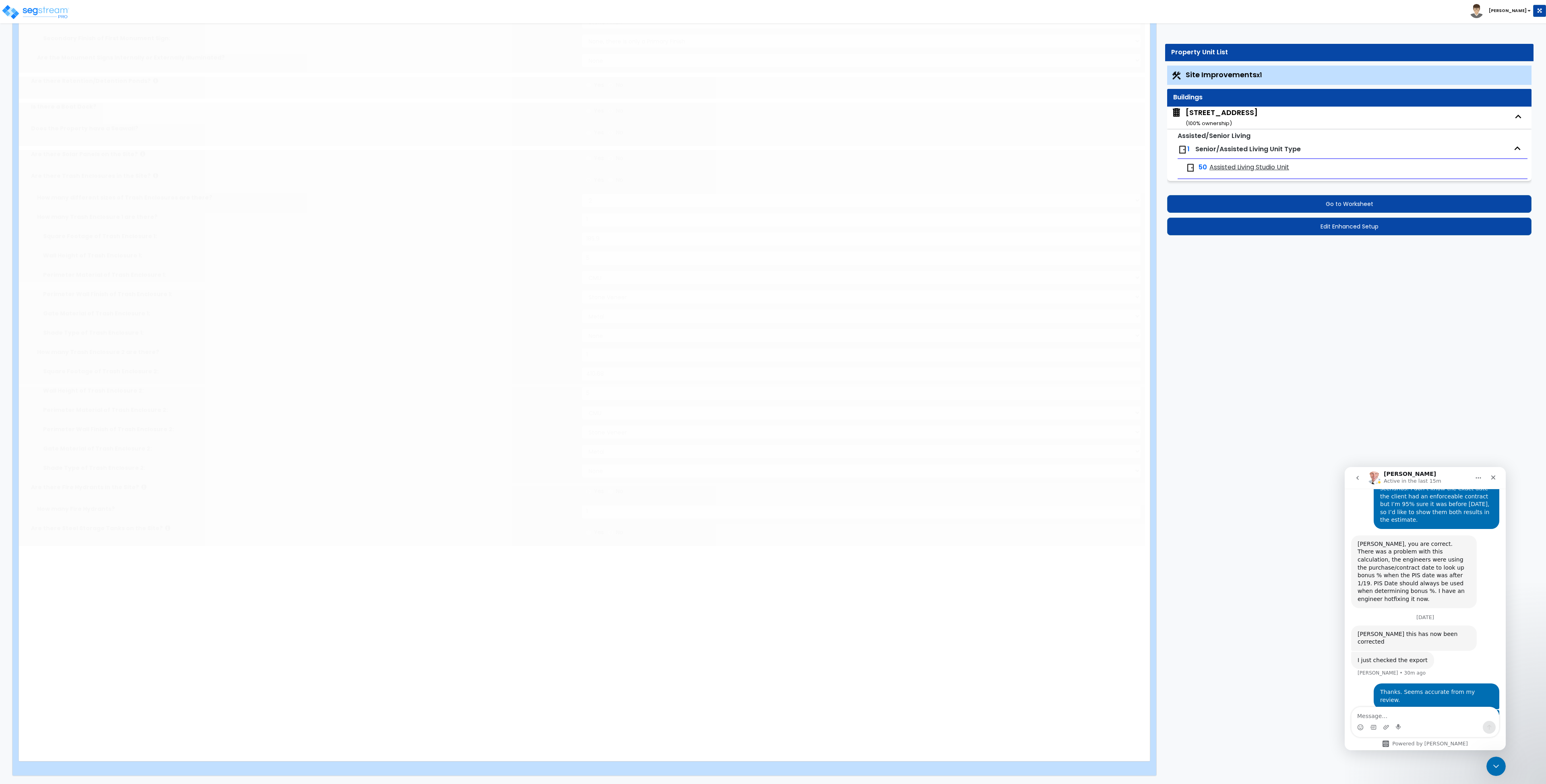
radio input "true"
select select "1"
type input "47"
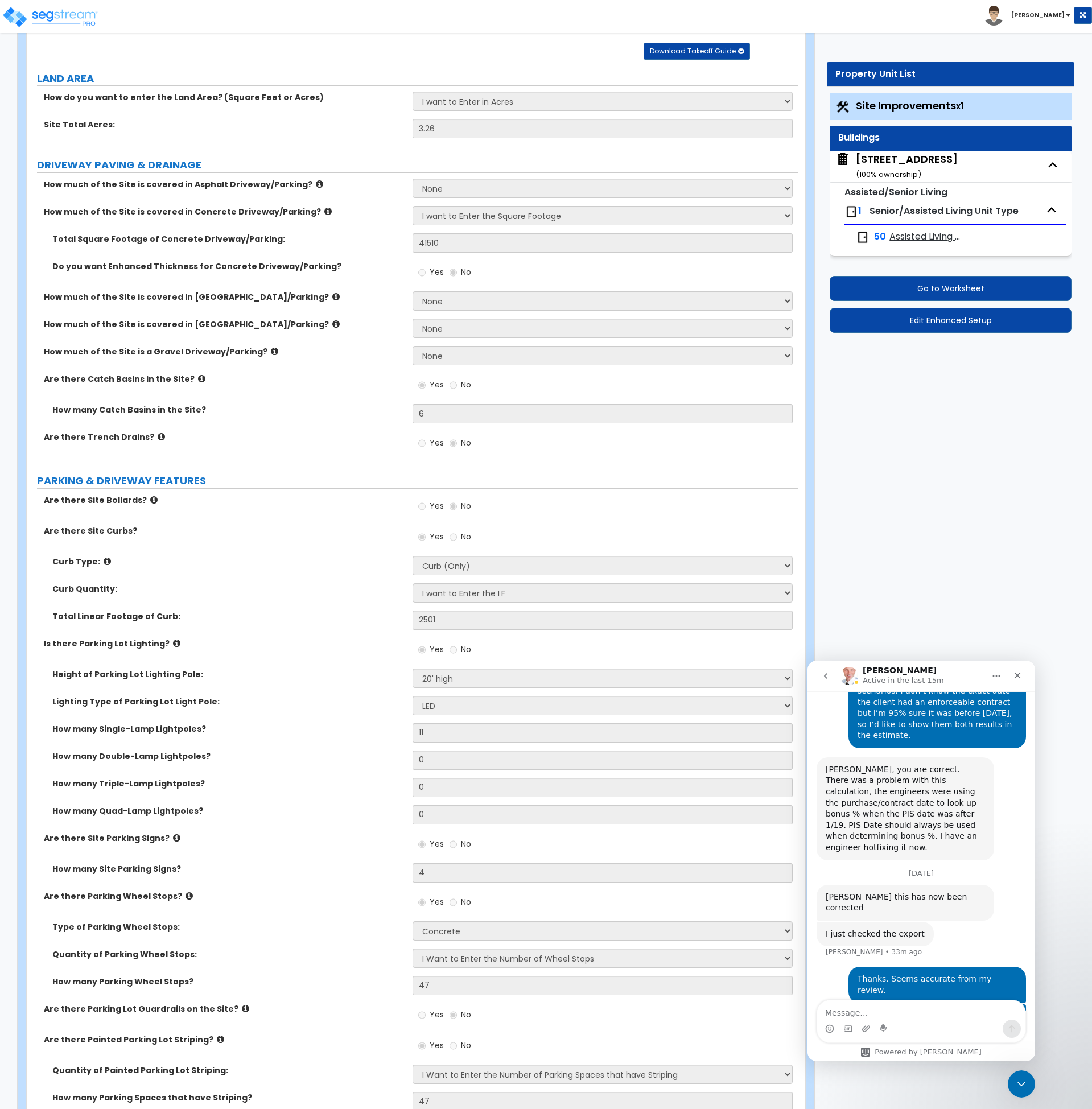
scroll to position [89, 0]
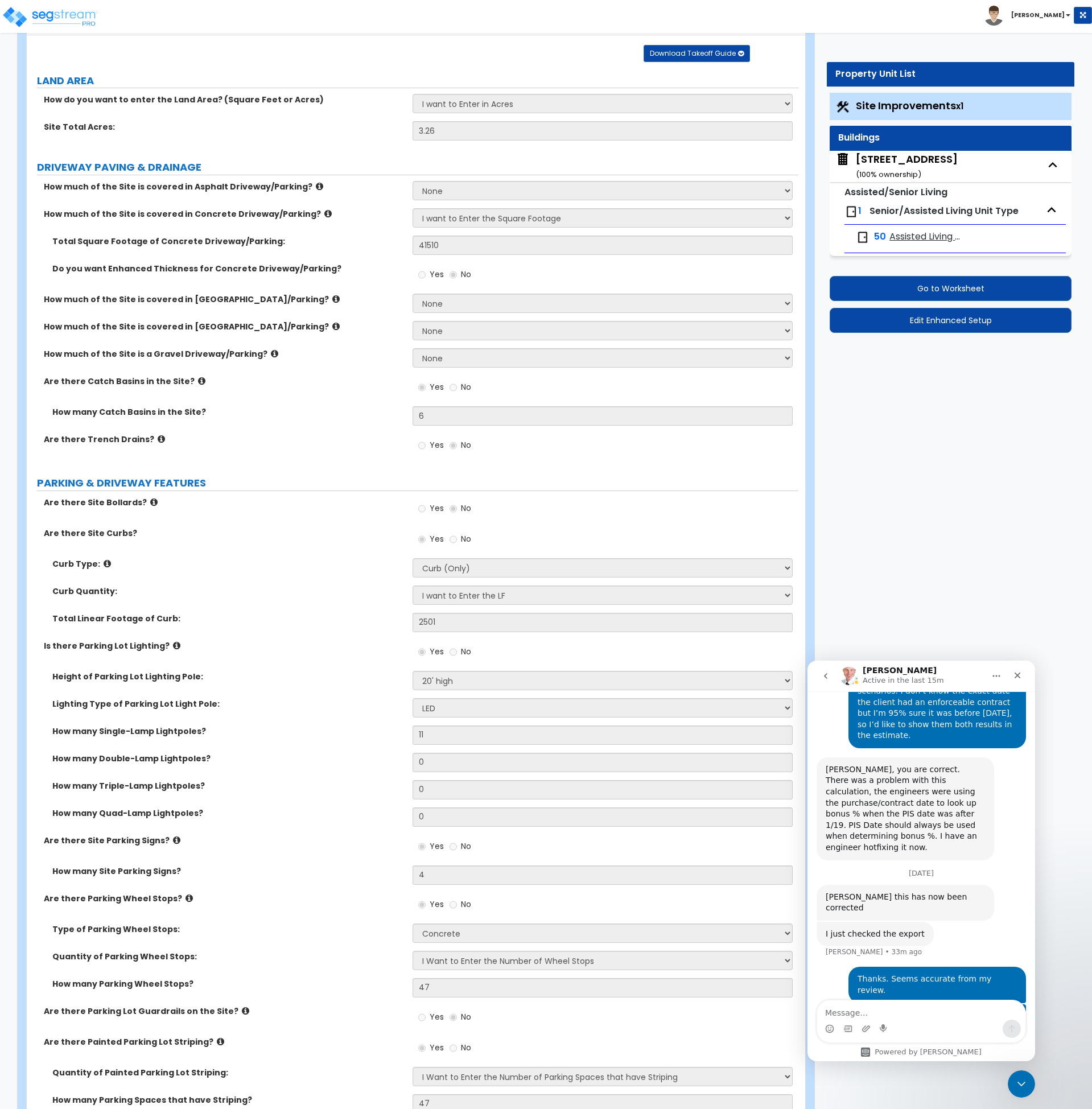
click at [878, 164] on div "[STREET_ADDRESS] ( 100 % ownership)" at bounding box center [907, 166] width 102 height 29
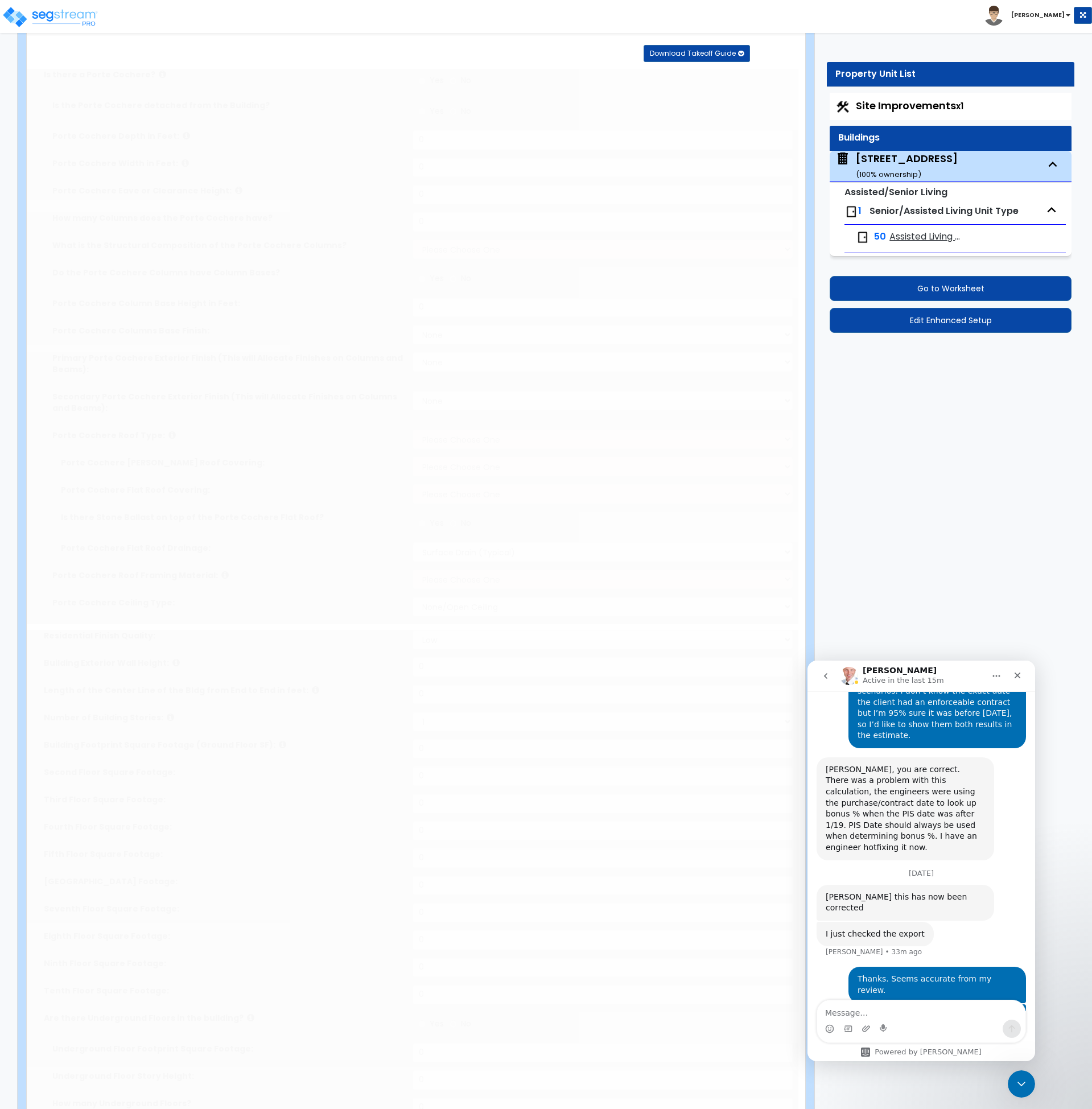
radio input "true"
type input "22.81"
type input "35.2"
type input "8"
type input "2"
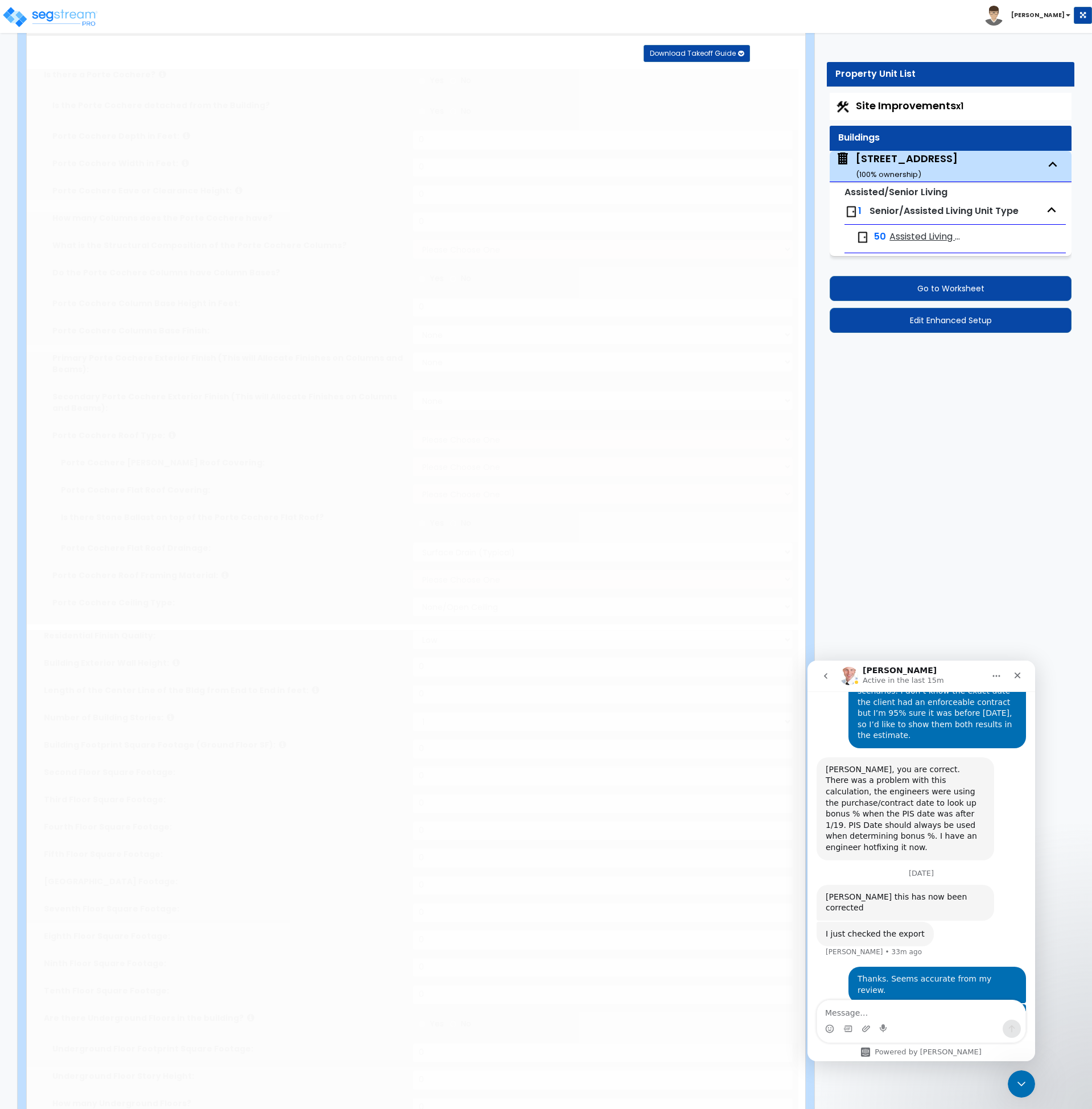
select select "3"
radio input "true"
type input "2"
select select "5"
select select "2"
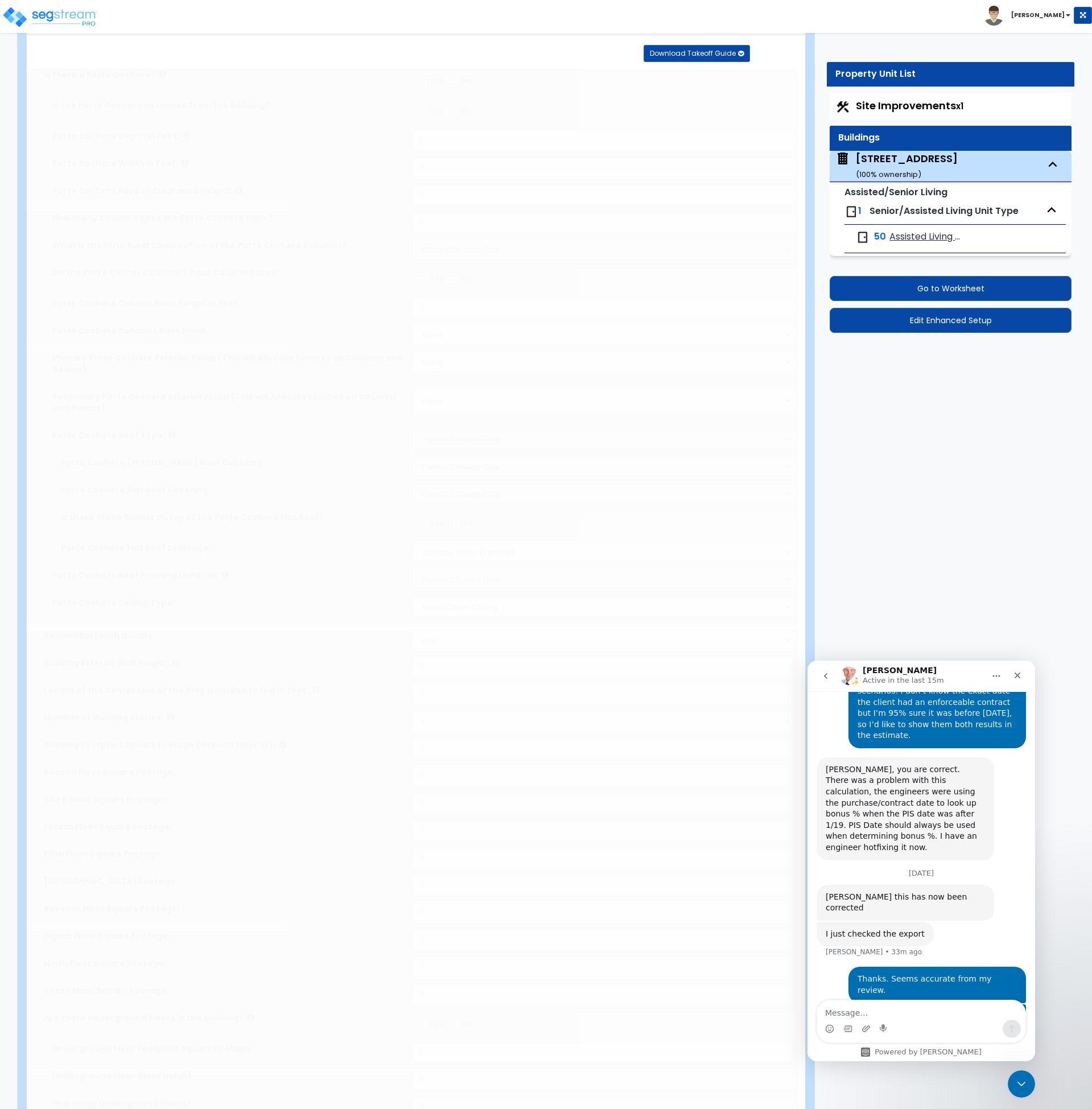
select select "1"
select select "2"
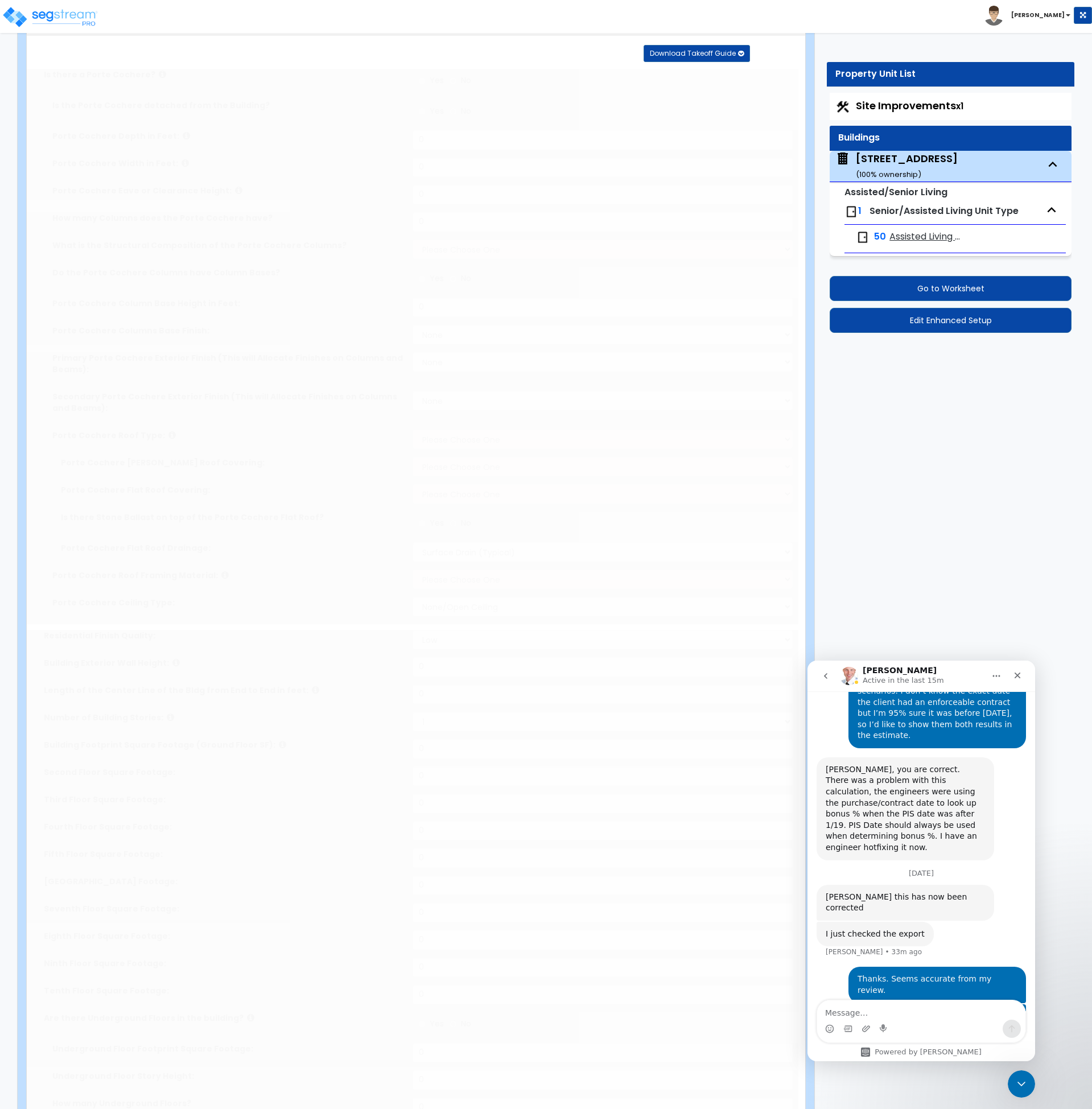
type input "17"
type input "273"
type input "33146"
select select "7"
select select "2"
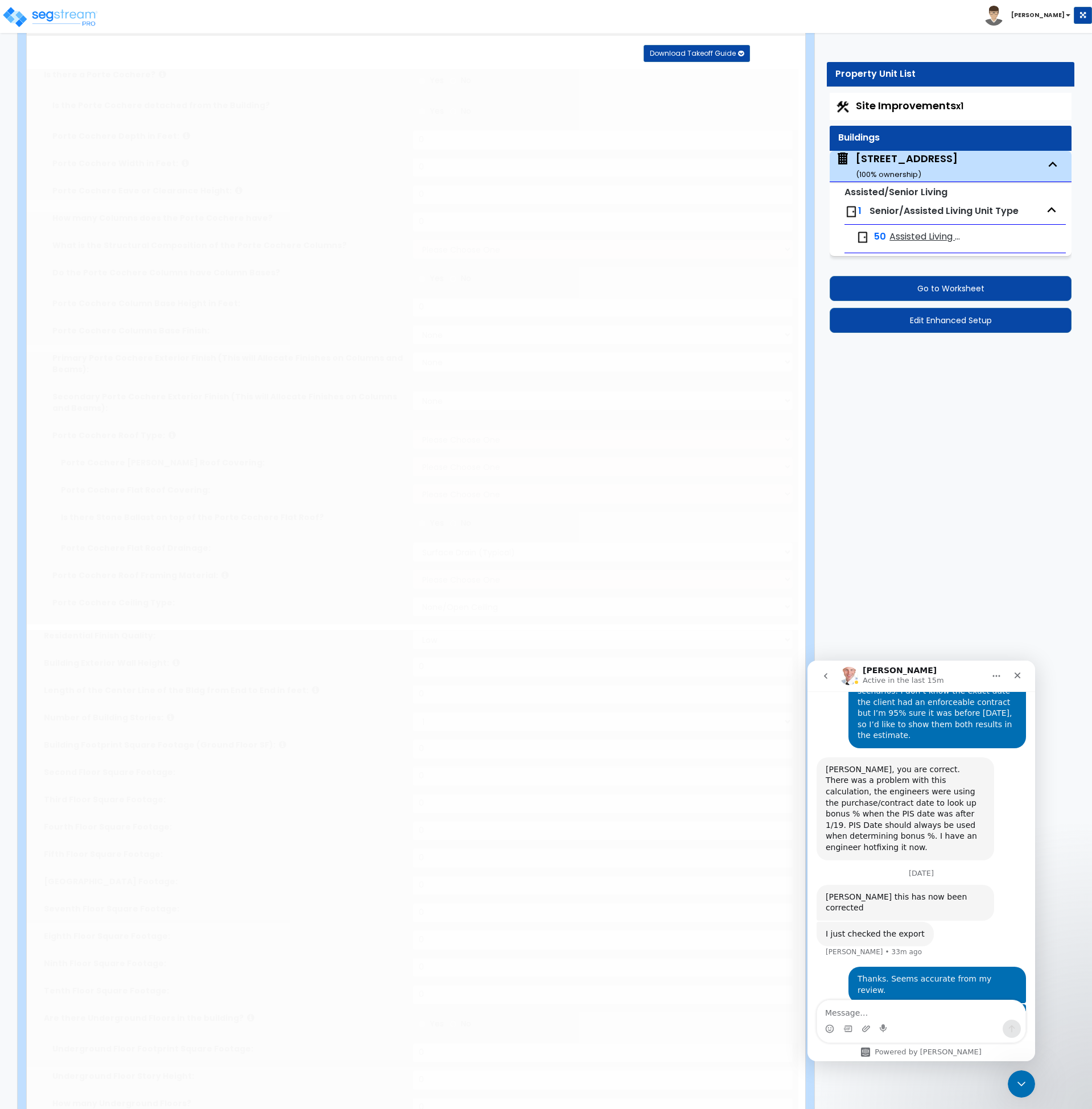
select select "3"
type input "30"
select select "7"
select select "1"
select select "2"
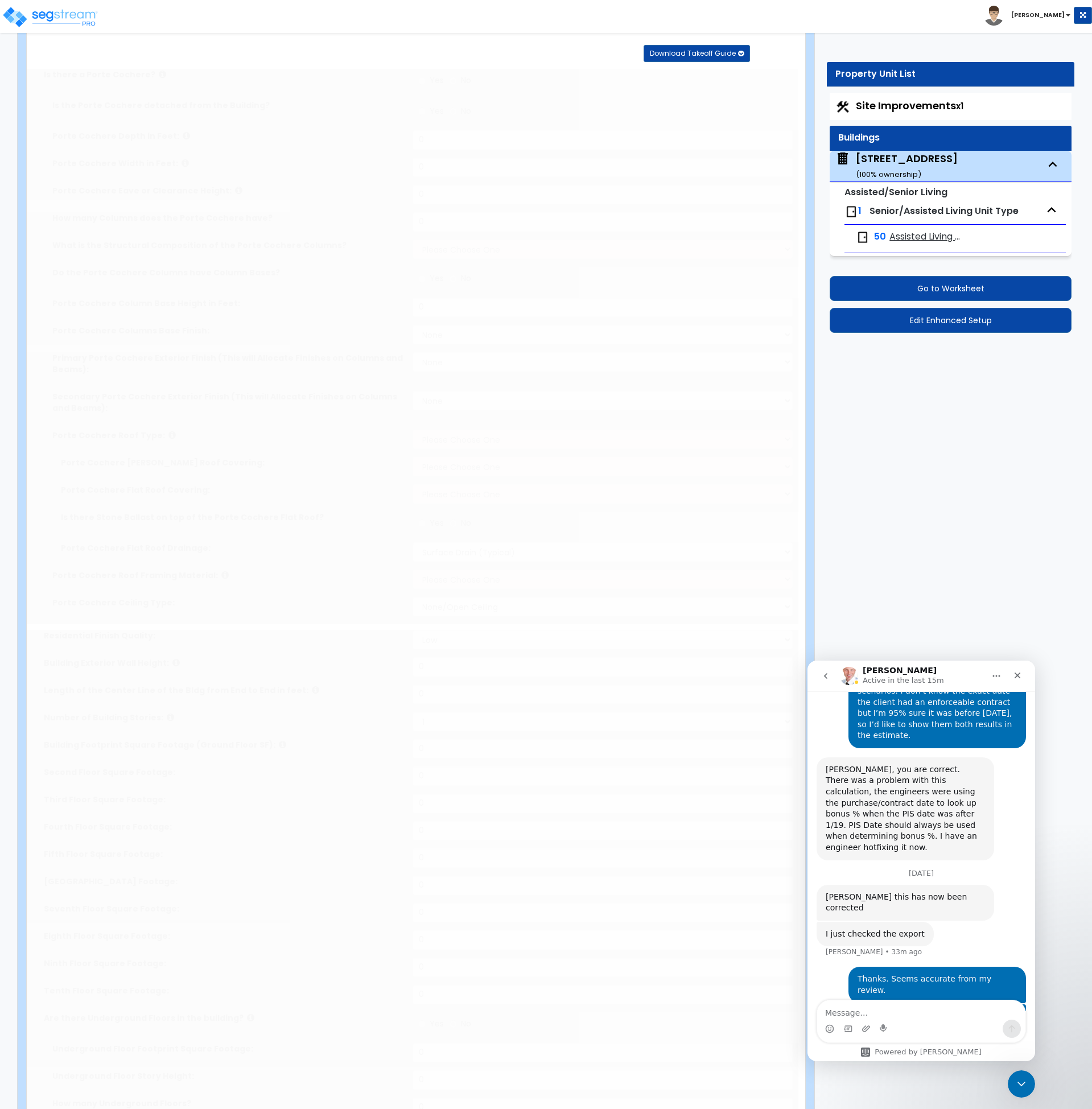
select select "4"
radio input "true"
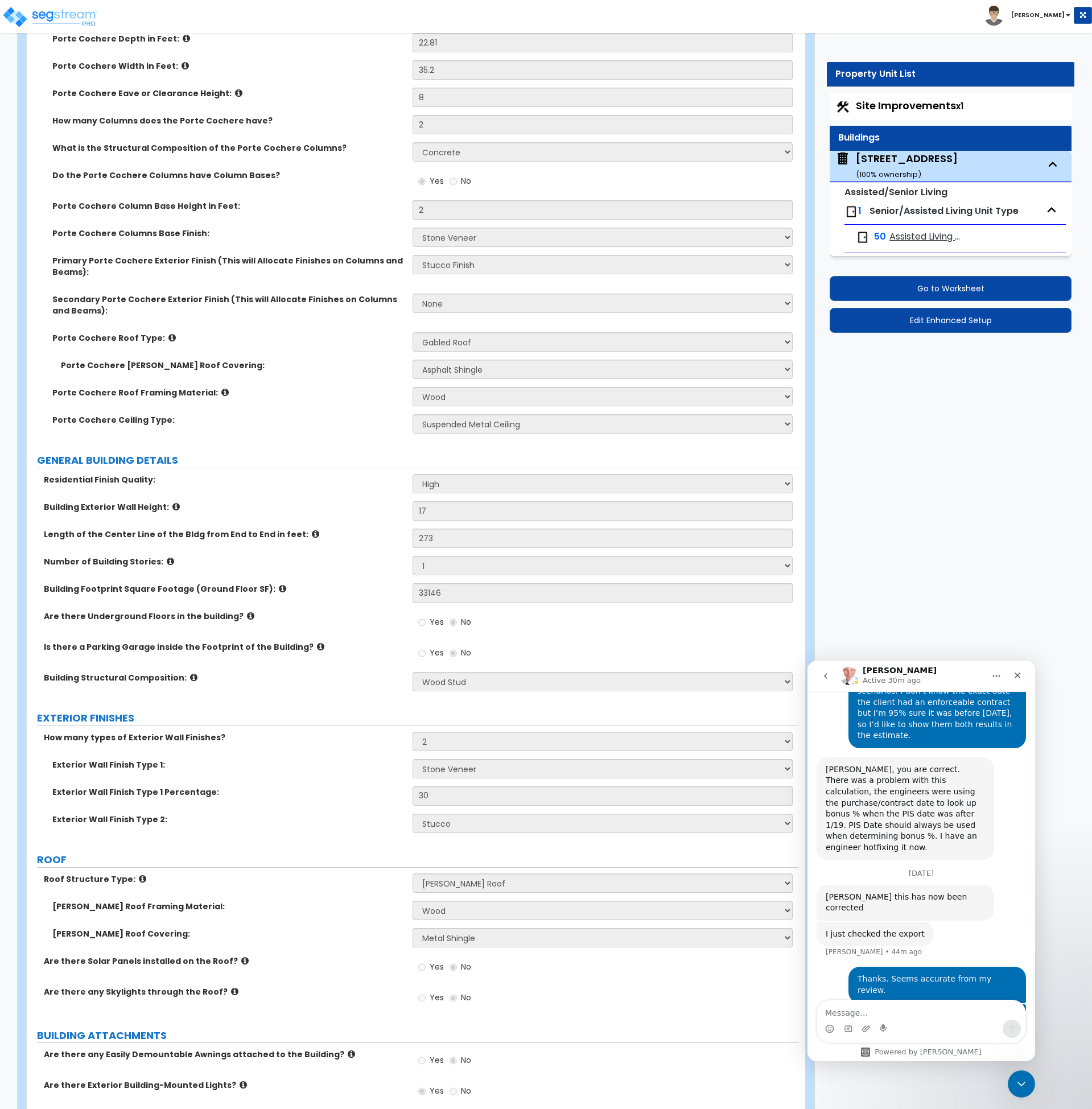
scroll to position [212, 0]
